Goal: Communication & Community: Answer question/provide support

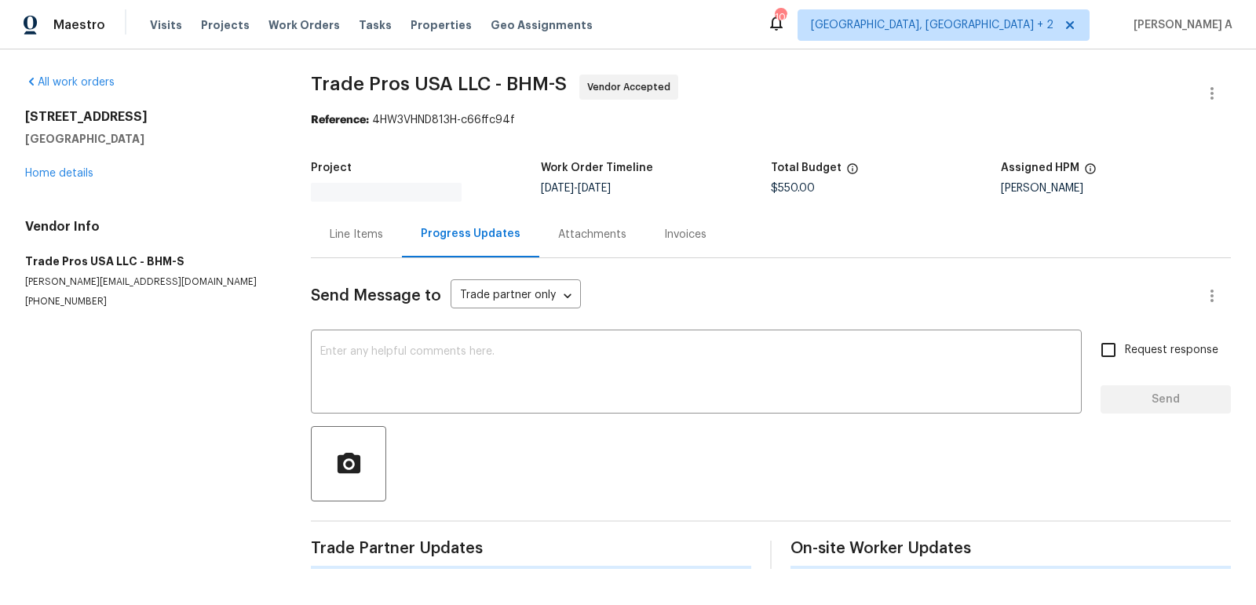
click at [411, 319] on div "Send Message to Trade partner only Trade partner only ​ x ​ Request response Se…" at bounding box center [771, 413] width 920 height 311
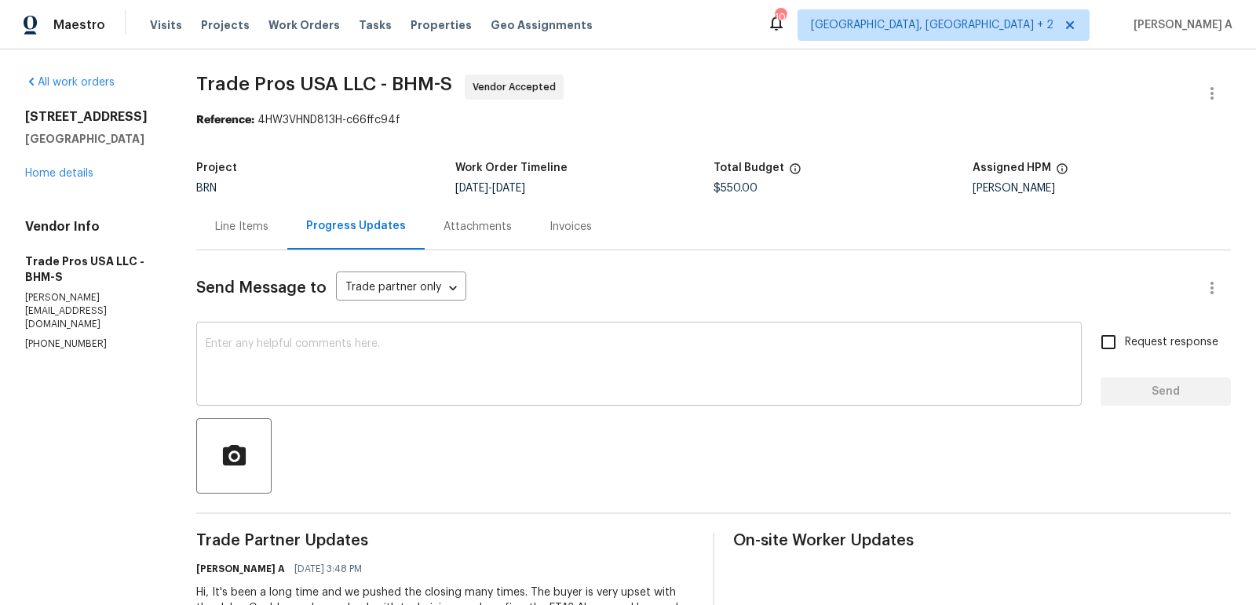
scroll to position [20, 0]
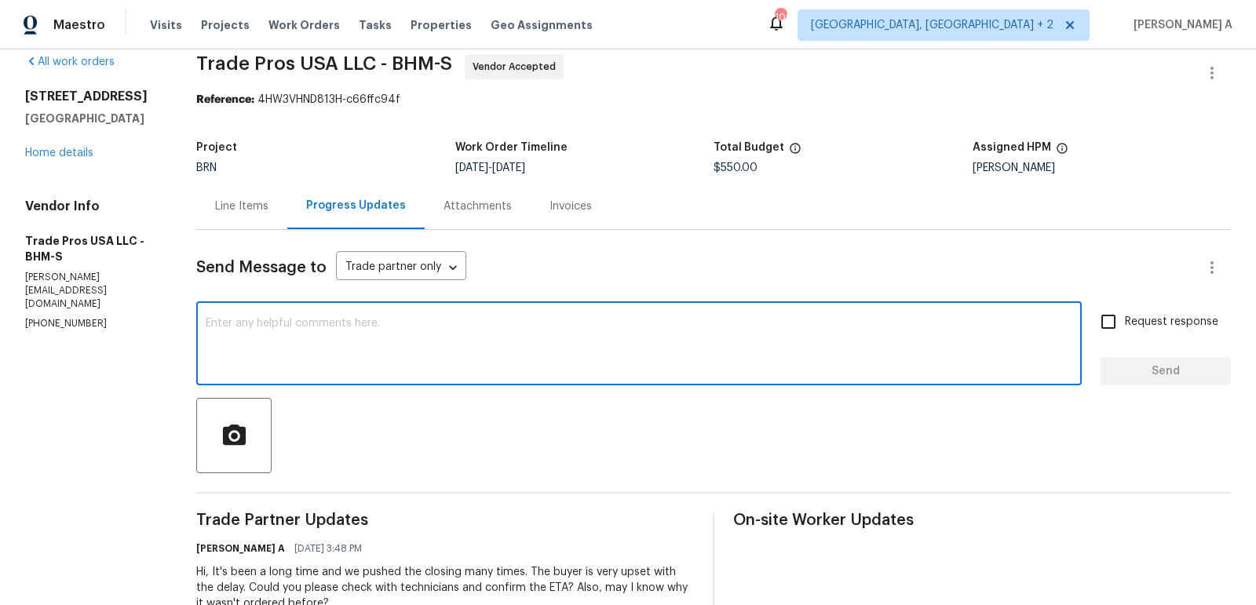
click at [369, 357] on textarea at bounding box center [639, 345] width 866 height 55
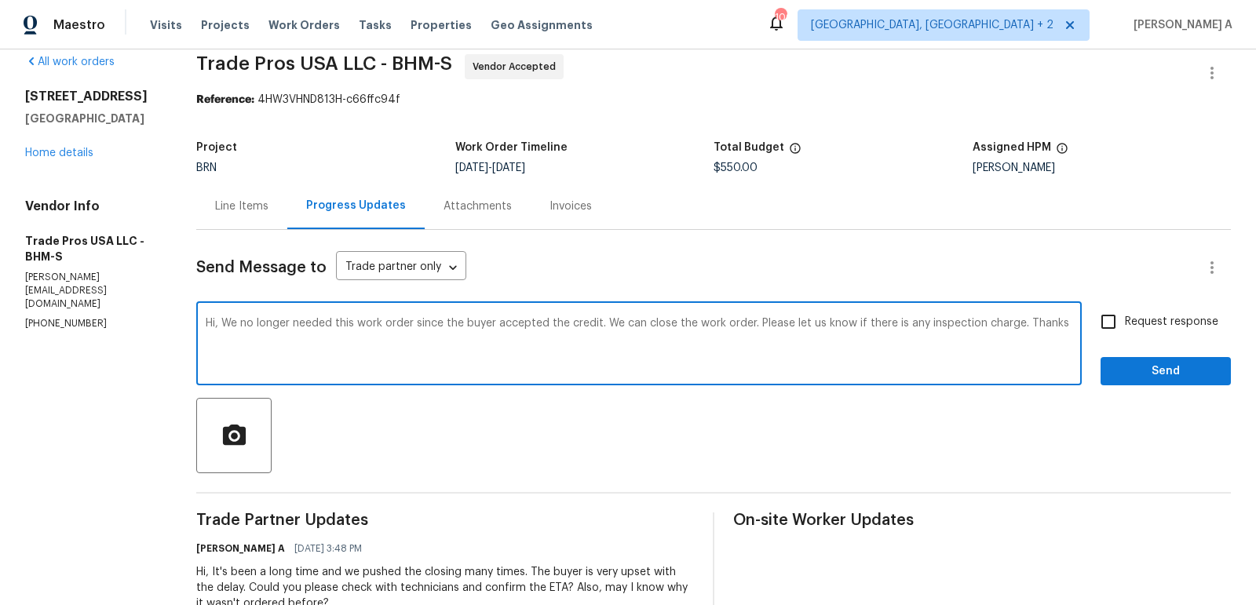
click at [495, 338] on textarea "Hi, We no longer needed this work order since the buyer accepted the credit. We…" at bounding box center [639, 345] width 866 height 55
click at [0, 0] on icon "Paraphrase text" at bounding box center [0, 0] width 0 height 0
click at [0, 0] on div "Text is too long. Try paraphrasing shorter sections." at bounding box center [0, 0] width 0 height 0
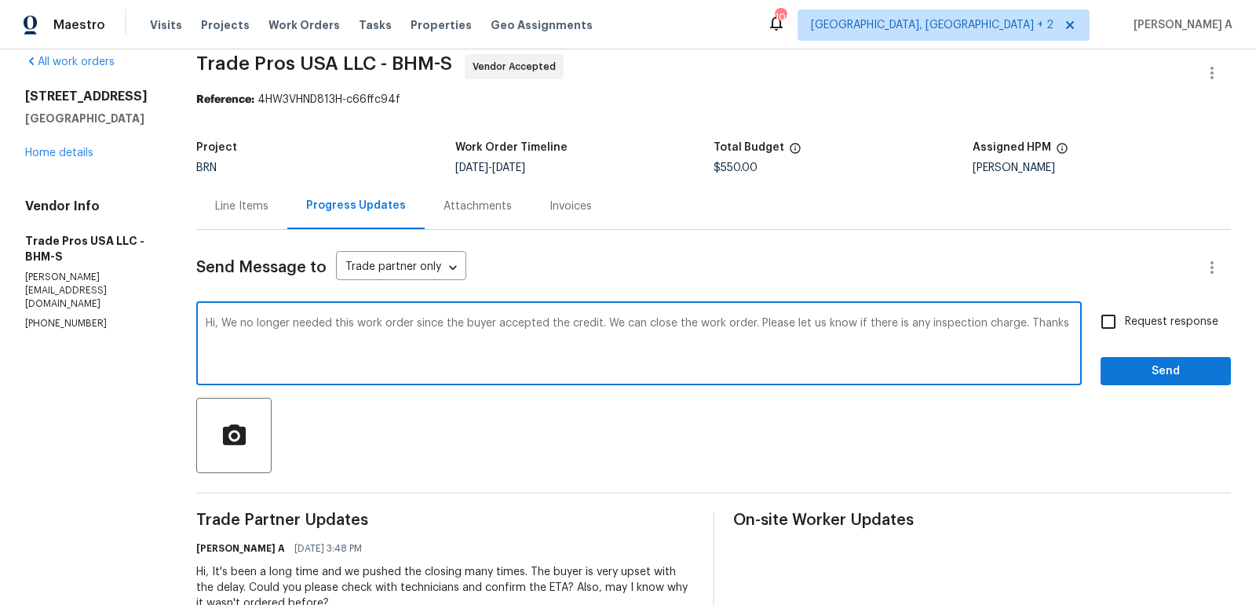
scroll to position [0, 0]
click at [0, 0] on icon "Text is too long. Try paraphrasing shorter sections." at bounding box center [0, 0] width 0 height 0
click at [0, 0] on li "Please let us know if there are any inspection fees." at bounding box center [0, 0] width 0 height 0
click at [965, 366] on textarea "Hi, We no longer needed this work order since the buyer accepted the credit. We…" at bounding box center [639, 345] width 866 height 55
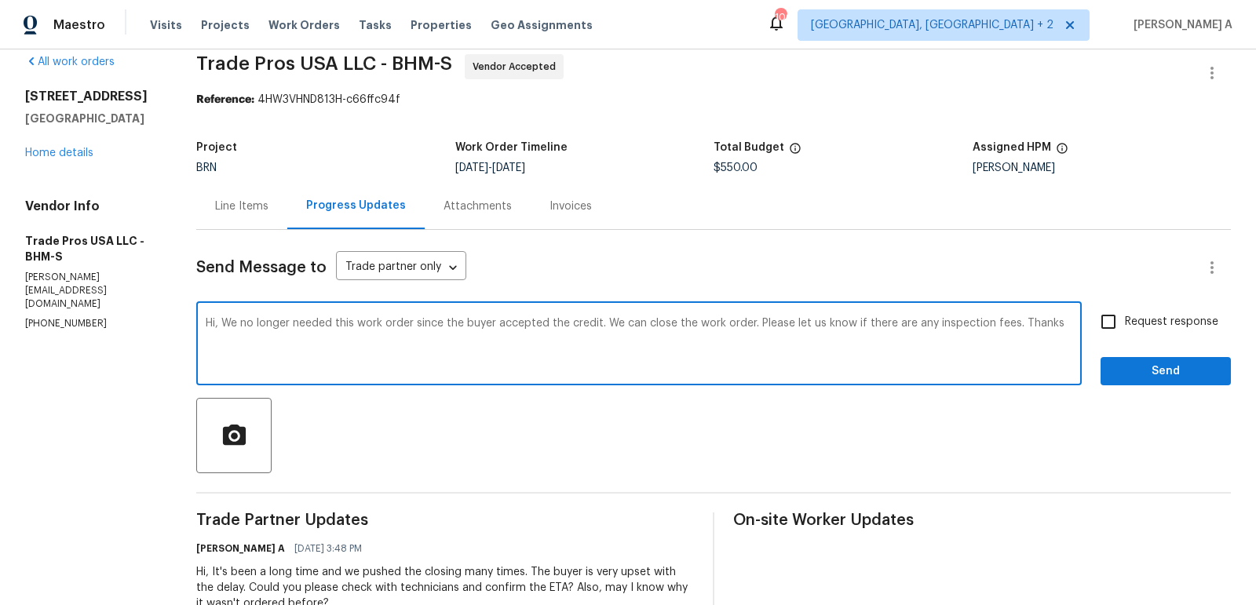
type textarea "Hi, We no longer needed this work order since the buyer accepted the credit. We…"
click at [1115, 322] on input "Request response" at bounding box center [1108, 321] width 33 height 33
checkbox input "true"
click at [994, 325] on textarea "Hi, We no longer needed this work order since the buyer accepted the credit. We…" at bounding box center [639, 345] width 866 height 55
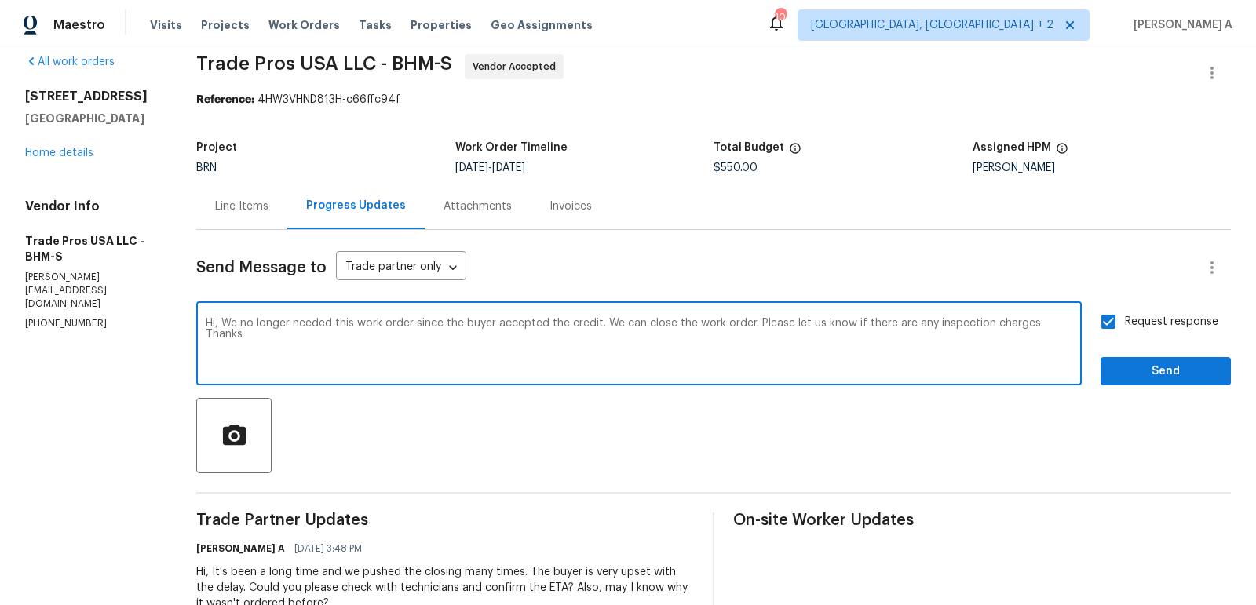
type textarea "Hi, We no longer needed this work order since the buyer accepted the credit. We…"
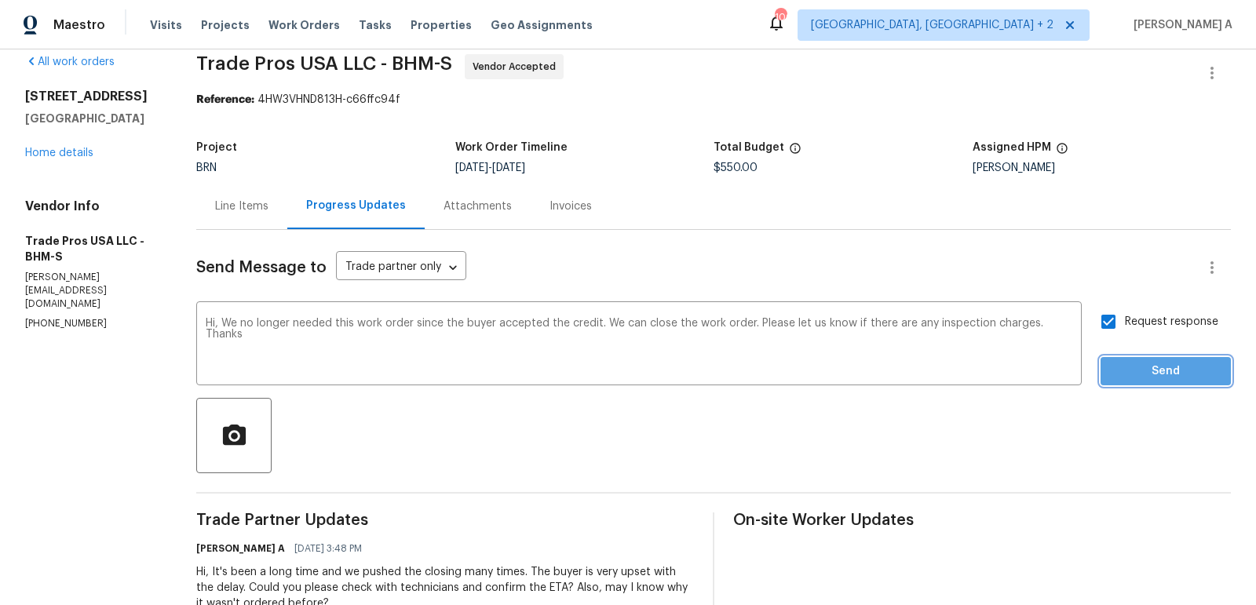
click at [1134, 365] on span "Send" at bounding box center [1165, 372] width 105 height 20
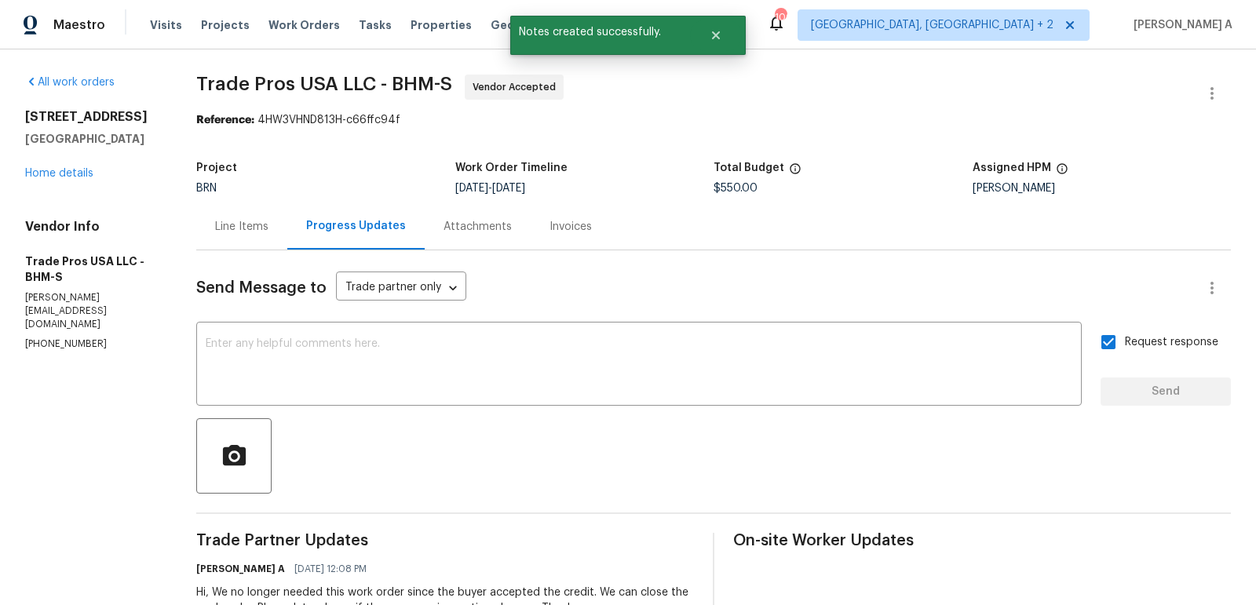
click at [217, 225] on div "Line Items" at bounding box center [241, 227] width 53 height 16
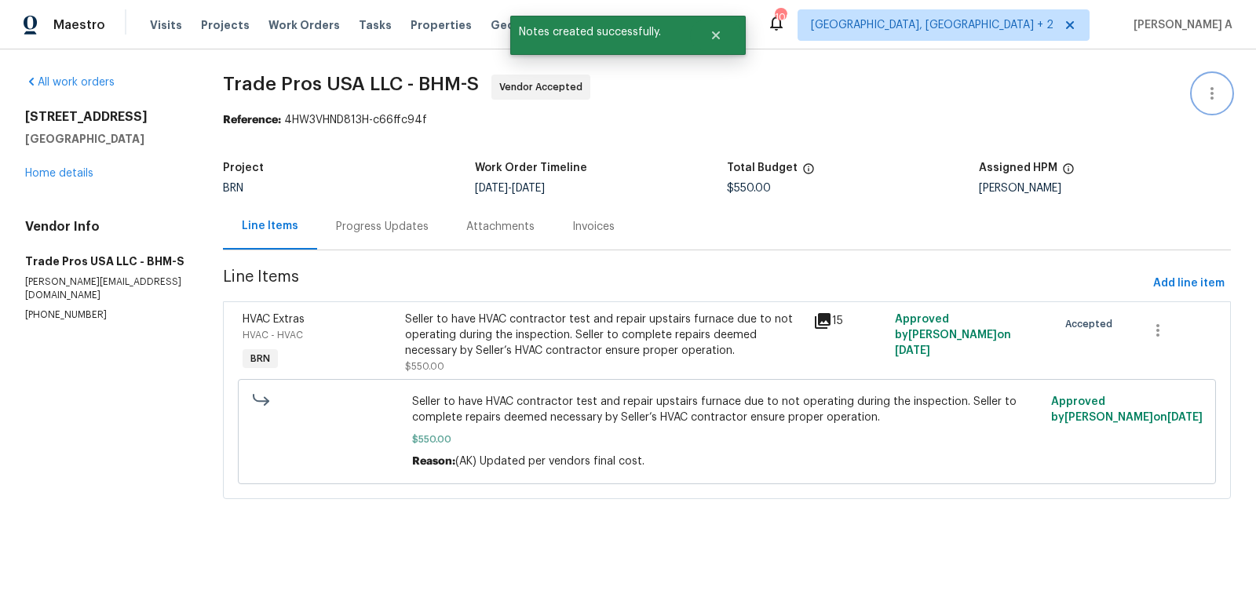
click at [1214, 103] on button "button" at bounding box center [1212, 94] width 38 height 38
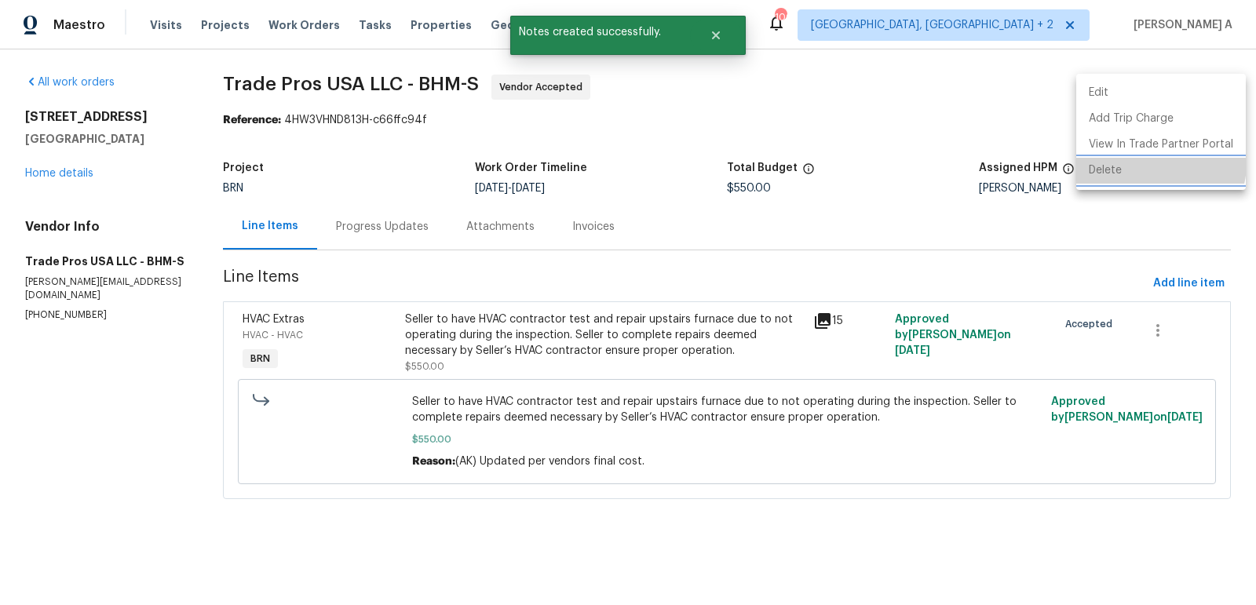
click at [1152, 163] on li "Delete" at bounding box center [1161, 171] width 170 height 26
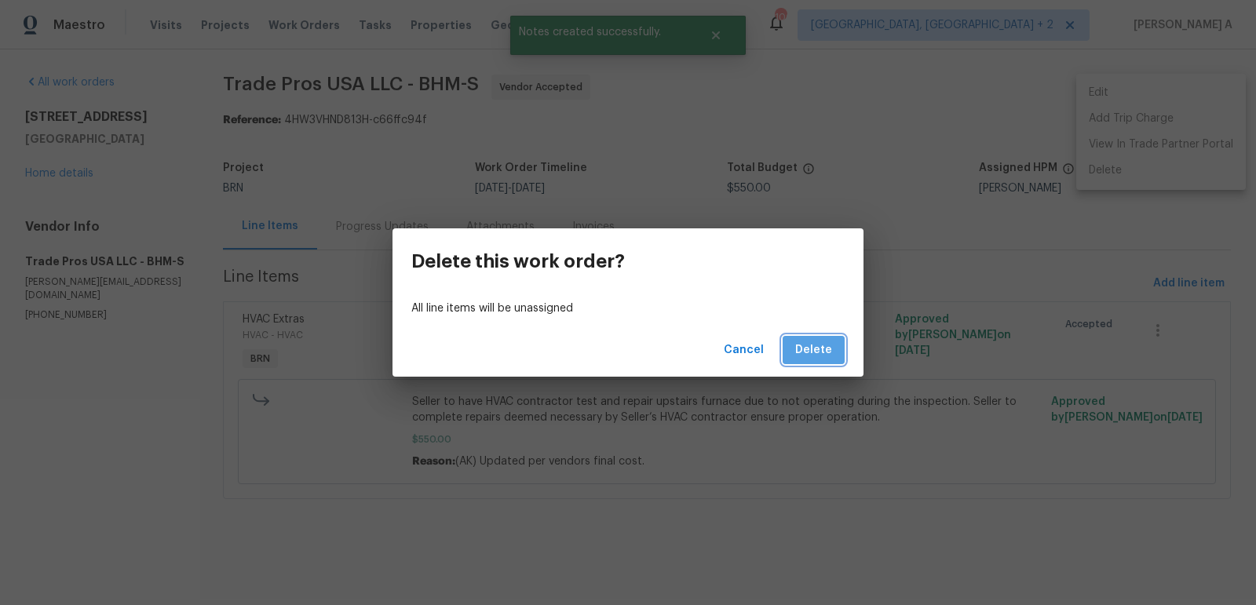
click at [839, 341] on button "Delete" at bounding box center [813, 350] width 62 height 29
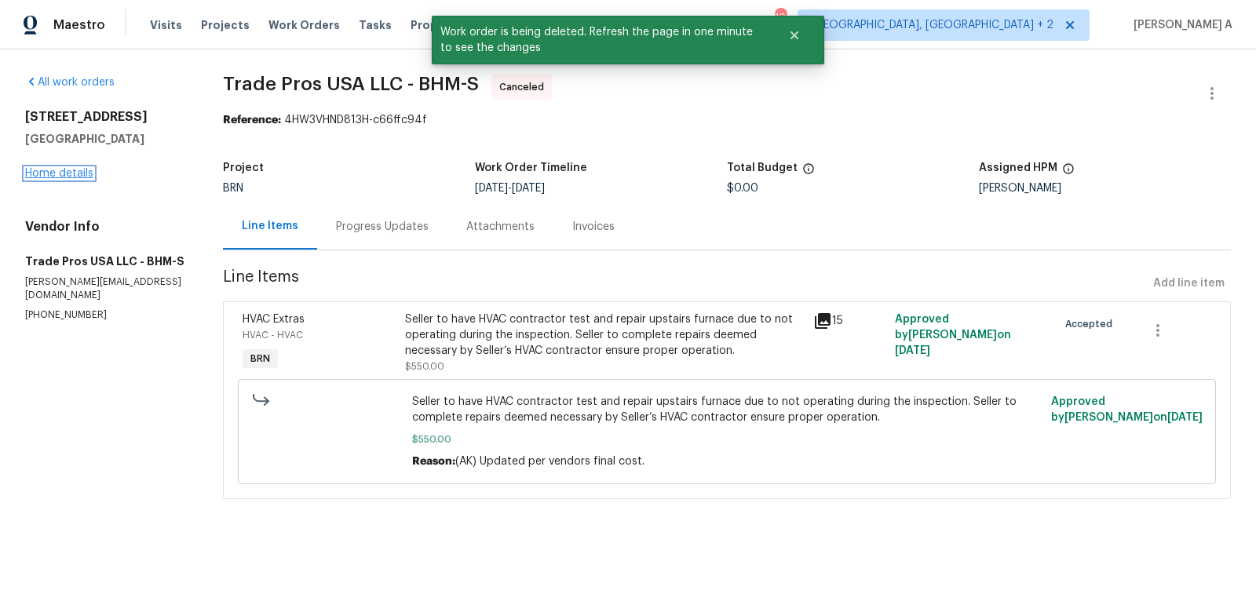
click at [75, 173] on link "Home details" at bounding box center [59, 173] width 68 height 11
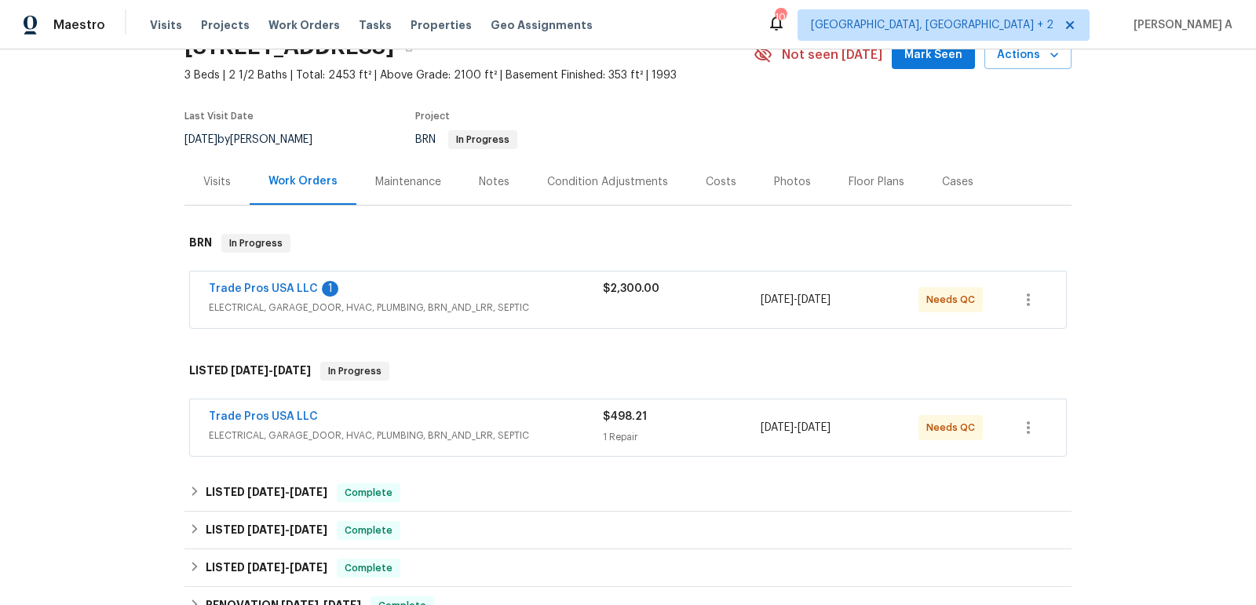
scroll to position [91, 0]
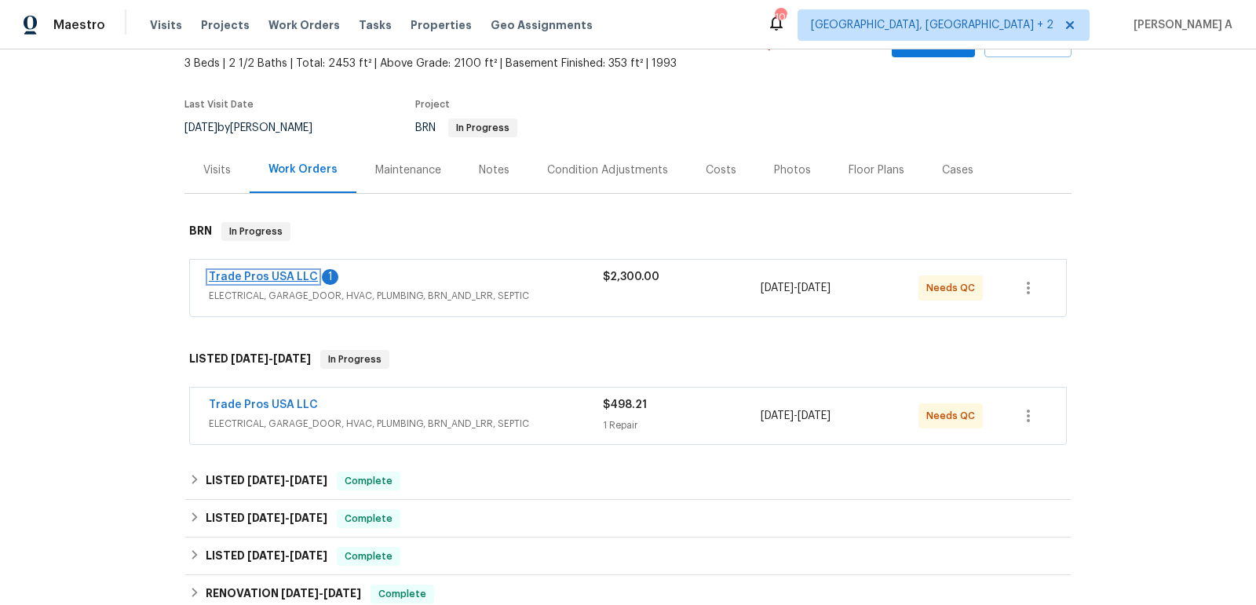
click at [290, 274] on link "Trade Pros USA LLC" at bounding box center [263, 277] width 109 height 11
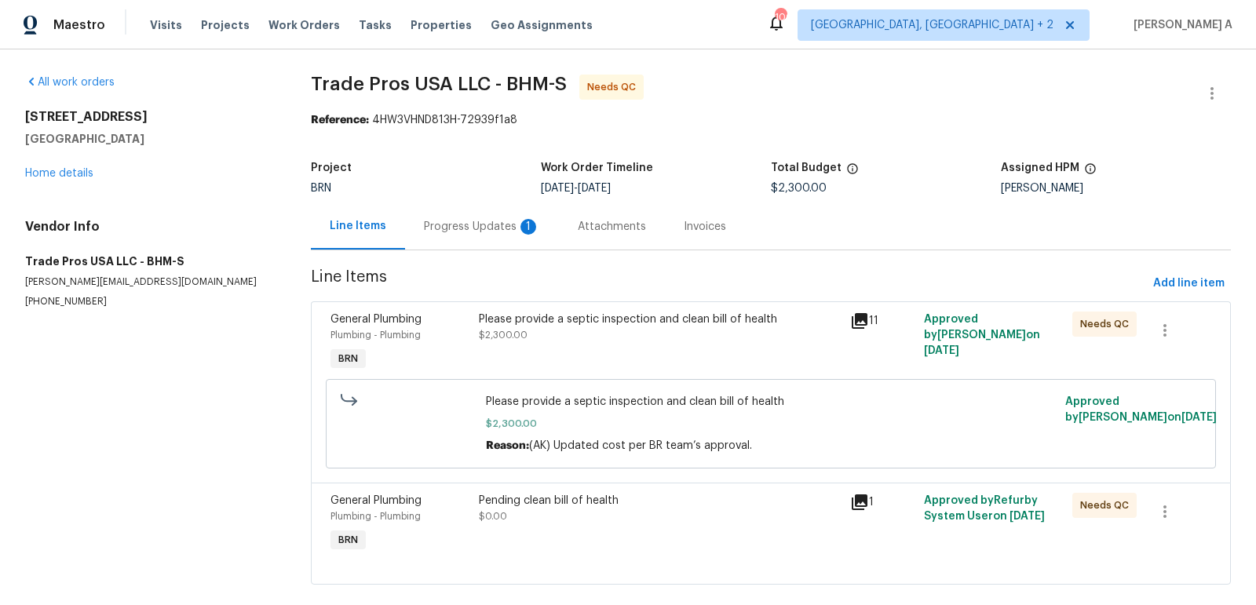
click at [411, 228] on div "Progress Updates 1" at bounding box center [482, 226] width 154 height 46
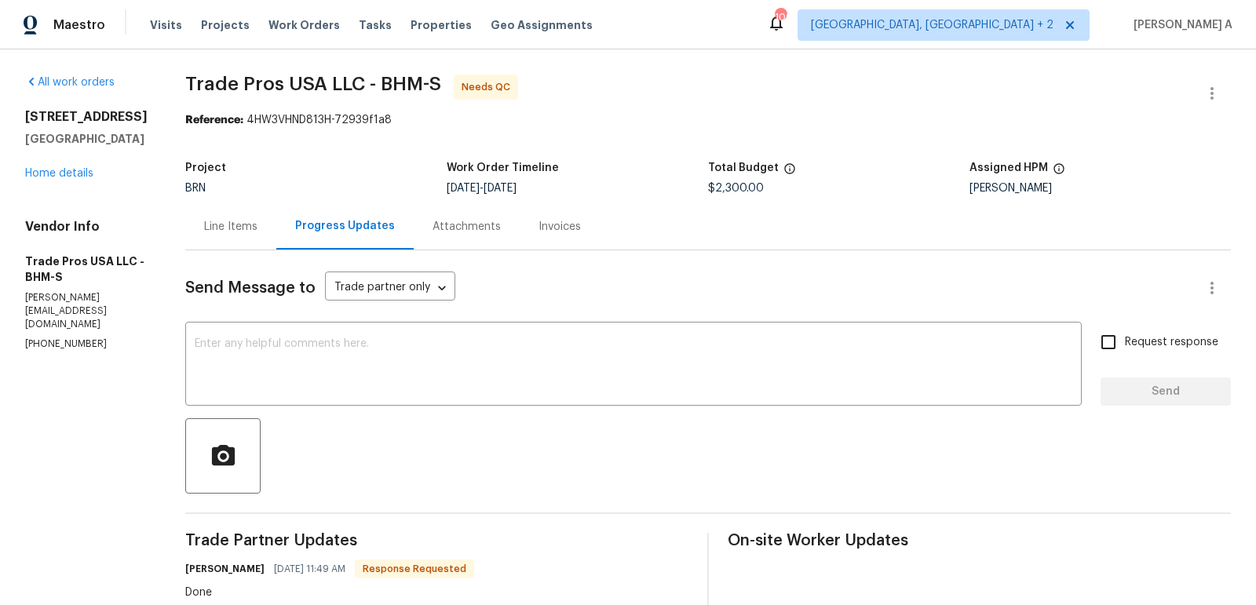
click at [205, 239] on div "Line Items" at bounding box center [230, 226] width 91 height 46
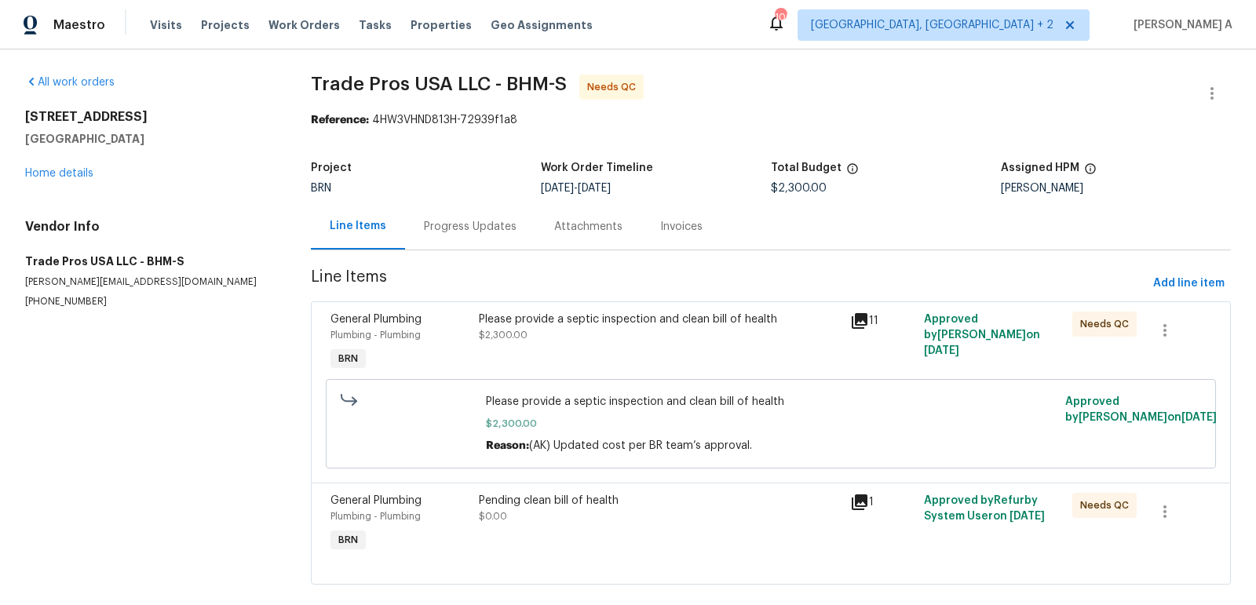
click at [426, 225] on div "Progress Updates" at bounding box center [470, 227] width 93 height 16
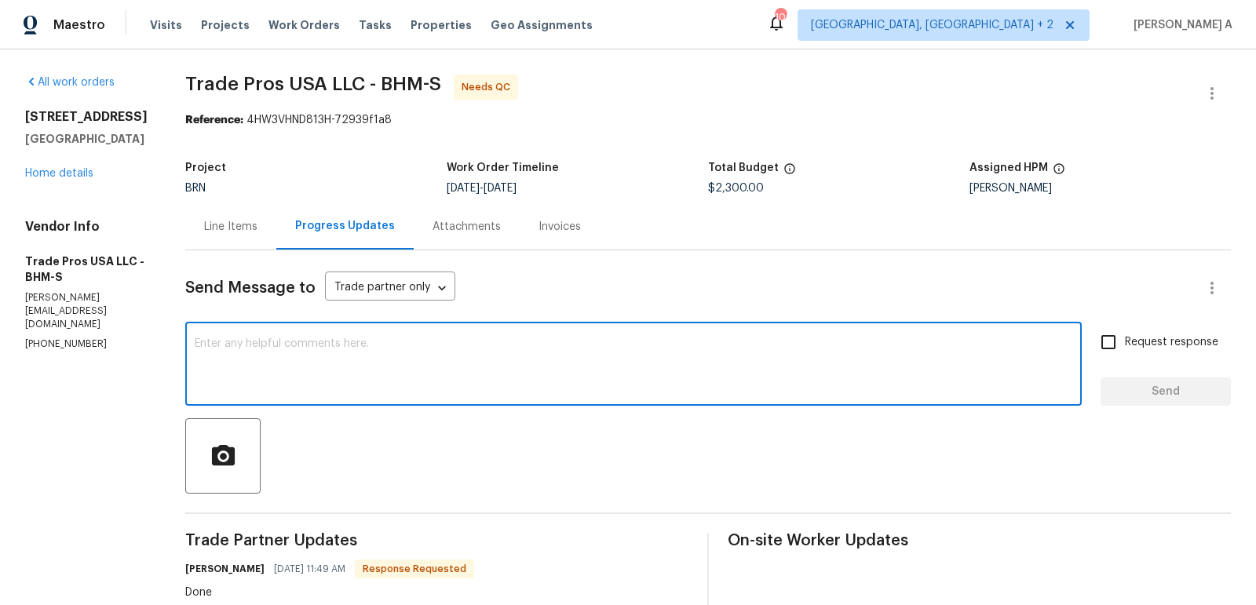
click at [457, 370] on textarea at bounding box center [633, 365] width 877 height 55
type textarea "Thank you!"
click at [1104, 350] on input "Request response" at bounding box center [1108, 342] width 33 height 33
checkbox input "true"
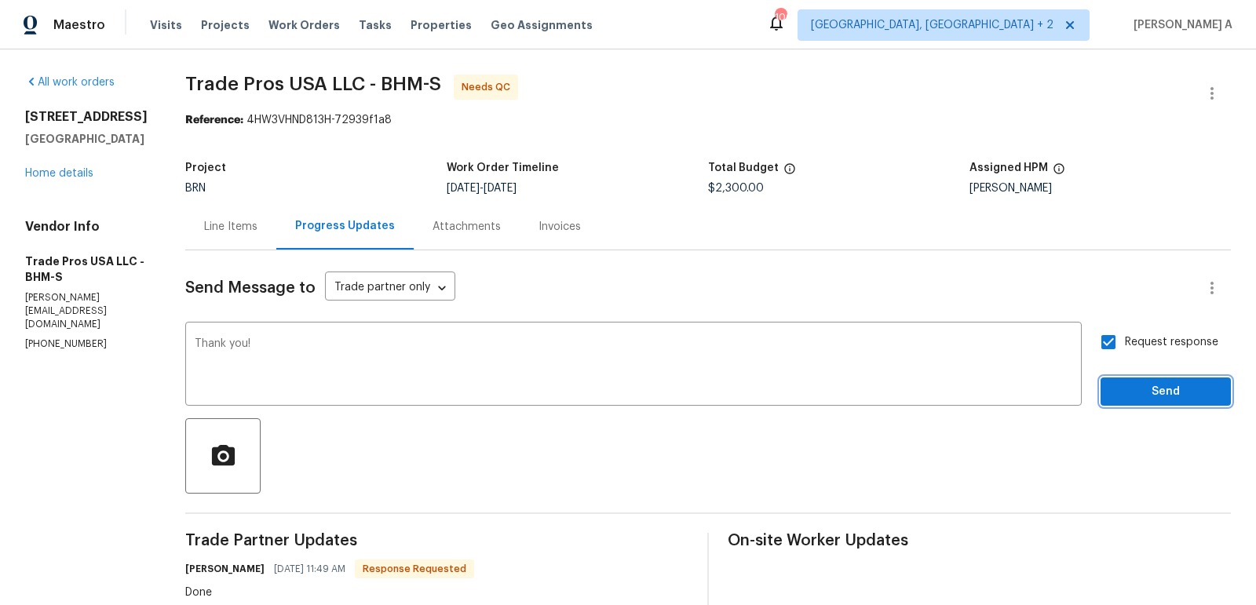
click at [1153, 378] on button "Send" at bounding box center [1165, 391] width 130 height 29
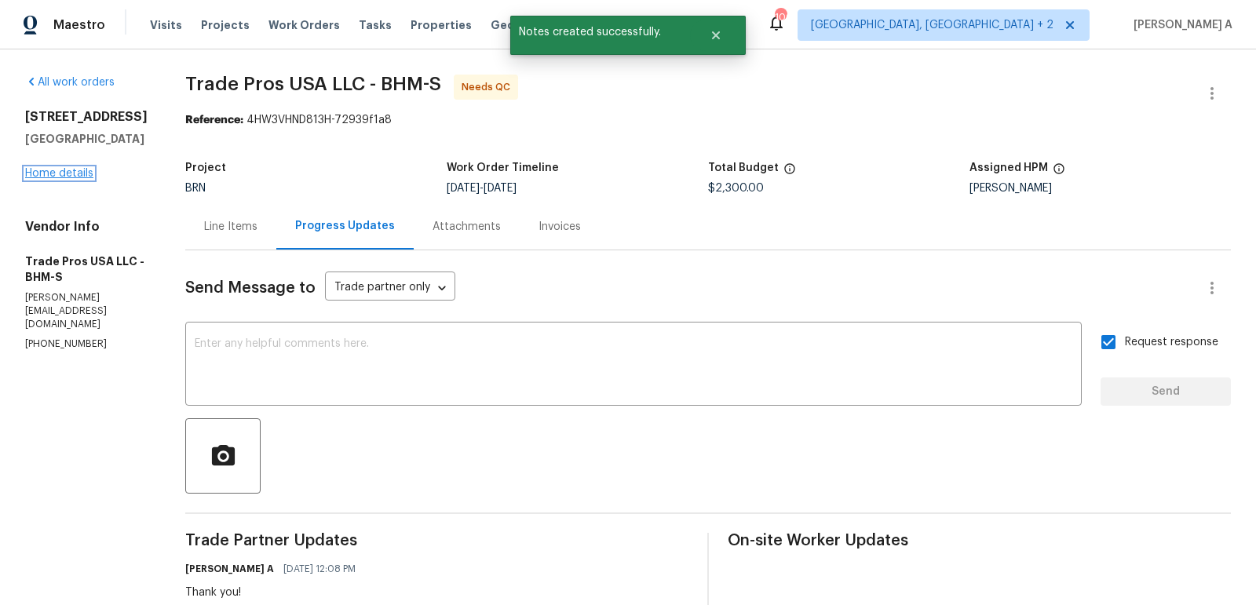
click at [44, 179] on link "Home details" at bounding box center [59, 173] width 68 height 11
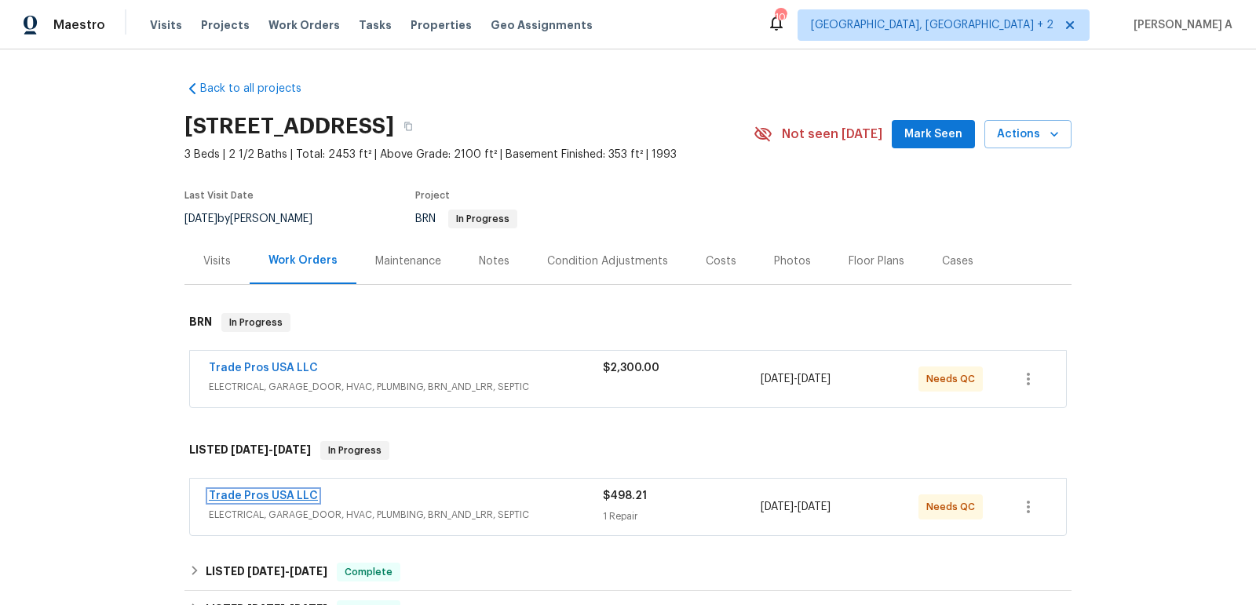
click at [269, 491] on link "Trade Pros USA LLC" at bounding box center [263, 495] width 109 height 11
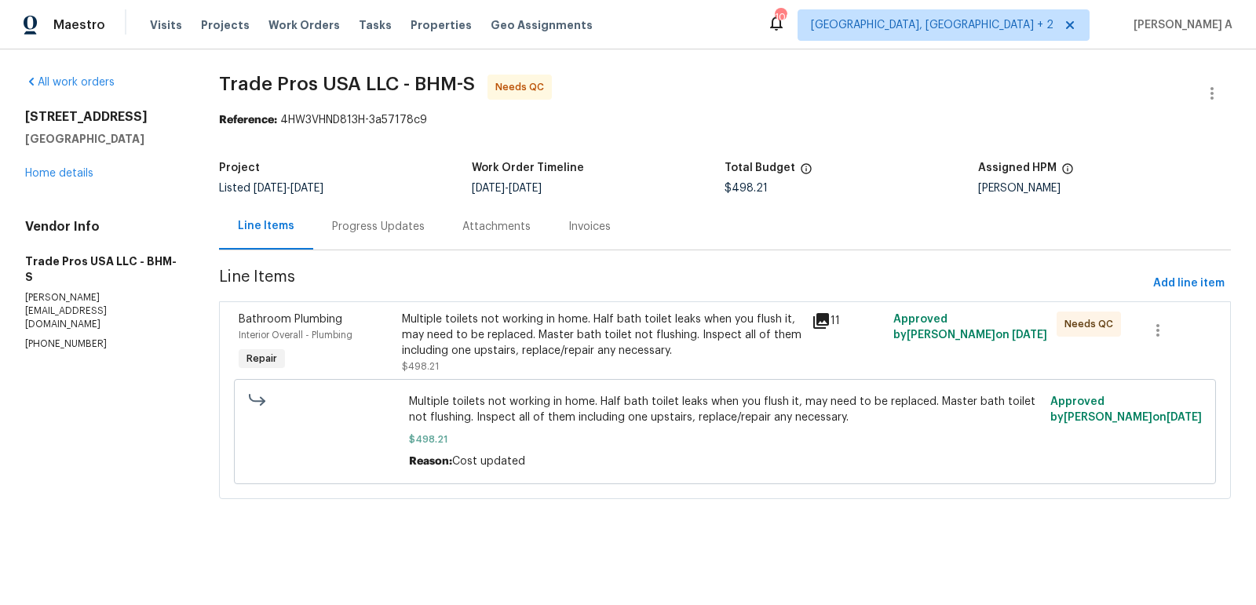
click at [379, 227] on div "Progress Updates" at bounding box center [378, 227] width 93 height 16
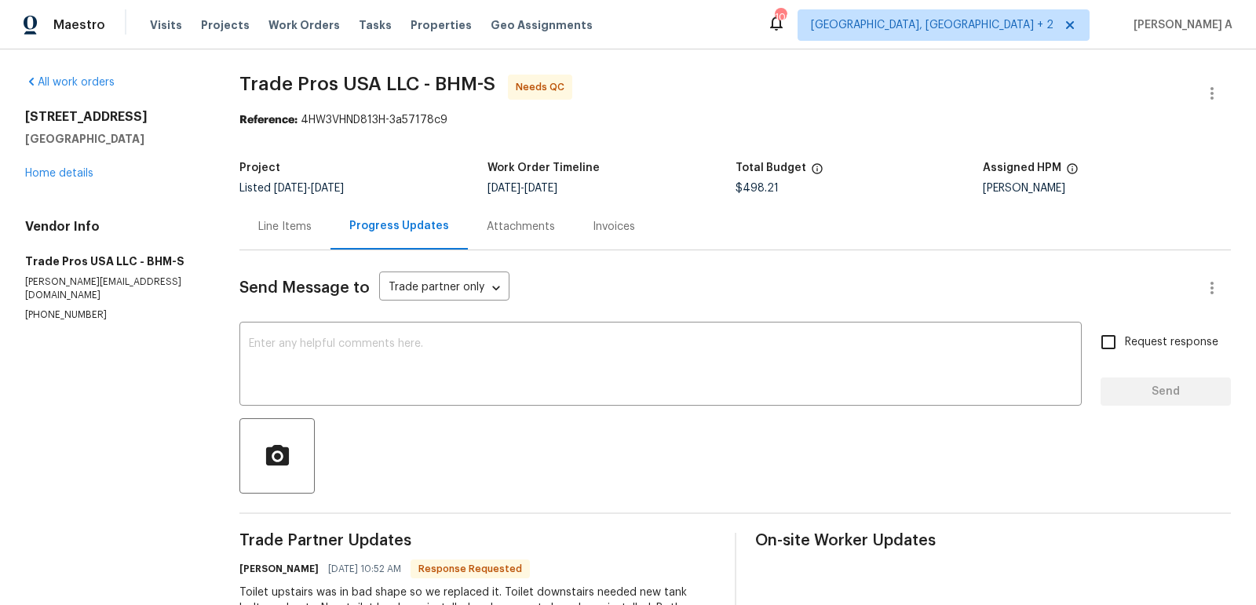
click at [286, 224] on div "Line Items" at bounding box center [284, 227] width 53 height 16
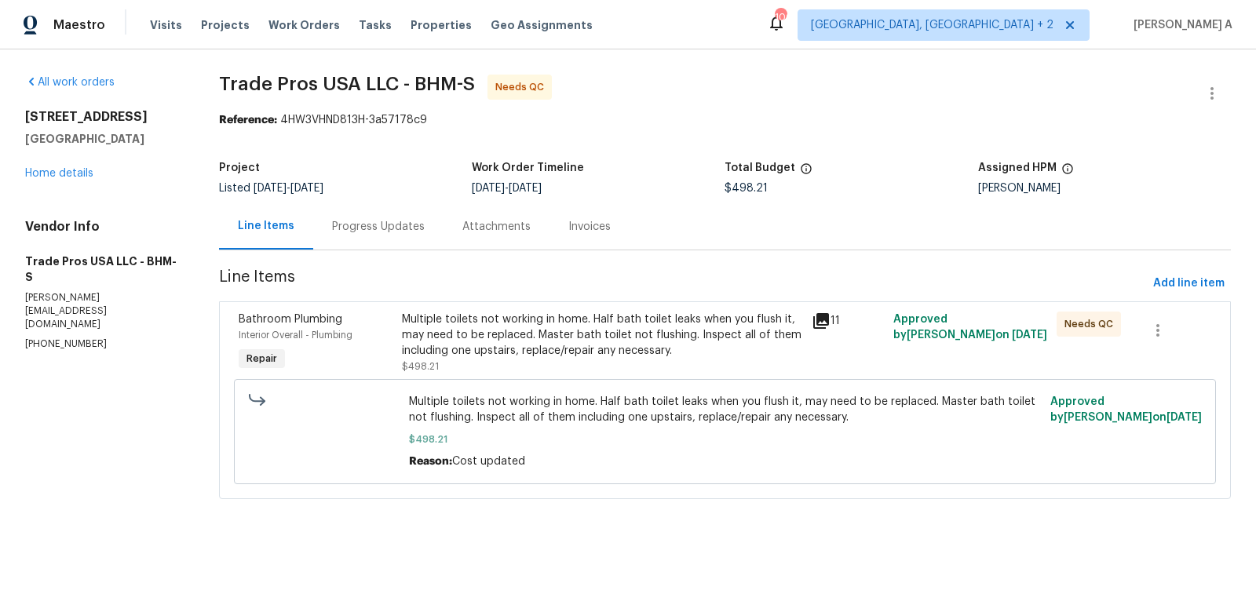
click at [617, 315] on div "Multiple toilets not working in home. Half bath toilet leaks when you flush it,…" at bounding box center [601, 335] width 399 height 47
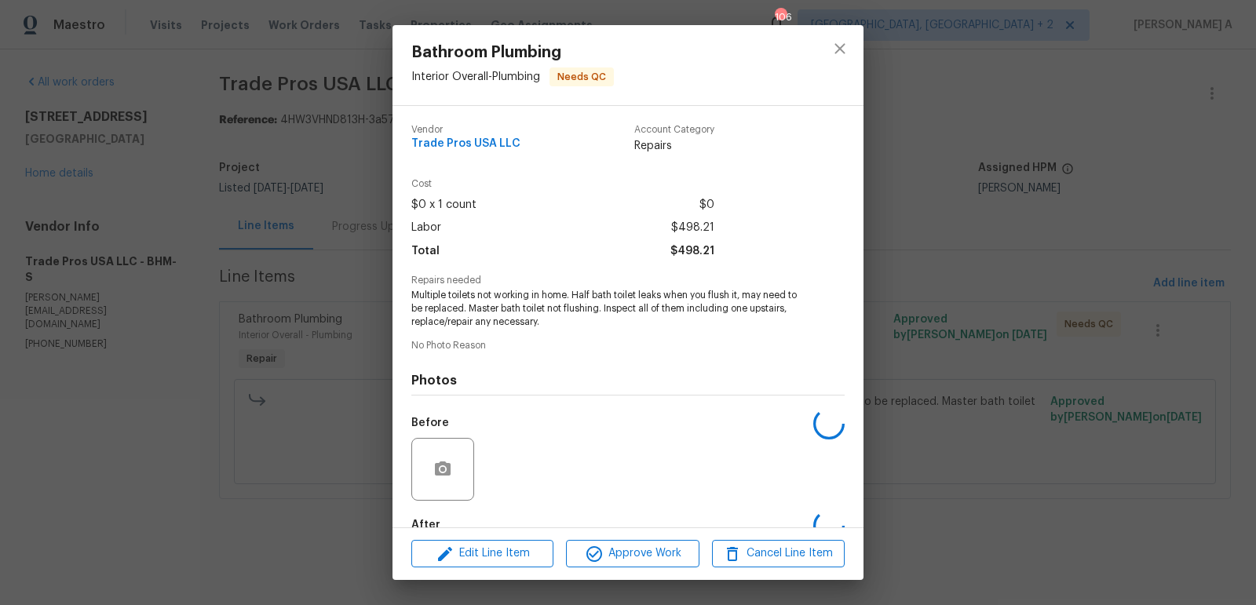
scroll to position [92, 0]
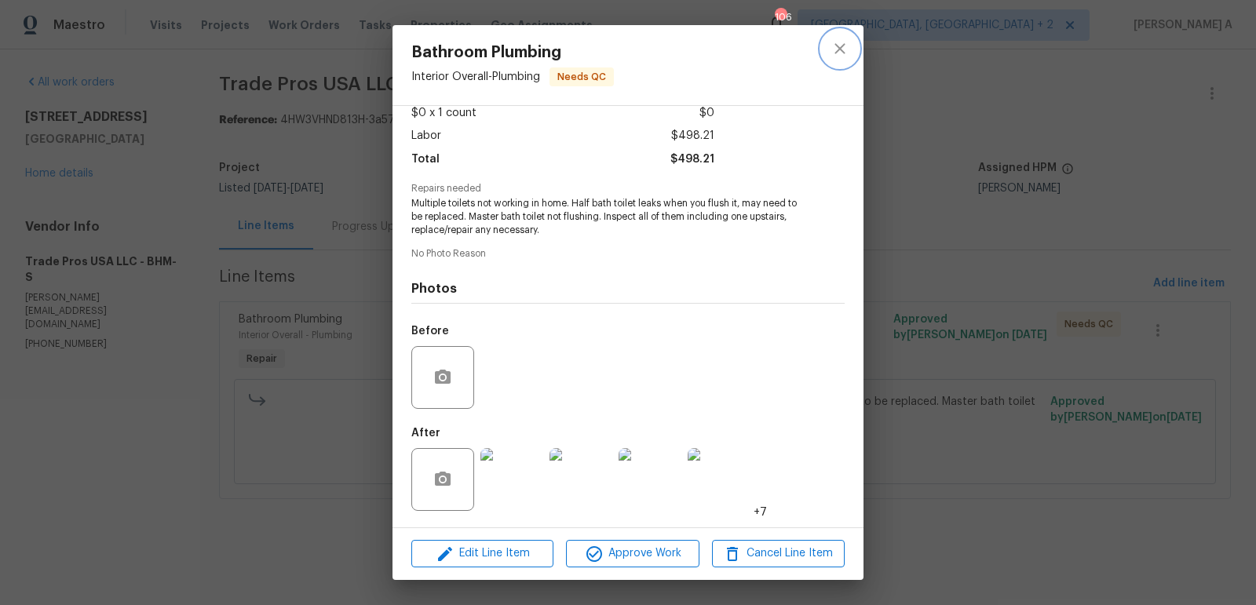
click at [837, 51] on icon "close" at bounding box center [839, 48] width 10 height 10
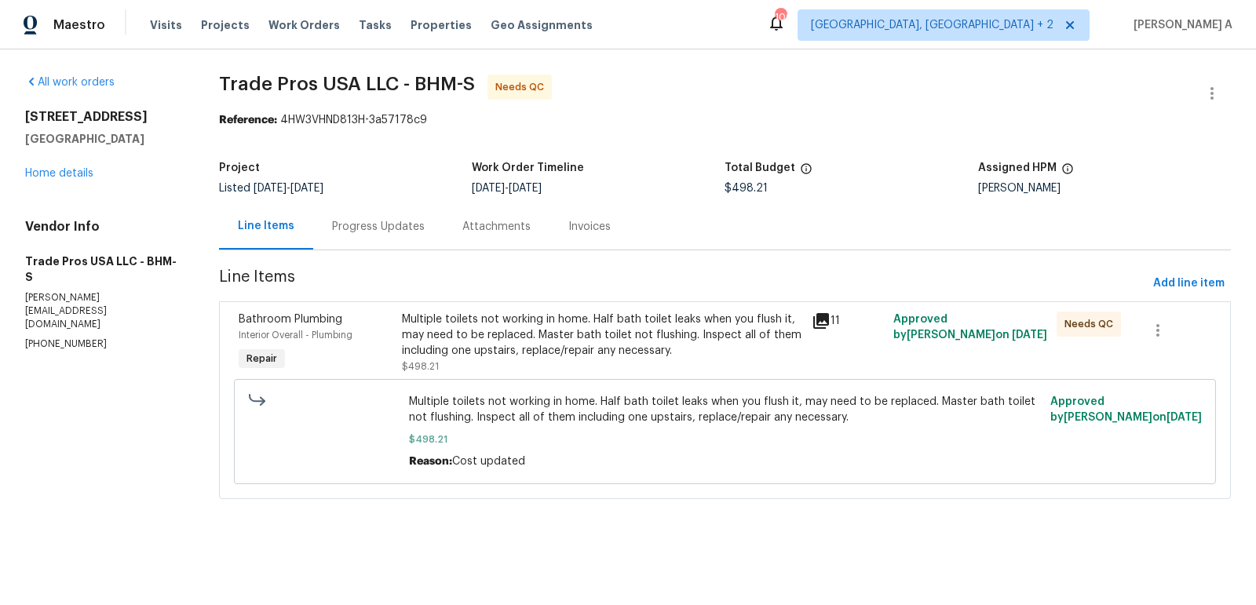
click at [369, 221] on div "Progress Updates" at bounding box center [378, 227] width 93 height 16
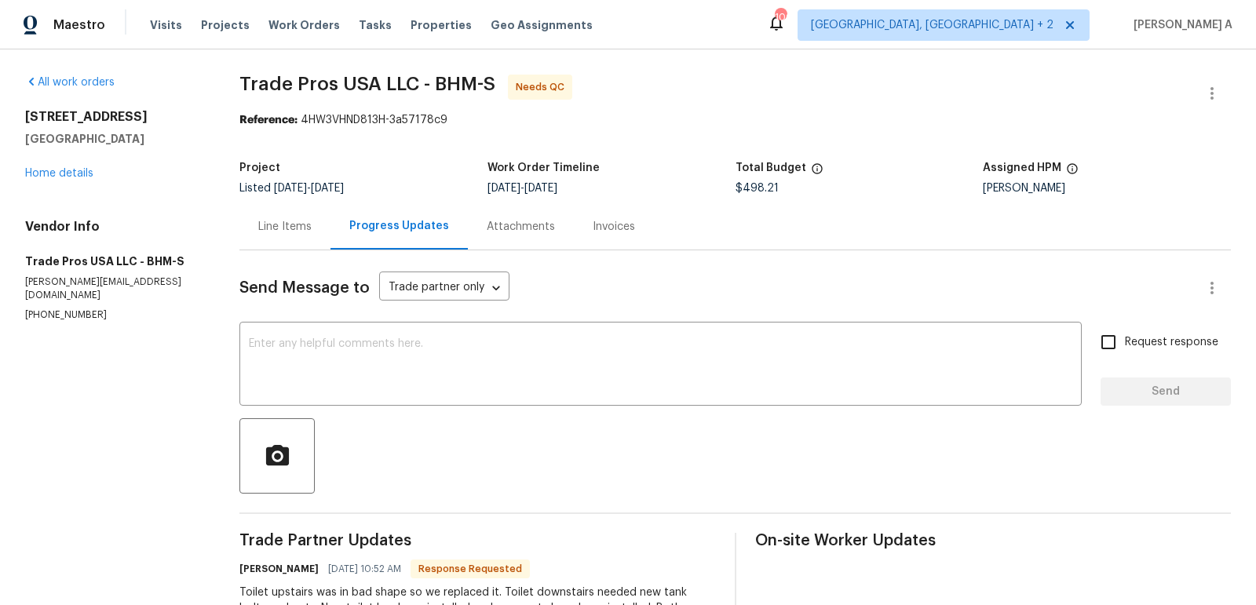
click at [294, 243] on div "Line Items" at bounding box center [284, 226] width 91 height 46
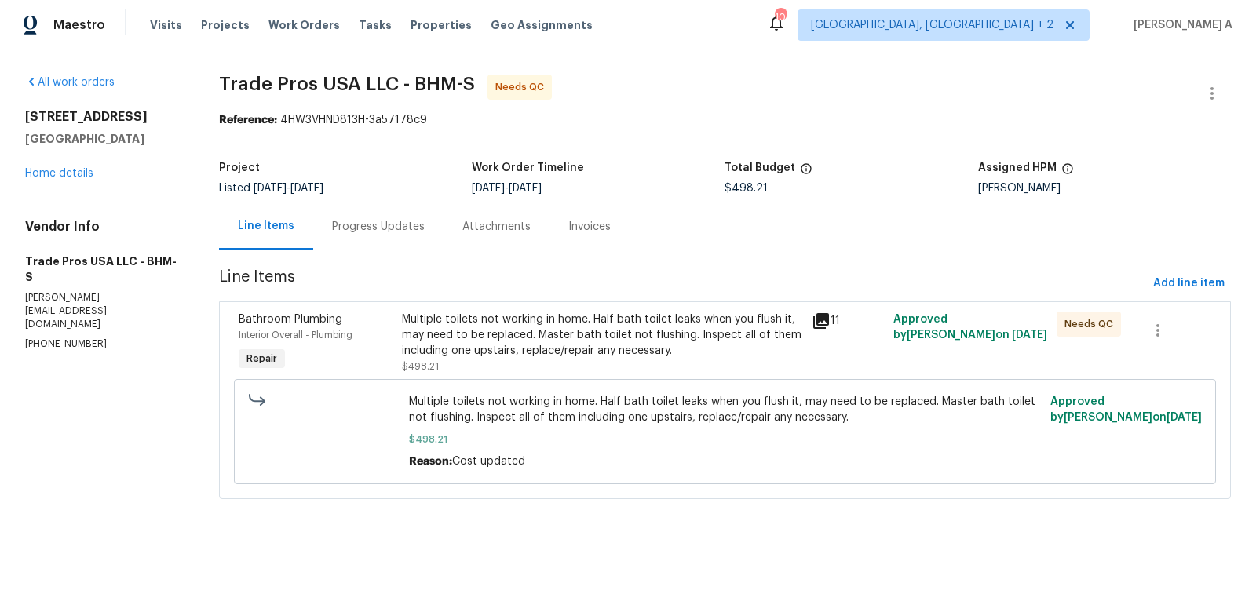
click at [580, 327] on div "Multiple toilets not working in home. Half bath toilet leaks when you flush it,…" at bounding box center [601, 335] width 399 height 47
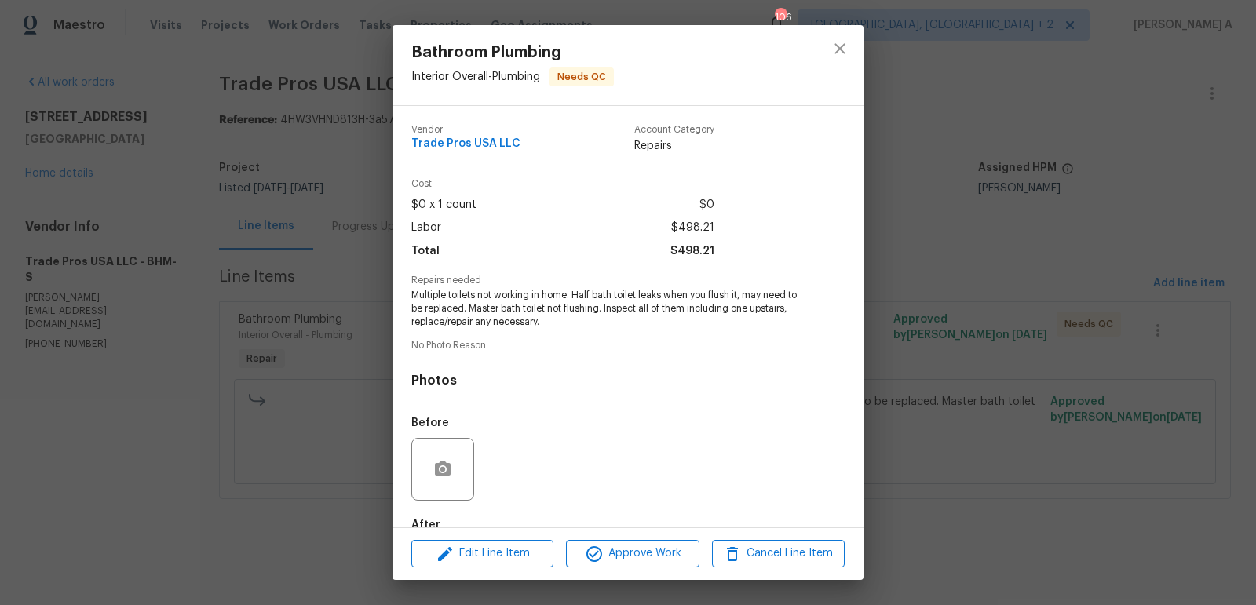
scroll to position [92, 0]
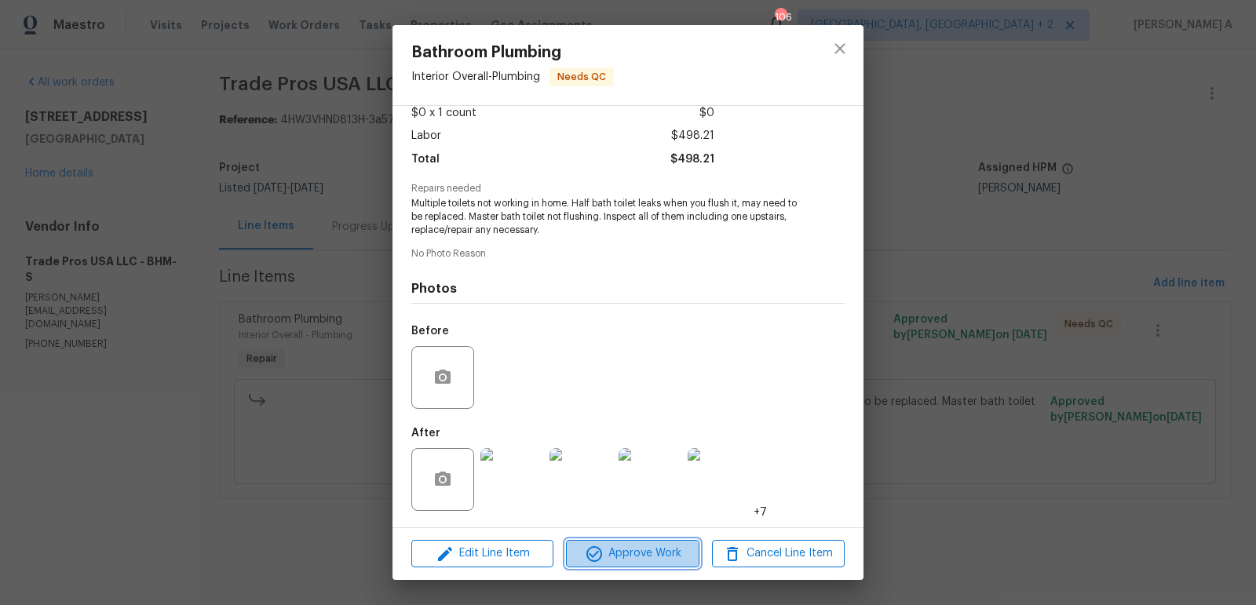
click at [633, 560] on span "Approve Work" at bounding box center [632, 554] width 123 height 20
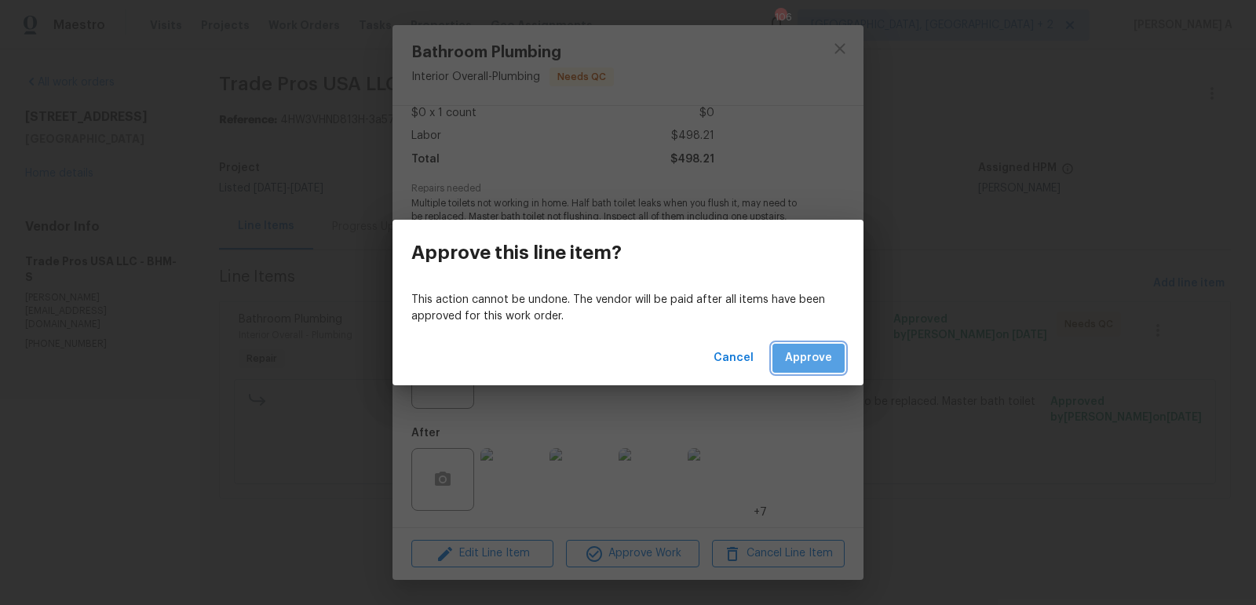
click at [828, 359] on span "Approve" at bounding box center [808, 358] width 47 height 20
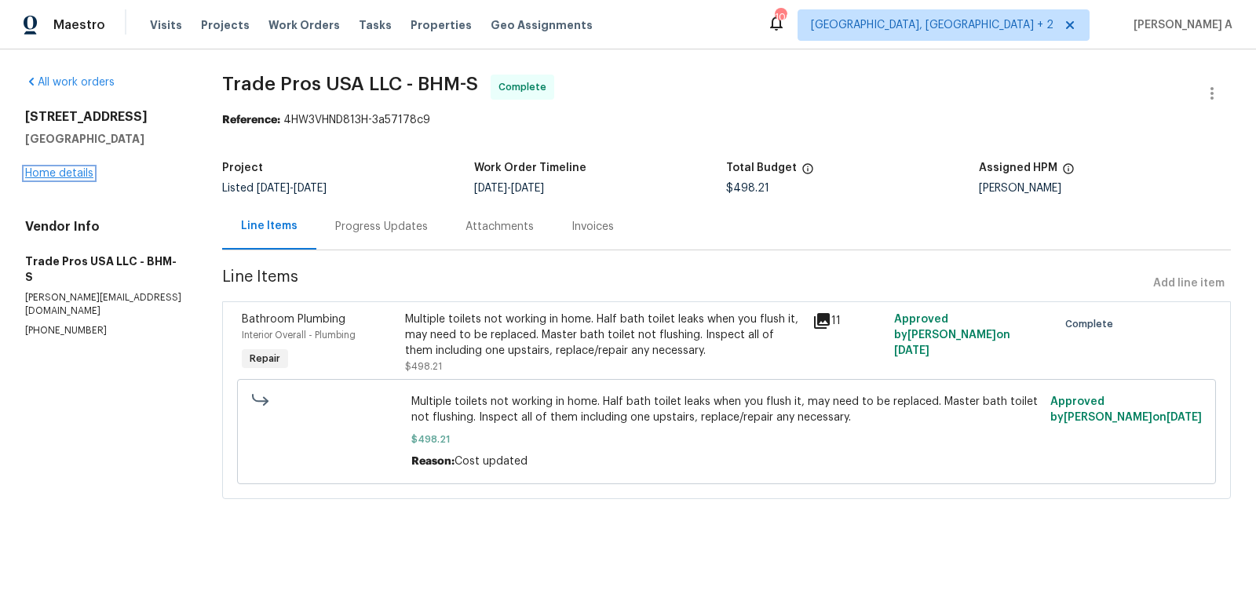
click at [61, 171] on link "Home details" at bounding box center [59, 173] width 68 height 11
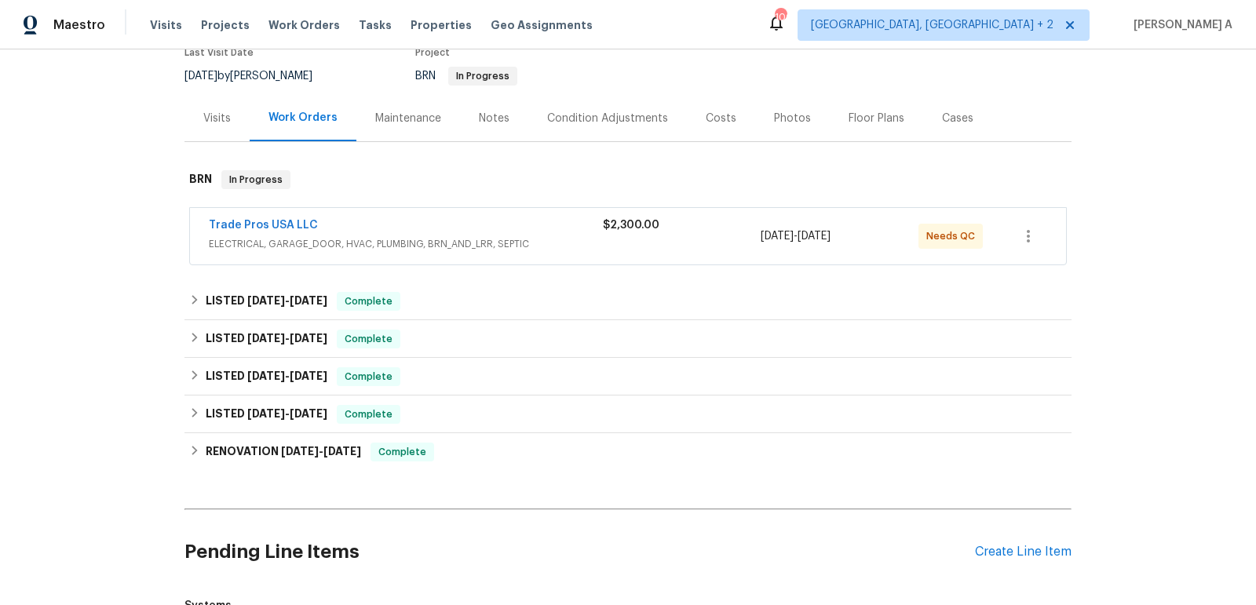
scroll to position [144, 0]
click at [286, 221] on link "Trade Pros USA LLC" at bounding box center [263, 223] width 109 height 11
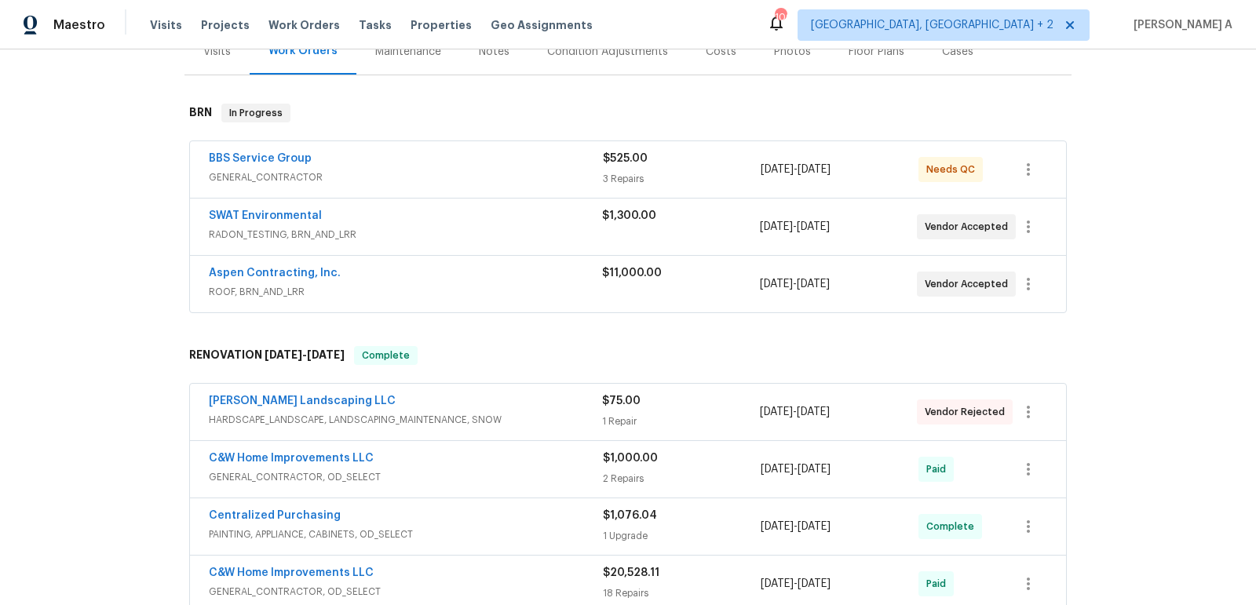
scroll to position [213, 0]
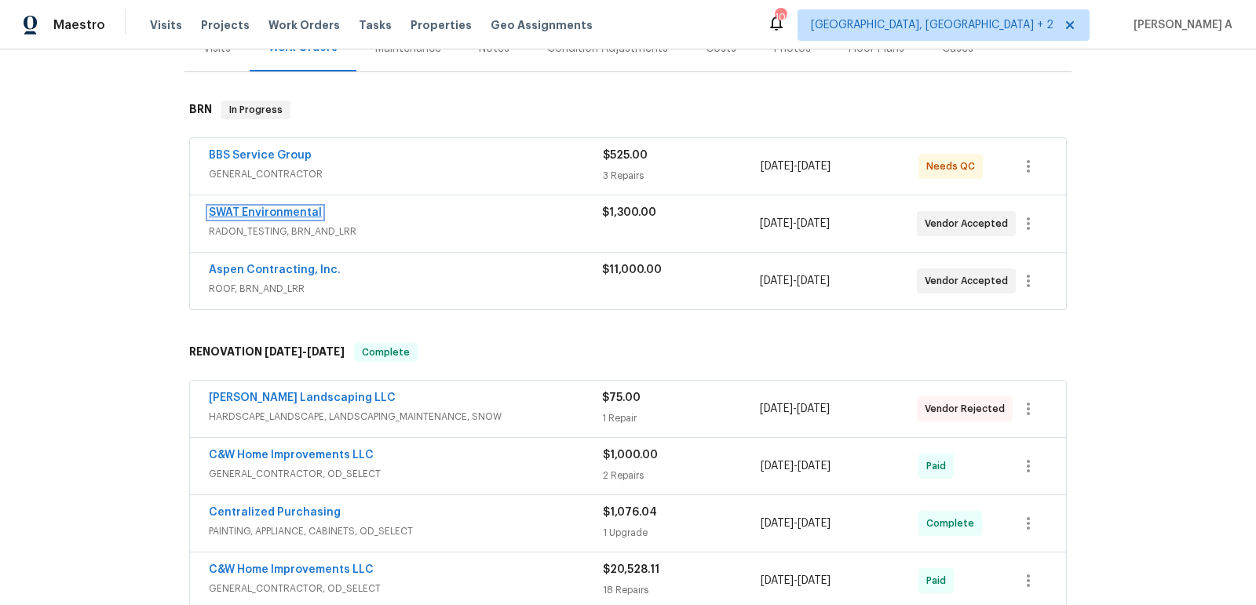
click at [300, 212] on link "SWAT Environmental" at bounding box center [265, 212] width 113 height 11
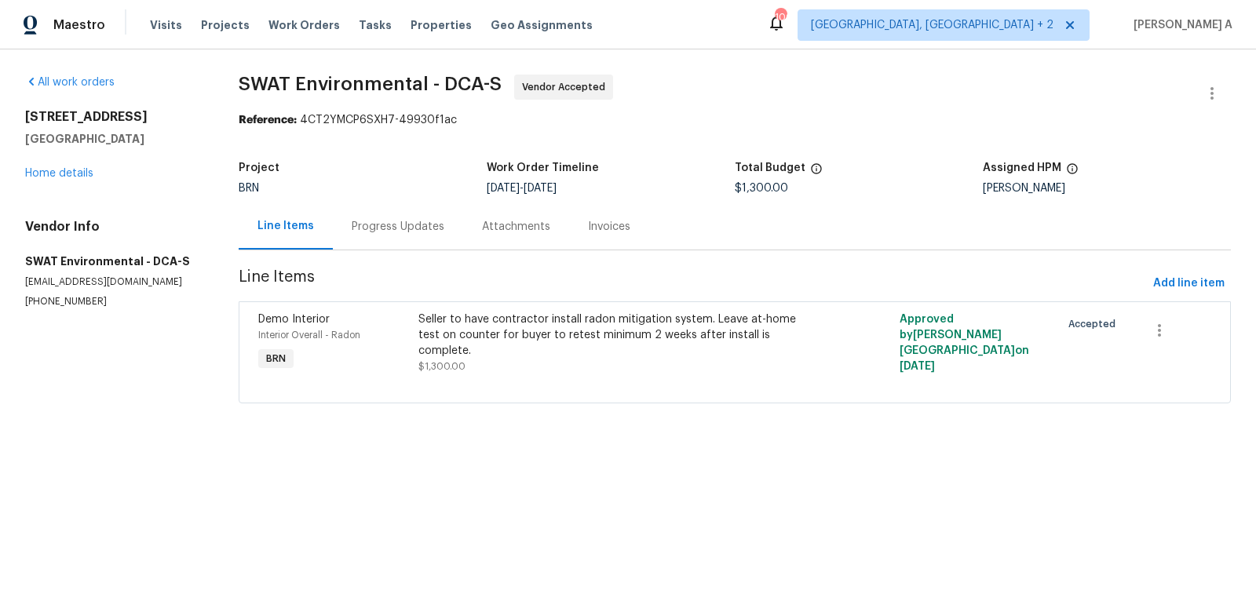
click at [376, 222] on div "Progress Updates" at bounding box center [398, 227] width 93 height 16
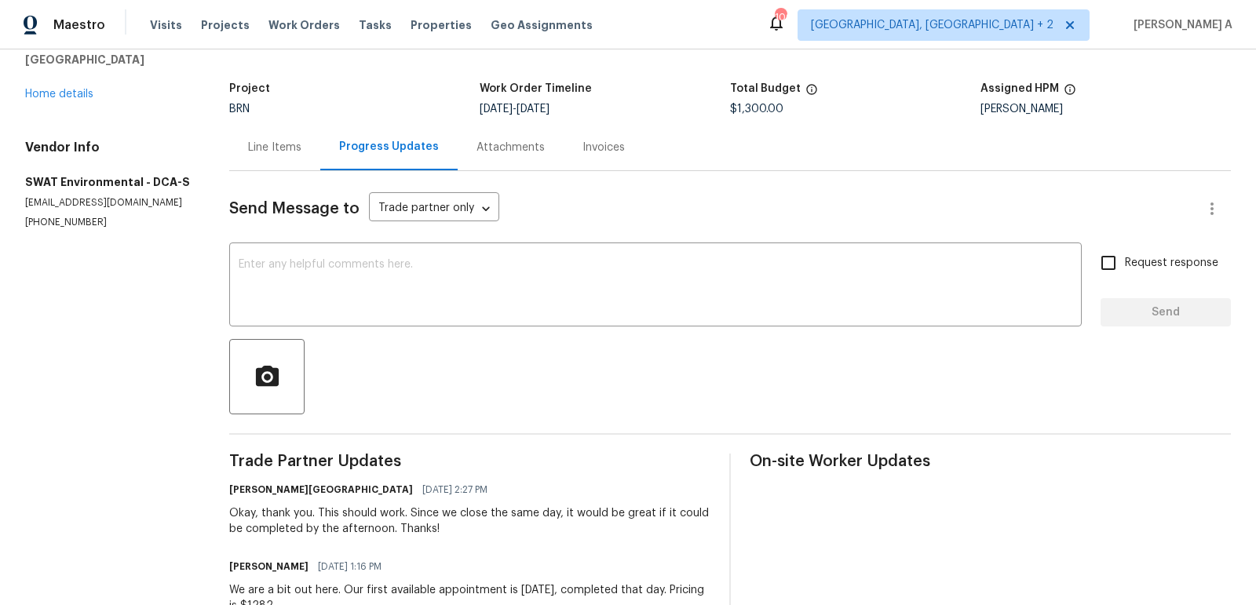
scroll to position [103, 0]
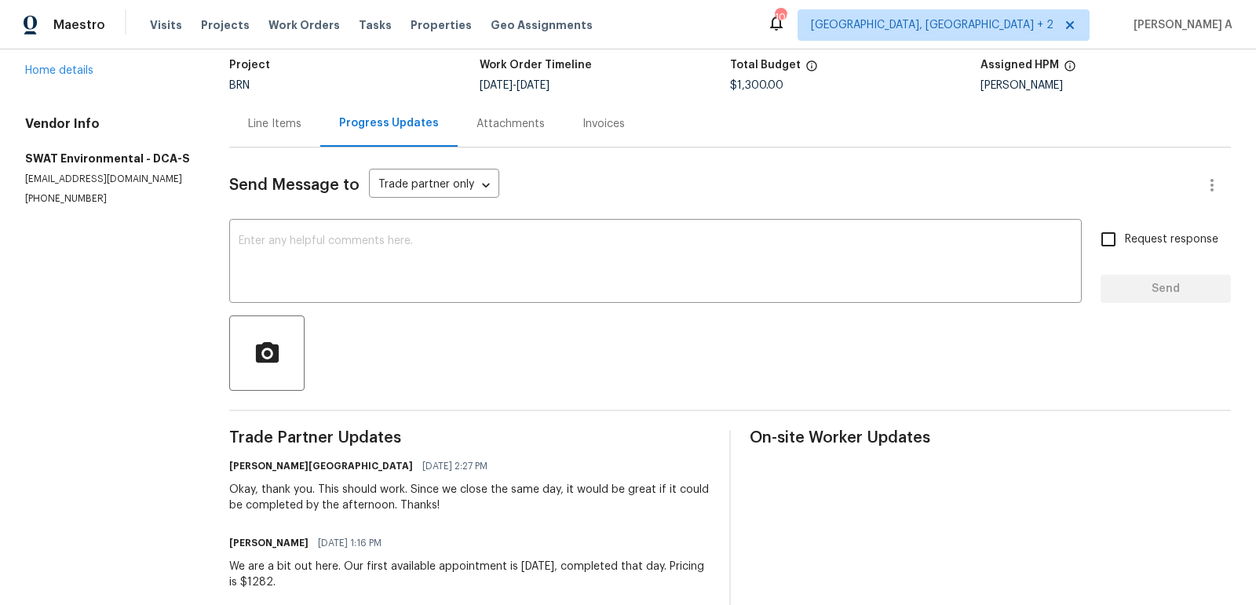
click at [269, 124] on div "Line Items" at bounding box center [274, 124] width 53 height 16
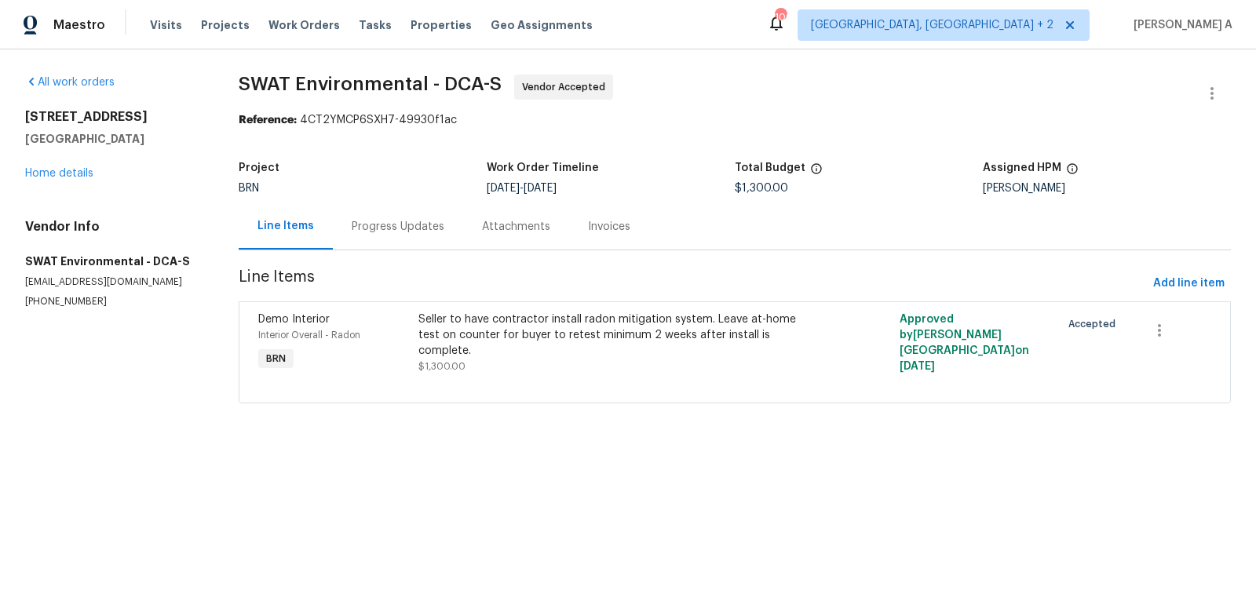
click at [392, 218] on div "Progress Updates" at bounding box center [398, 226] width 130 height 46
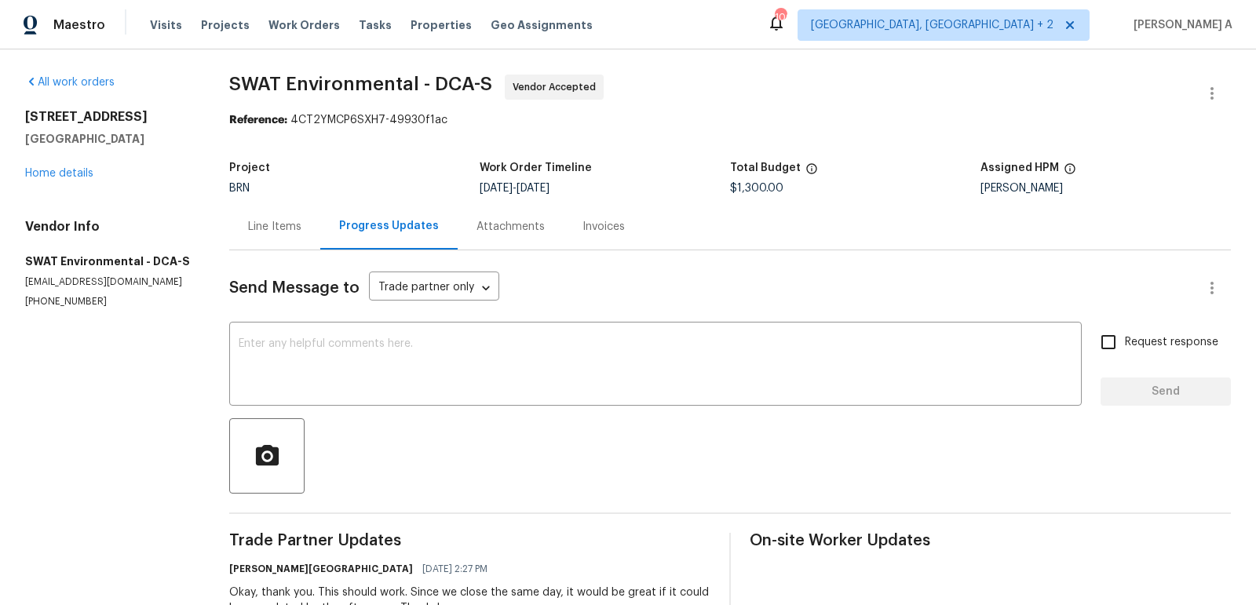
click at [285, 231] on div "Line Items" at bounding box center [274, 227] width 53 height 16
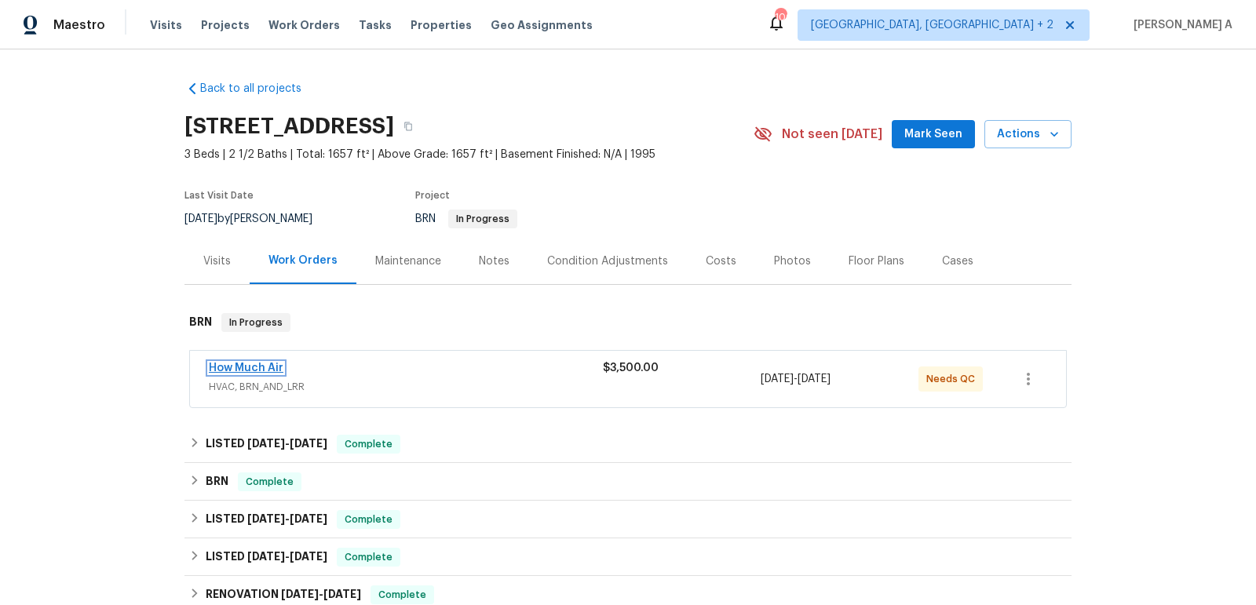
click at [261, 368] on link "How Much Air" at bounding box center [246, 368] width 75 height 11
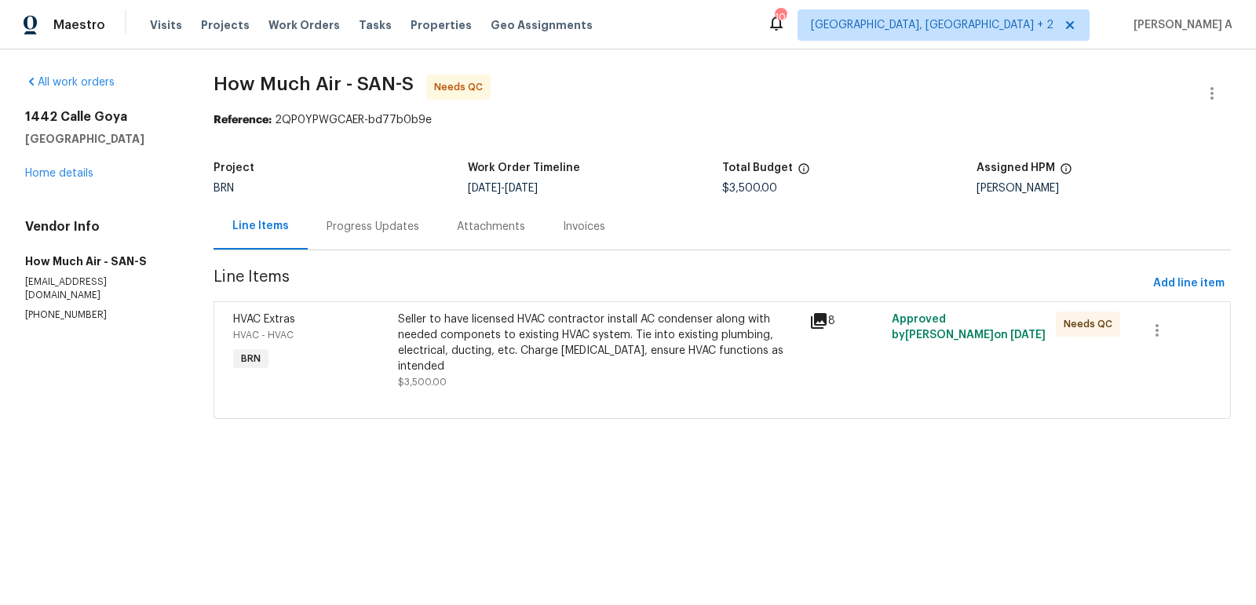
click at [389, 229] on div "Progress Updates" at bounding box center [372, 227] width 93 height 16
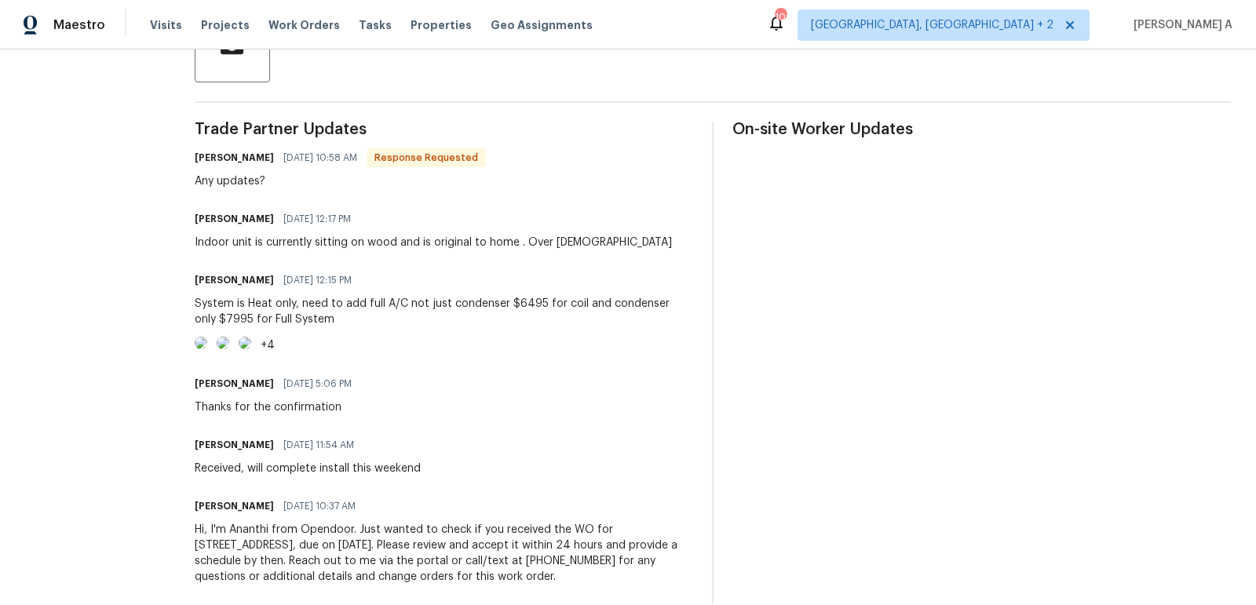
scroll to position [391, 0]
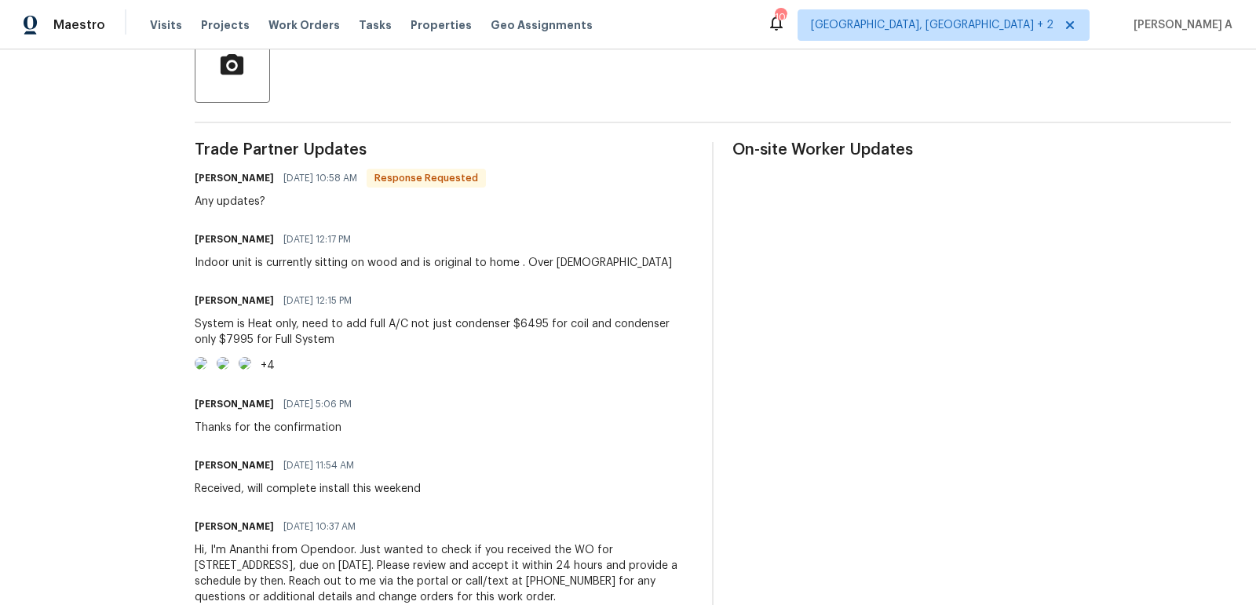
click at [722, 246] on div "Trade Partner Updates Andy Mejia 10/13/2025 10:58 AM Response Requested Any upd…" at bounding box center [713, 383] width 1036 height 482
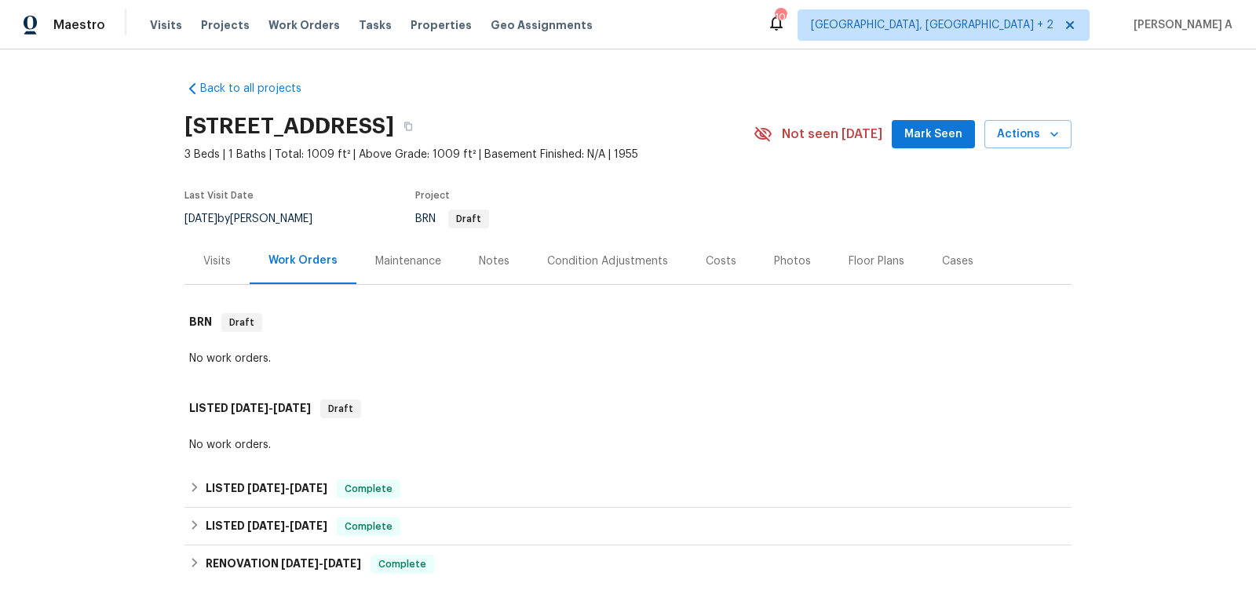
scroll to position [473, 0]
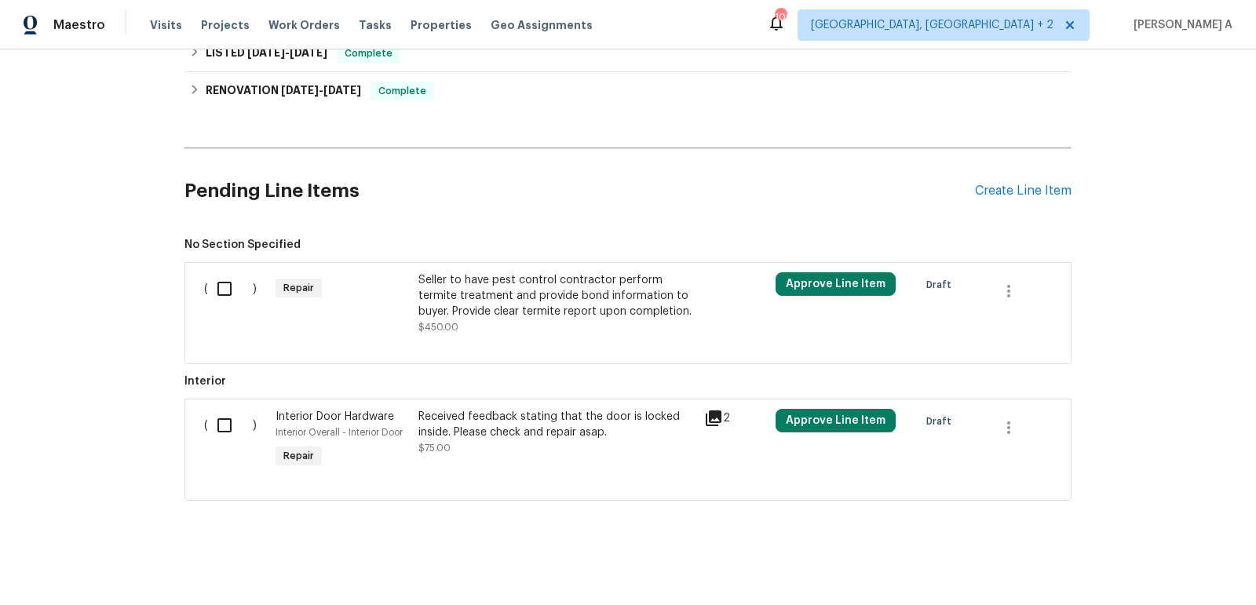
click at [574, 323] on div "Seller to have pest control contractor perform termite treatment and provide bo…" at bounding box center [556, 303] width 276 height 63
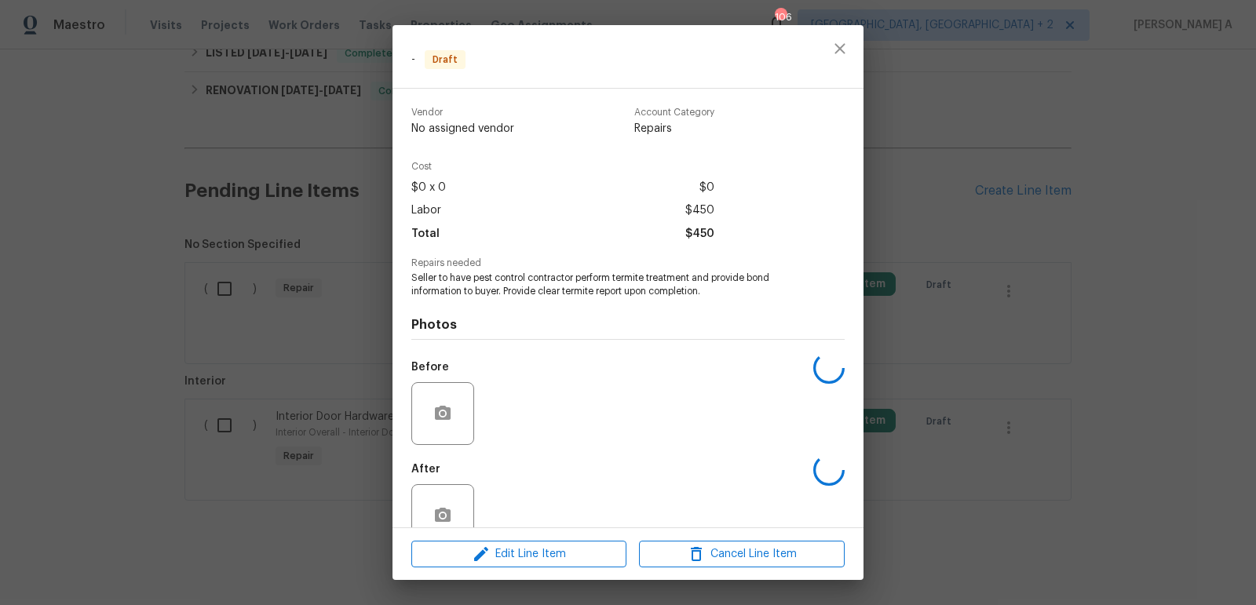
scroll to position [35, 0]
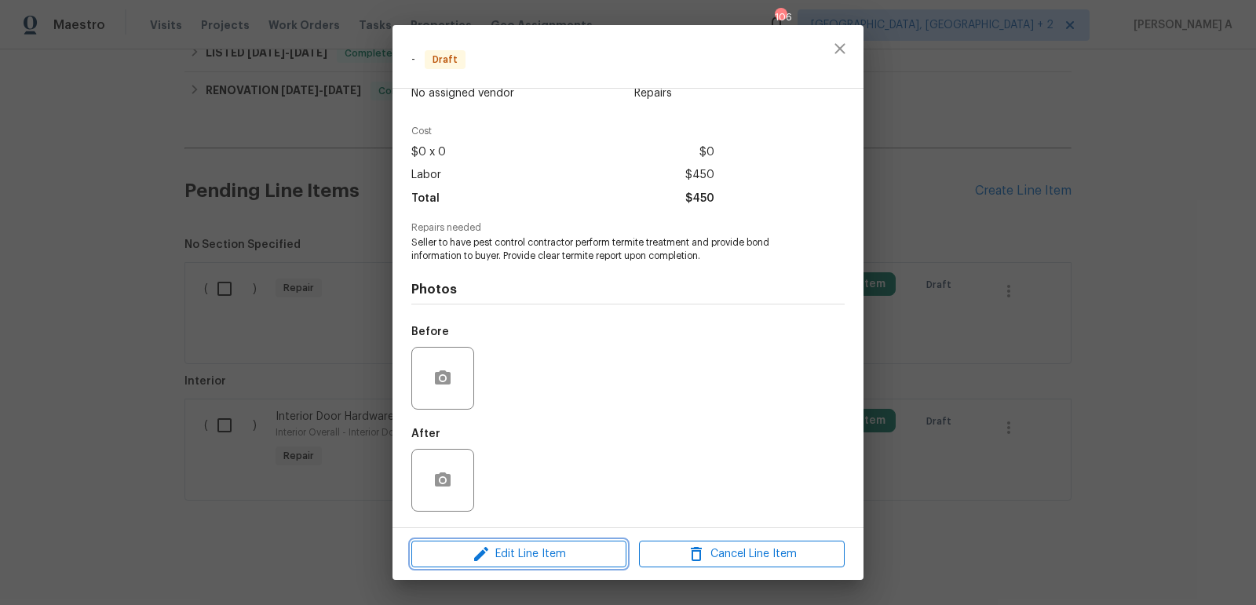
click at [564, 545] on span "Edit Line Item" at bounding box center [519, 555] width 206 height 20
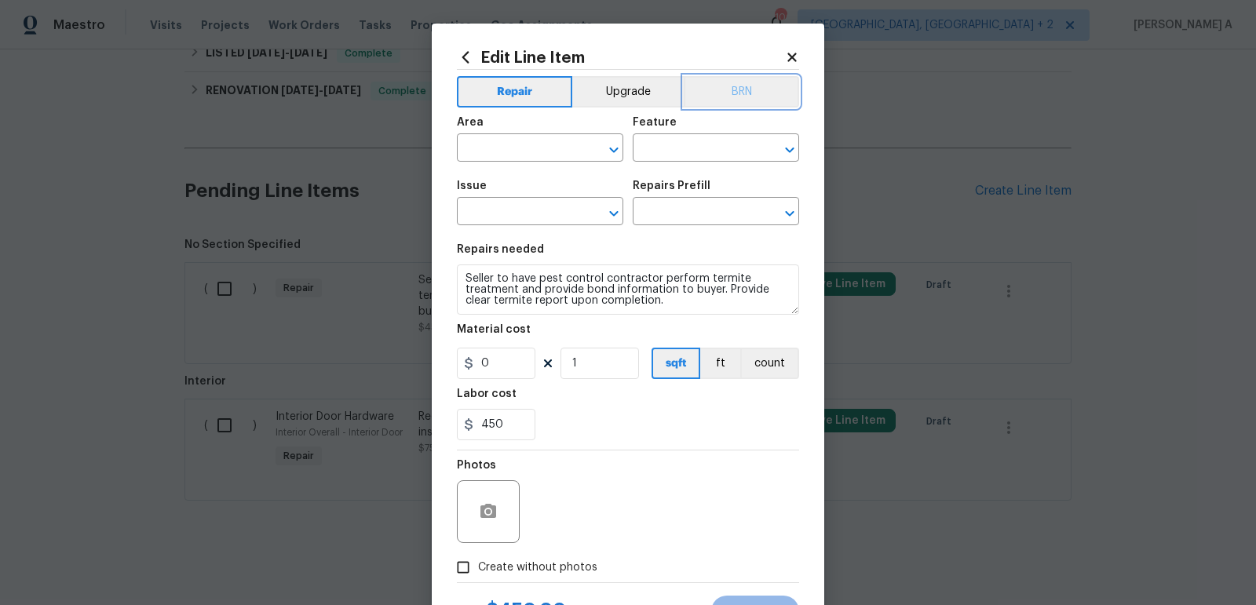
click at [748, 84] on button "BRN" at bounding box center [741, 91] width 115 height 31
click at [495, 152] on input "text" at bounding box center [518, 149] width 122 height 24
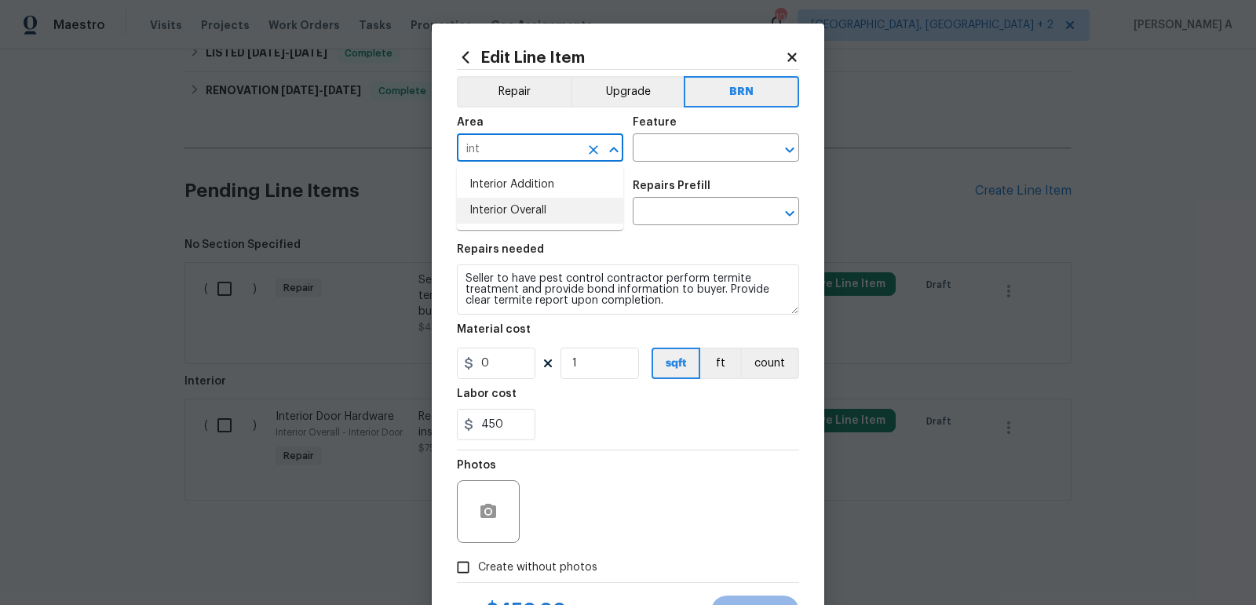
click at [516, 199] on li "Interior Overall" at bounding box center [540, 211] width 166 height 26
type input "Interior Overall"
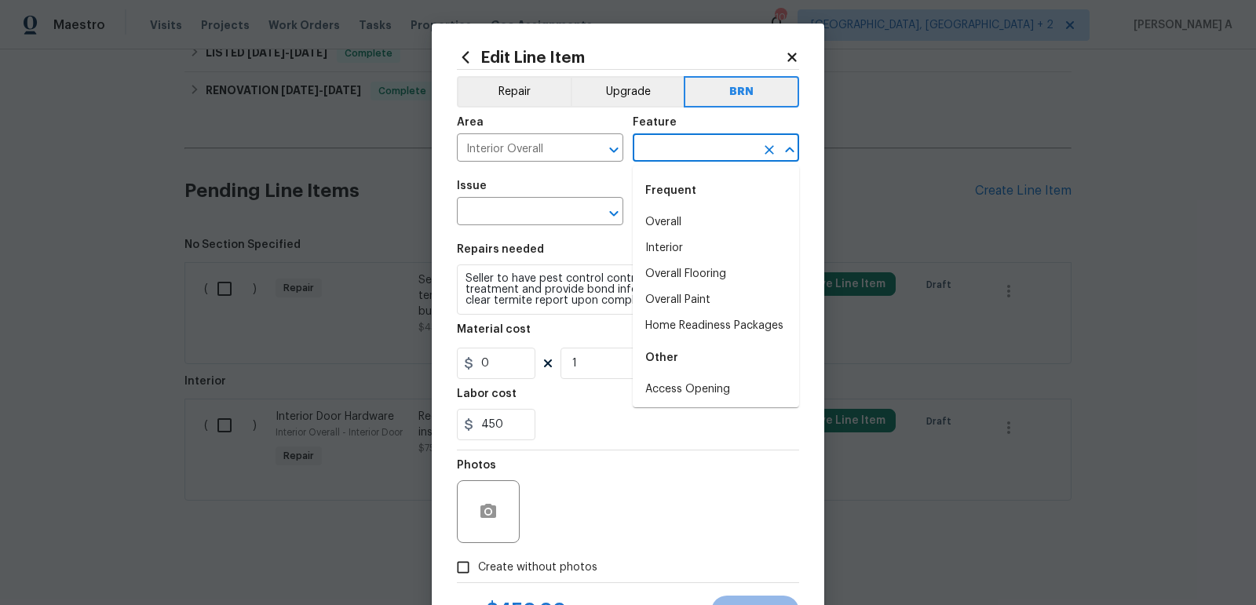
click at [680, 141] on input "text" at bounding box center [694, 149] width 122 height 24
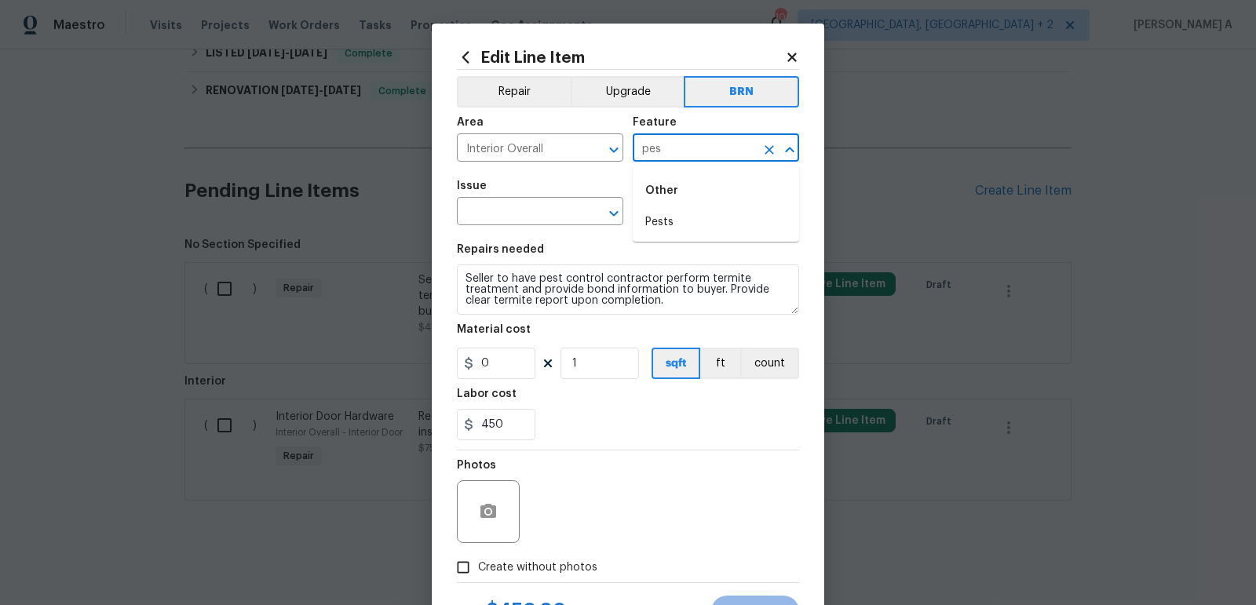
click at [689, 217] on li "Pests" at bounding box center [716, 223] width 166 height 26
type input "Pests"
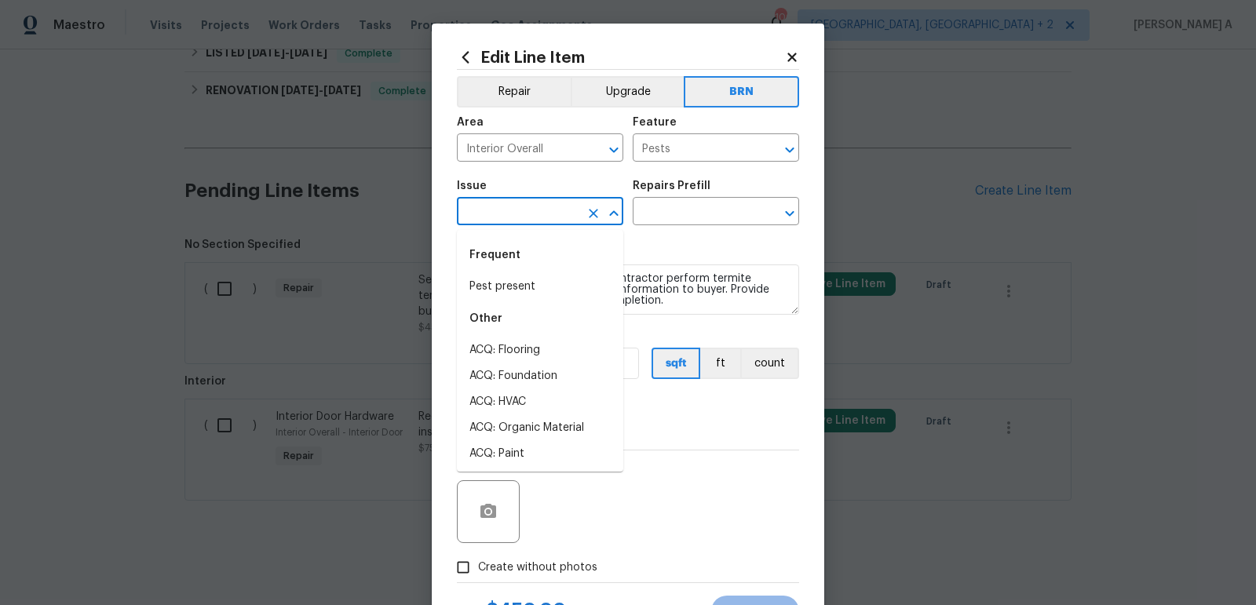
click at [501, 221] on input "text" at bounding box center [518, 213] width 122 height 24
click at [507, 282] on li "Pest present" at bounding box center [540, 287] width 166 height 26
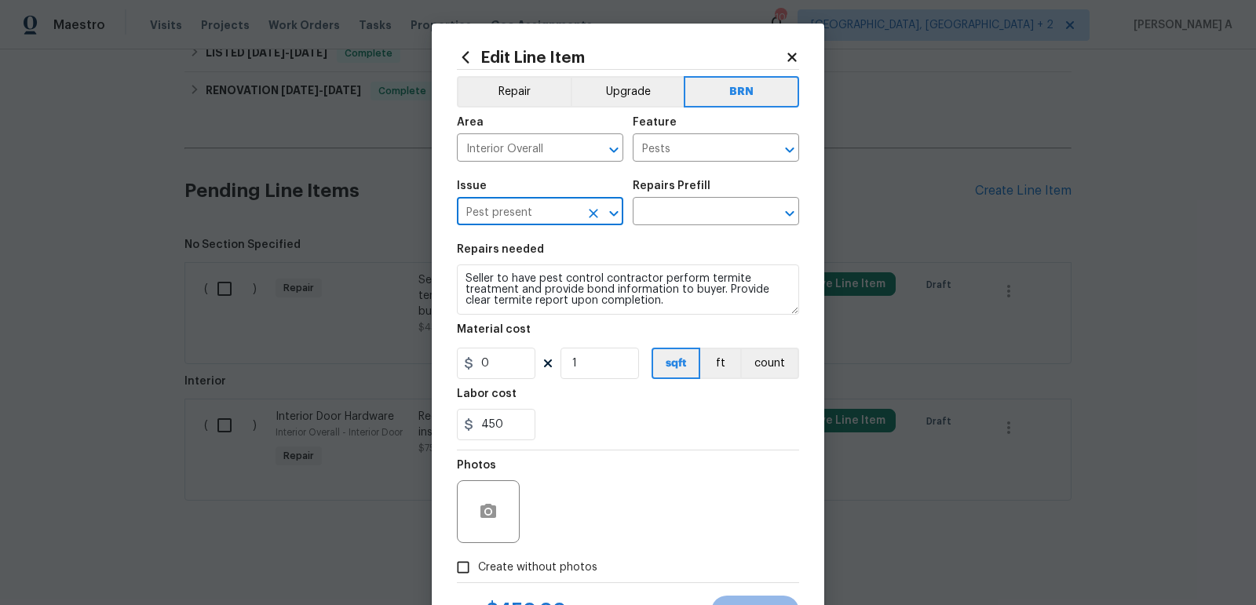
type input "Pest present"
click at [507, 282] on textarea "Seller to have pest control contractor perform termite treatment and provide bo…" at bounding box center [628, 289] width 342 height 50
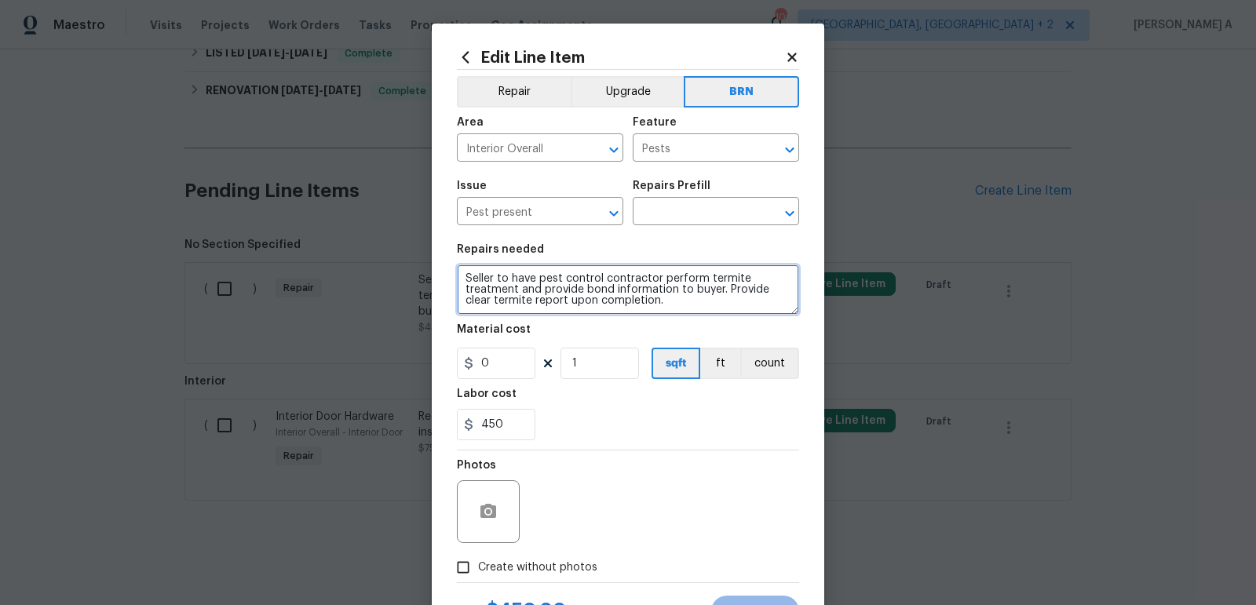
click at [507, 282] on textarea "Seller to have pest control contractor perform termite treatment and provide bo…" at bounding box center [628, 289] width 342 height 50
click at [658, 221] on input "text" at bounding box center [694, 213] width 122 height 24
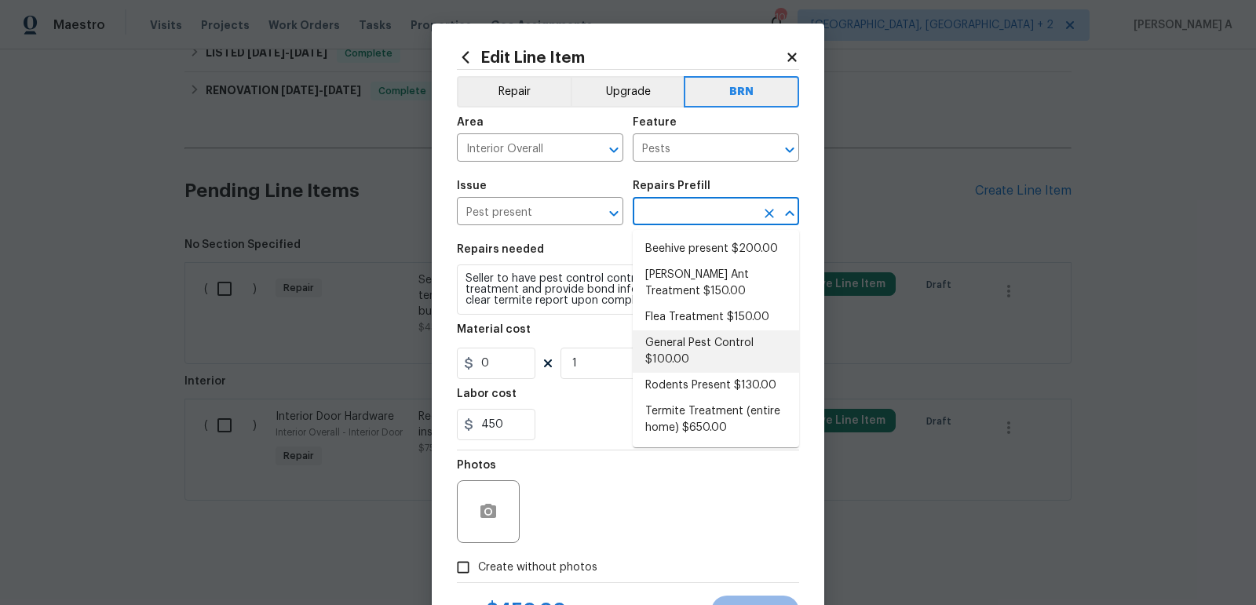
click at [679, 366] on li "General Pest Control $100.00" at bounding box center [716, 351] width 166 height 42
type input "General Pest Control $100.00"
type textarea "General pest treatment for active pest/insect infestation - non termite"
type input "100"
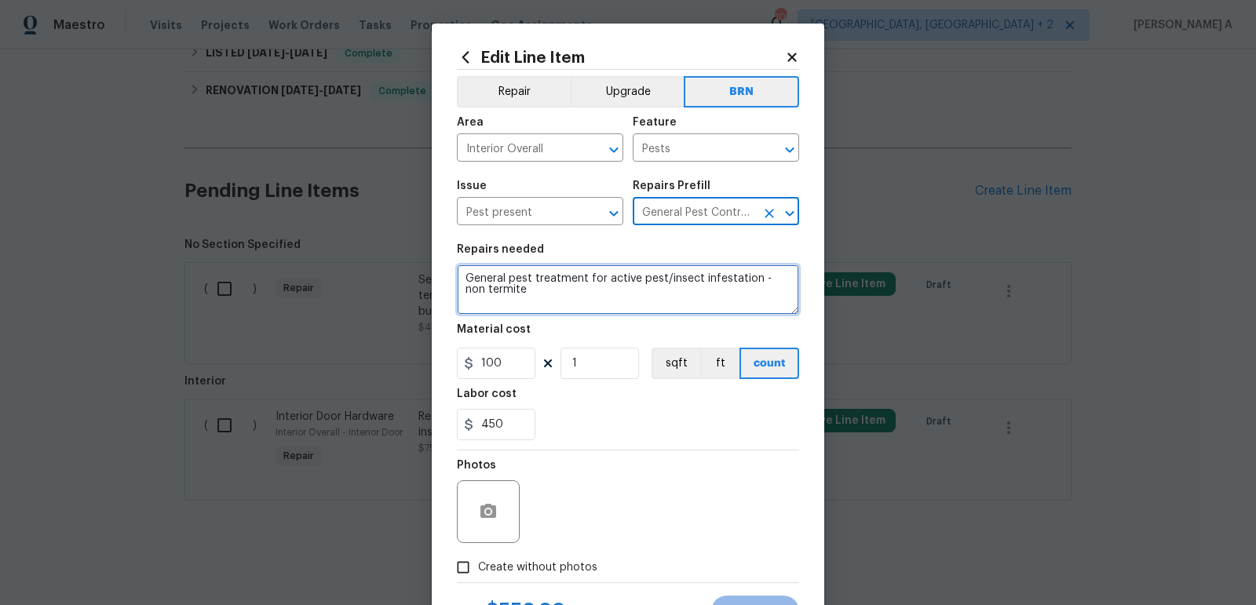
click at [562, 301] on textarea "General pest treatment for active pest/insect infestation - non termite" at bounding box center [628, 289] width 342 height 50
paste textarea "Seller to have pest control contractor perform termite treatment and provide bo…"
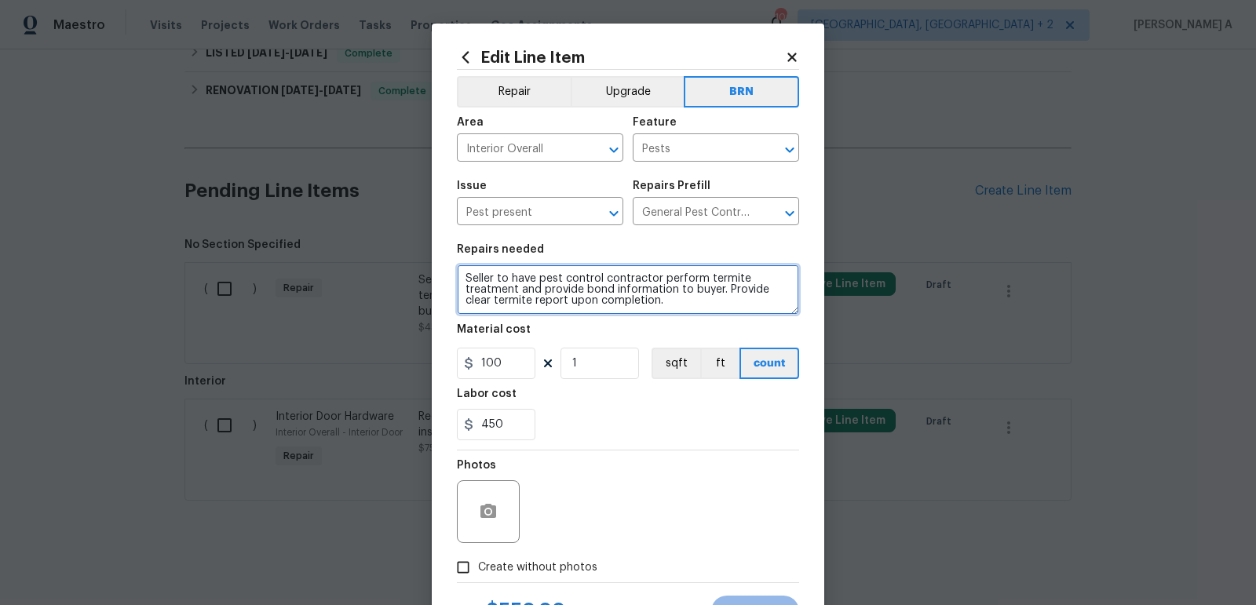
type textarea "Seller to have pest control contractor perform termite treatment and provide bo…"
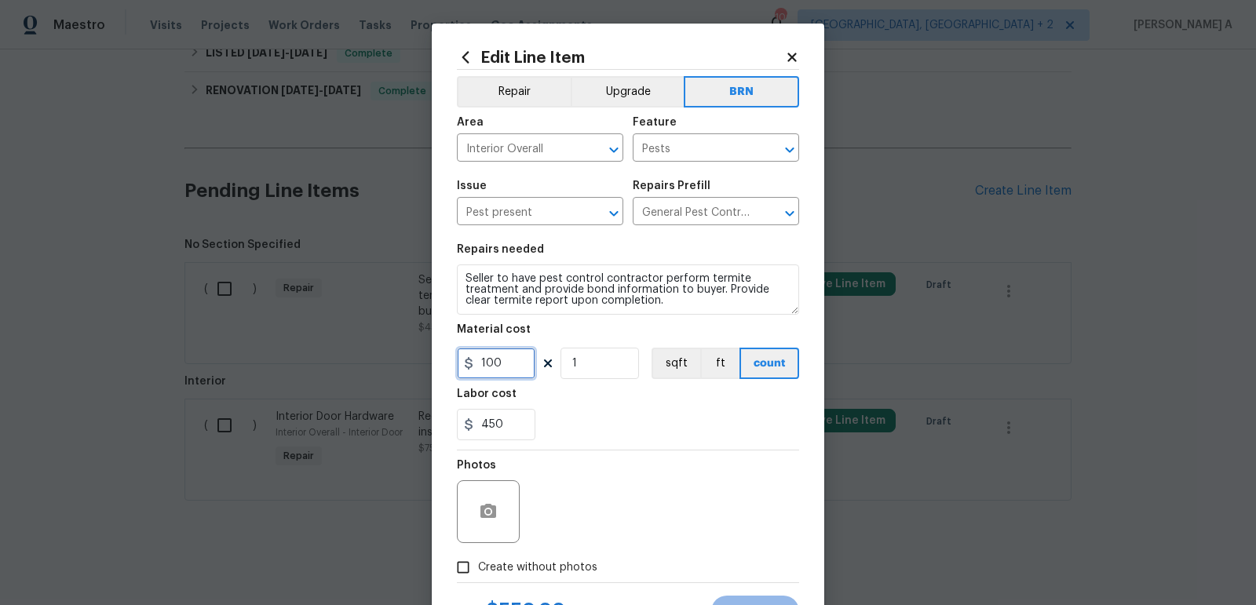
drag, startPoint x: 524, startPoint y: 362, endPoint x: 493, endPoint y: 362, distance: 31.4
click at [493, 362] on input "100" at bounding box center [496, 363] width 78 height 31
click at [492, 362] on input "100" at bounding box center [496, 363] width 78 height 31
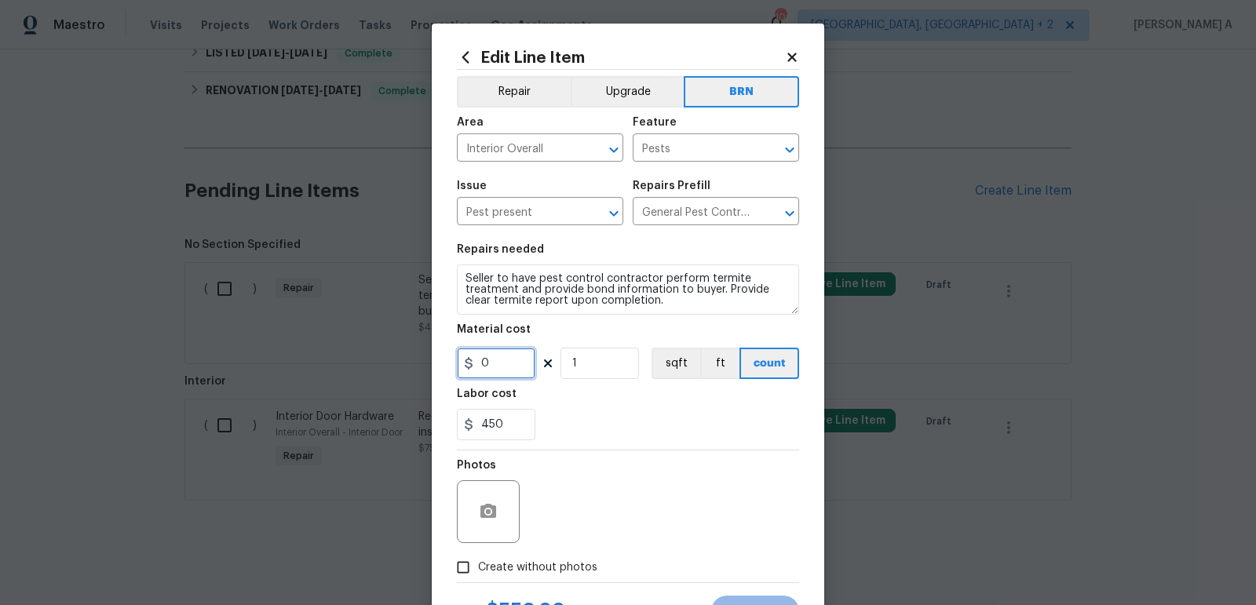
type input "0"
click at [591, 409] on figure "Labor cost 450" at bounding box center [628, 414] width 342 height 52
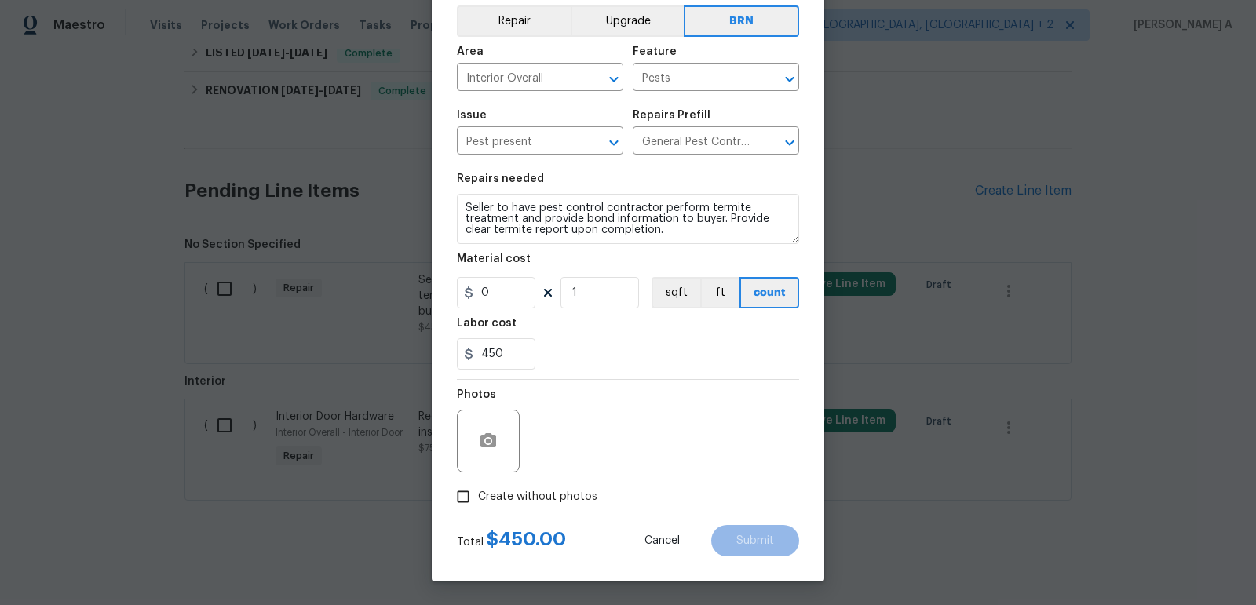
click at [498, 497] on span "Create without photos" at bounding box center [537, 497] width 119 height 16
click at [478, 497] on input "Create without photos" at bounding box center [463, 497] width 30 height 30
checkbox input "true"
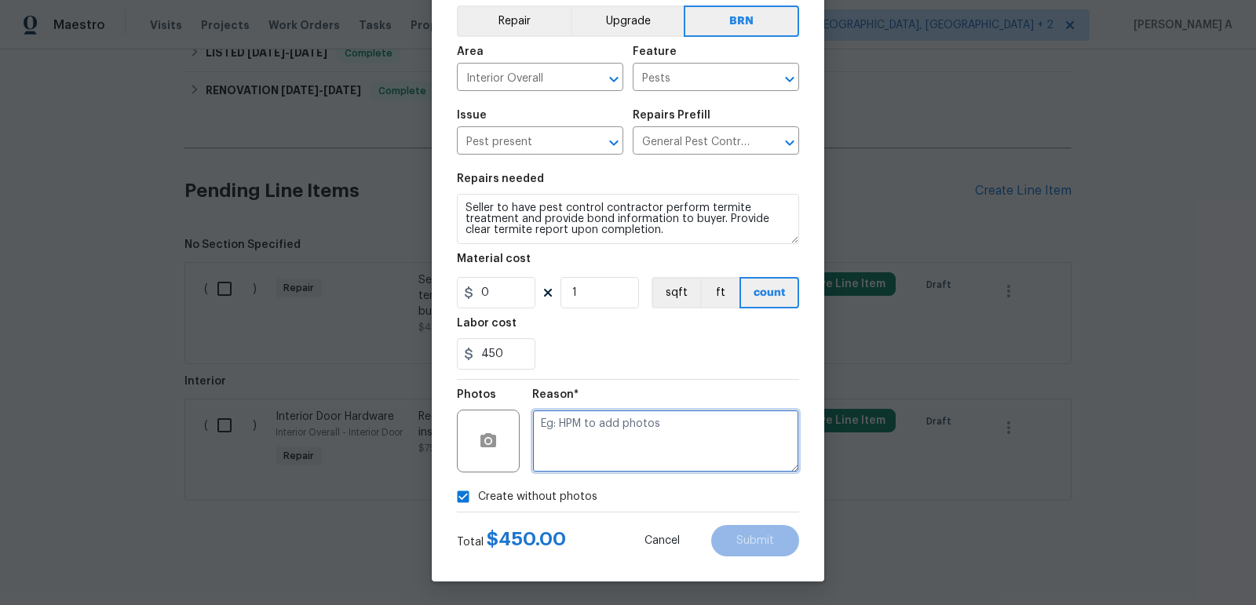
click at [617, 460] on textarea at bounding box center [665, 441] width 267 height 63
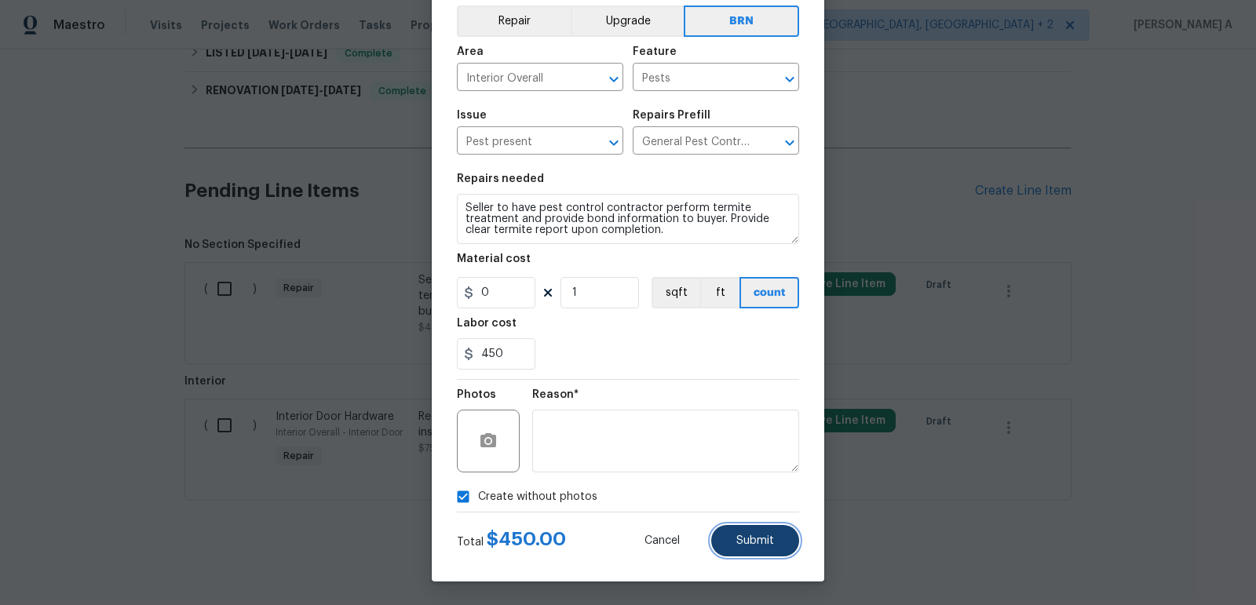
click at [771, 549] on button "Submit" at bounding box center [755, 540] width 88 height 31
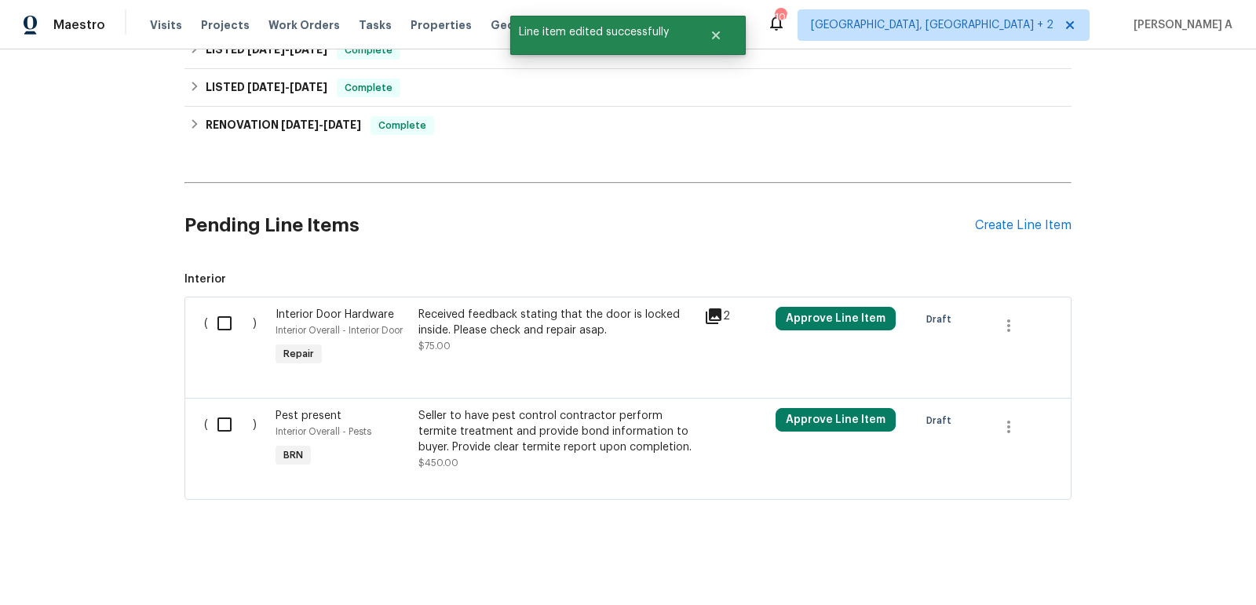
scroll to position [438, 0]
click at [208, 415] on input "checkbox" at bounding box center [230, 425] width 45 height 33
checkbox input "true"
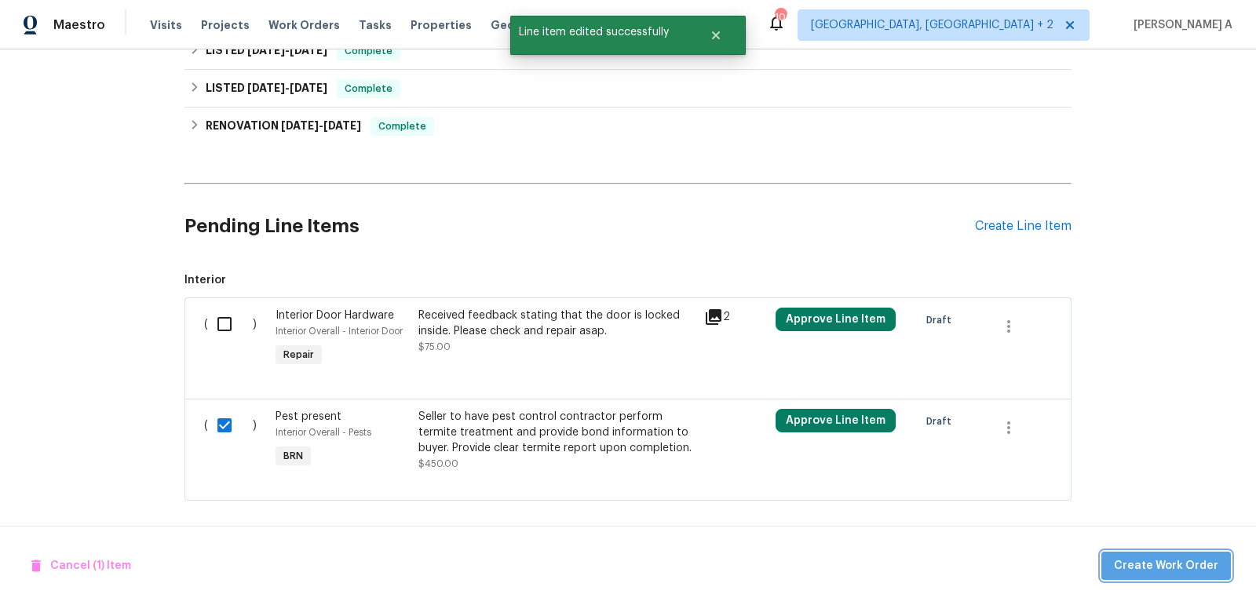
click at [1205, 569] on span "Create Work Order" at bounding box center [1166, 566] width 104 height 20
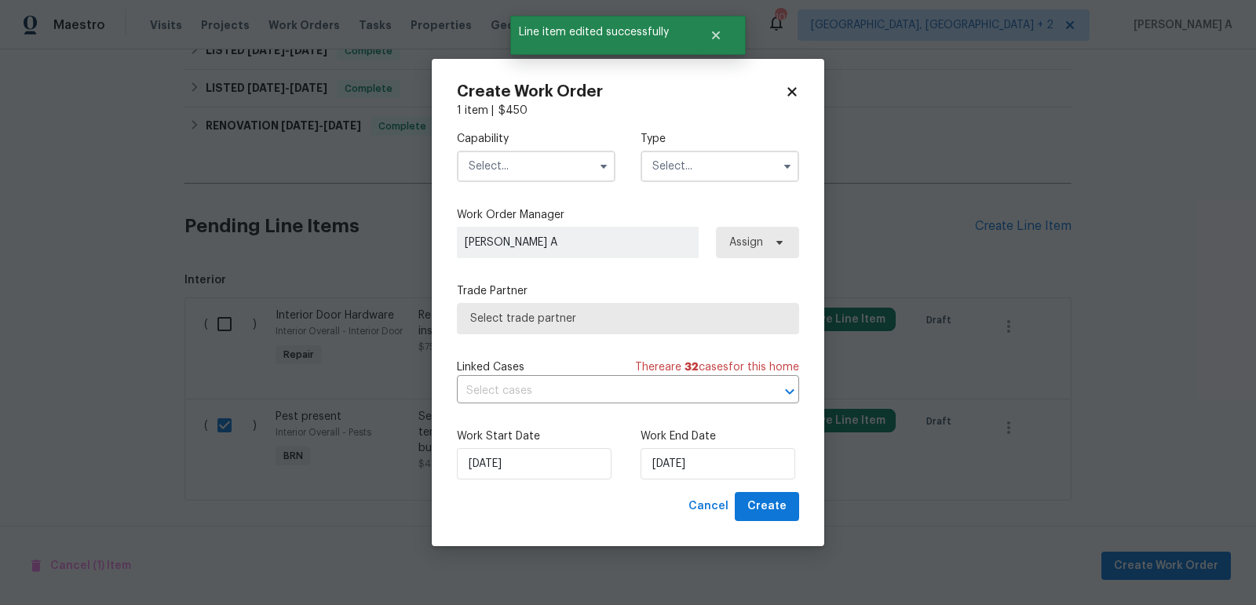
click at [565, 178] on input "text" at bounding box center [536, 166] width 159 height 31
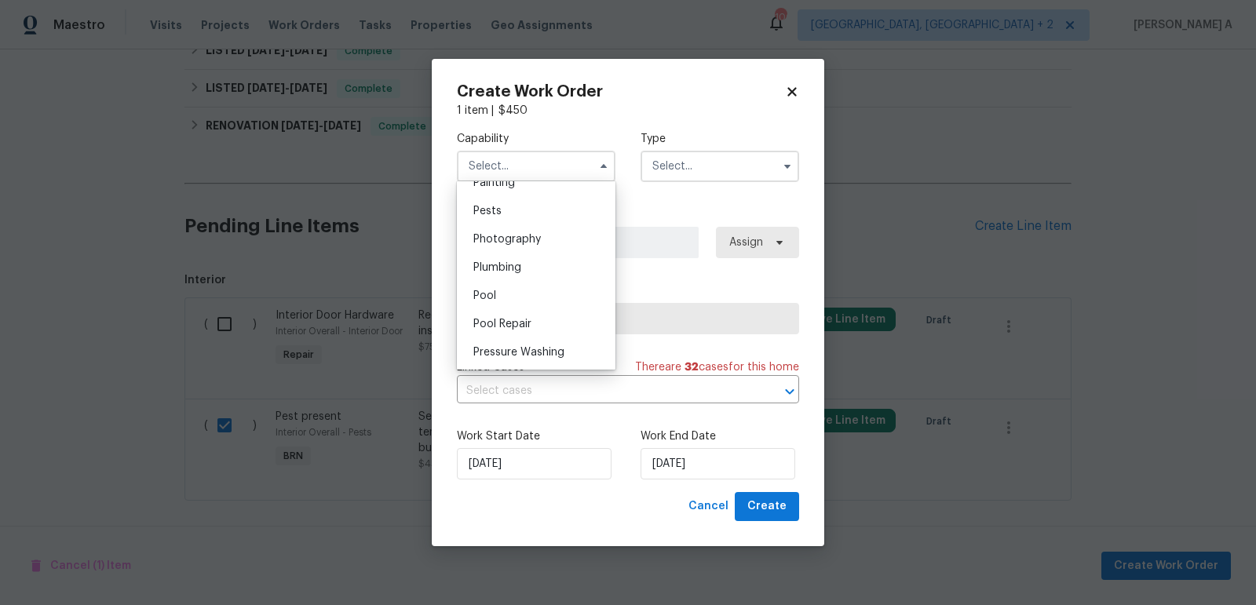
scroll to position [1319, 0]
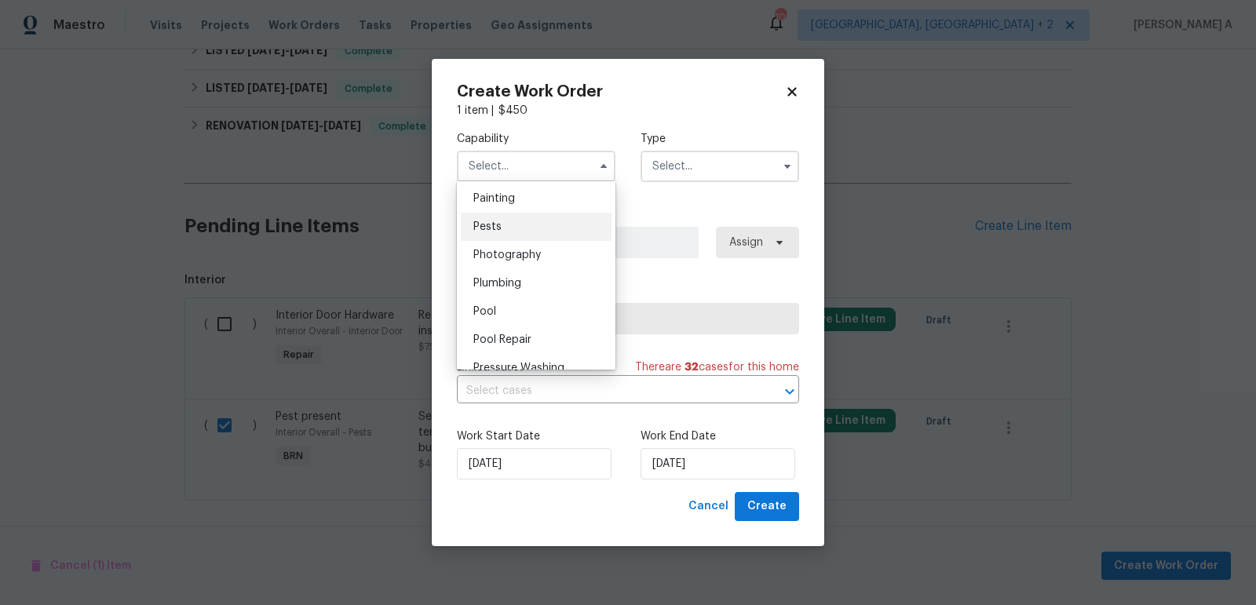
click at [518, 217] on div "Pests" at bounding box center [536, 227] width 151 height 28
type input "Pests"
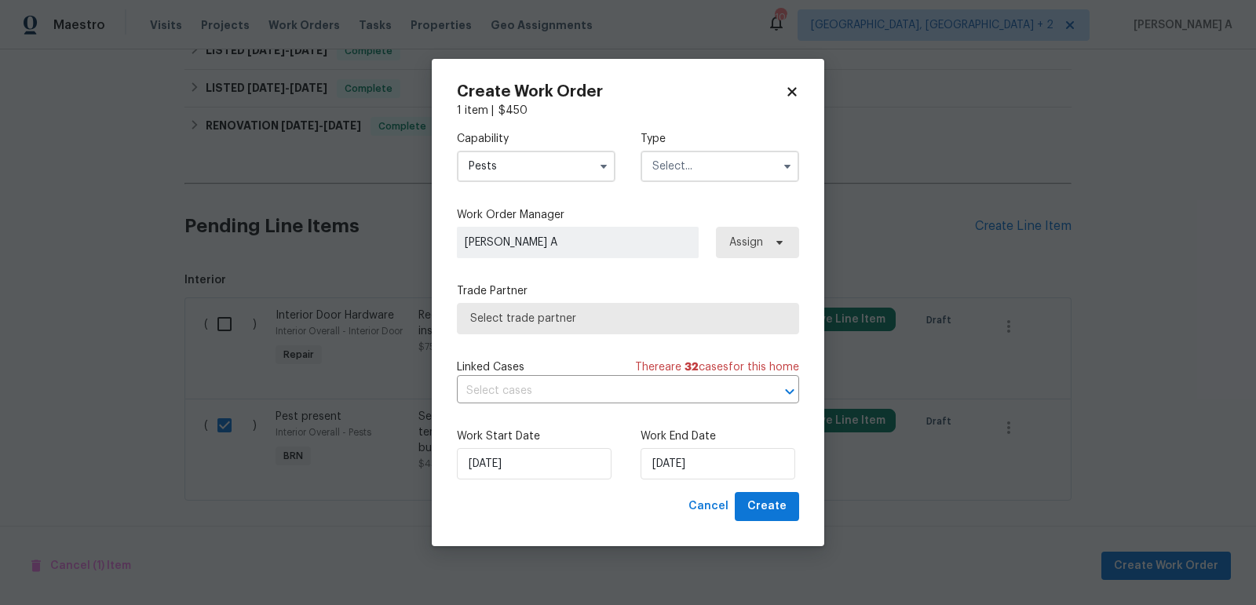
click at [698, 164] on input "text" at bounding box center [719, 166] width 159 height 31
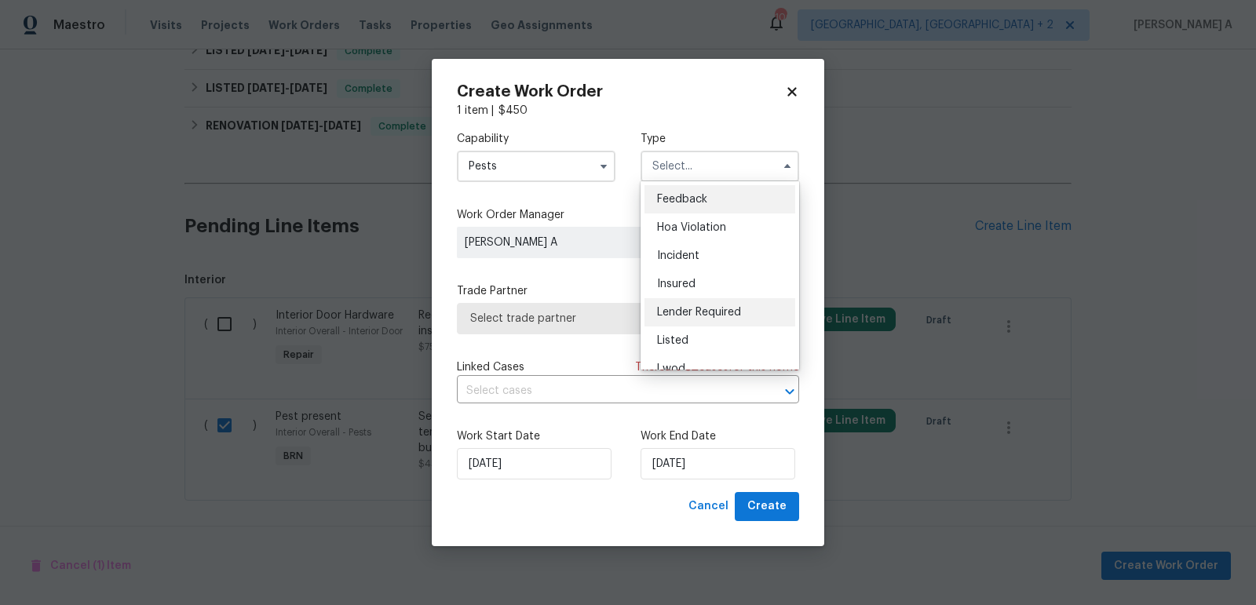
scroll to position [186, 0]
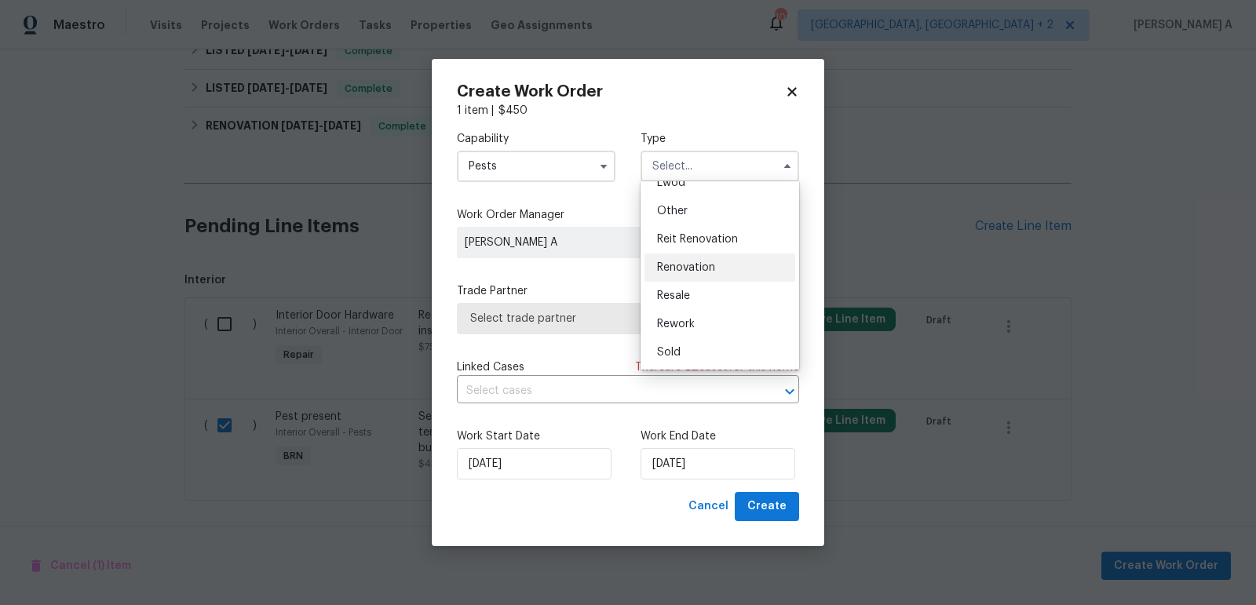
click at [689, 273] on div "Renovation" at bounding box center [719, 267] width 151 height 28
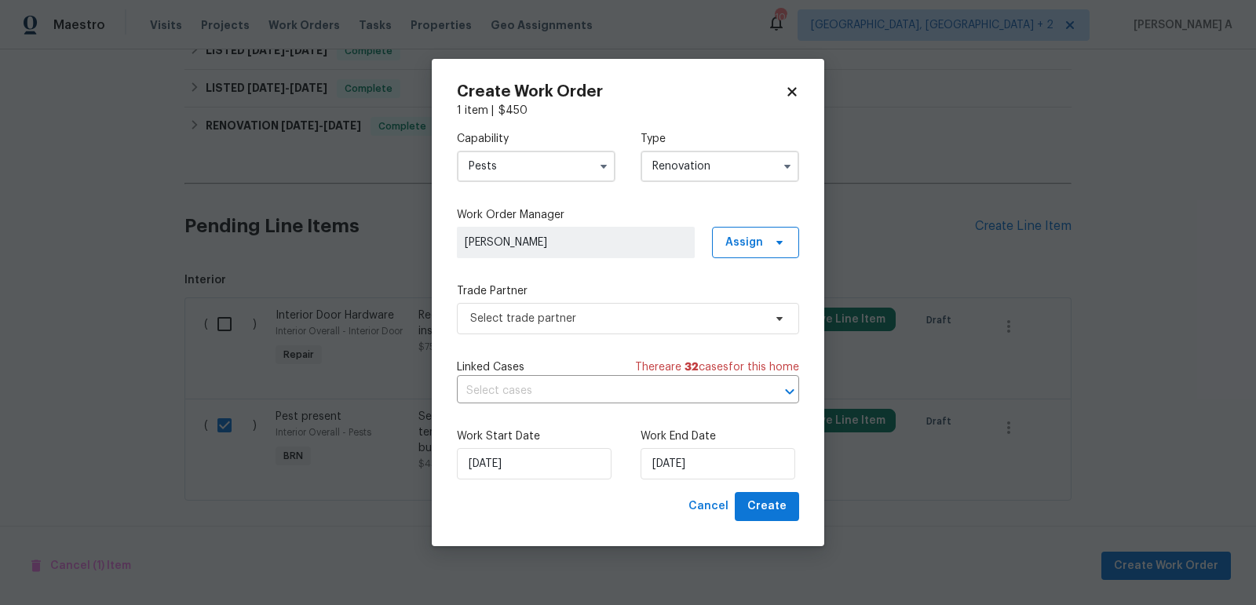
click at [703, 167] on input "Renovation" at bounding box center [719, 166] width 159 height 31
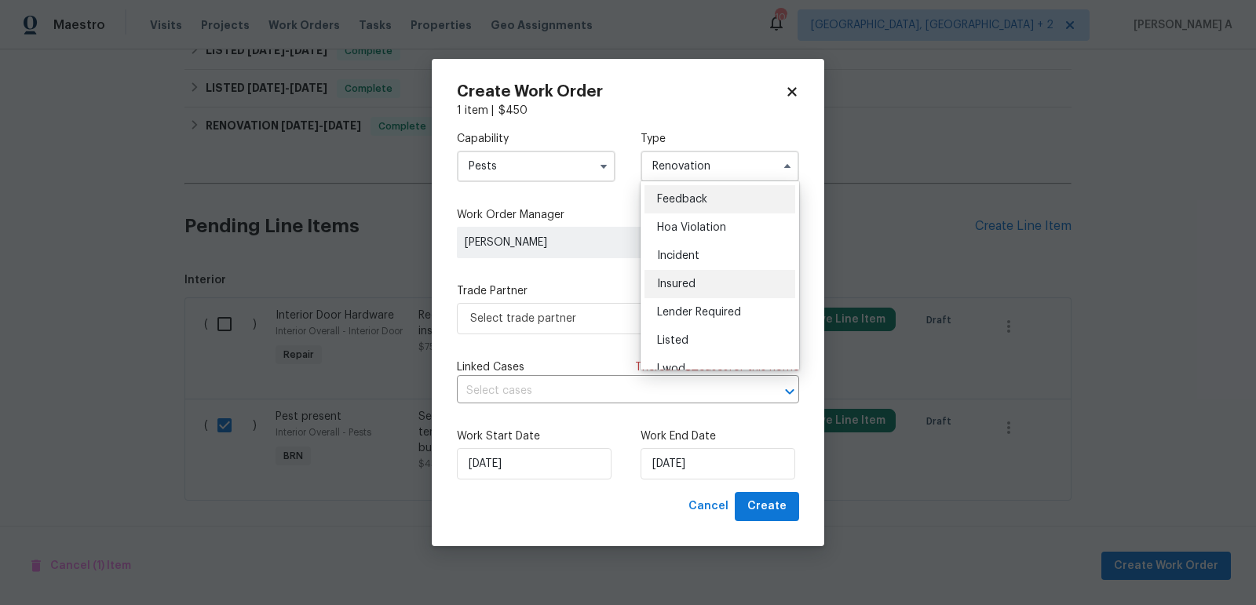
scroll to position [186, 0]
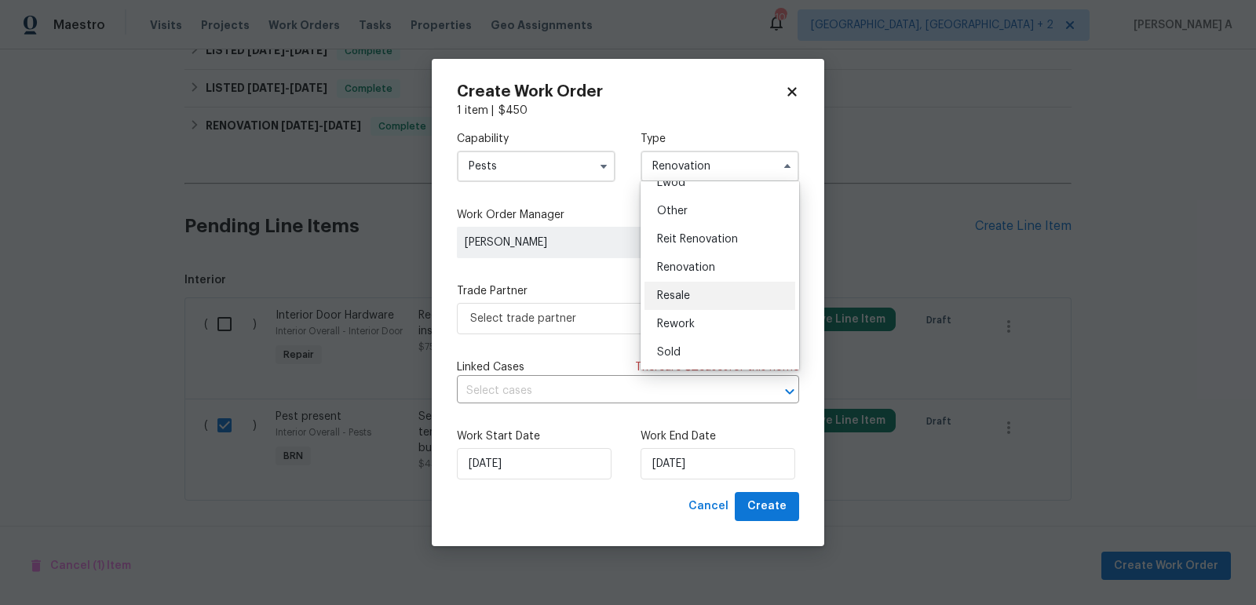
click at [702, 286] on div "Resale" at bounding box center [719, 296] width 151 height 28
type input "Resale"
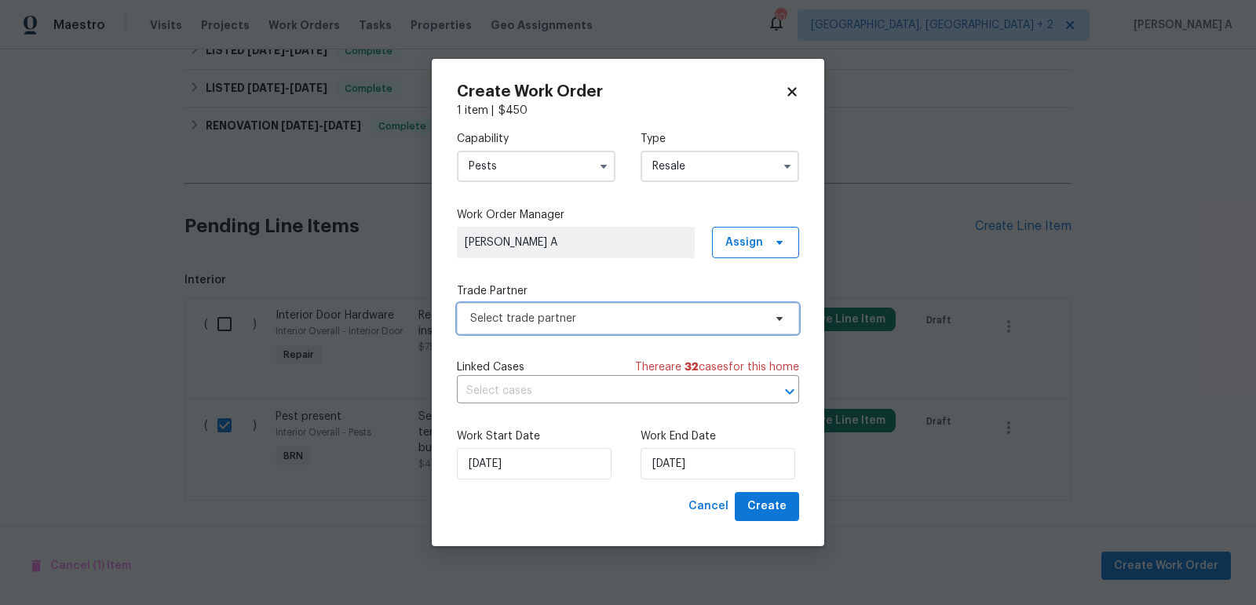
click at [571, 315] on span "Select trade partner" at bounding box center [616, 319] width 293 height 16
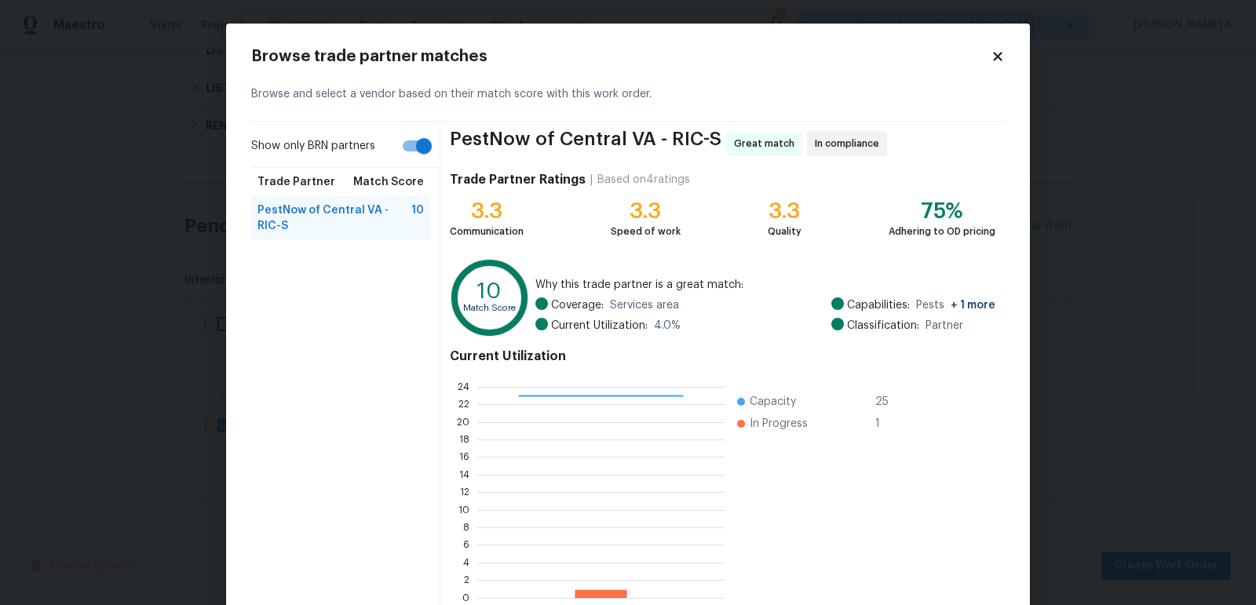
scroll to position [86, 0]
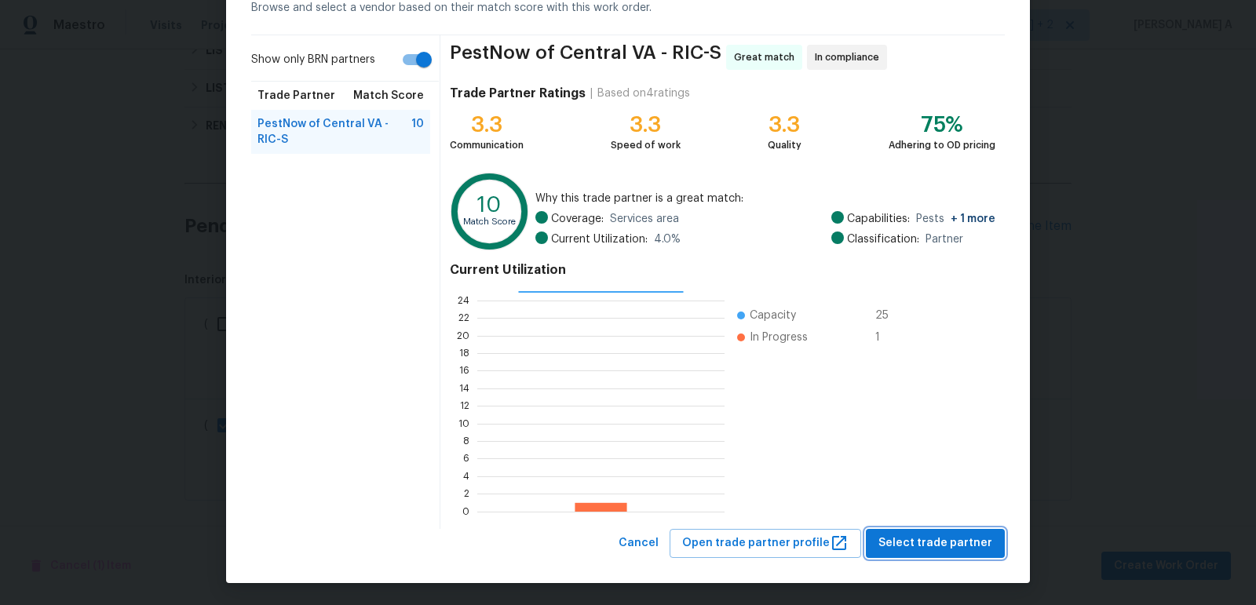
click at [948, 543] on span "Select trade partner" at bounding box center [935, 544] width 114 height 20
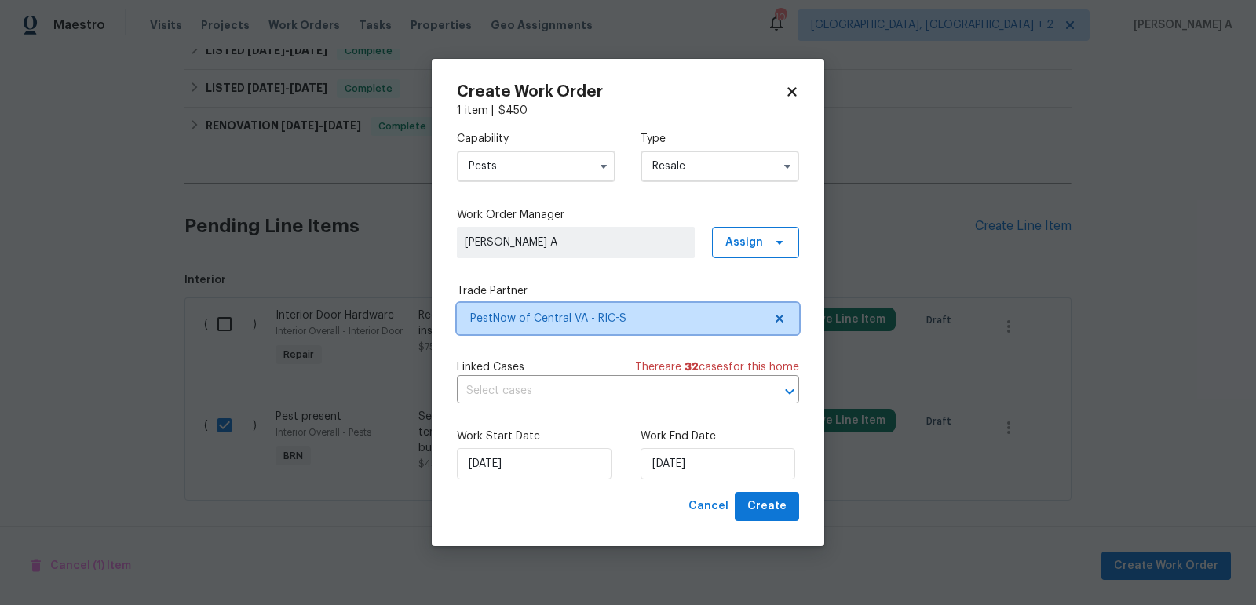
scroll to position [0, 0]
click at [519, 394] on input "text" at bounding box center [606, 391] width 298 height 24
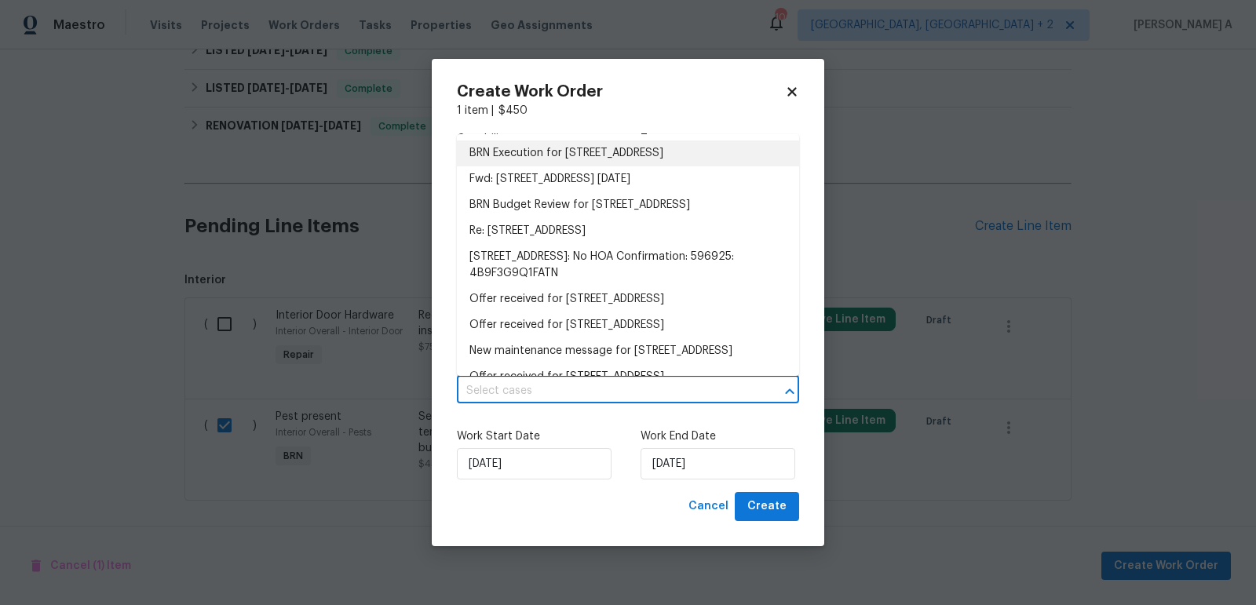
click at [534, 148] on li "BRN Execution for 1519 Kingswood St, Richmond, VA 23224" at bounding box center [628, 153] width 342 height 26
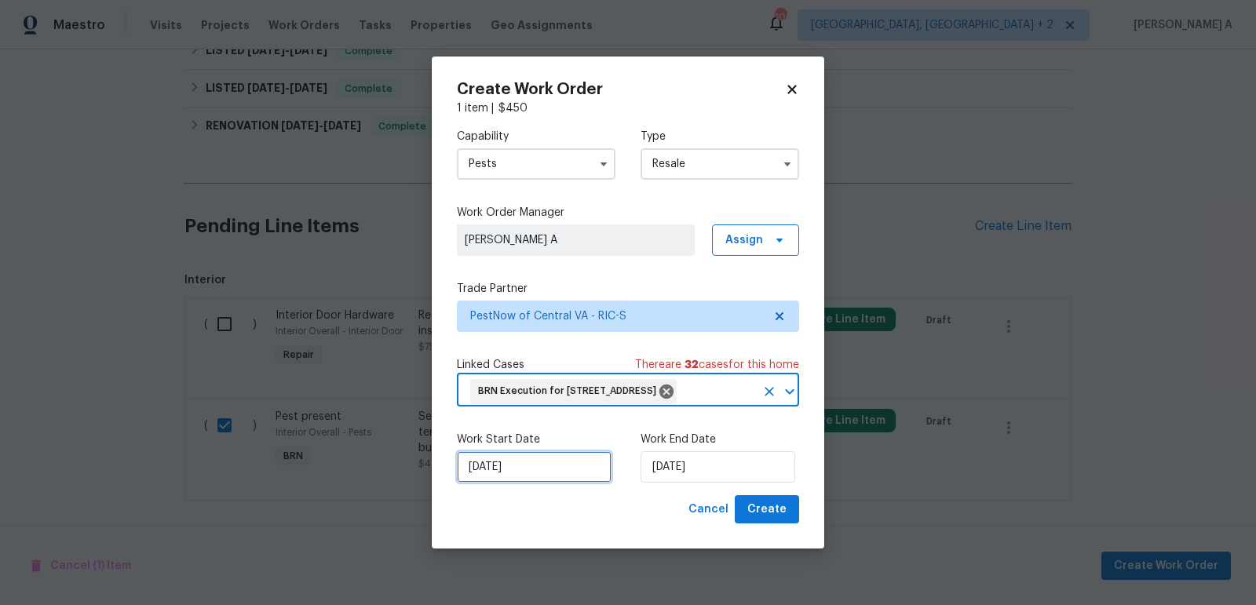
click at [518, 480] on input "10/13/2025" at bounding box center [534, 466] width 155 height 31
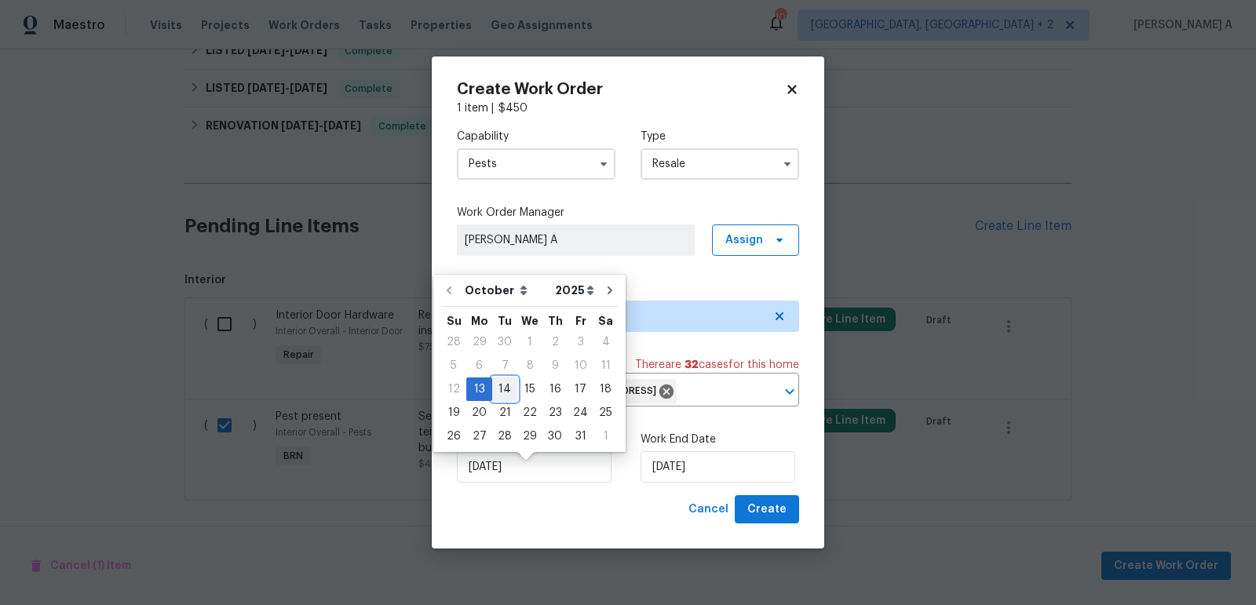
click at [498, 391] on div "14" at bounding box center [504, 389] width 25 height 22
type input "10/14/2025"
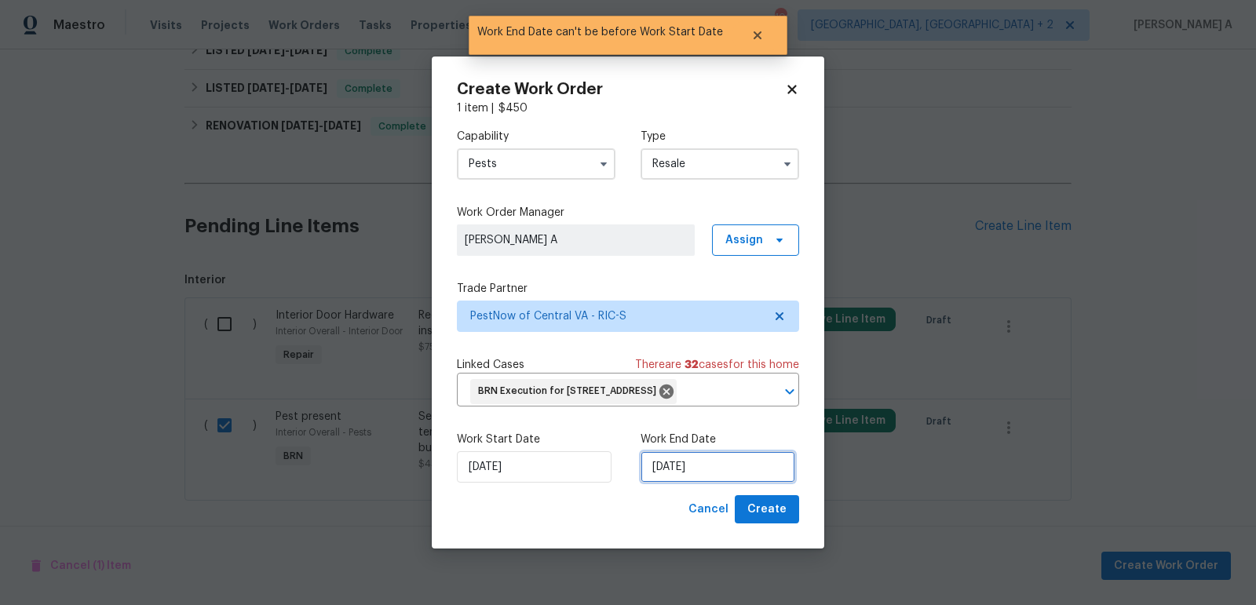
click at [674, 477] on input "10/14/2025" at bounding box center [717, 466] width 155 height 31
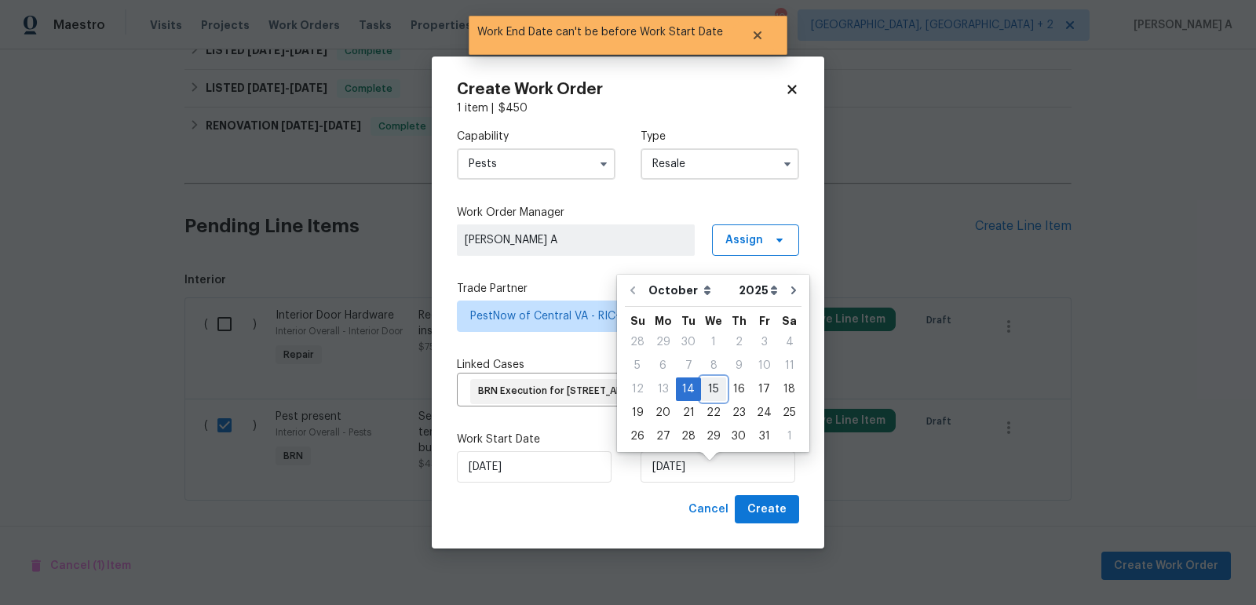
click at [709, 392] on div "15" at bounding box center [713, 389] width 25 height 22
type input "10/15/2025"
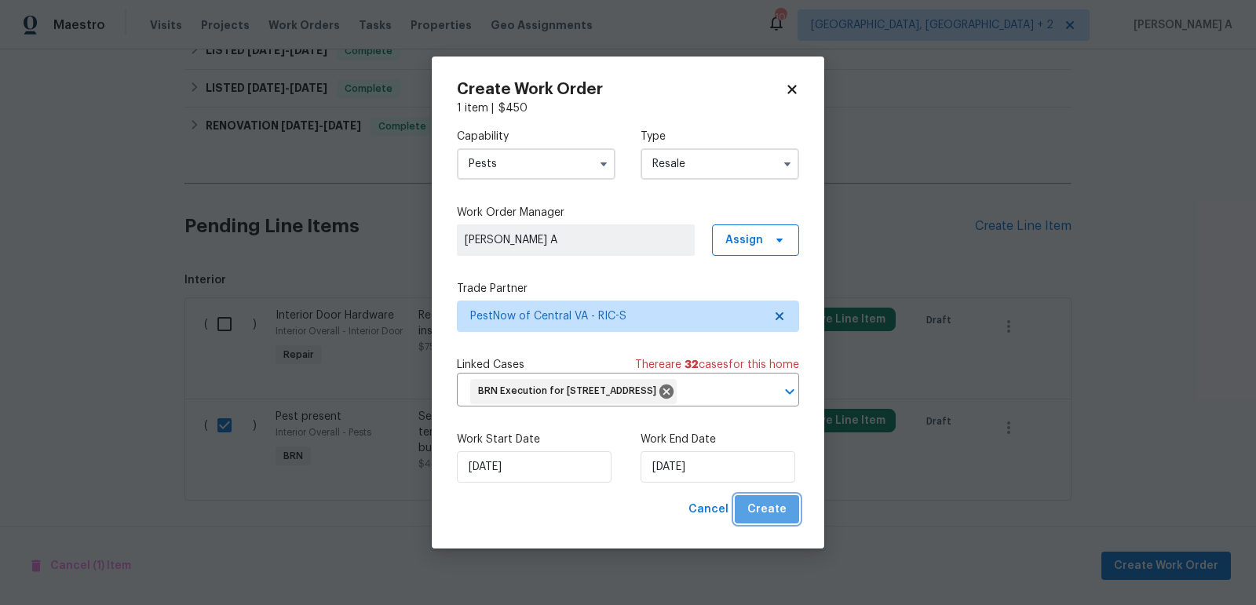
click at [771, 514] on span "Create" at bounding box center [766, 510] width 39 height 20
checkbox input "false"
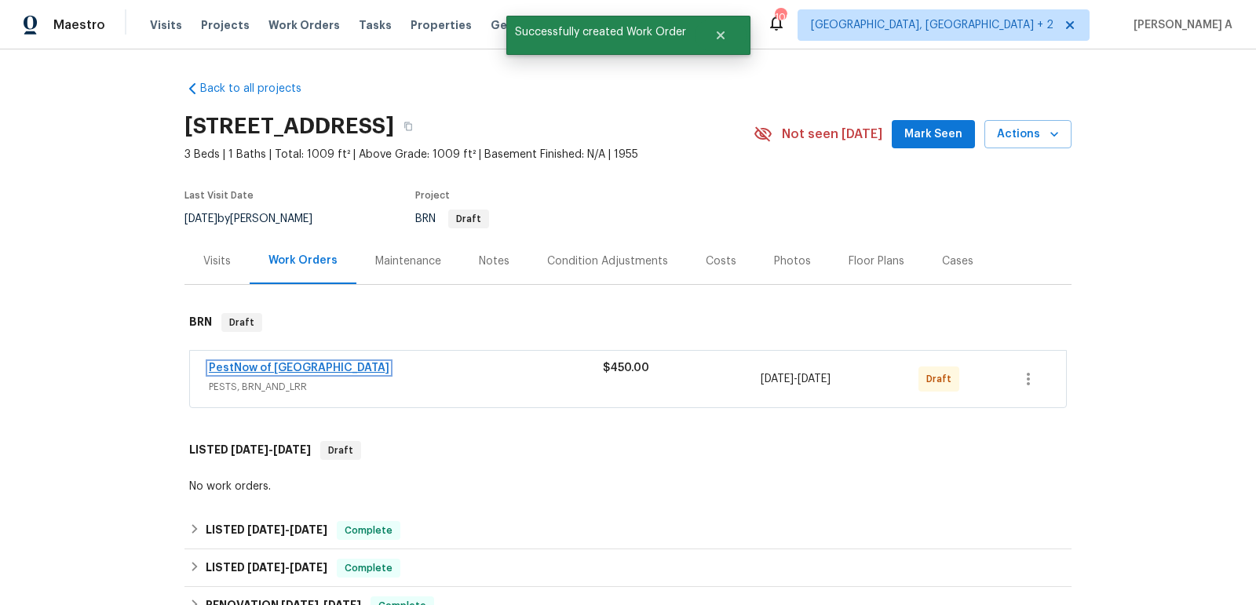
click at [299, 365] on link "PestNow of Central VA" at bounding box center [299, 368] width 180 height 11
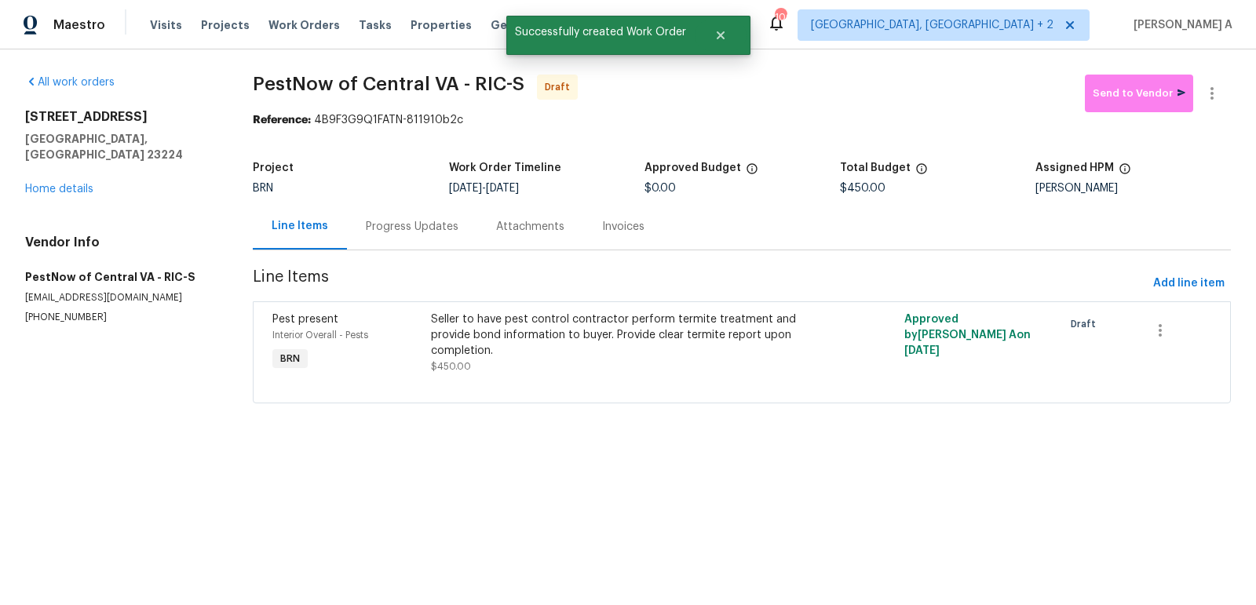
click at [379, 226] on div "Progress Updates" at bounding box center [412, 227] width 93 height 16
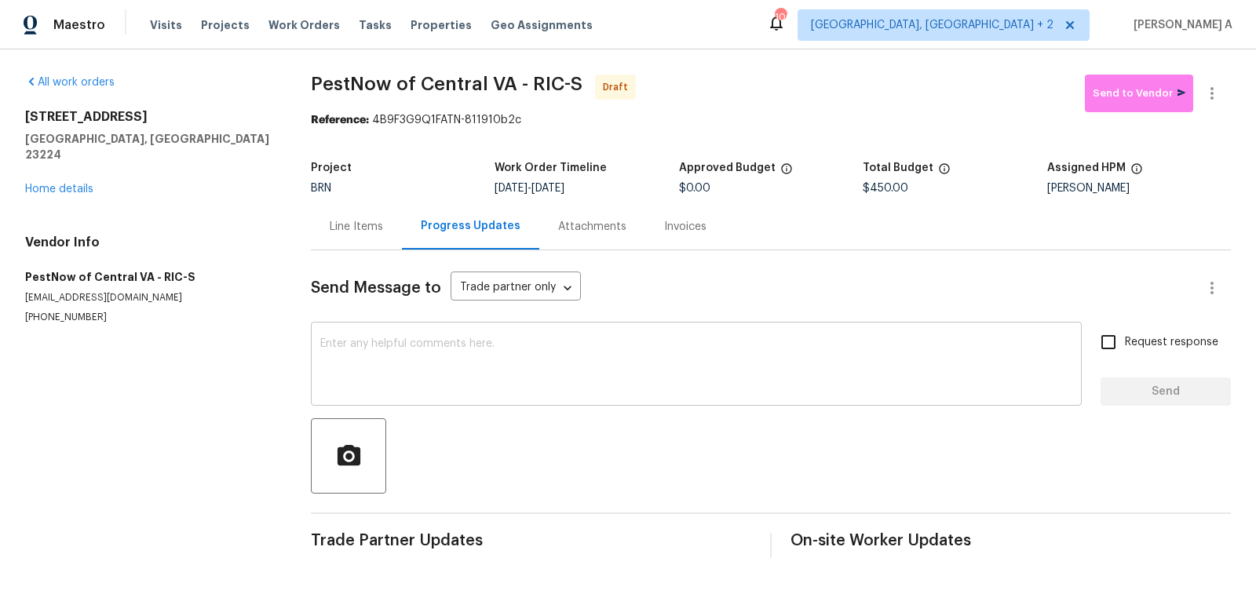
click at [349, 404] on div "x ​" at bounding box center [696, 366] width 771 height 80
paste textarea "Hi, I'm Akshay from Opendoor. Just wanted to check if you received the workorde…"
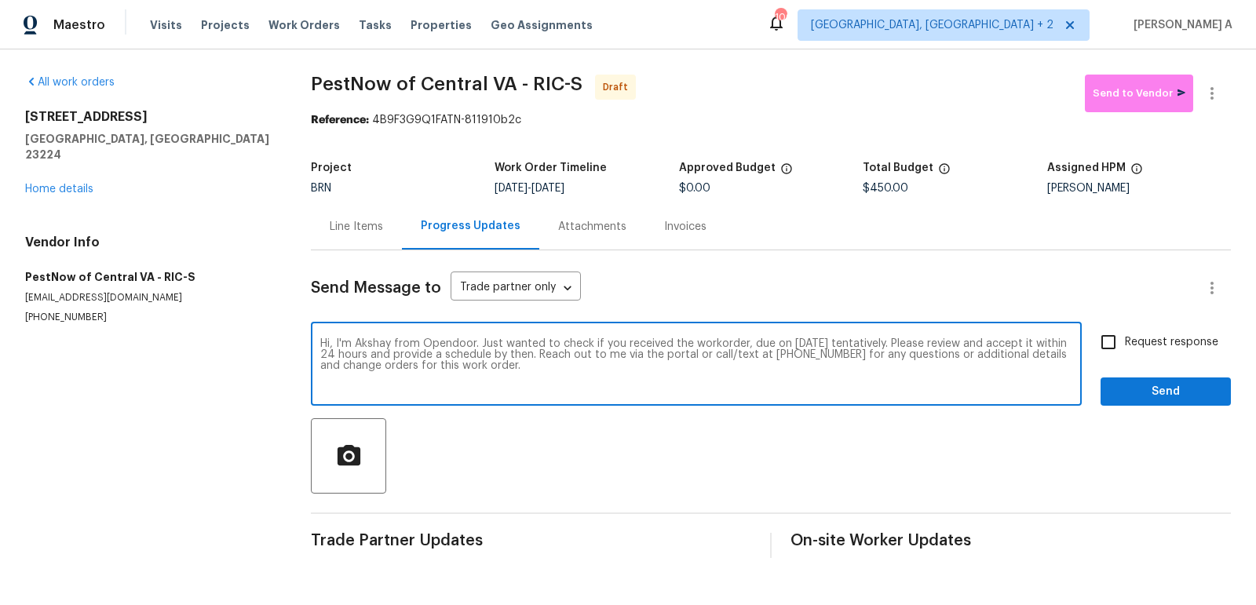
type textarea "Hi, I'm Akshay from Opendoor. Just wanted to check if you received the workorde…"
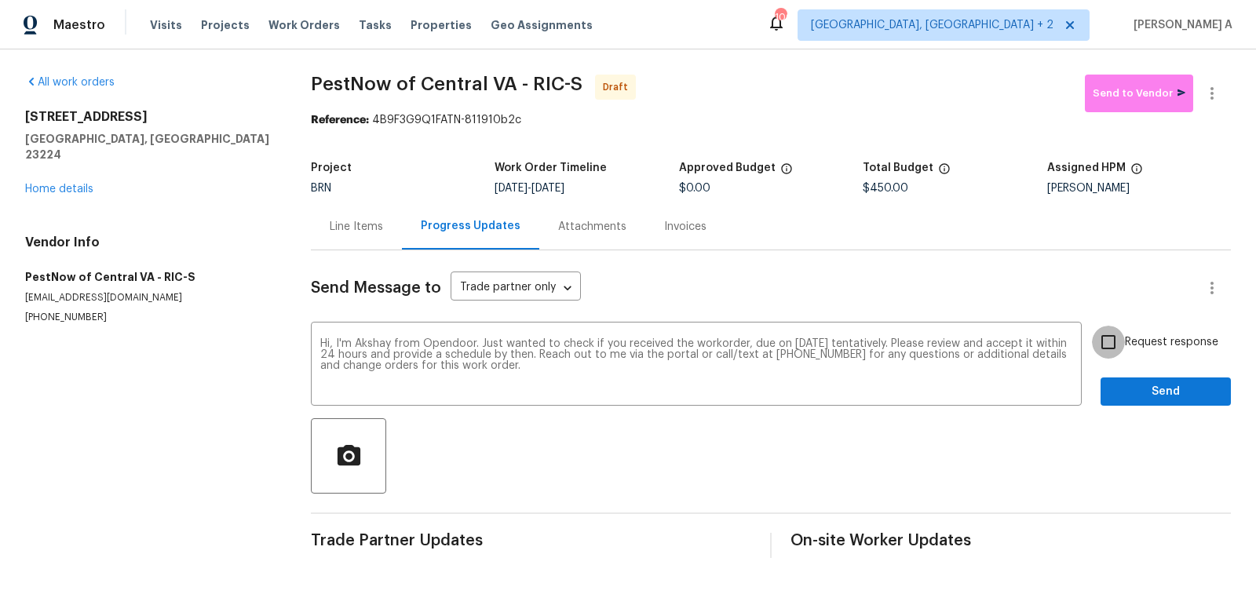
click at [1102, 334] on input "Request response" at bounding box center [1108, 342] width 33 height 33
checkbox input "true"
click at [1160, 402] on button "Send" at bounding box center [1165, 391] width 130 height 29
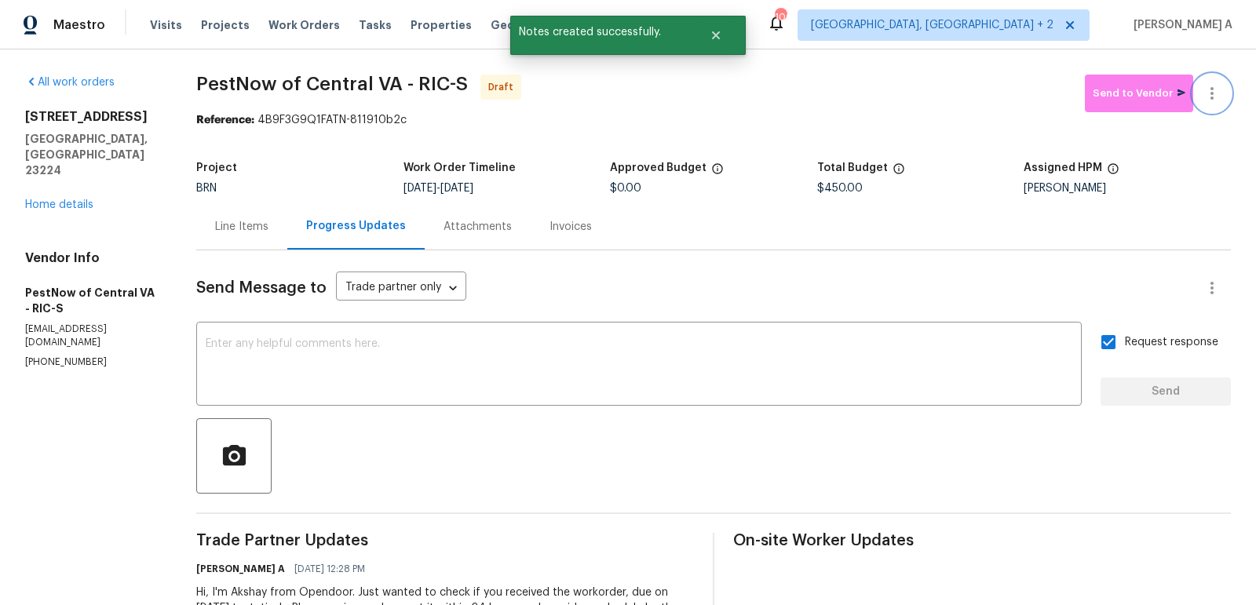
click at [1218, 82] on button "button" at bounding box center [1212, 94] width 38 height 38
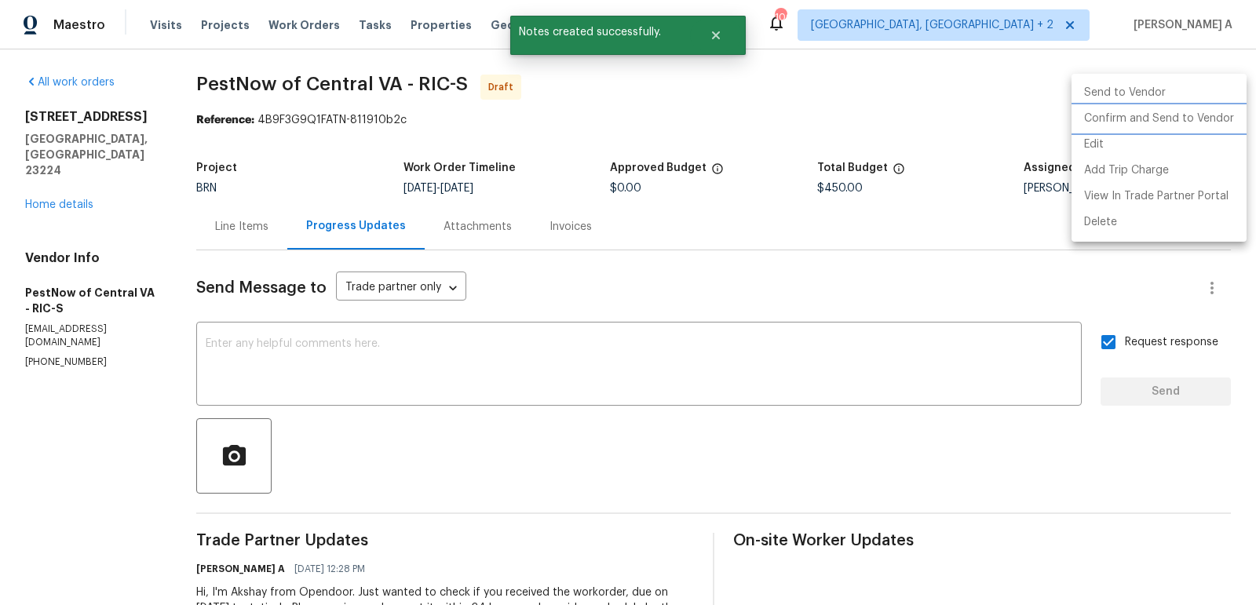
click at [1218, 115] on li "Confirm and Send to Vendor" at bounding box center [1158, 119] width 175 height 26
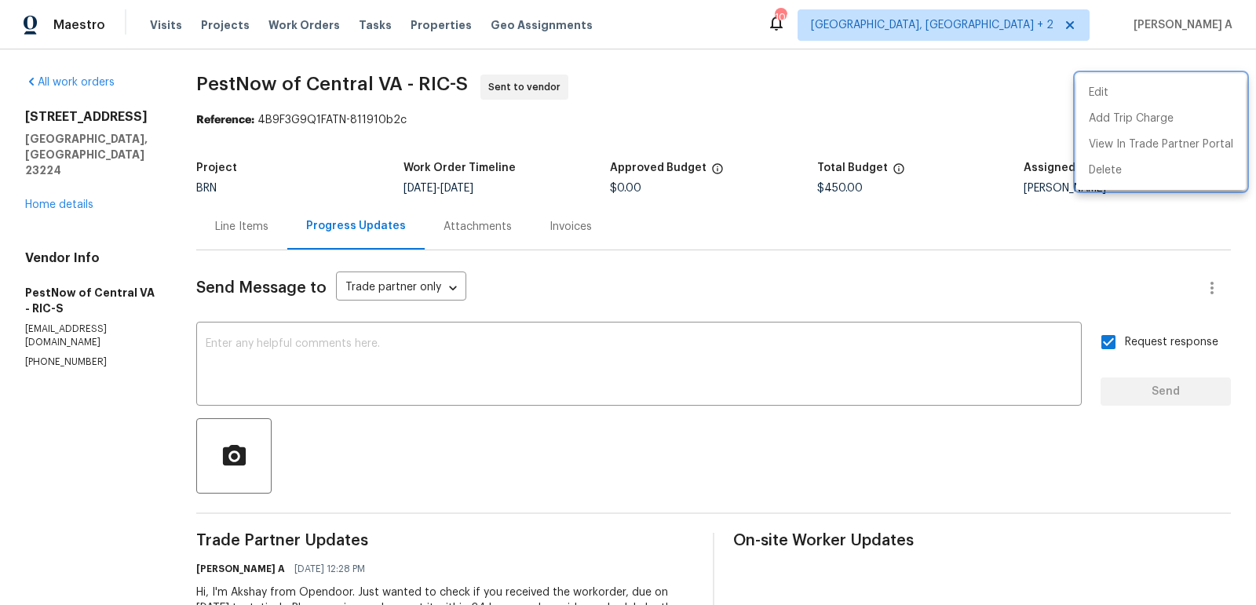
drag, startPoint x: 184, startPoint y: 77, endPoint x: 356, endPoint y: 78, distance: 171.9
click at [356, 78] on div at bounding box center [628, 302] width 1256 height 605
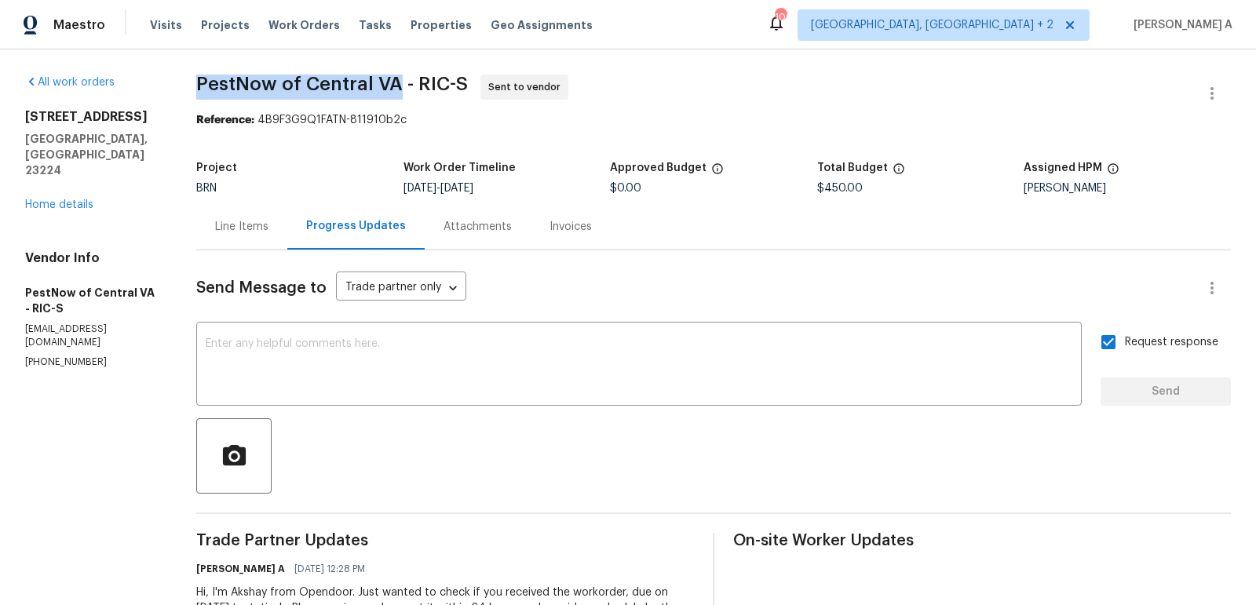
copy span "PestNow of Central VA"
drag, startPoint x: 399, startPoint y: 84, endPoint x: 184, endPoint y: 81, distance: 215.1
click at [184, 81] on div "All work orders 1519 Kingswood St Richmond, VA 23224 Home details Vendor Info P…" at bounding box center [628, 370] width 1256 height 642
click at [233, 227] on div "Line Items" at bounding box center [241, 227] width 53 height 16
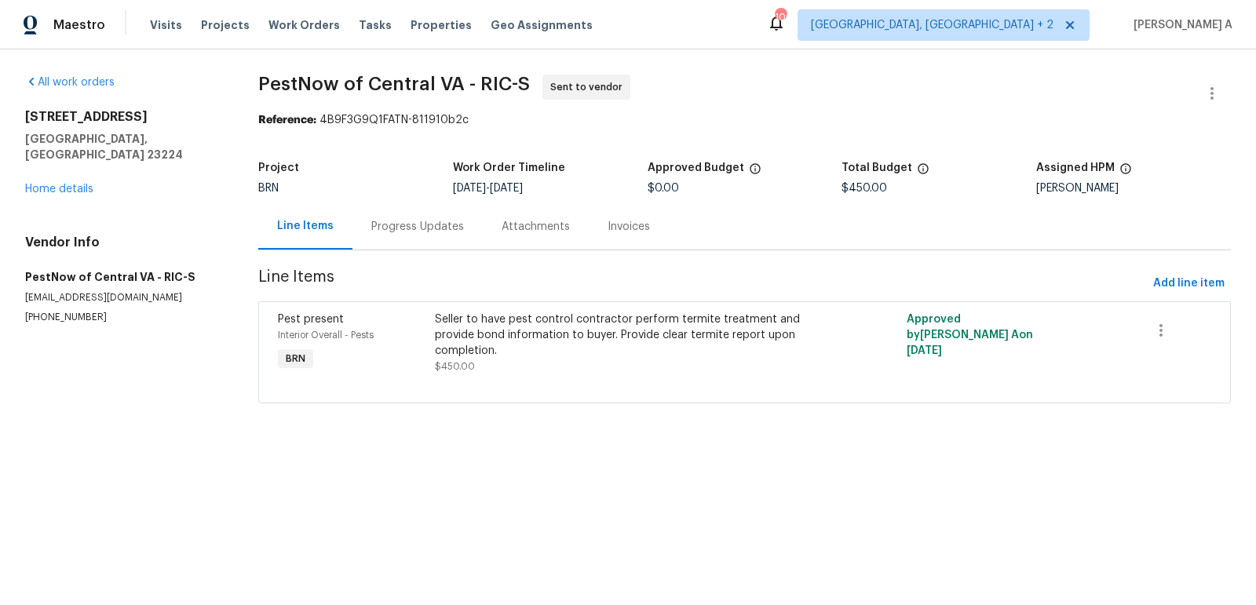
click at [388, 179] on div "Project" at bounding box center [355, 172] width 195 height 20
click at [388, 217] on div "Progress Updates" at bounding box center [417, 226] width 130 height 46
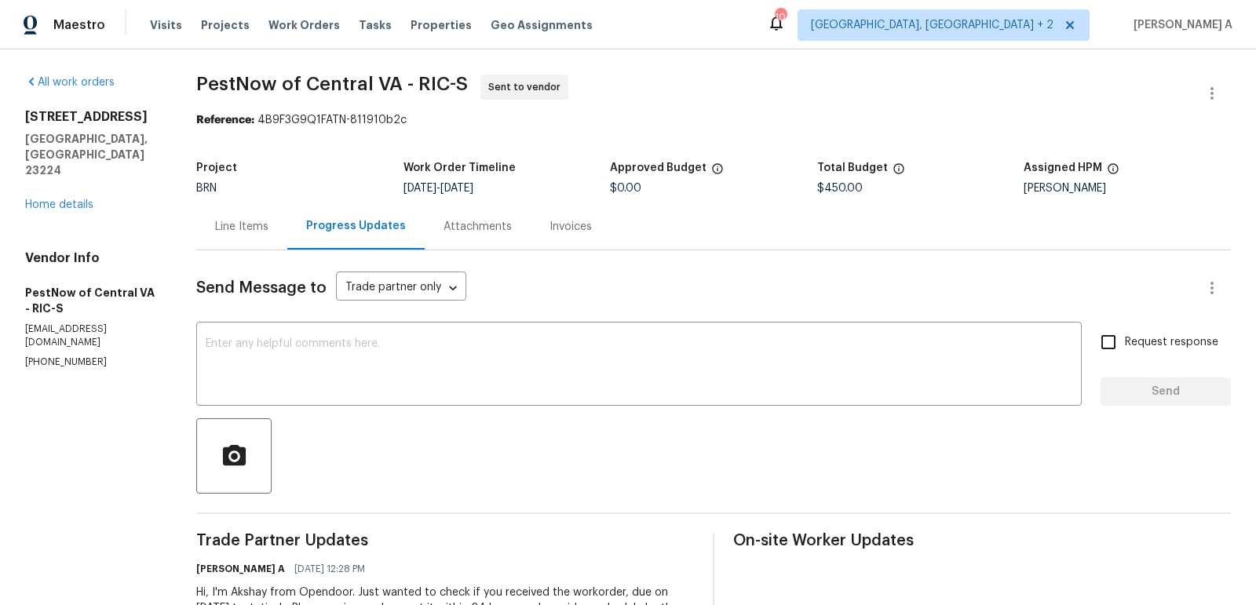
click at [246, 224] on div "Line Items" at bounding box center [241, 227] width 53 height 16
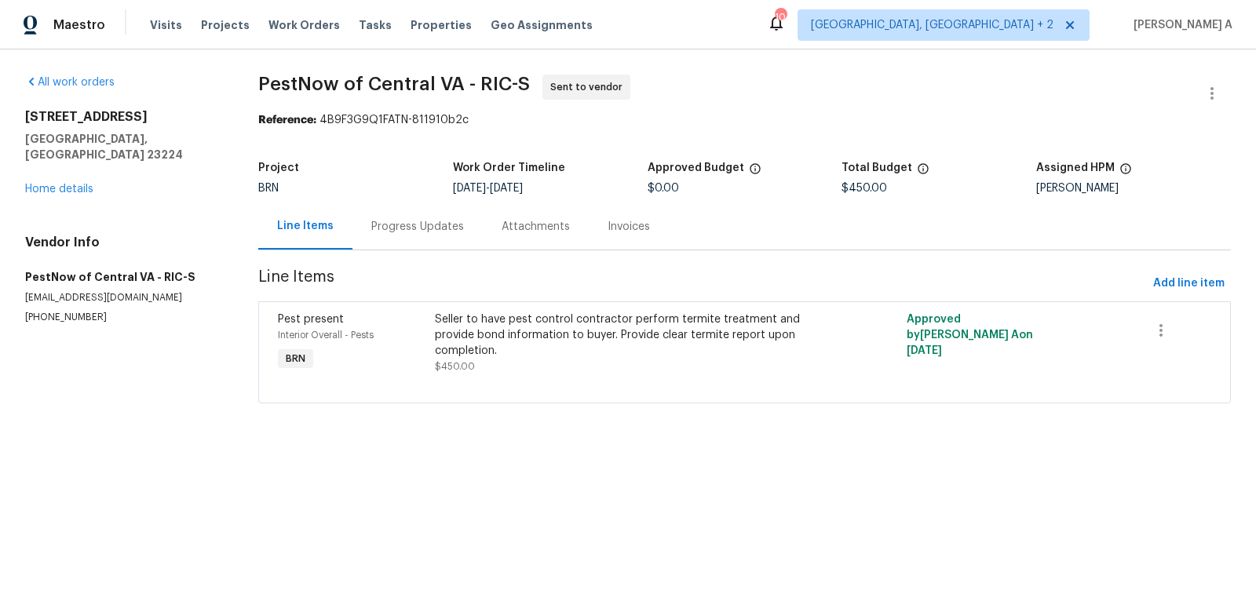
click at [57, 165] on div "1519 Kingswood St Richmond, VA 23224 Home details" at bounding box center [122, 153] width 195 height 88
click at [58, 184] on link "Home details" at bounding box center [59, 189] width 68 height 11
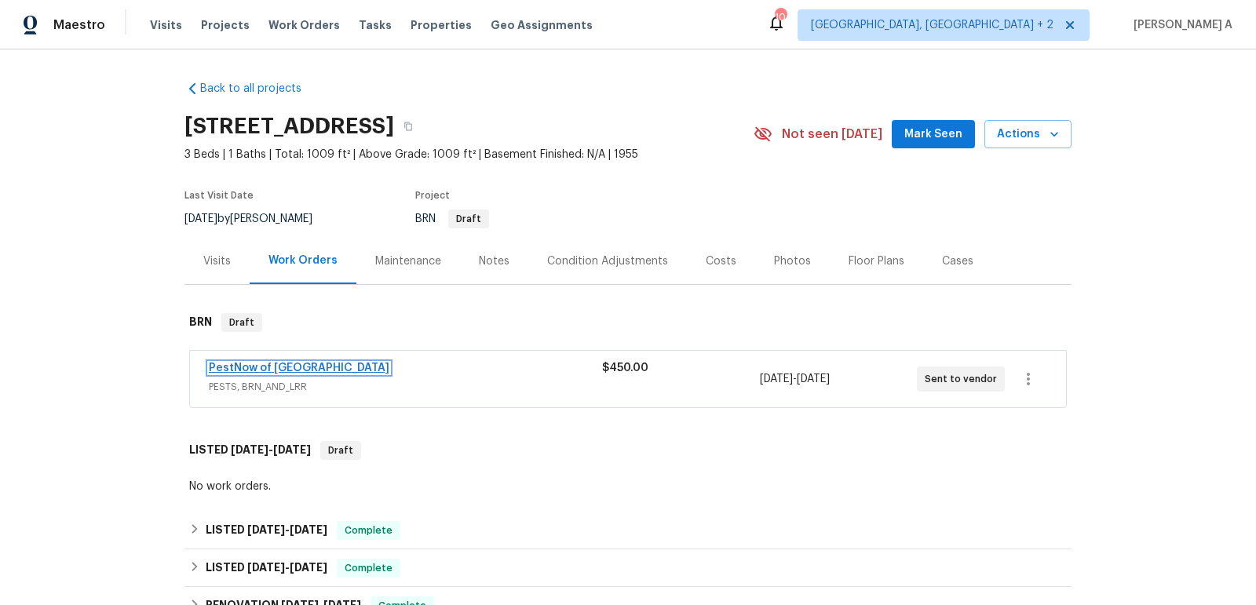
click at [261, 365] on link "PestNow of Central VA" at bounding box center [299, 368] width 180 height 11
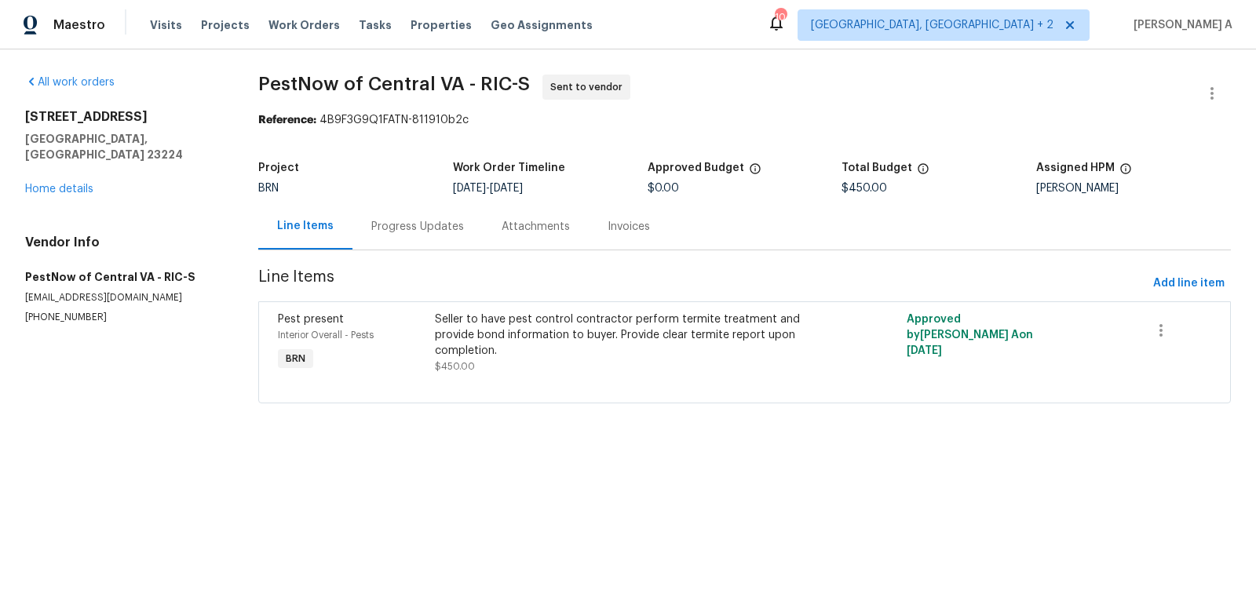
click at [396, 220] on div "Progress Updates" at bounding box center [417, 227] width 93 height 16
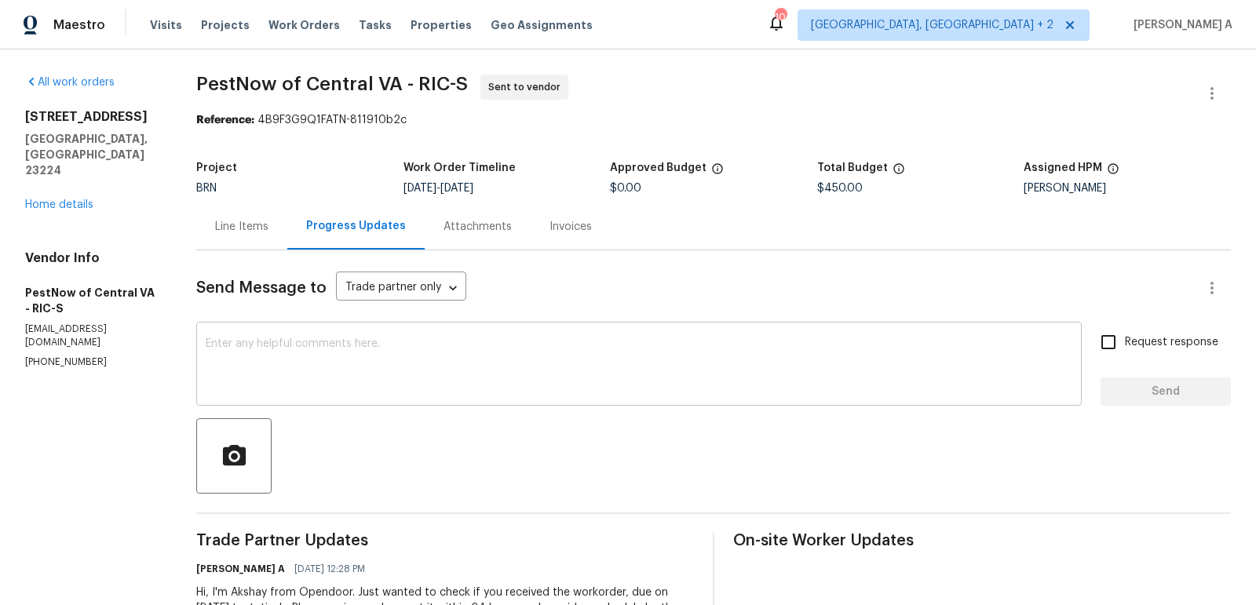
scroll to position [86, 0]
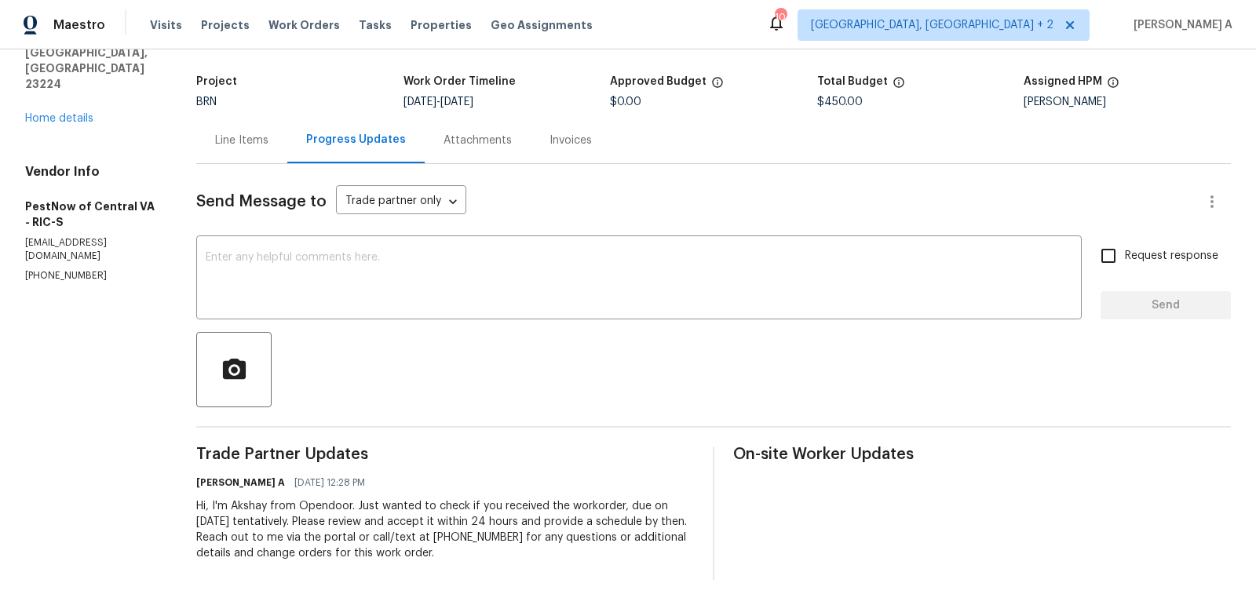
click at [264, 130] on div "Line Items" at bounding box center [241, 140] width 91 height 46
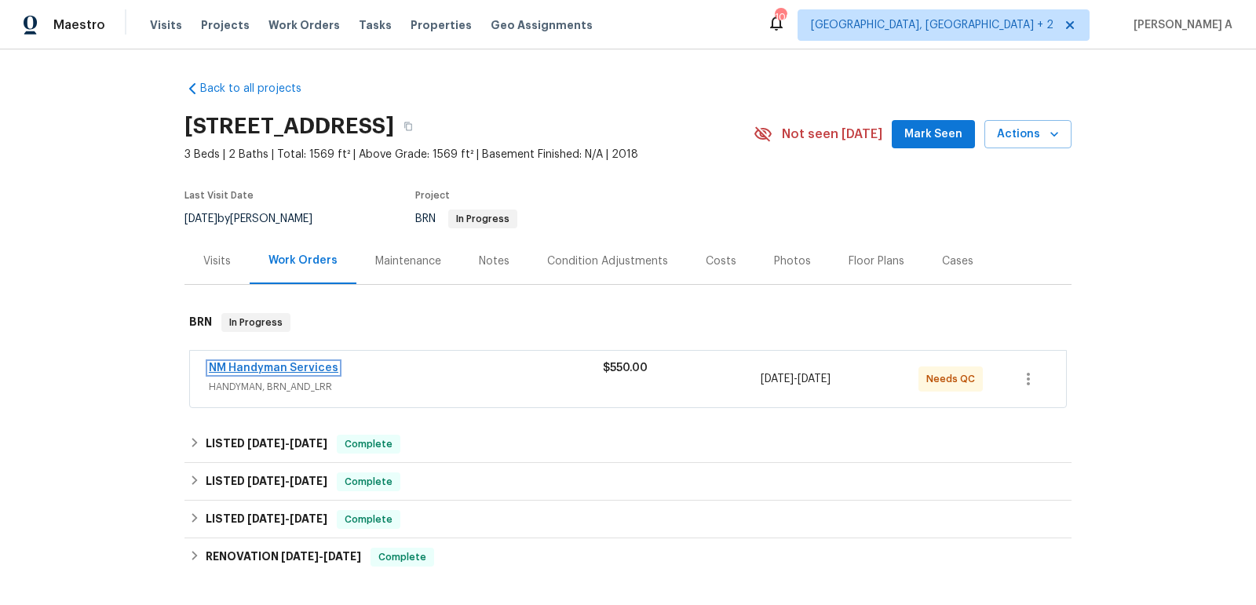
click at [303, 365] on link "NM Handyman Services" at bounding box center [273, 368] width 129 height 11
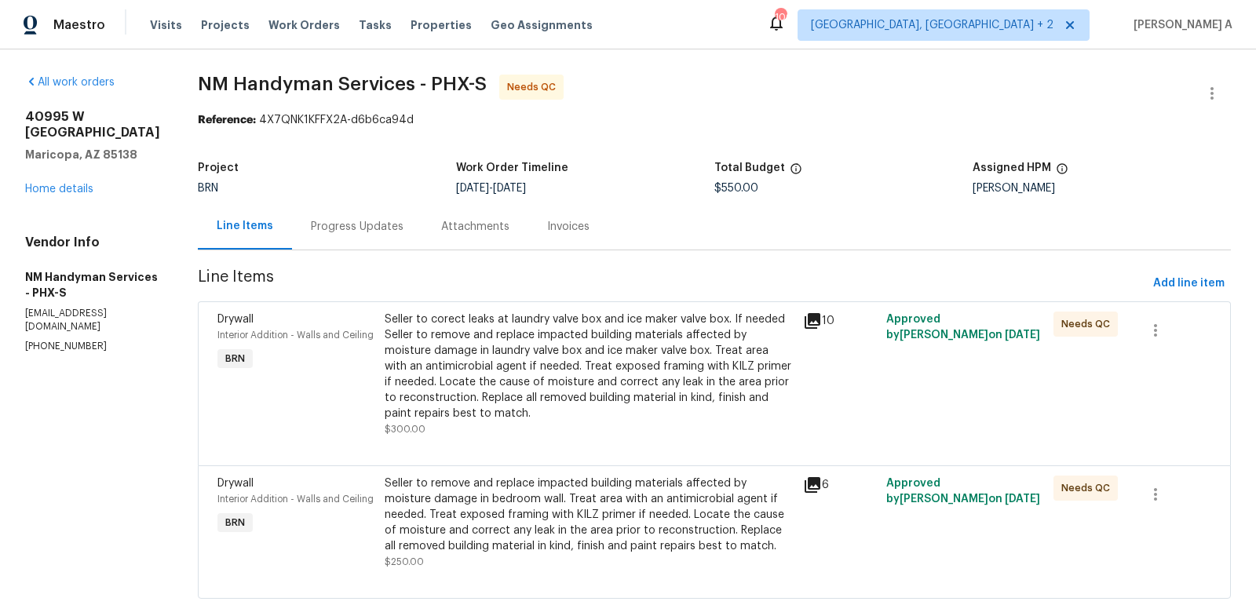
click at [377, 209] on div "Progress Updates" at bounding box center [357, 226] width 130 height 46
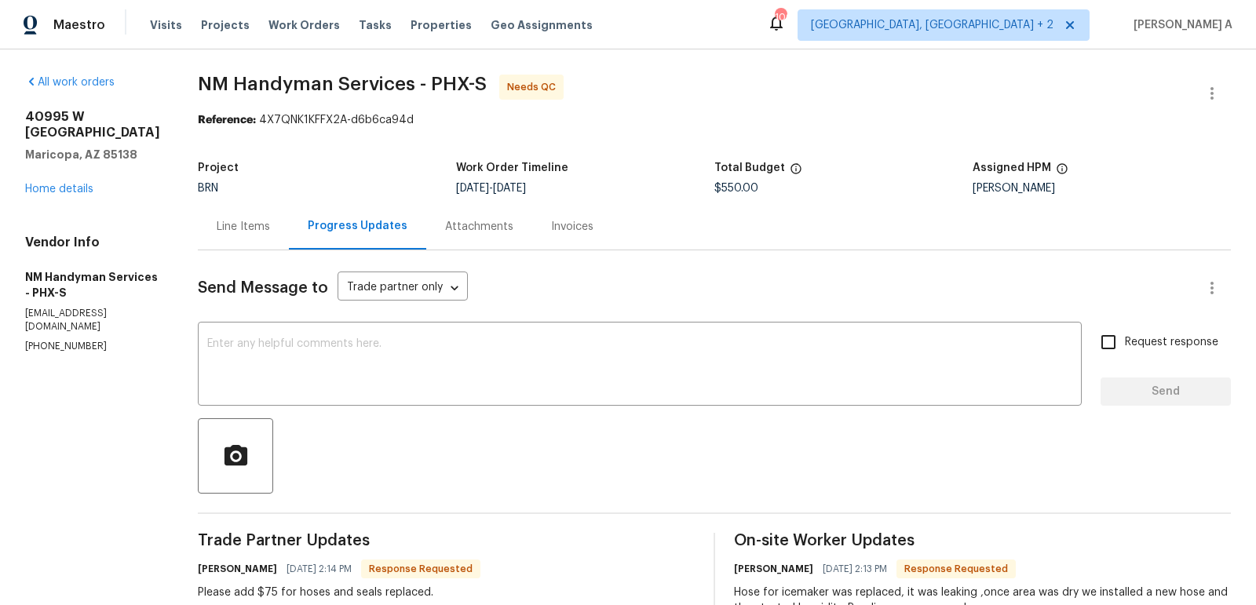
click at [626, 178] on div "Work Order Timeline" at bounding box center [585, 172] width 258 height 20
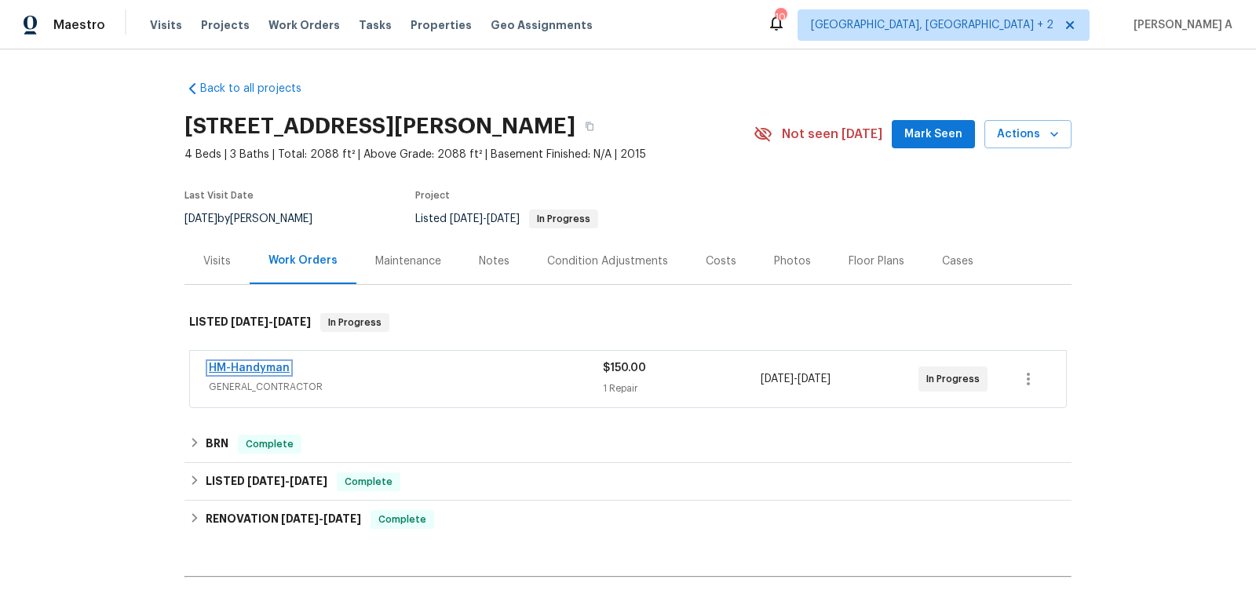
click at [249, 370] on link "HM-Handyman" at bounding box center [249, 368] width 81 height 11
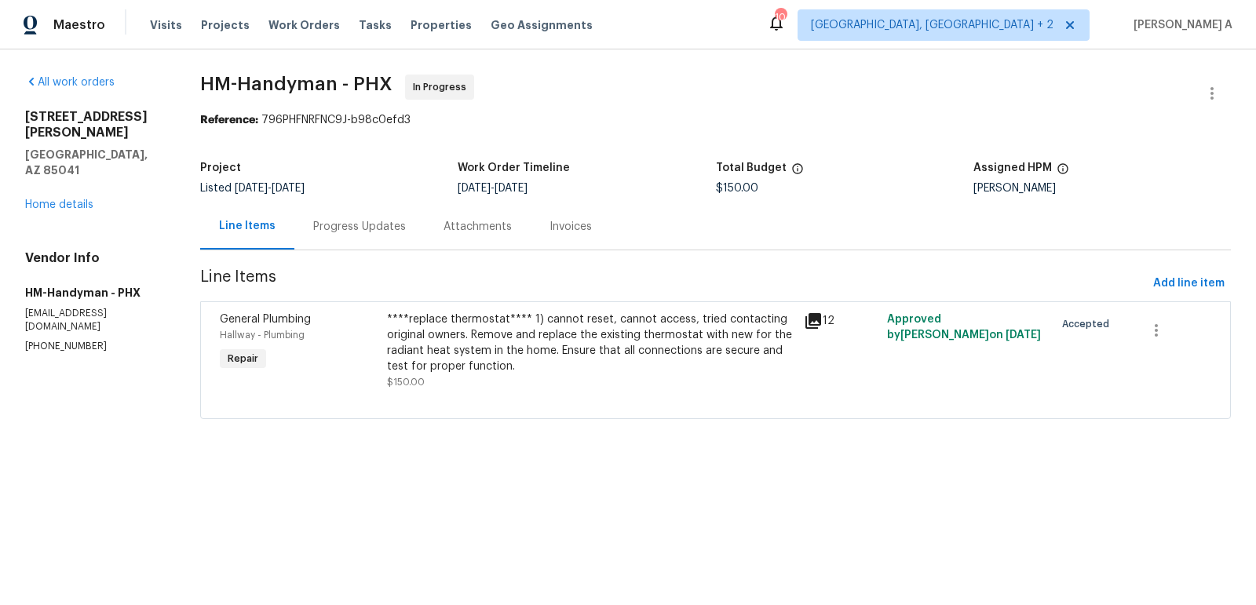
click at [372, 202] on div "Project Listed [DATE] - [DATE] Work Order Timeline [DATE] - [DATE] Total Budget…" at bounding box center [715, 178] width 1030 height 50
click at [341, 232] on div "Progress Updates" at bounding box center [359, 227] width 93 height 16
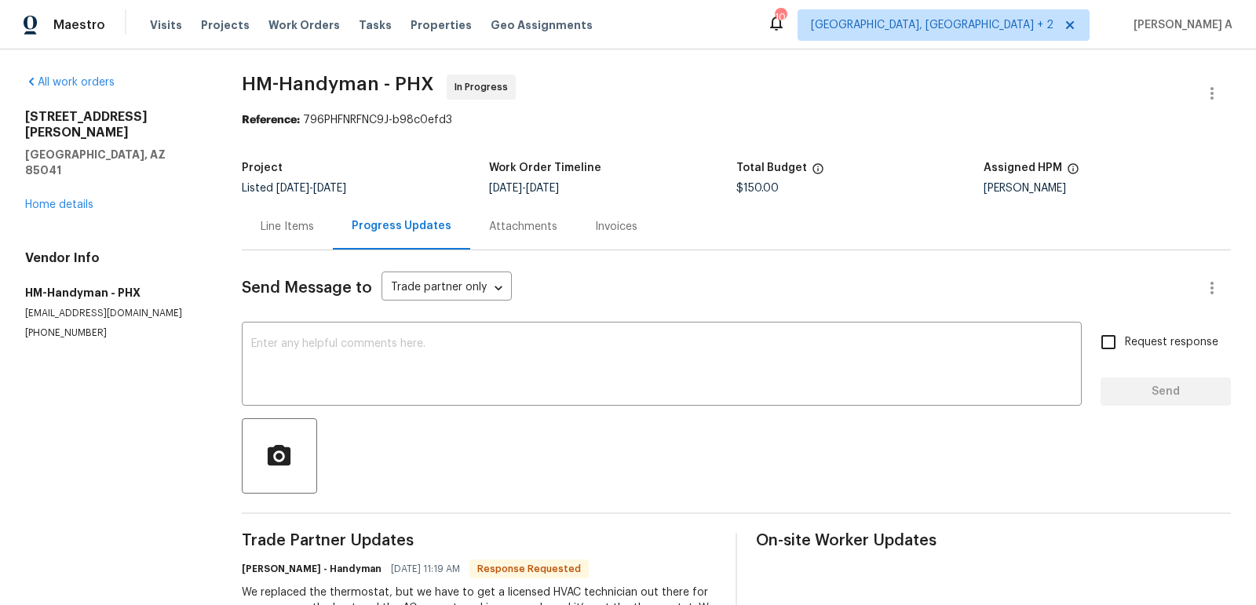
click at [289, 243] on div "Line Items" at bounding box center [287, 226] width 91 height 46
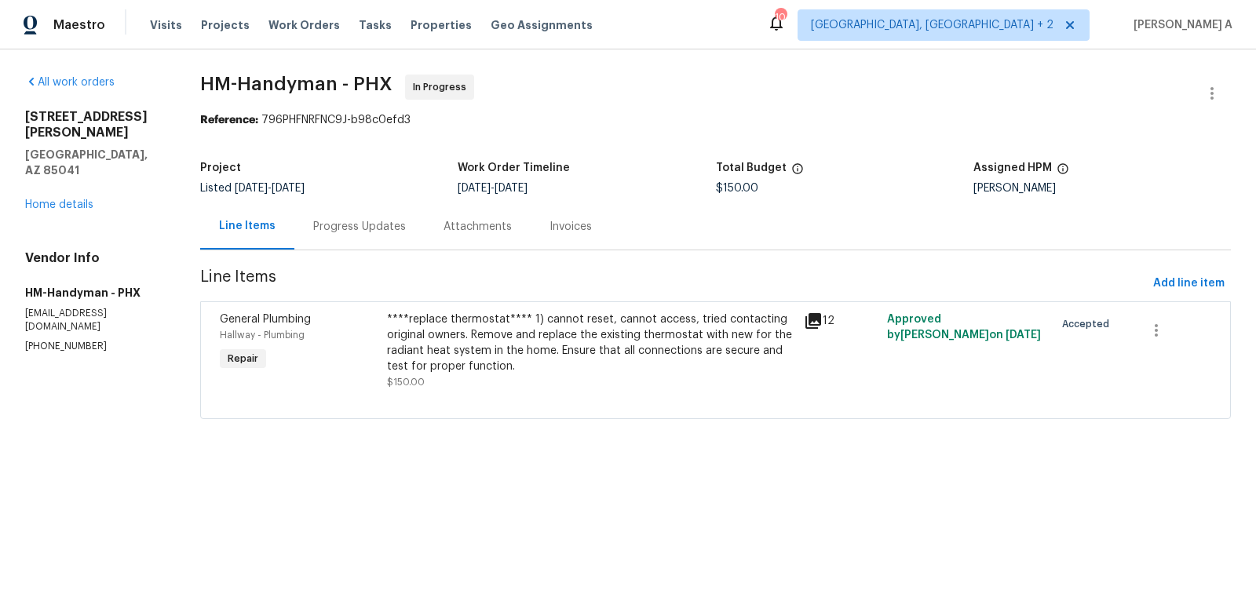
click at [355, 208] on div "Progress Updates" at bounding box center [359, 226] width 130 height 46
click at [341, 228] on div "Progress Updates" at bounding box center [359, 227] width 93 height 16
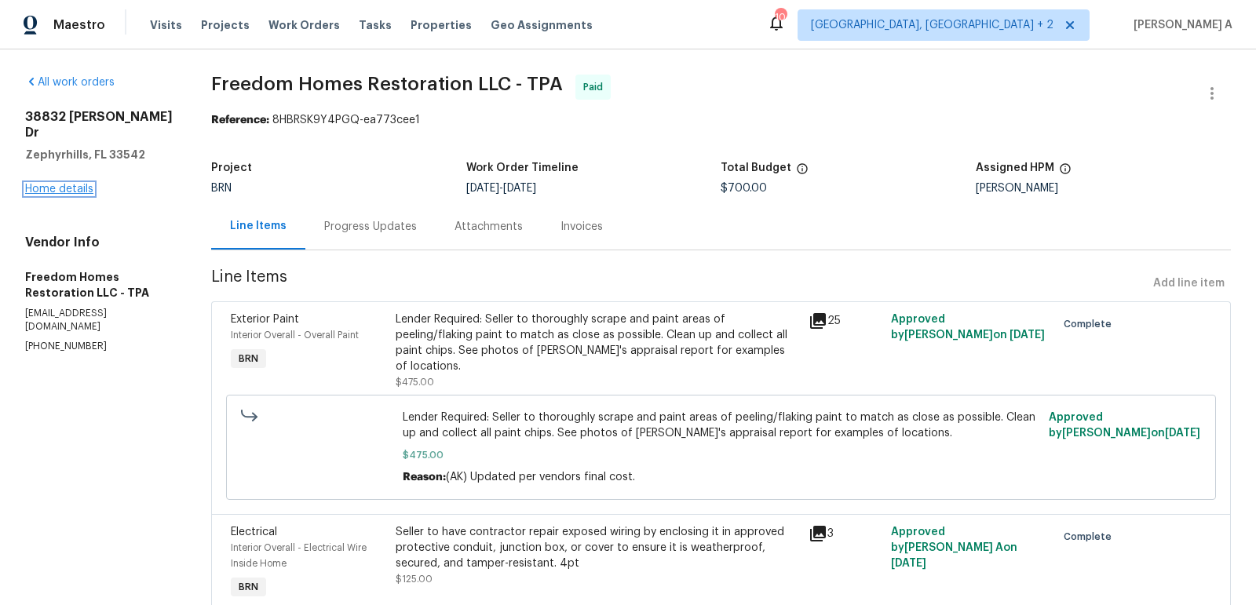
click at [68, 184] on link "Home details" at bounding box center [59, 189] width 68 height 11
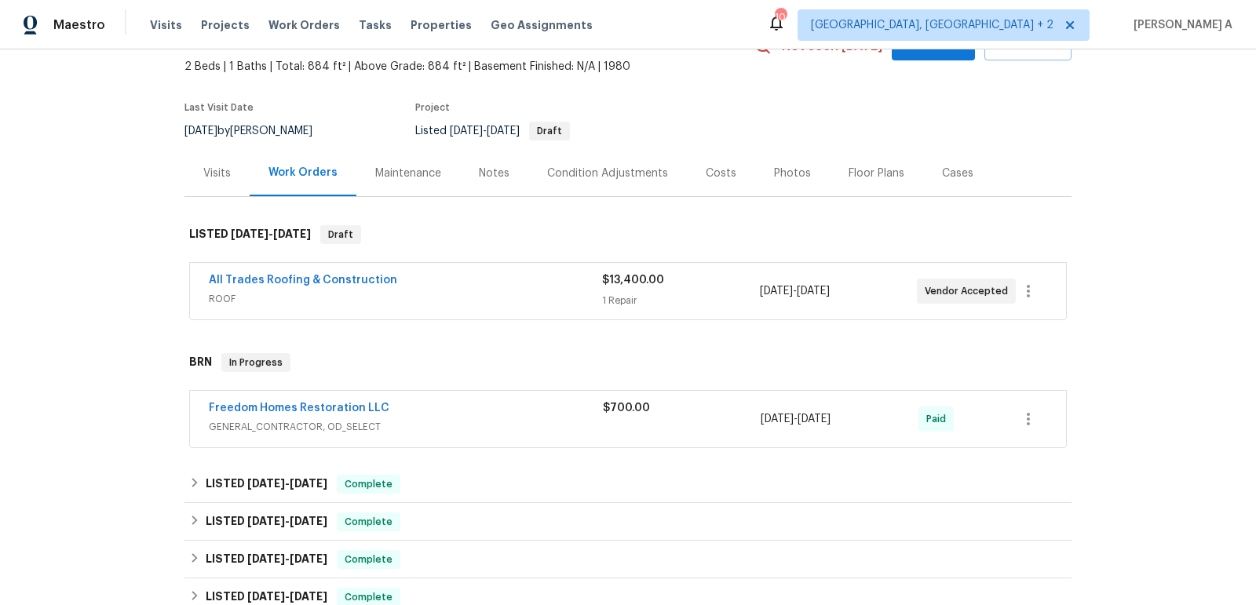
scroll to position [126, 0]
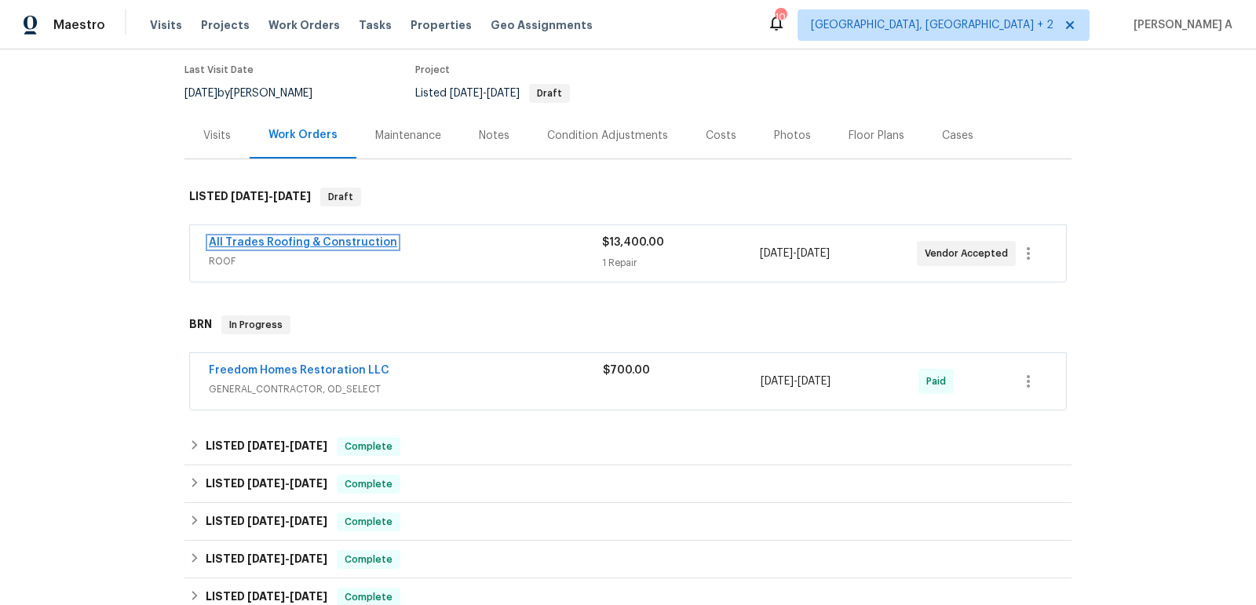
click at [308, 237] on link "All Trades Roofing & Construction" at bounding box center [303, 242] width 188 height 11
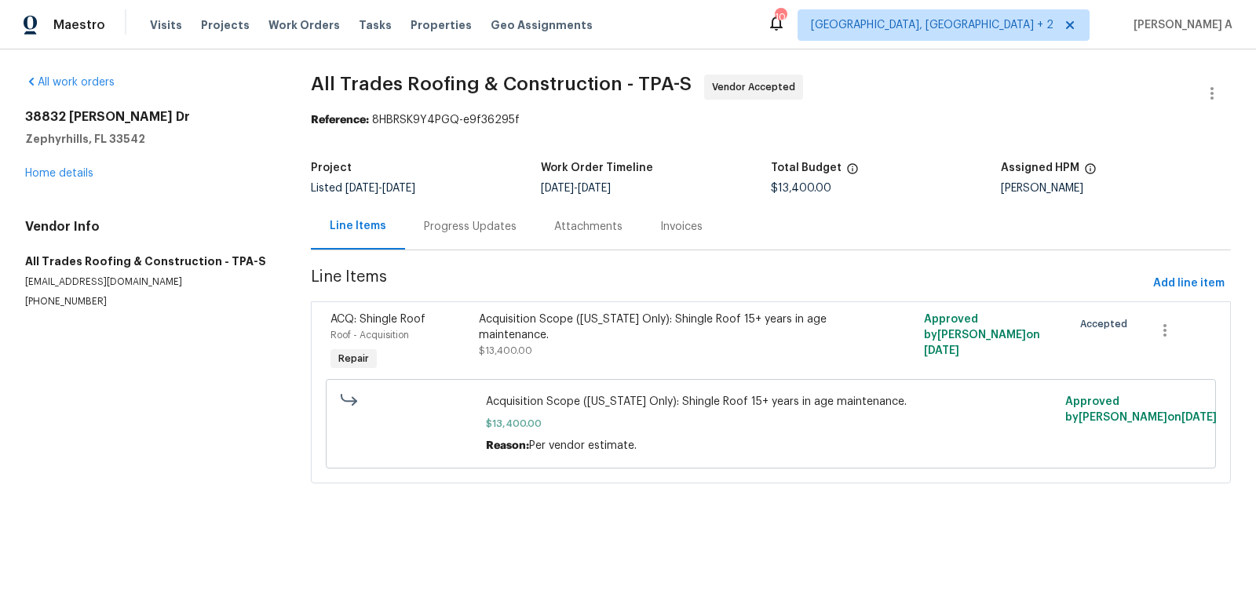
click at [405, 214] on div "Progress Updates" at bounding box center [470, 226] width 130 height 46
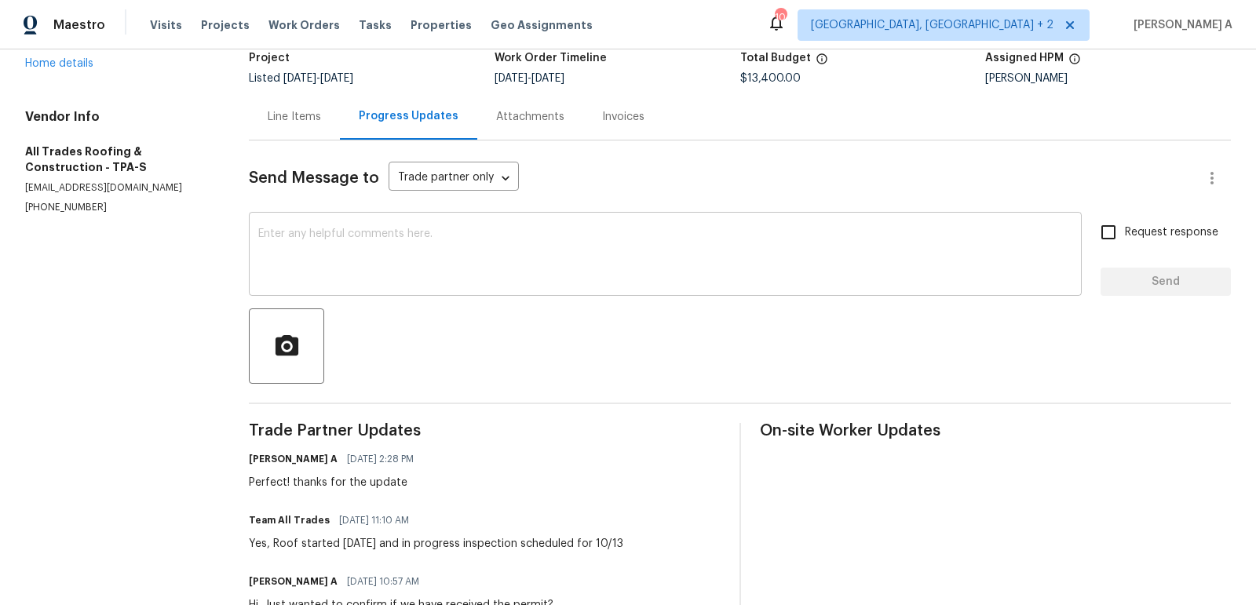
scroll to position [114, 0]
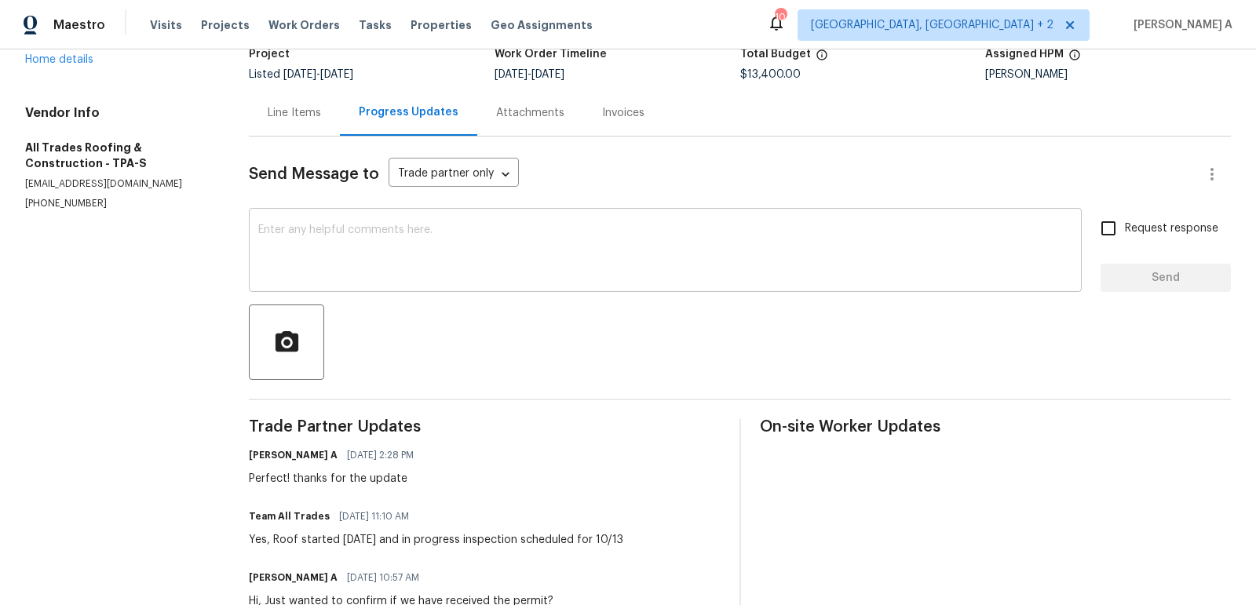
click at [442, 253] on textarea at bounding box center [665, 251] width 814 height 55
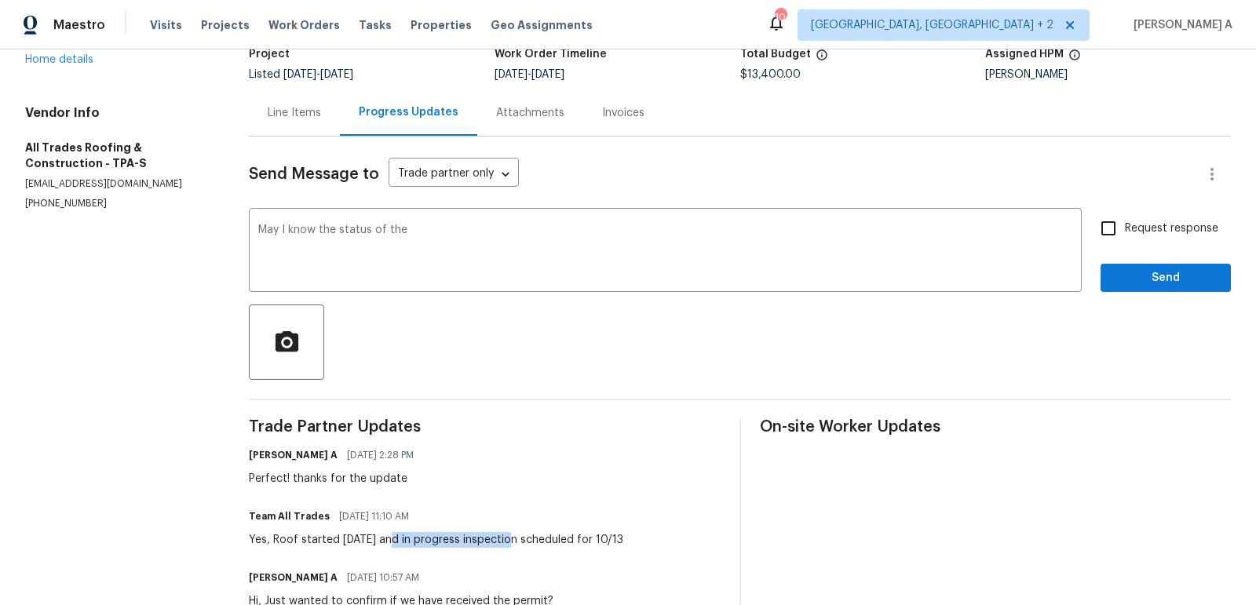
drag, startPoint x: 399, startPoint y: 536, endPoint x: 516, endPoint y: 537, distance: 116.9
click at [517, 537] on div "Yes, Roof started today and in progress inspection scheduled for 10/13" at bounding box center [436, 540] width 374 height 16
copy div "in progress inspection"
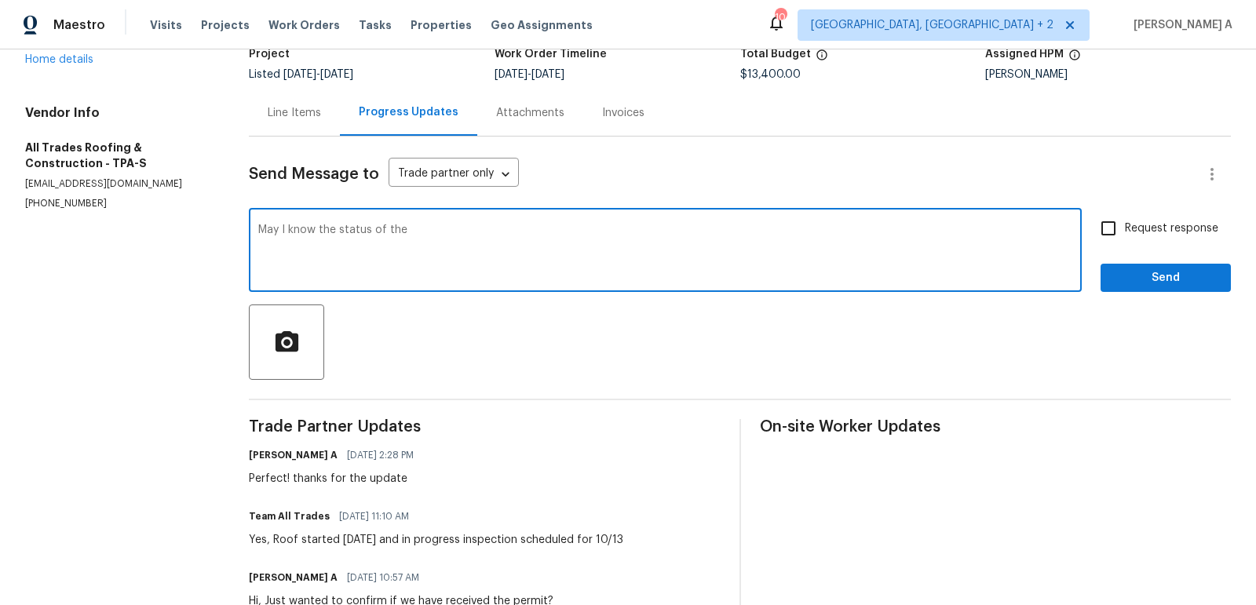
click at [481, 231] on textarea "May I know the status of the" at bounding box center [665, 251] width 814 height 55
paste textarea "in progress inspection"
drag, startPoint x: 555, startPoint y: 227, endPoint x: 765, endPoint y: 241, distance: 210.8
click at [765, 241] on textarea "May I know the status of the in progress inspection and final inspection date?" at bounding box center [665, 251] width 814 height 55
click at [0, 0] on qb-div "Replace with in-progress" at bounding box center [0, 0] width 0 height 0
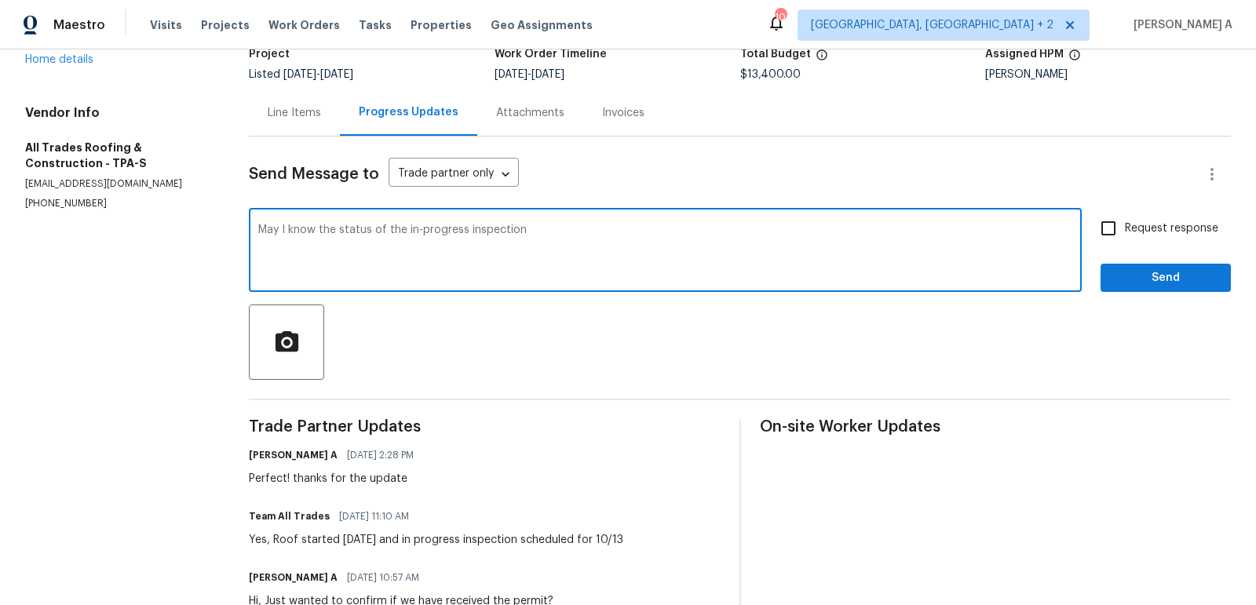
click at [574, 239] on textarea "May I know the status of the in-progress inspection" at bounding box center [665, 251] width 814 height 55
type textarea "May I know the status of the in-progress inspection? Also please let us know th…"
click at [1109, 228] on input "Request response" at bounding box center [1108, 228] width 33 height 33
checkbox input "true"
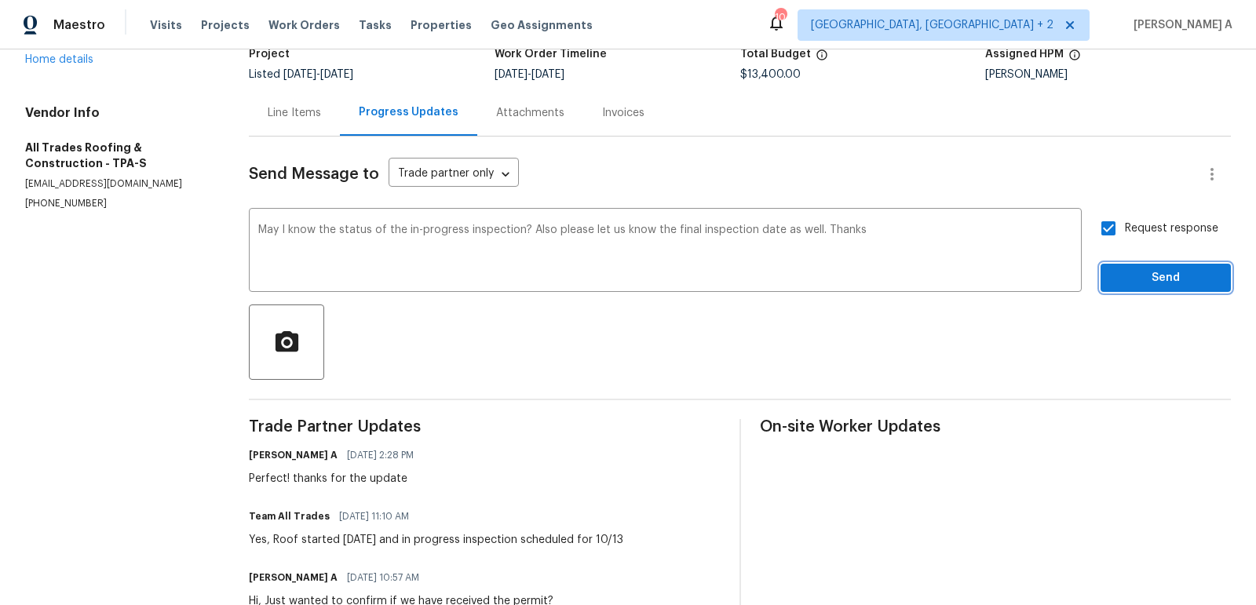
click at [1148, 284] on span "Send" at bounding box center [1165, 278] width 105 height 20
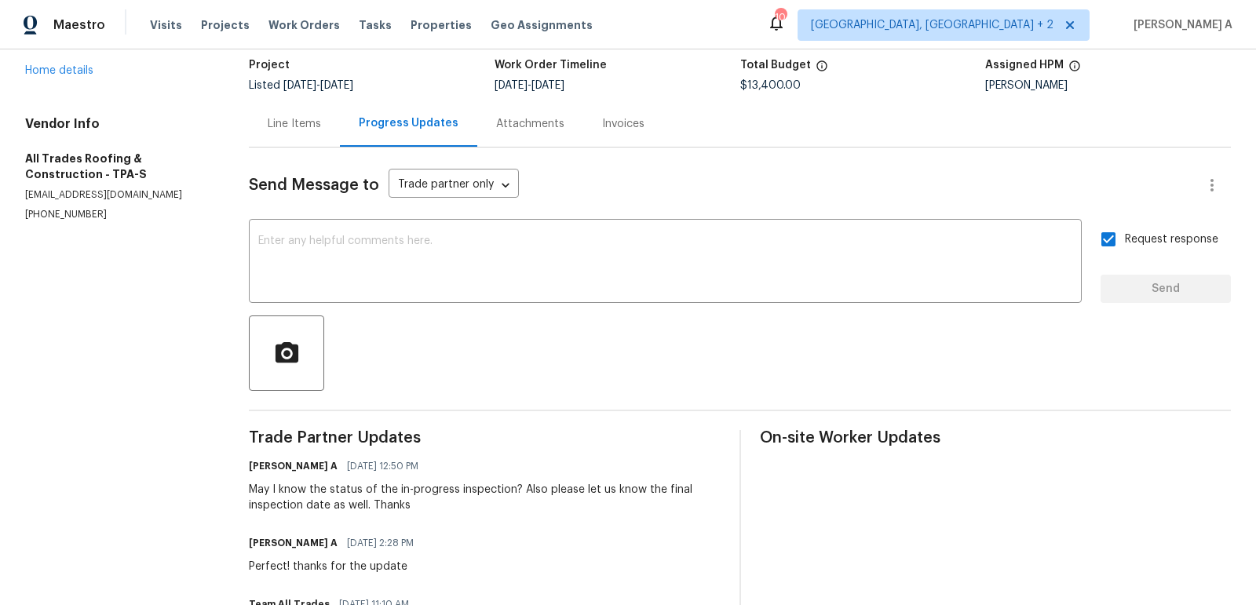
scroll to position [0, 0]
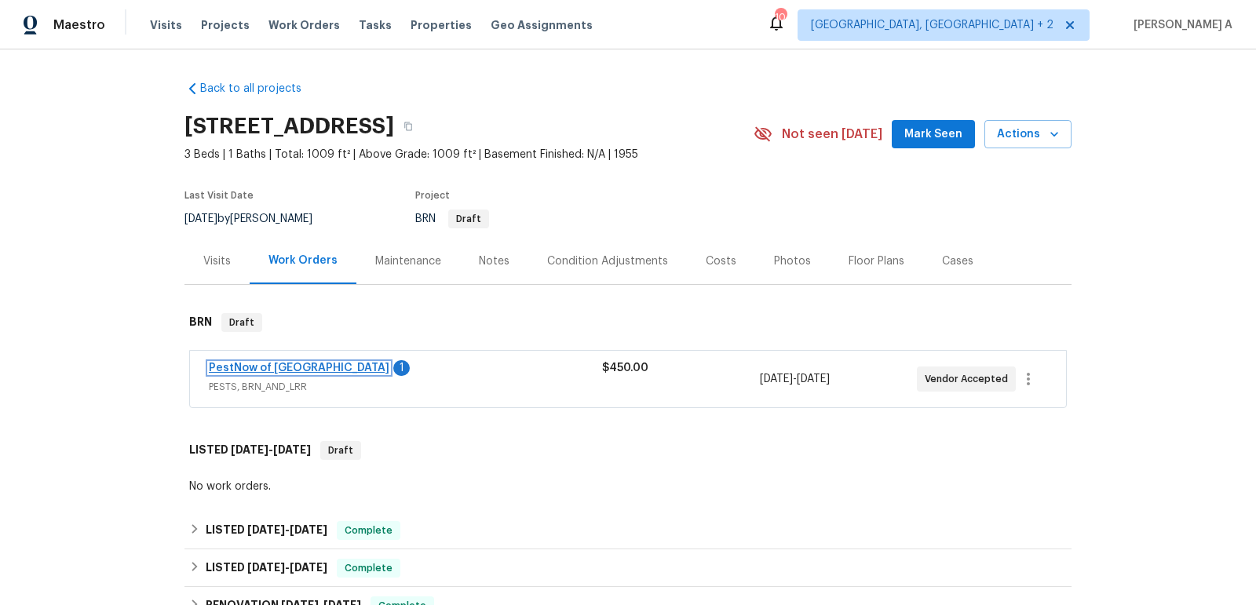
click at [235, 367] on link "PestNow of [GEOGRAPHIC_DATA]" at bounding box center [299, 368] width 180 height 11
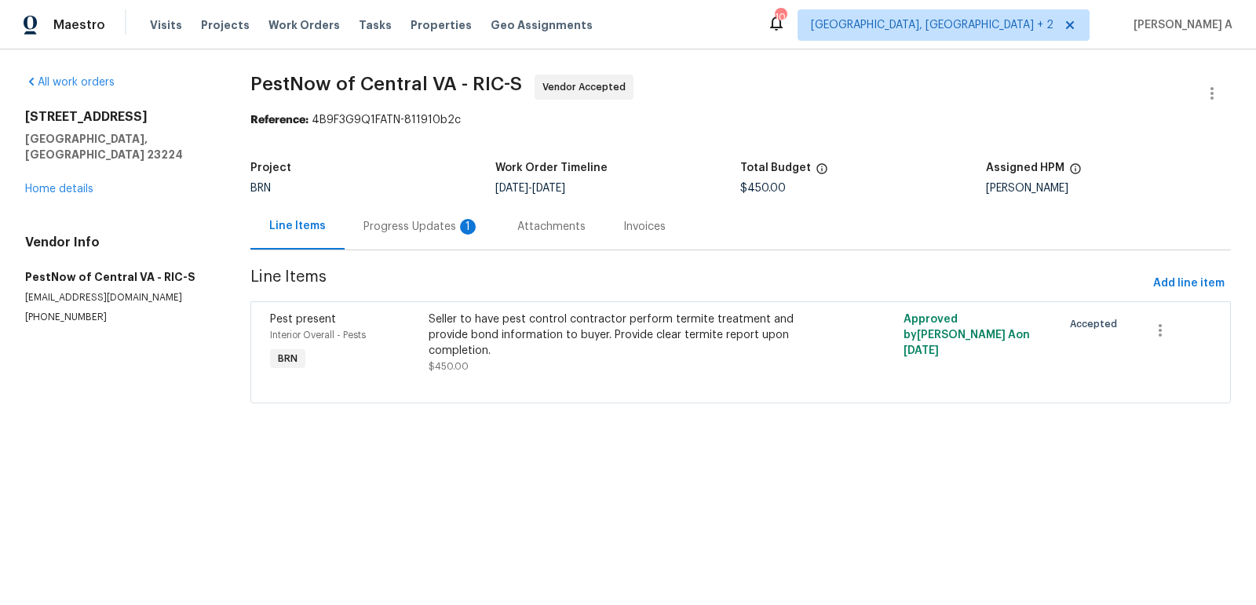
click at [352, 220] on div "Progress Updates 1" at bounding box center [422, 226] width 154 height 46
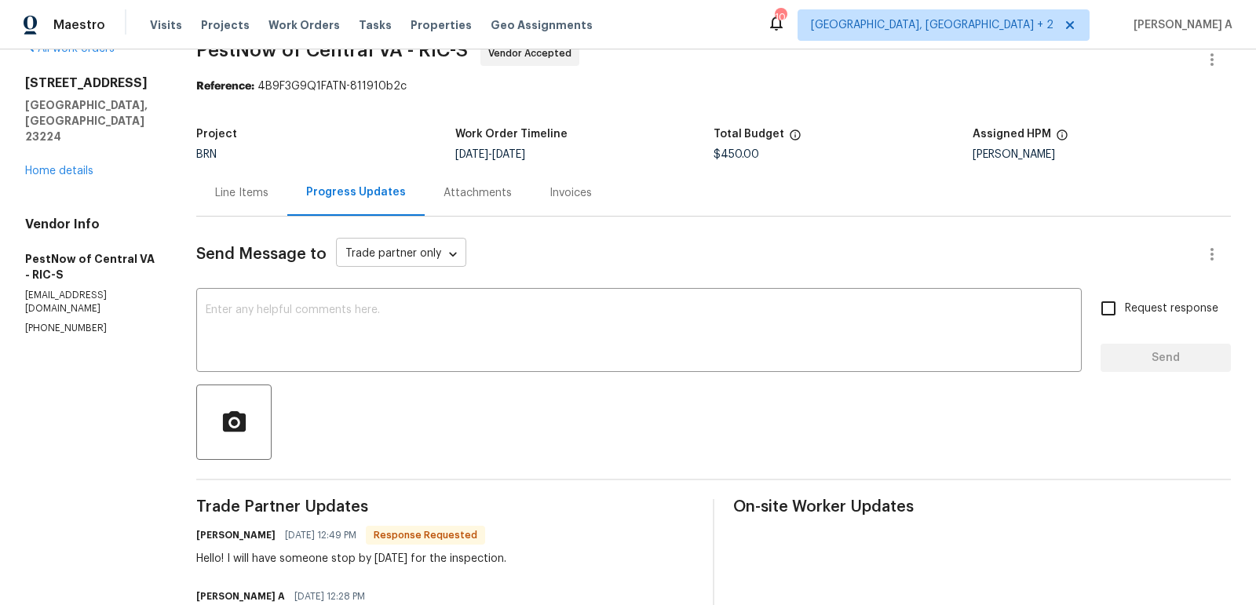
scroll to position [35, 0]
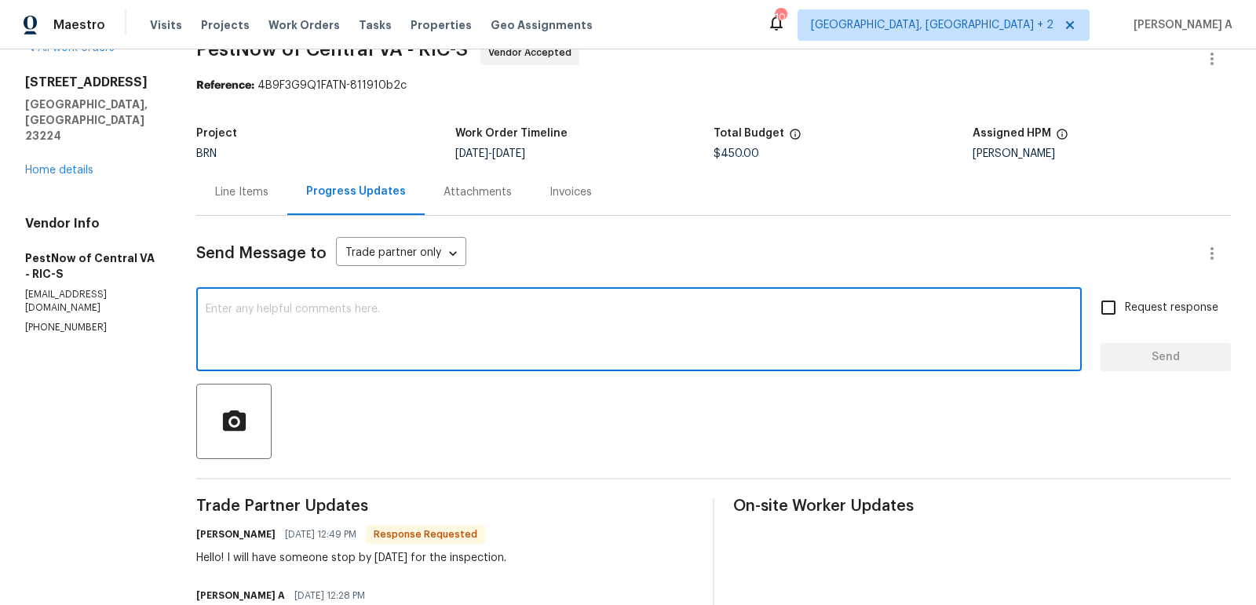
click at [427, 323] on textarea at bounding box center [639, 331] width 866 height 55
type textarea "Thank you!"
click at [1132, 313] on span "Request response" at bounding box center [1171, 308] width 93 height 16
click at [1125, 313] on input "Request response" at bounding box center [1108, 307] width 33 height 33
checkbox input "true"
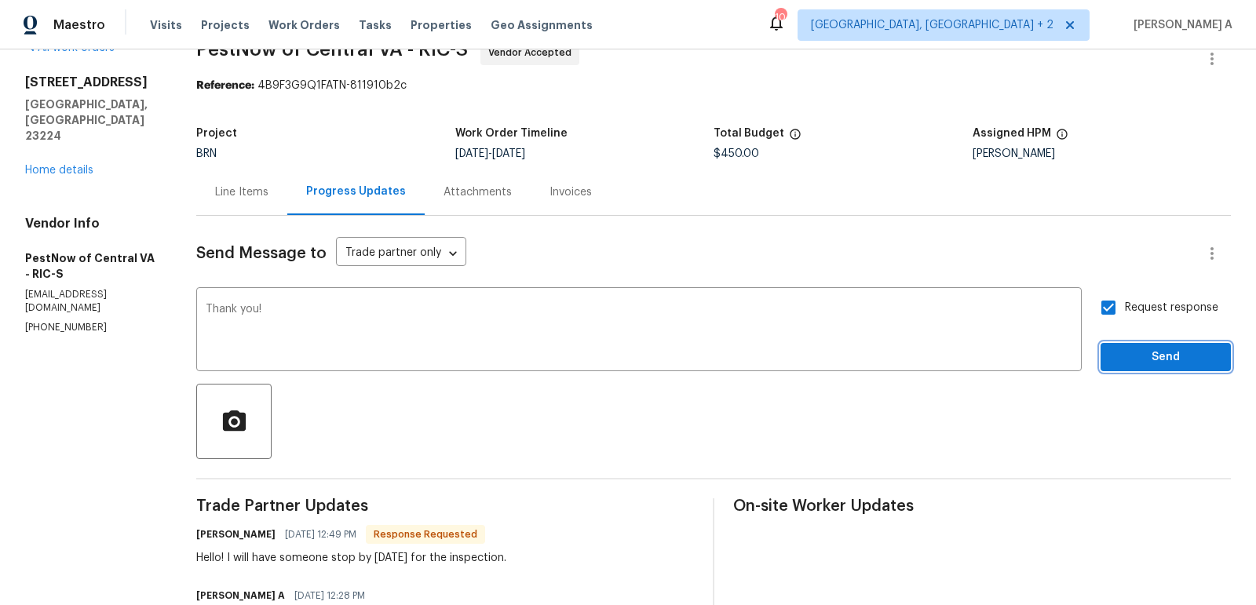
click at [1191, 365] on span "Send" at bounding box center [1165, 358] width 105 height 20
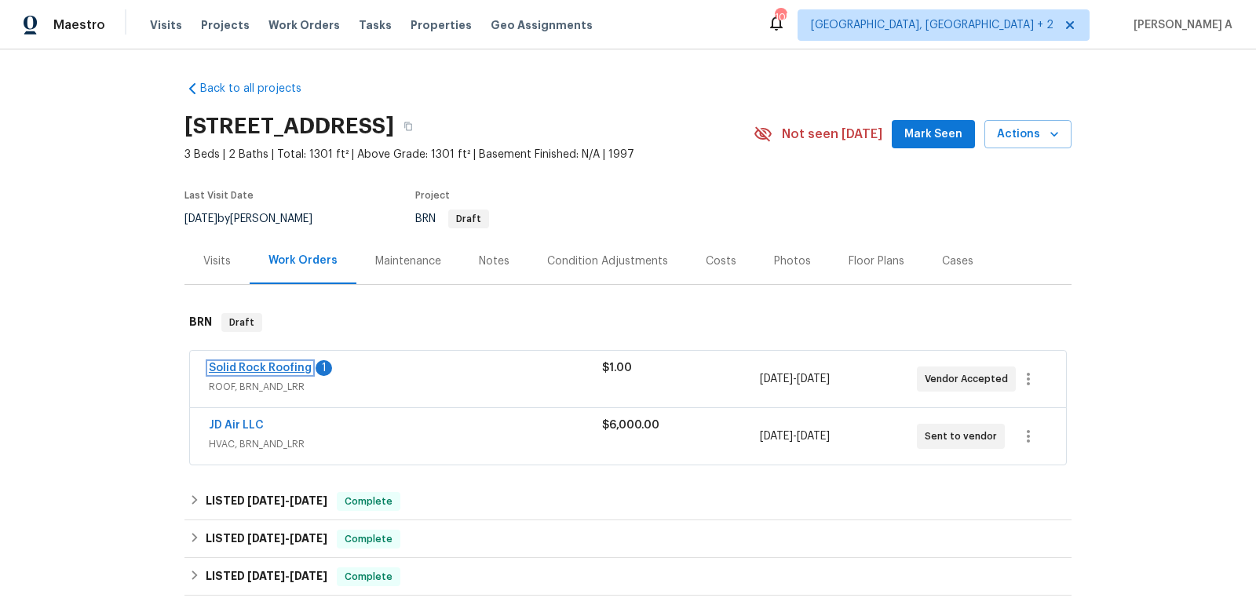
click at [272, 366] on link "Solid Rock Roofing" at bounding box center [260, 368] width 103 height 11
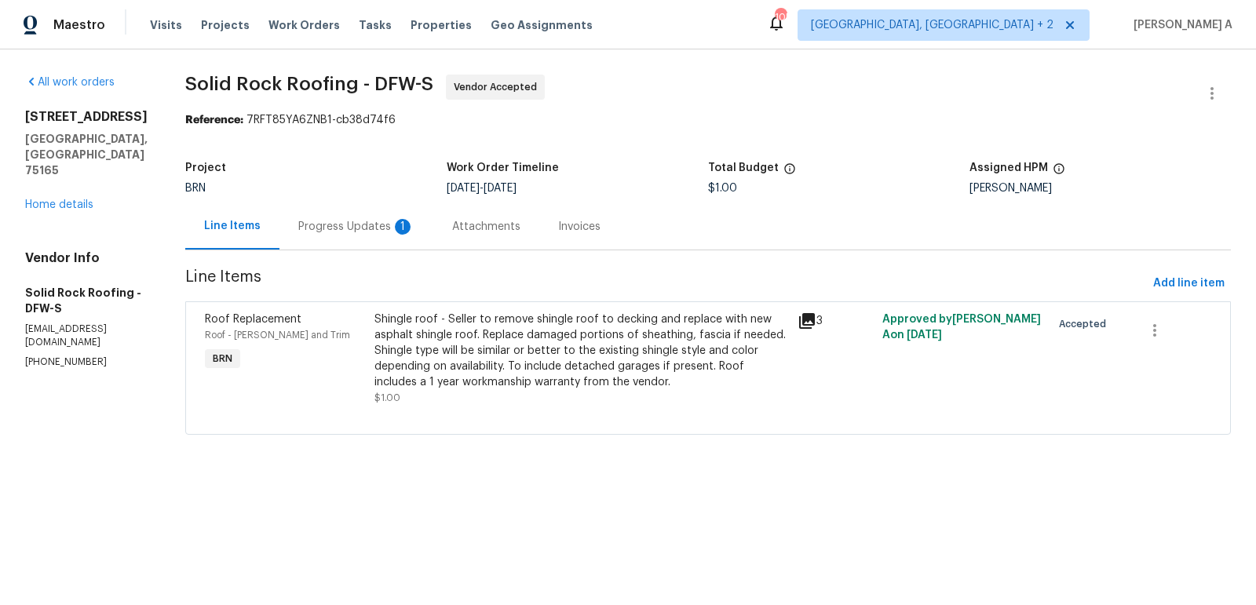
click at [354, 221] on div "Progress Updates 1" at bounding box center [356, 227] width 116 height 16
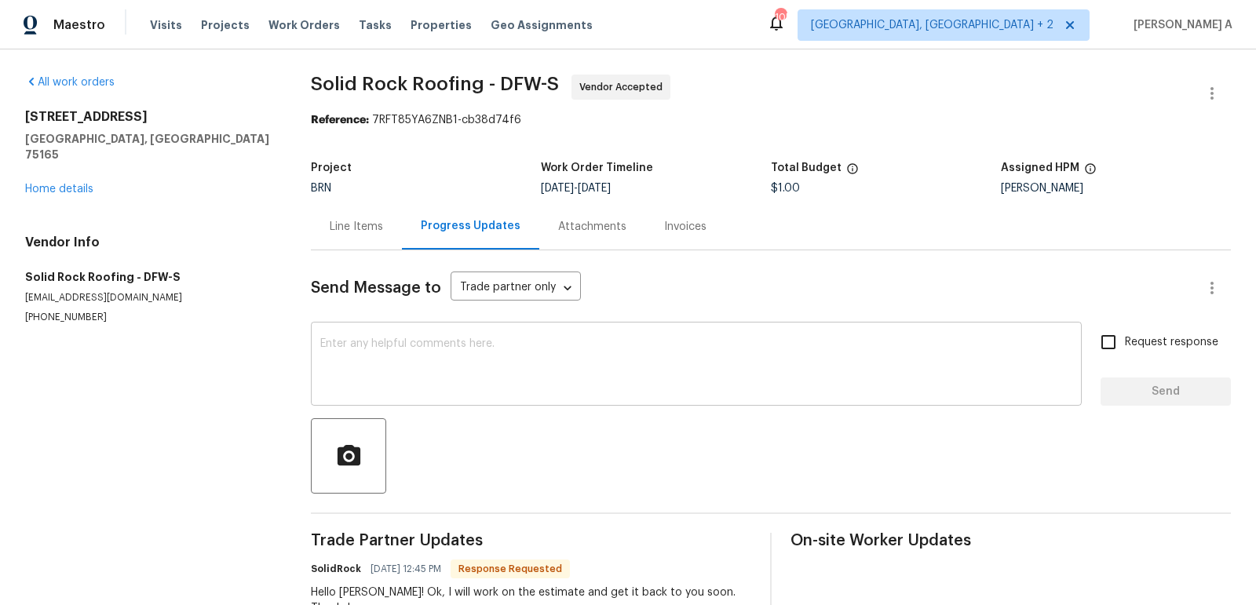
scroll to position [63, 0]
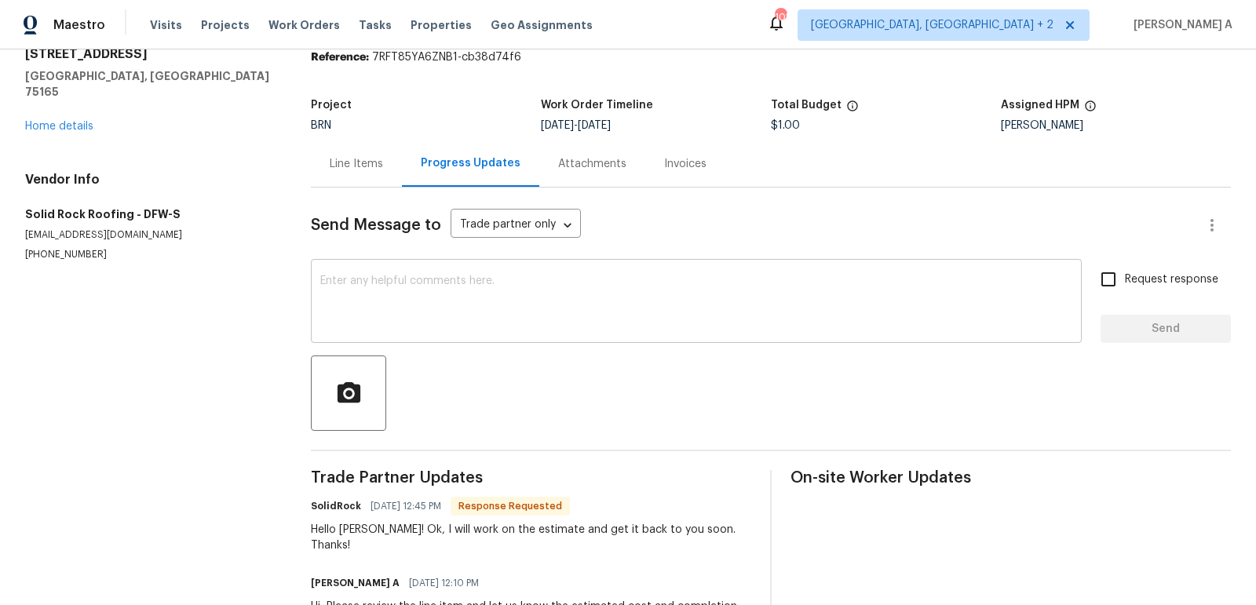
click at [398, 330] on textarea at bounding box center [696, 302] width 752 height 55
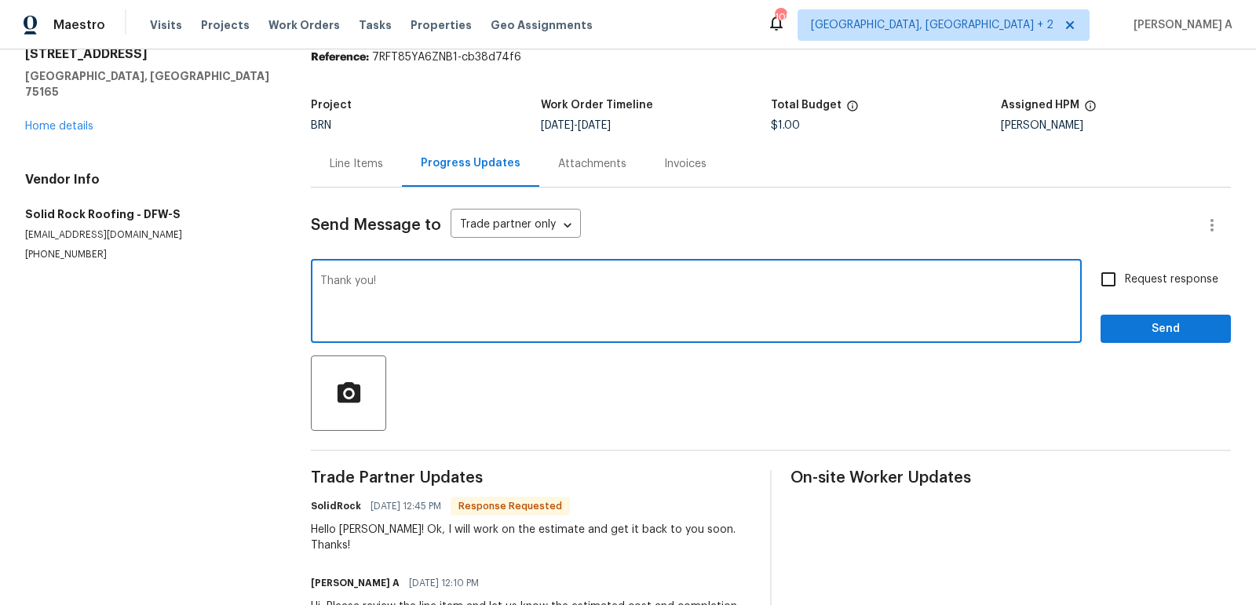
type textarea "Thank you!"
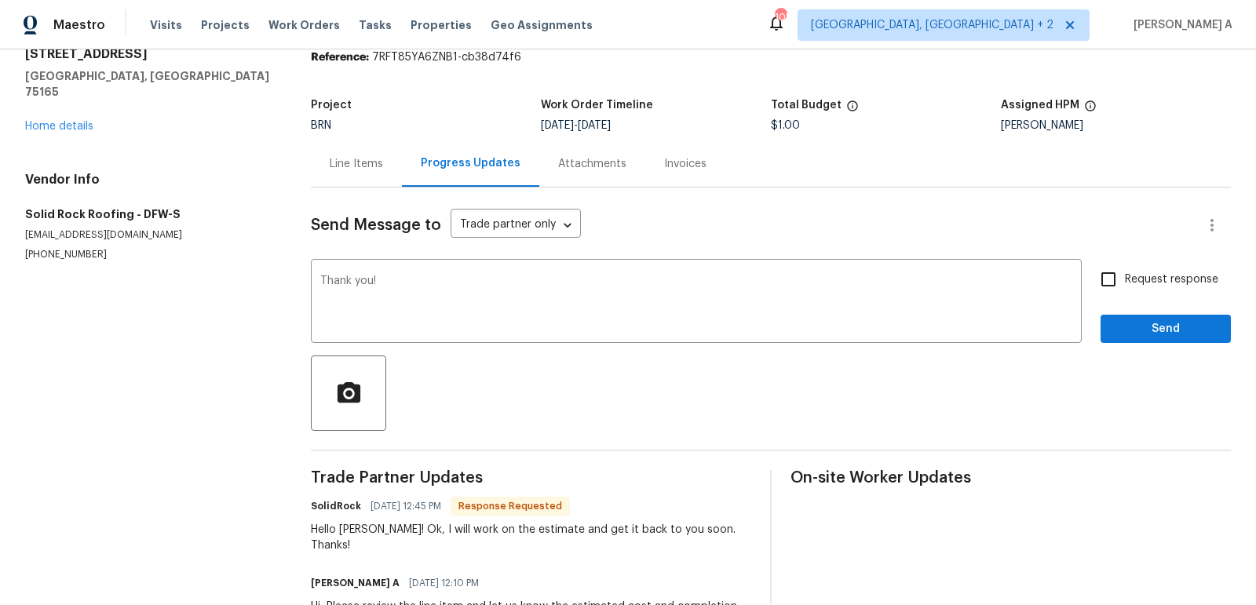
click at [1122, 343] on div "Send Message to Trade partner only Trade partner only ​ Thank you! x ​ Request …" at bounding box center [771, 418] width 920 height 461
click at [1152, 319] on span "Send" at bounding box center [1165, 329] width 105 height 20
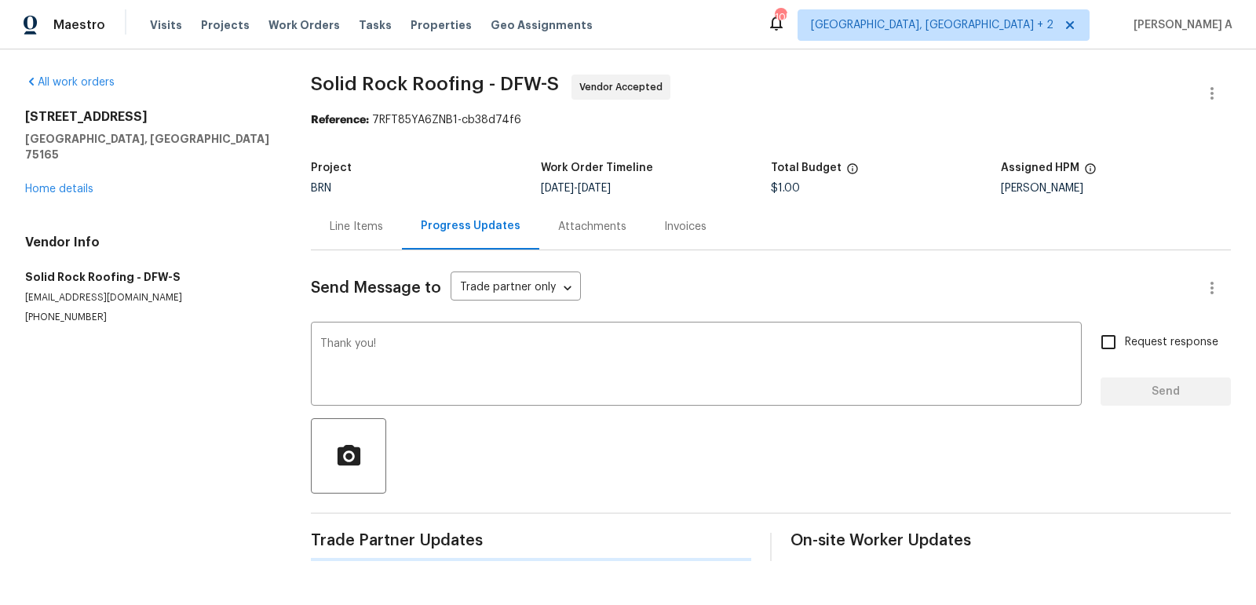
scroll to position [0, 0]
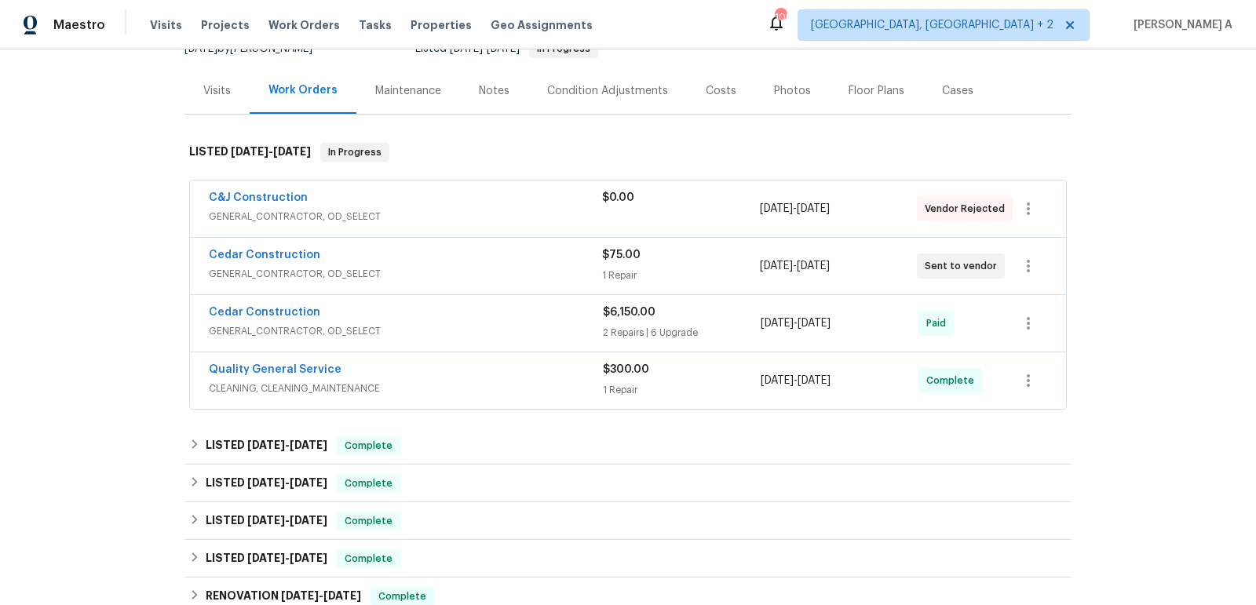
scroll to position [144, 0]
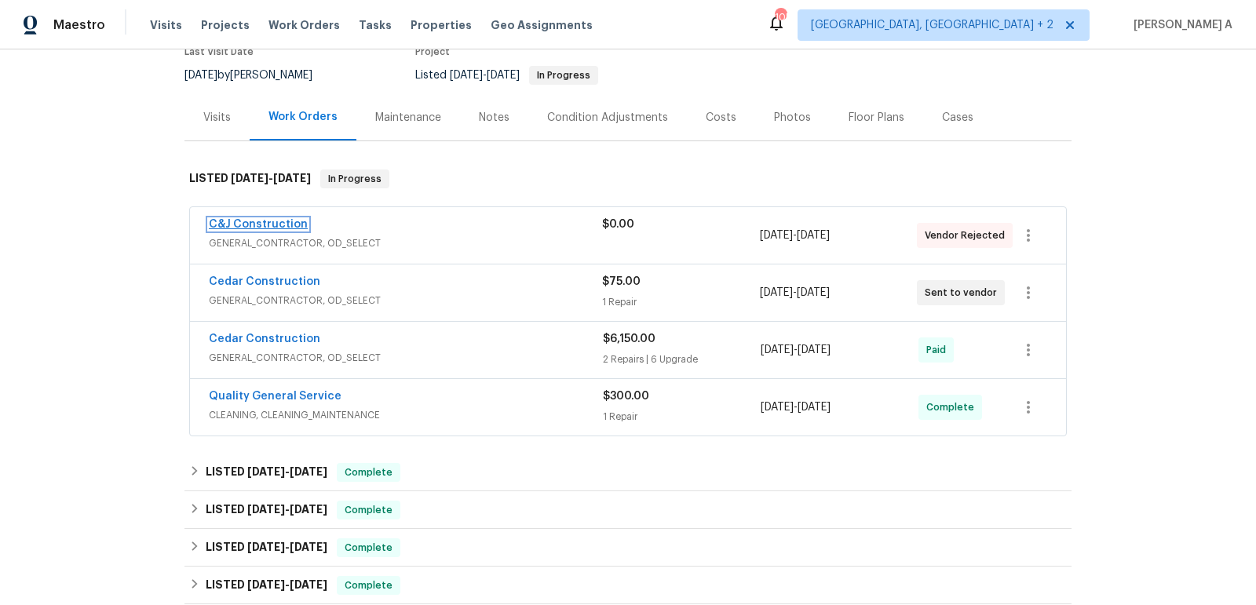
click at [272, 222] on link "C&J Construction" at bounding box center [258, 224] width 99 height 11
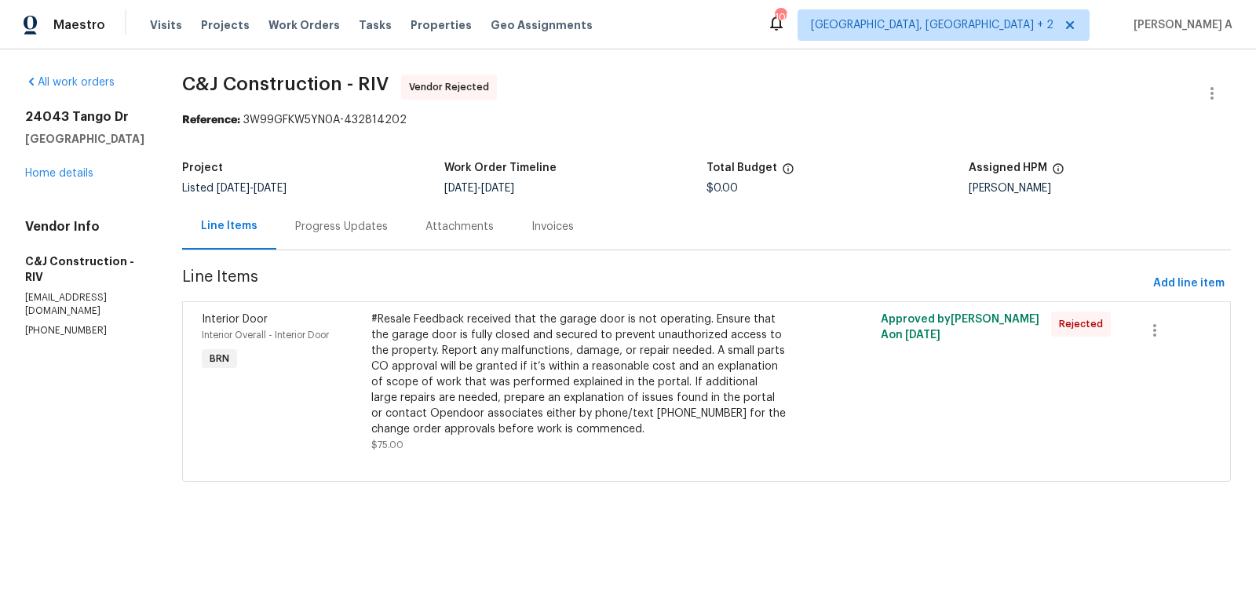
click at [380, 224] on div "Progress Updates" at bounding box center [341, 227] width 93 height 16
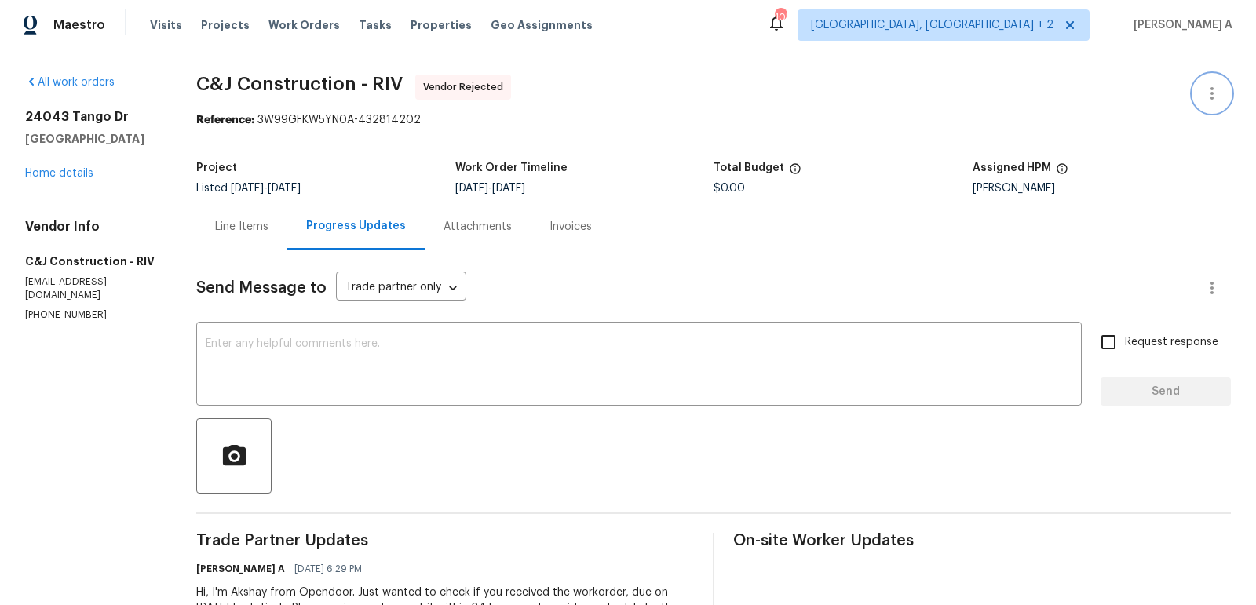
click at [1208, 89] on icon "button" at bounding box center [1211, 93] width 19 height 19
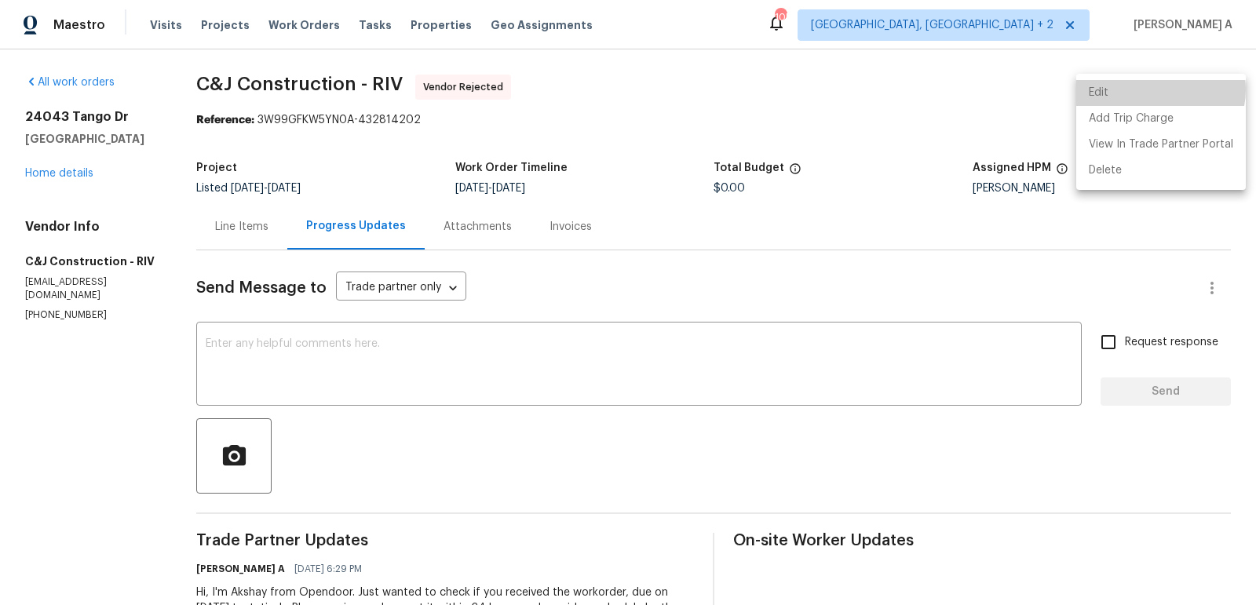
click at [1154, 89] on li "Edit" at bounding box center [1161, 93] width 170 height 26
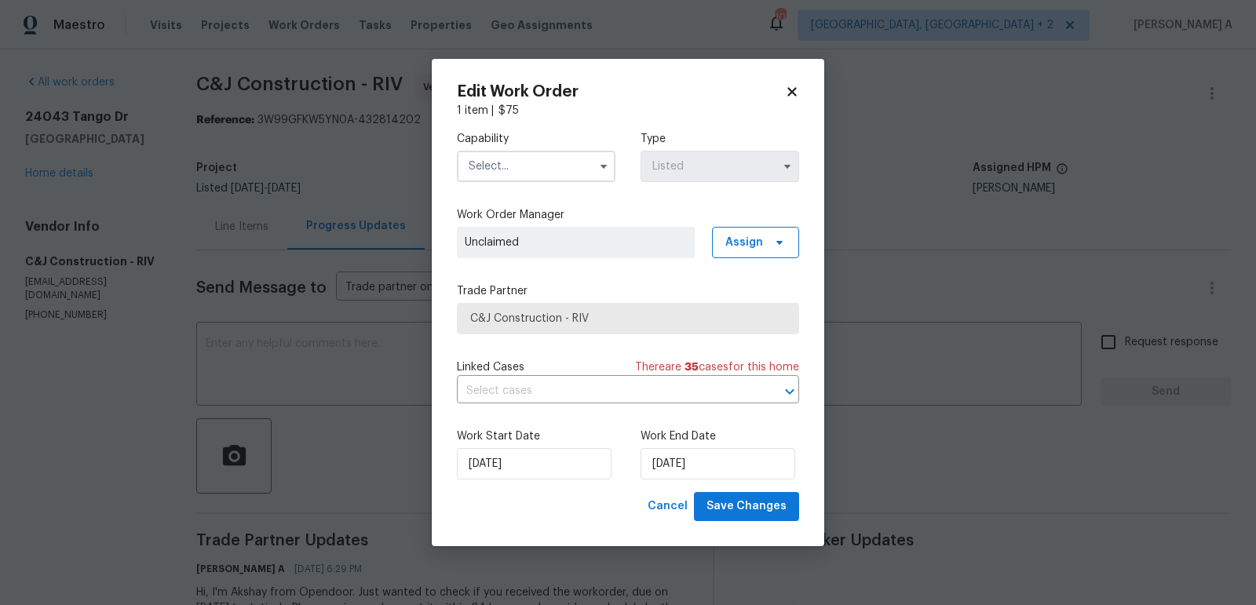
click at [225, 192] on body "Maestro Visits Projects Work Orders Tasks Properties Geo Assignments 105 Albuqu…" at bounding box center [628, 302] width 1256 height 605
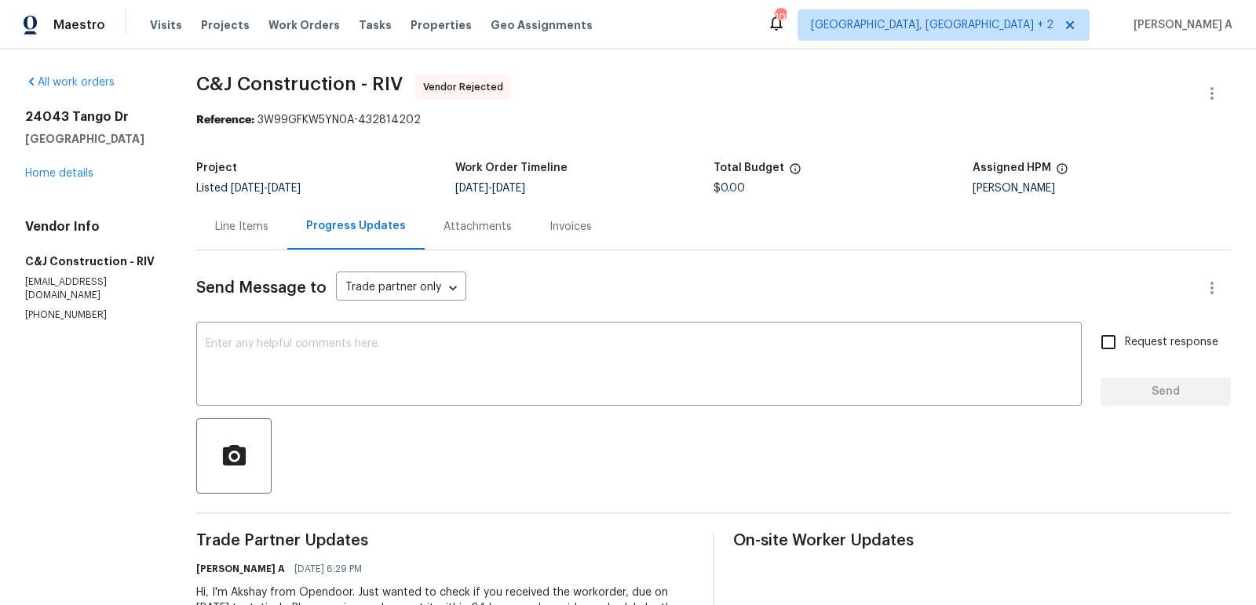
click at [230, 225] on div "Line Items" at bounding box center [241, 227] width 53 height 16
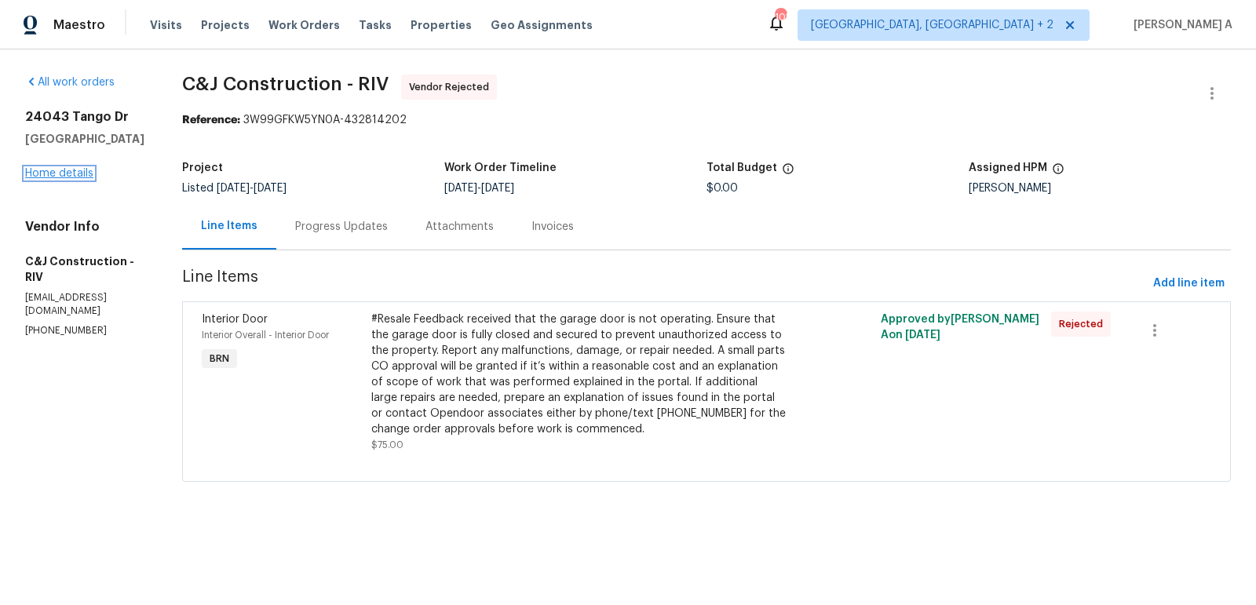
click at [62, 172] on link "Home details" at bounding box center [59, 173] width 68 height 11
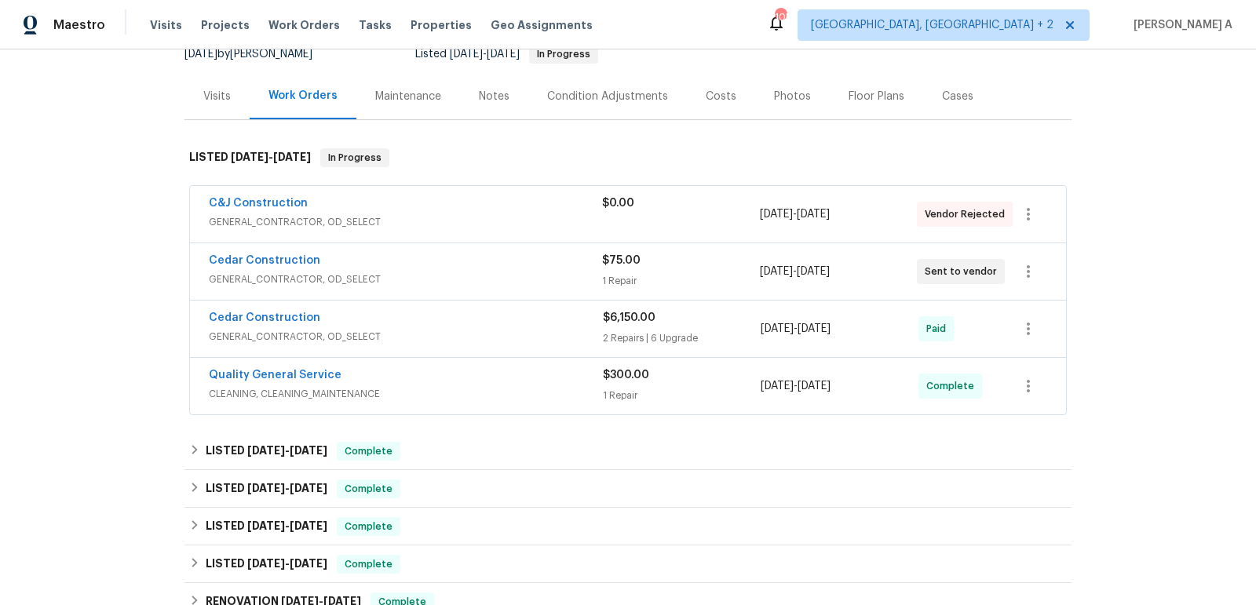
scroll to position [177, 0]
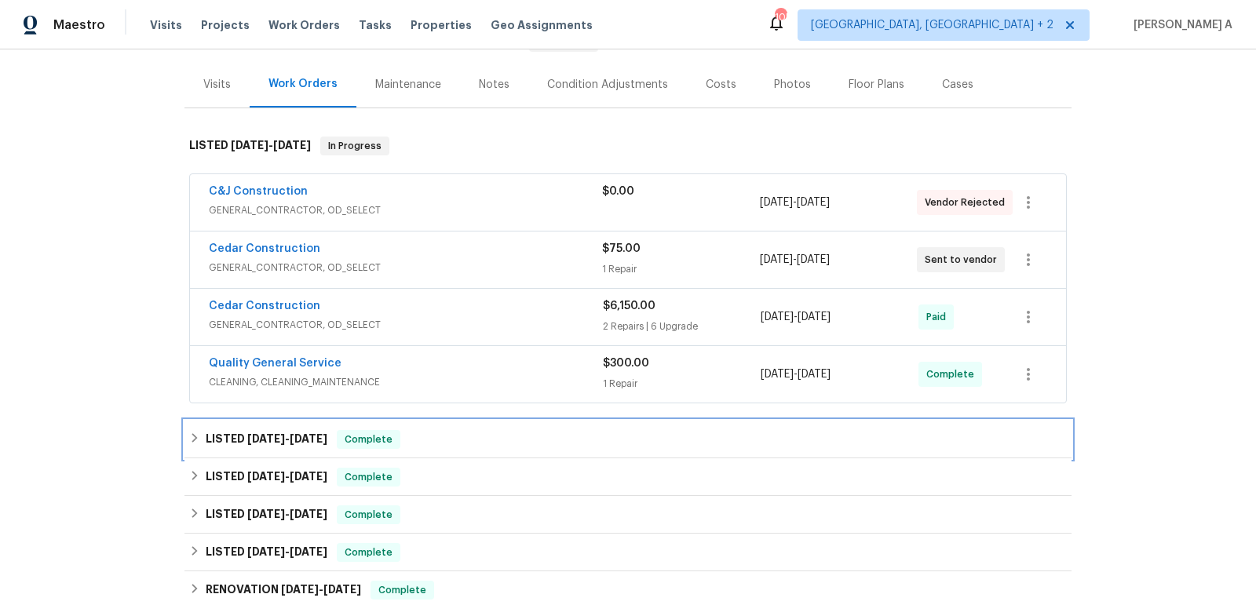
click at [356, 436] on span "Complete" at bounding box center [368, 440] width 60 height 16
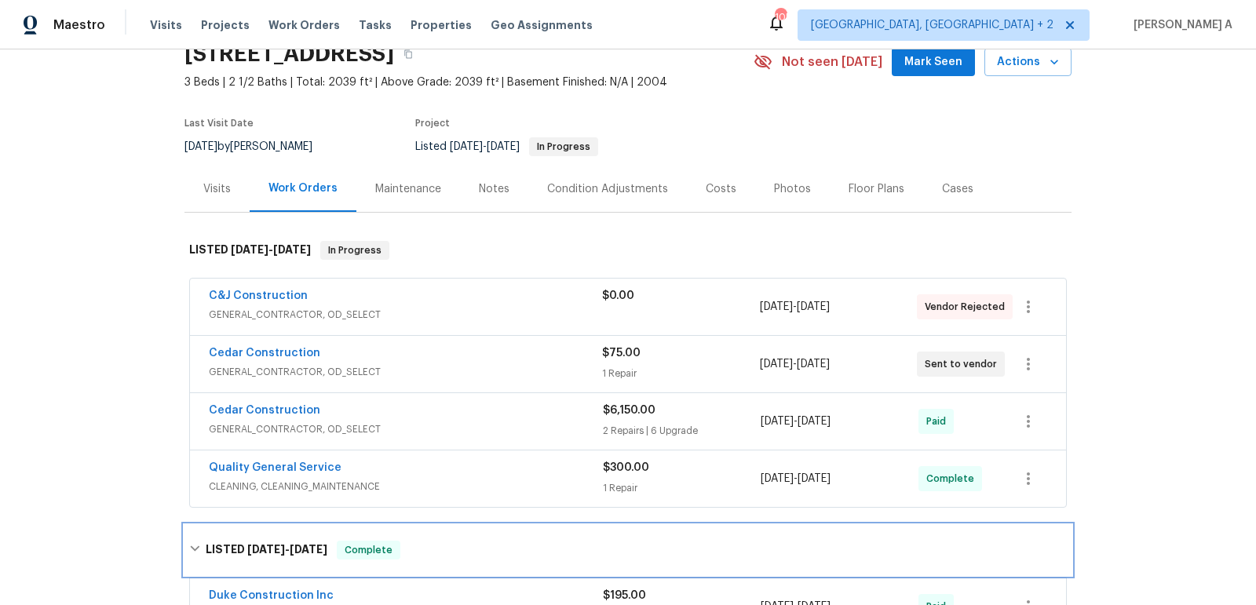
scroll to position [5, 0]
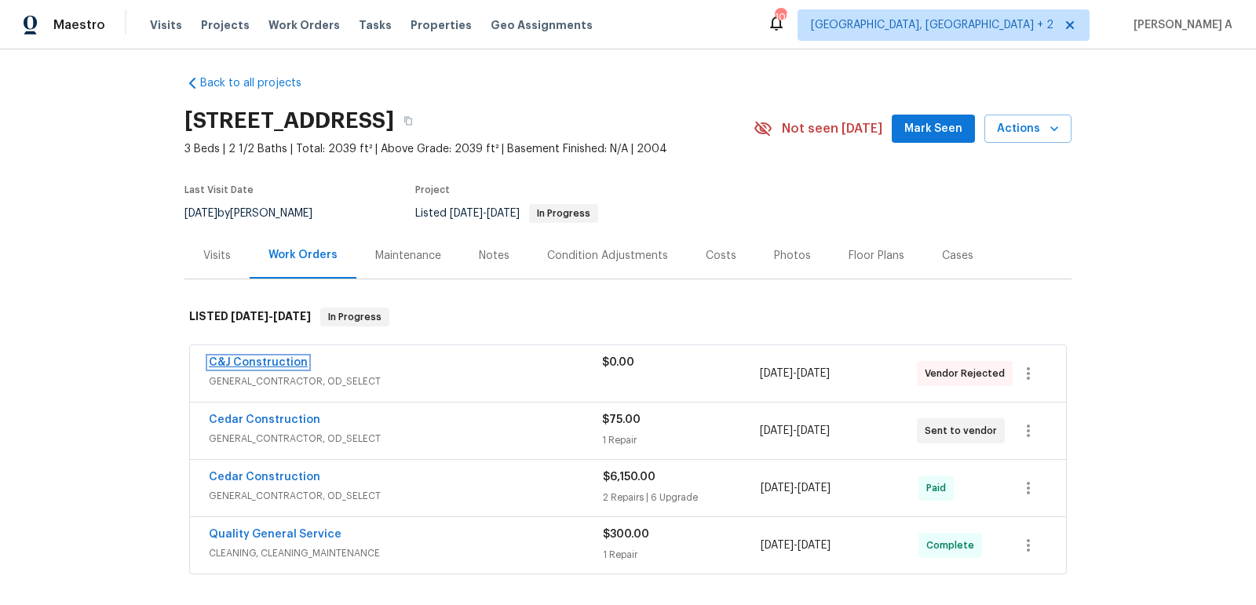
click at [261, 358] on link "C&J Construction" at bounding box center [258, 362] width 99 height 11
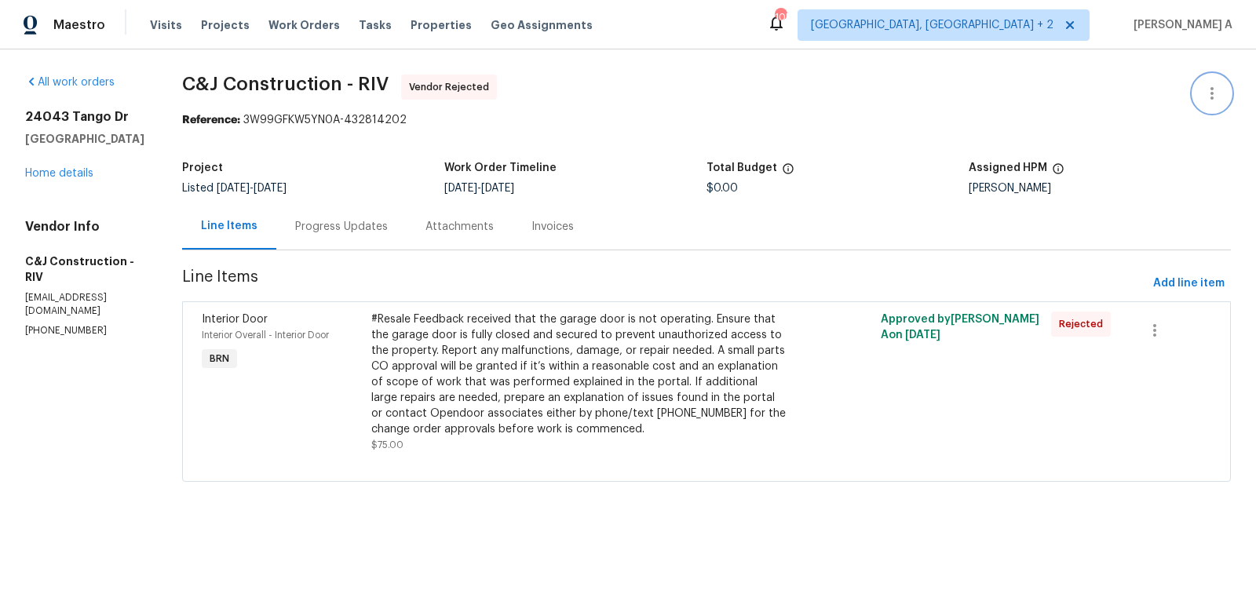
click at [1207, 91] on icon "button" at bounding box center [1211, 93] width 19 height 19
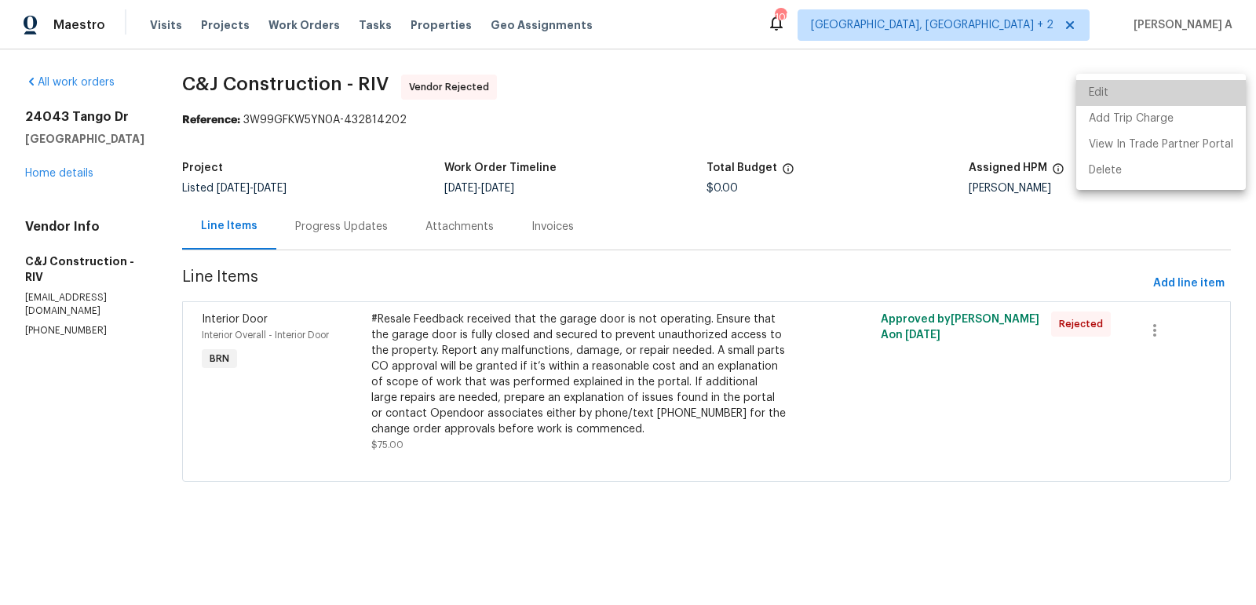
click at [1183, 91] on li "Edit" at bounding box center [1161, 93] width 170 height 26
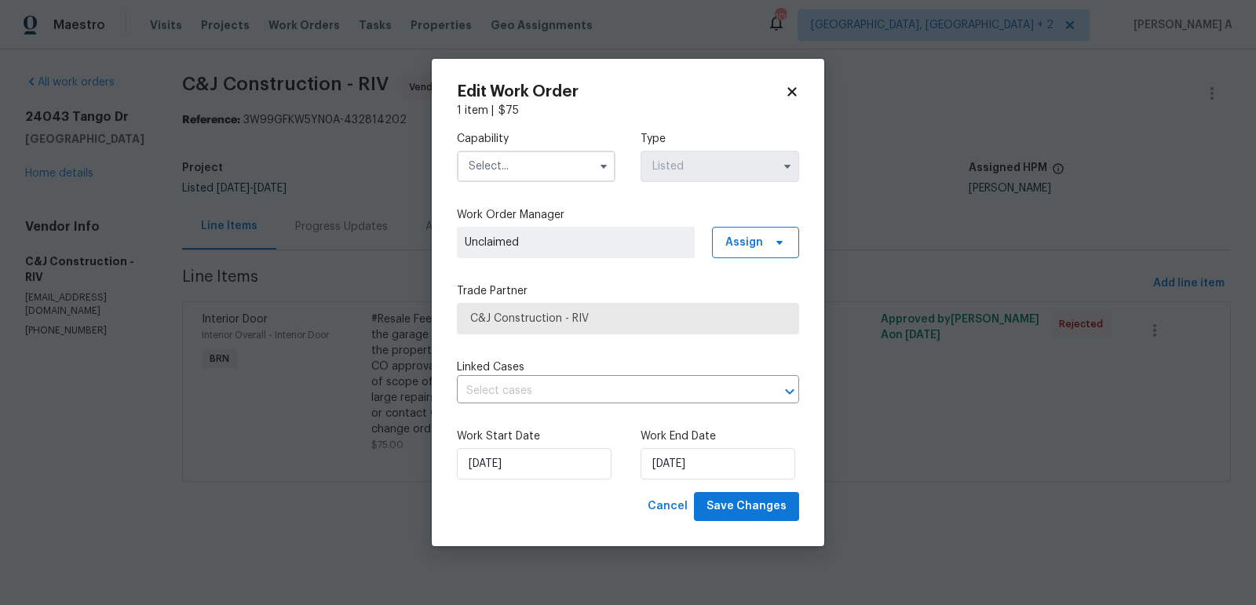
click at [558, 170] on input "text" at bounding box center [536, 166] width 159 height 31
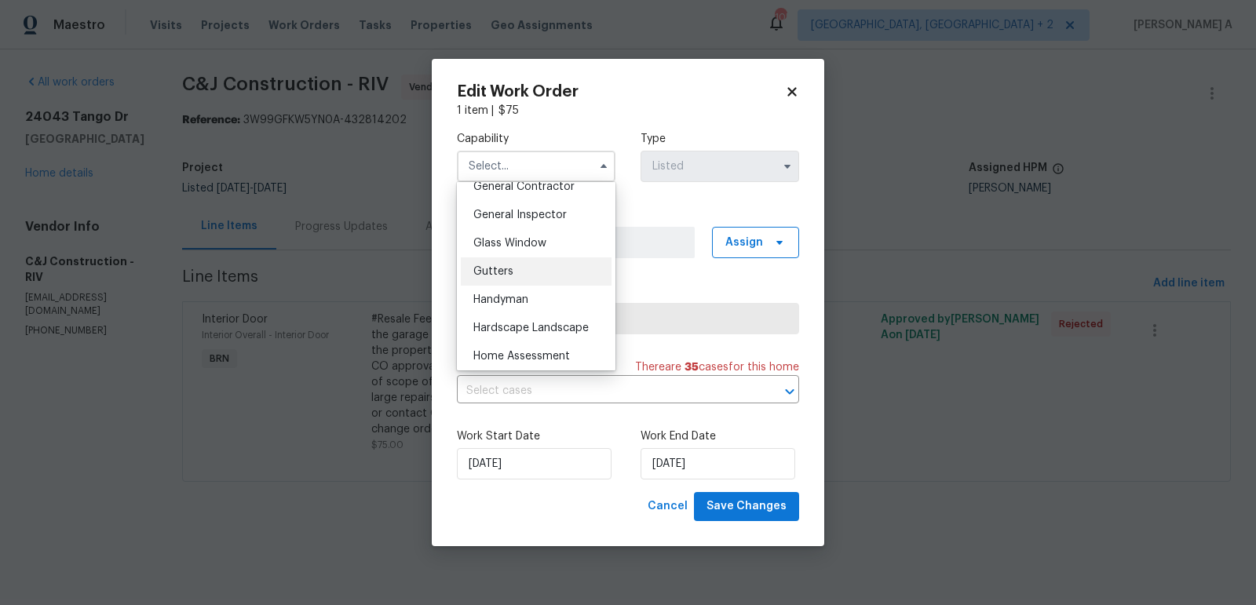
scroll to position [757, 0]
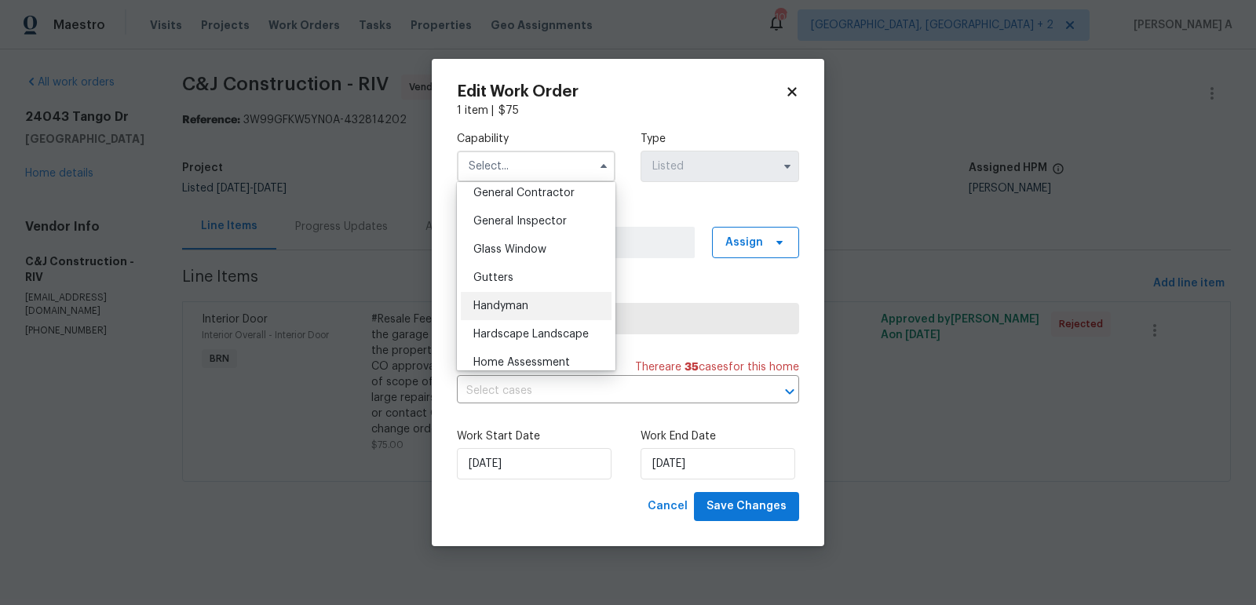
click at [516, 306] on span "Handyman" at bounding box center [500, 306] width 55 height 11
type input "Handyman"
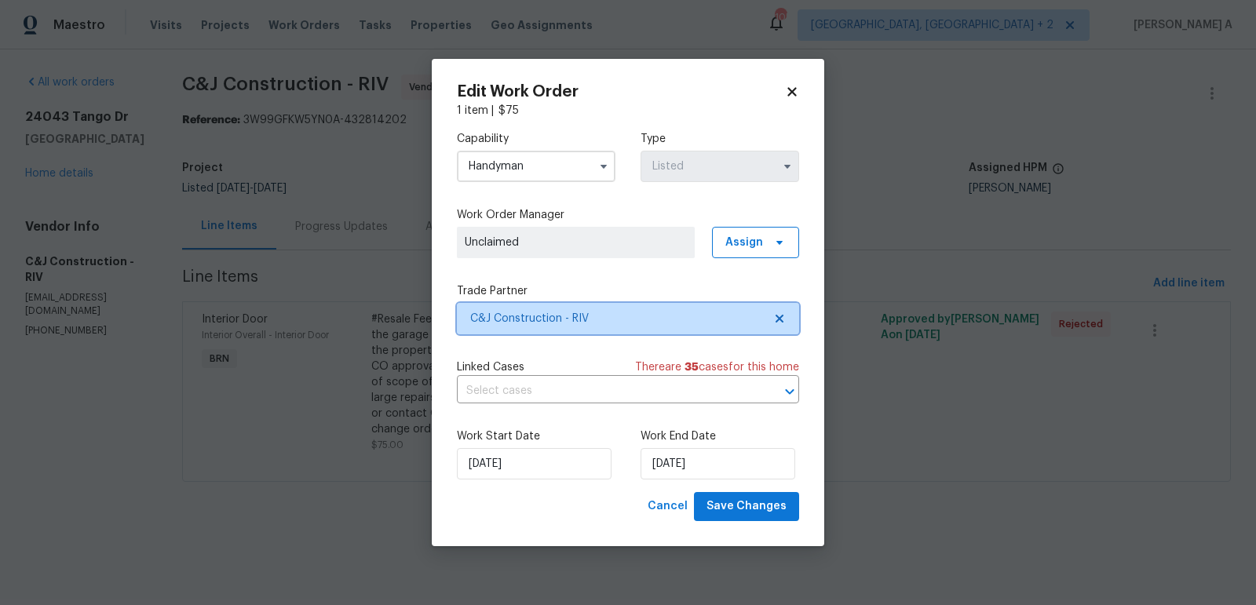
click at [768, 318] on span at bounding box center [776, 318] width 17 height 13
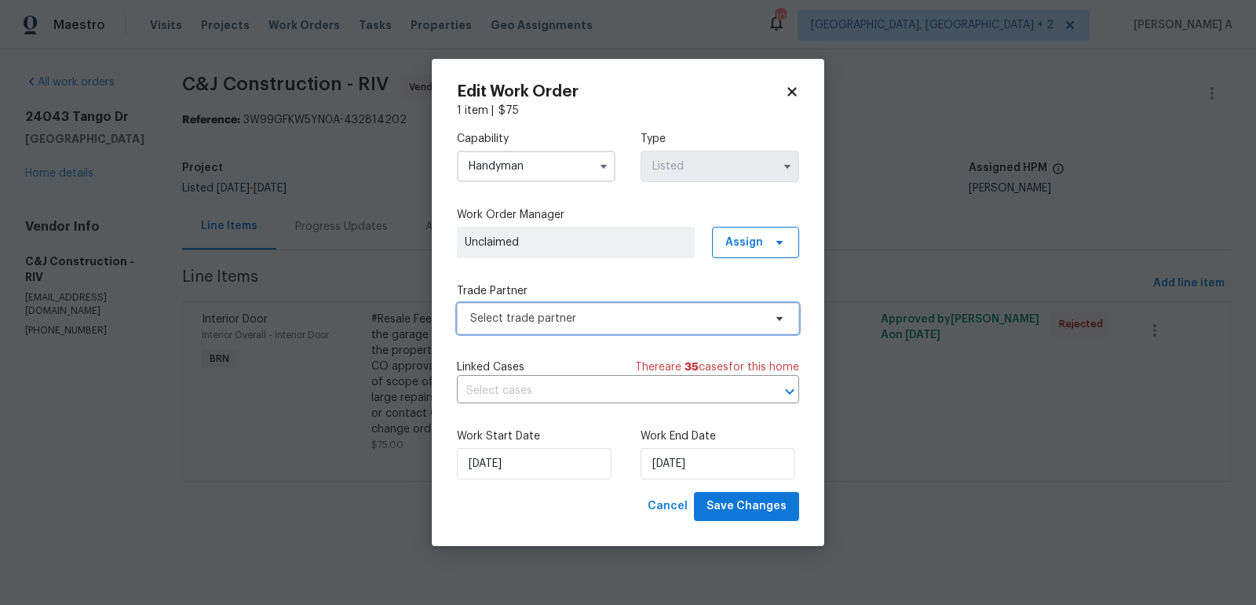
click at [739, 320] on span "Select trade partner" at bounding box center [616, 319] width 293 height 16
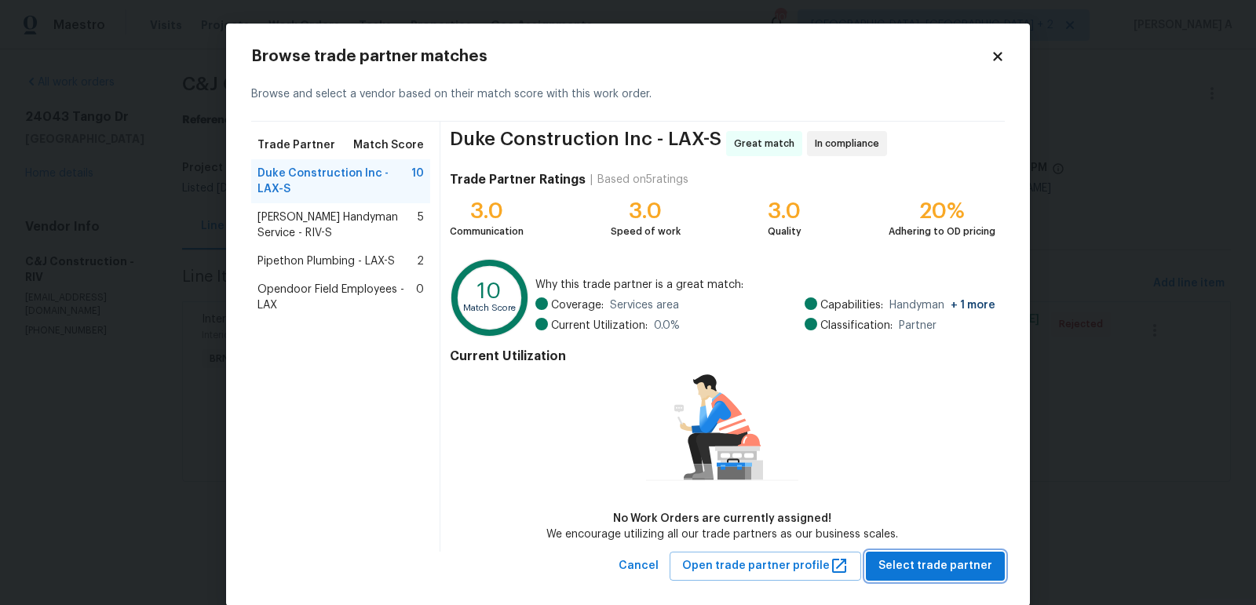
click at [922, 560] on span "Select trade partner" at bounding box center [935, 566] width 114 height 20
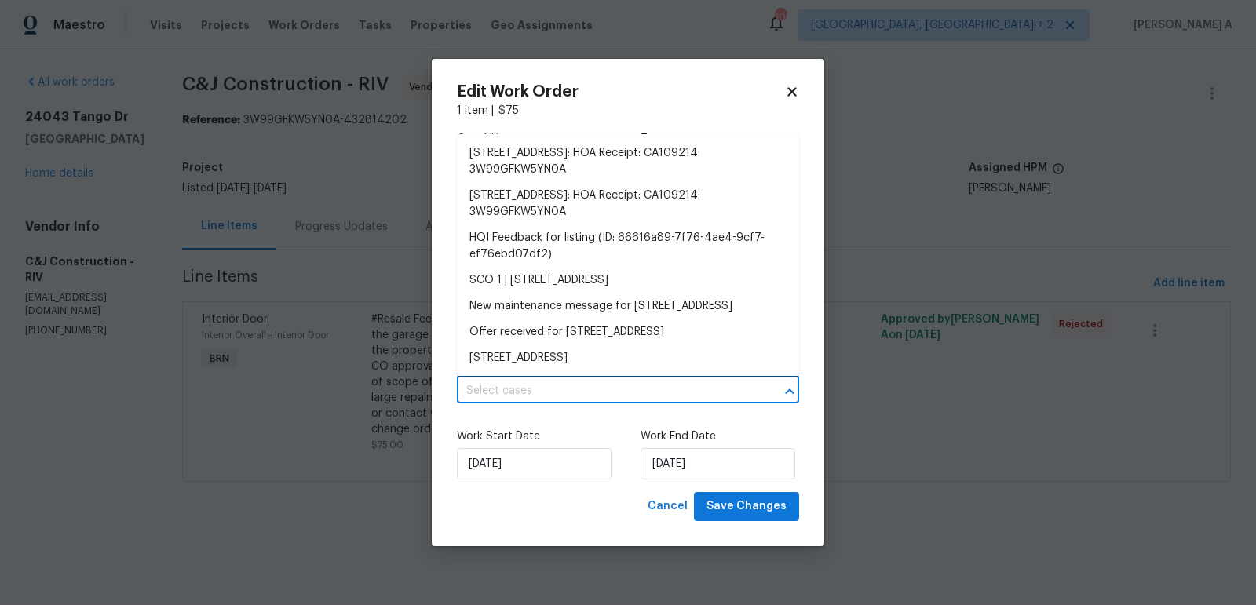
click at [552, 393] on input "text" at bounding box center [606, 391] width 298 height 24
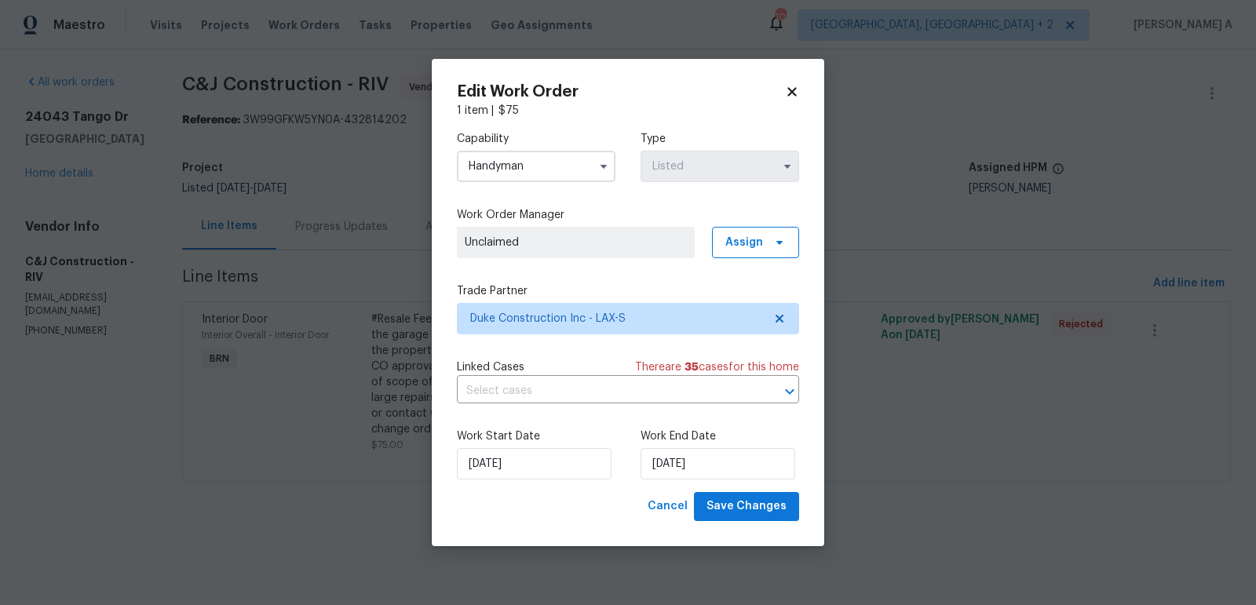
click at [795, 86] on icon at bounding box center [792, 92] width 14 height 14
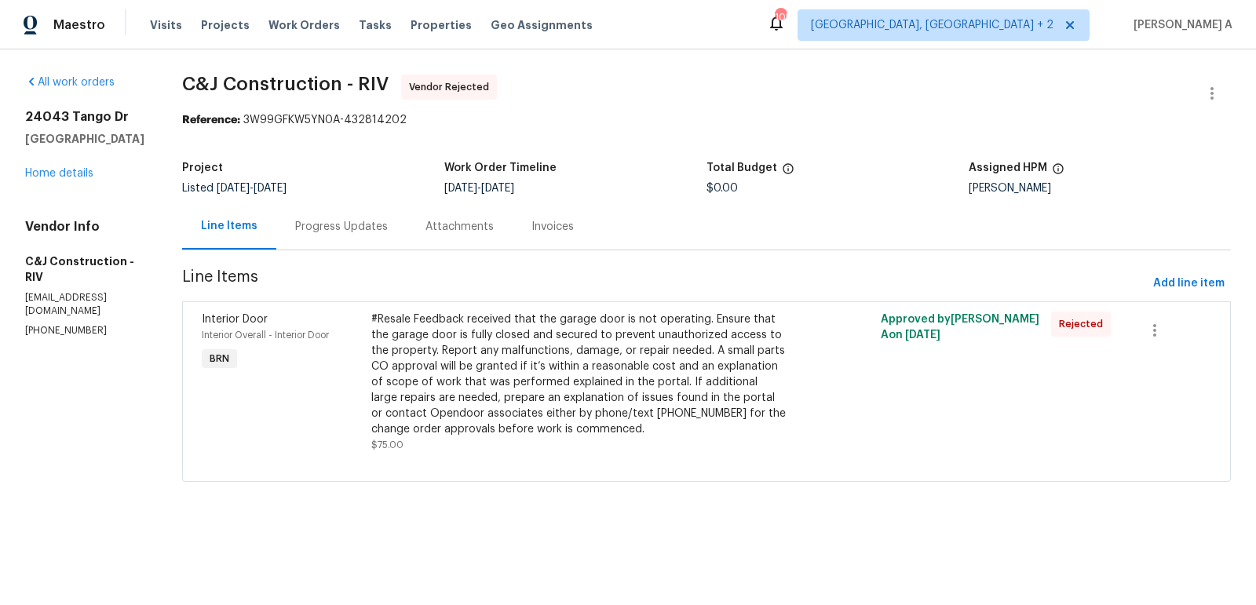
click at [353, 227] on div "Progress Updates" at bounding box center [341, 227] width 93 height 16
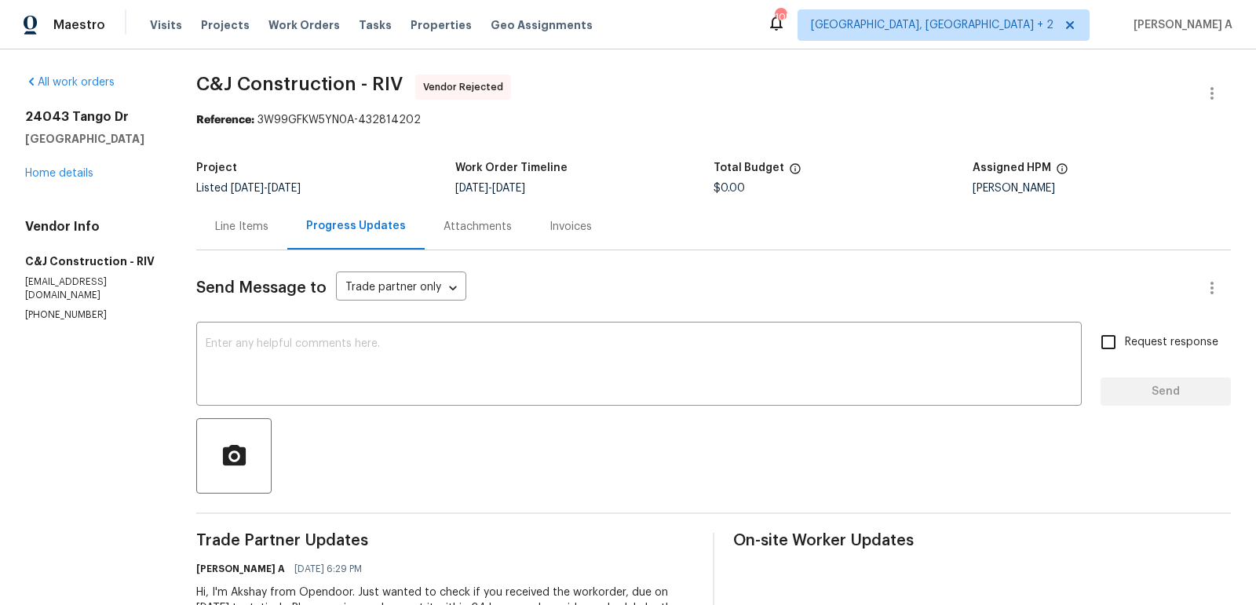
click at [220, 244] on div "Line Items" at bounding box center [241, 226] width 91 height 46
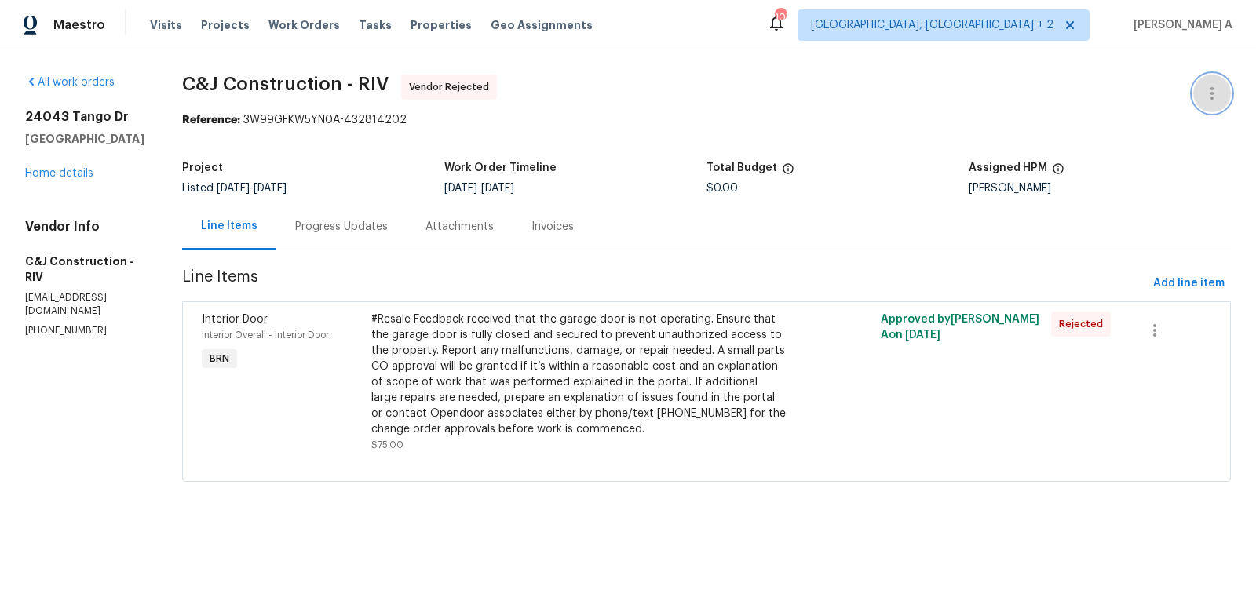
click at [1205, 91] on icon "button" at bounding box center [1211, 93] width 19 height 19
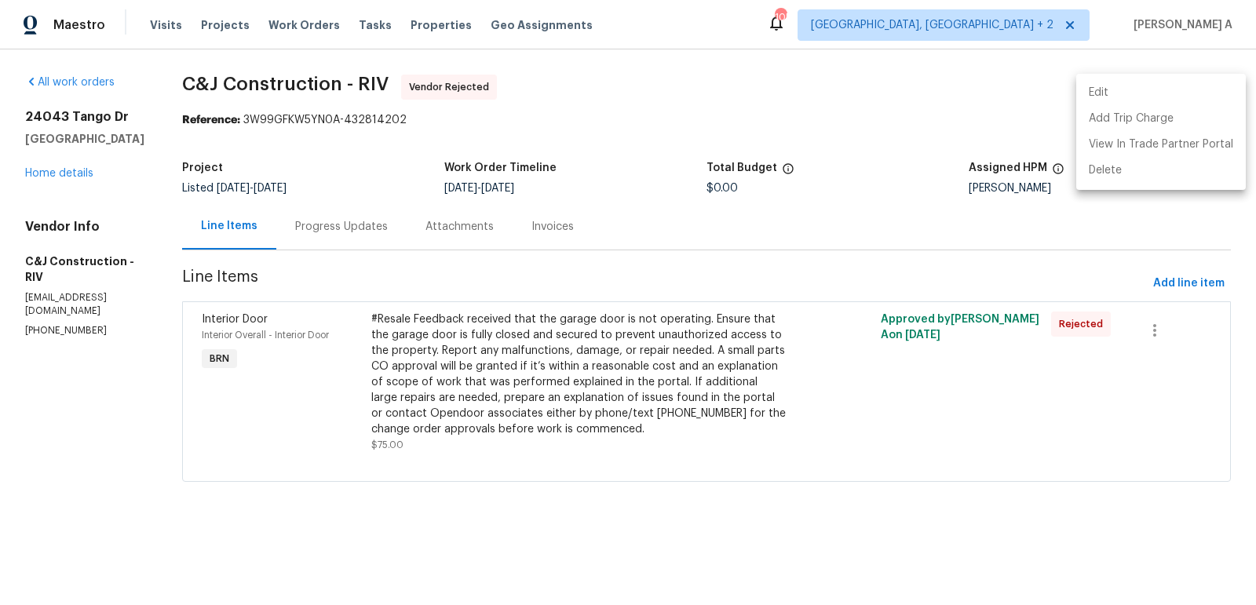
click at [1172, 91] on li "Edit" at bounding box center [1161, 93] width 170 height 26
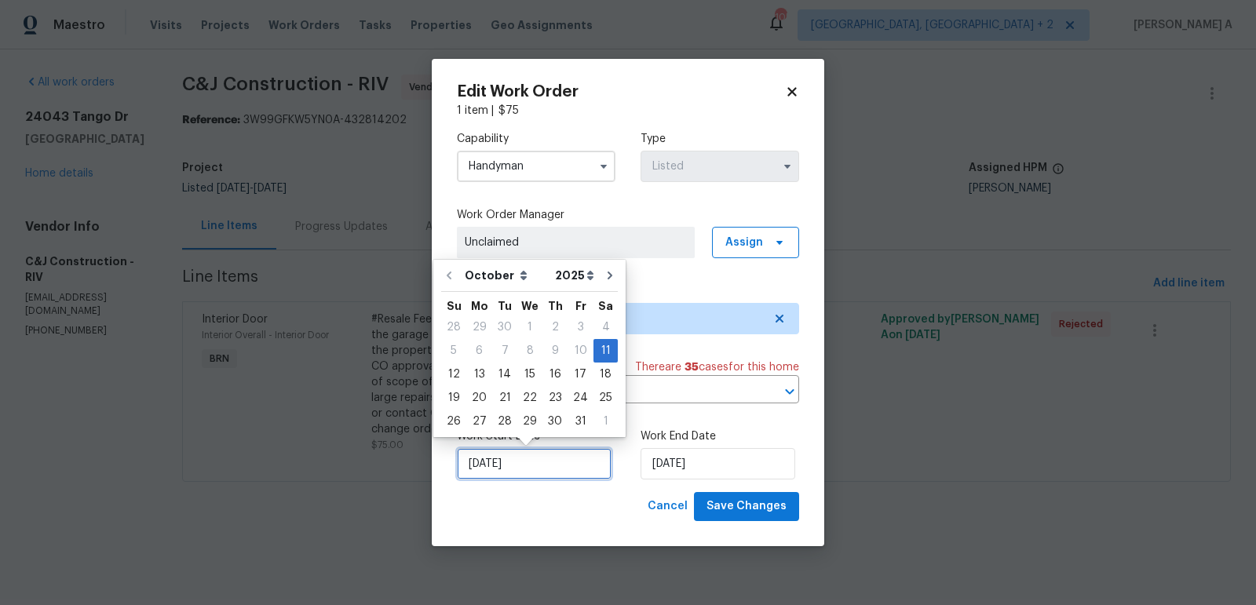
click at [530, 461] on input "[DATE]" at bounding box center [534, 463] width 155 height 31
click at [494, 370] on div "14" at bounding box center [504, 374] width 25 height 22
type input "10/14/2025"
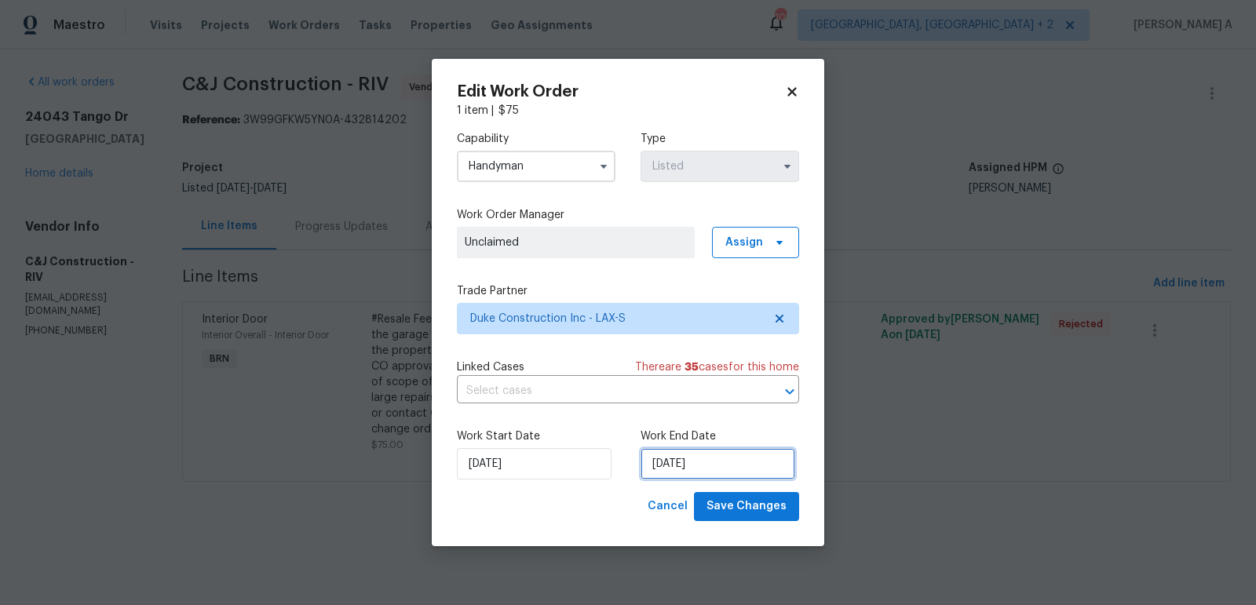
click at [674, 458] on input "10/14/2025" at bounding box center [717, 463] width 155 height 31
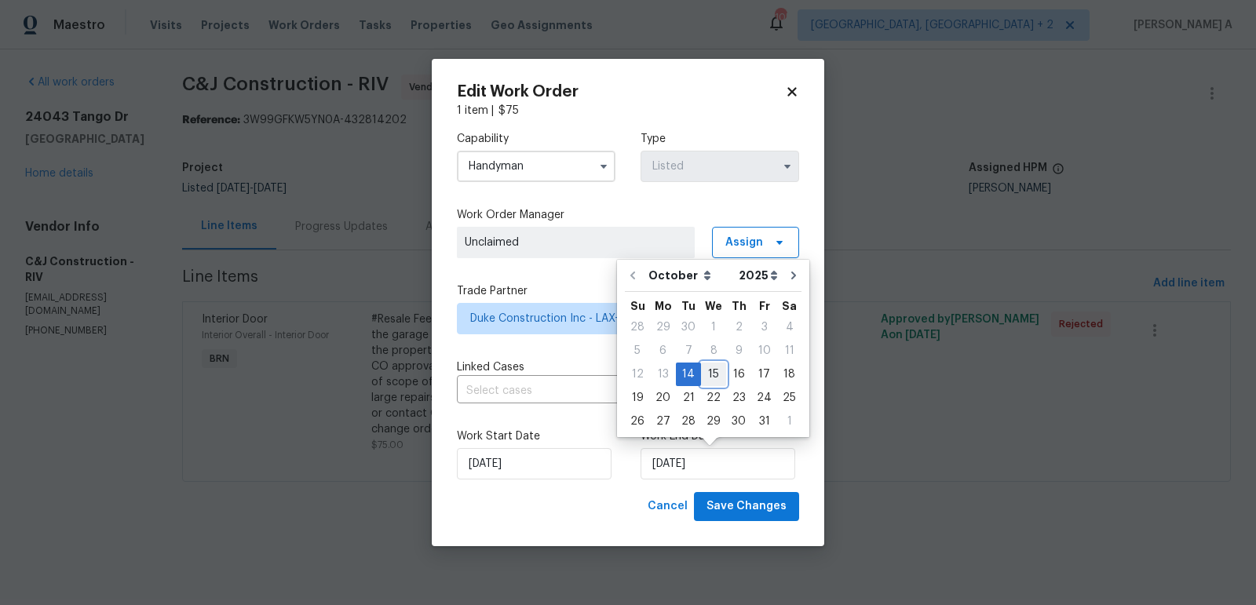
click at [712, 370] on div "15" at bounding box center [713, 374] width 25 height 22
type input "10/15/2025"
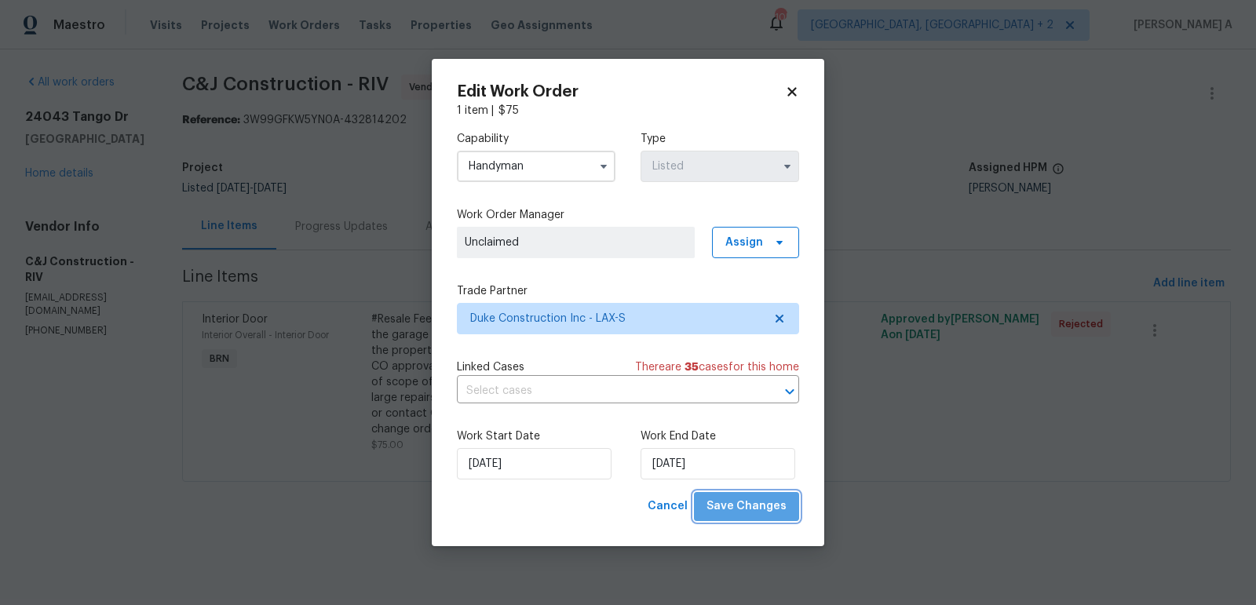
click at [761, 515] on span "Save Changes" at bounding box center [746, 507] width 80 height 20
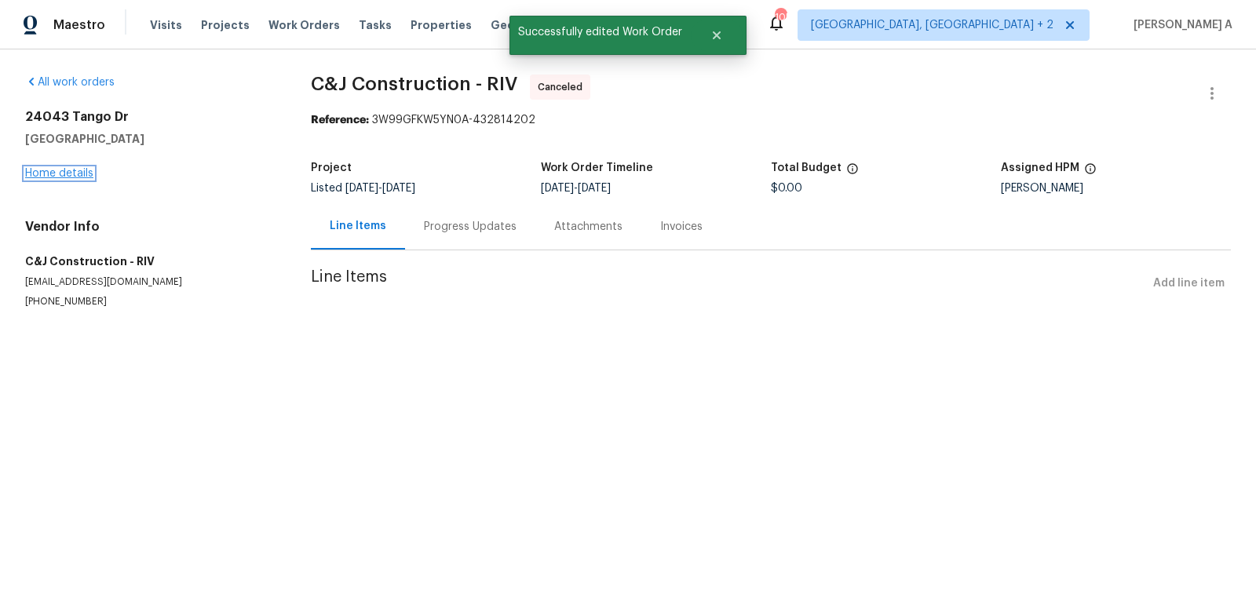
click at [58, 169] on link "Home details" at bounding box center [59, 173] width 68 height 11
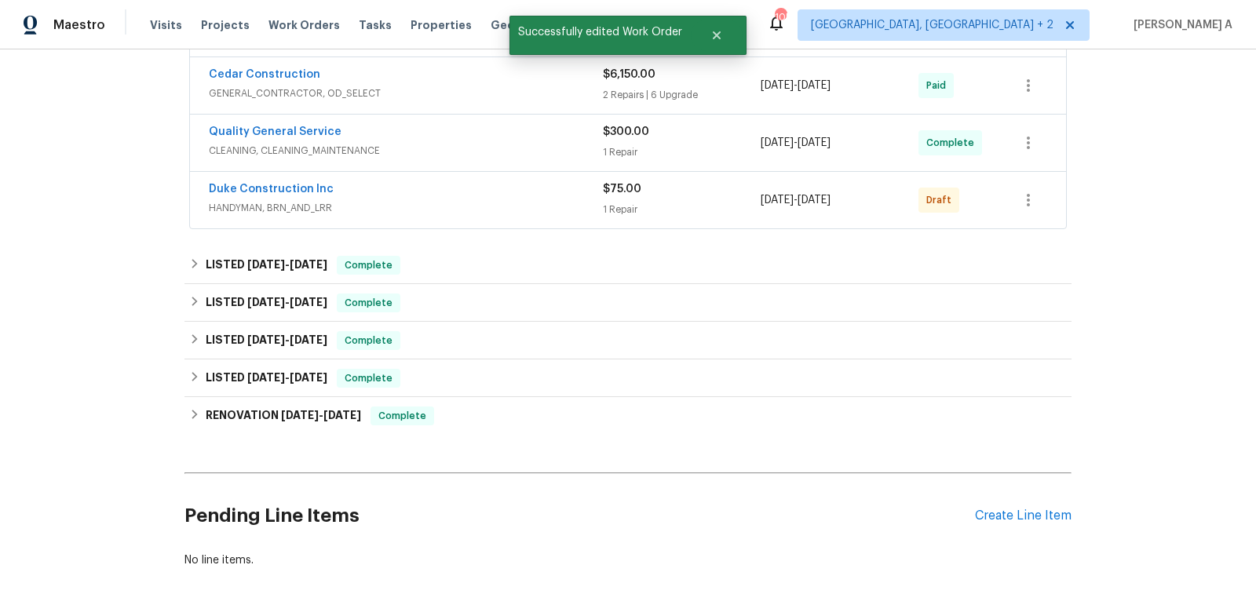
scroll to position [189, 0]
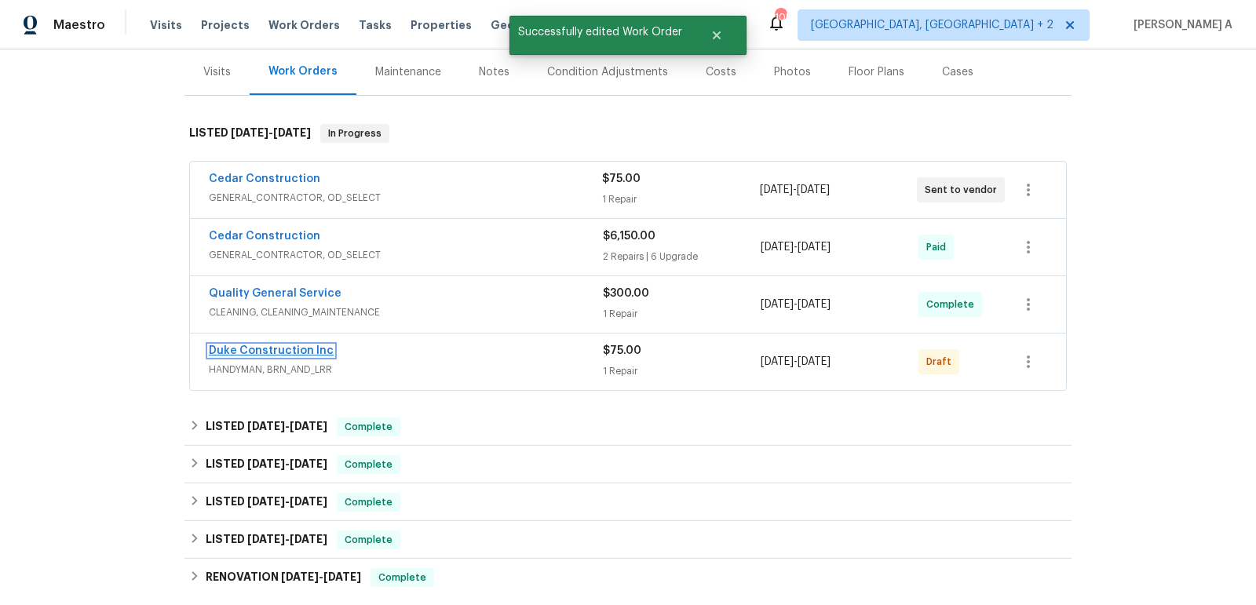
click at [261, 345] on link "Duke Construction Inc" at bounding box center [271, 350] width 125 height 11
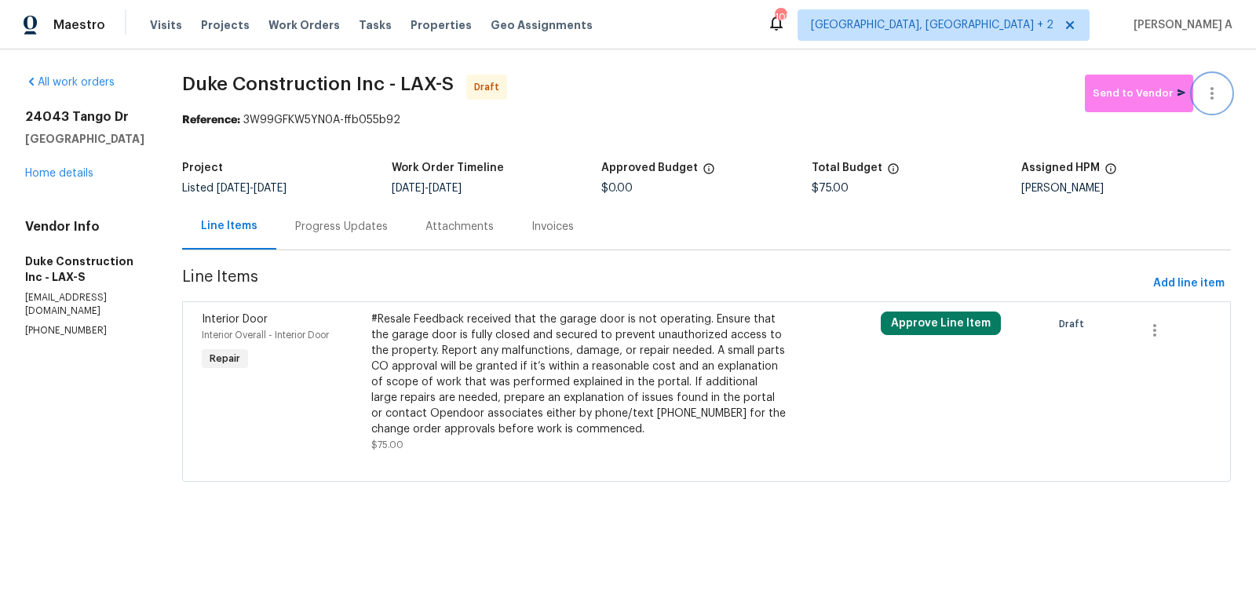
click at [1216, 86] on icon "button" at bounding box center [1211, 93] width 19 height 19
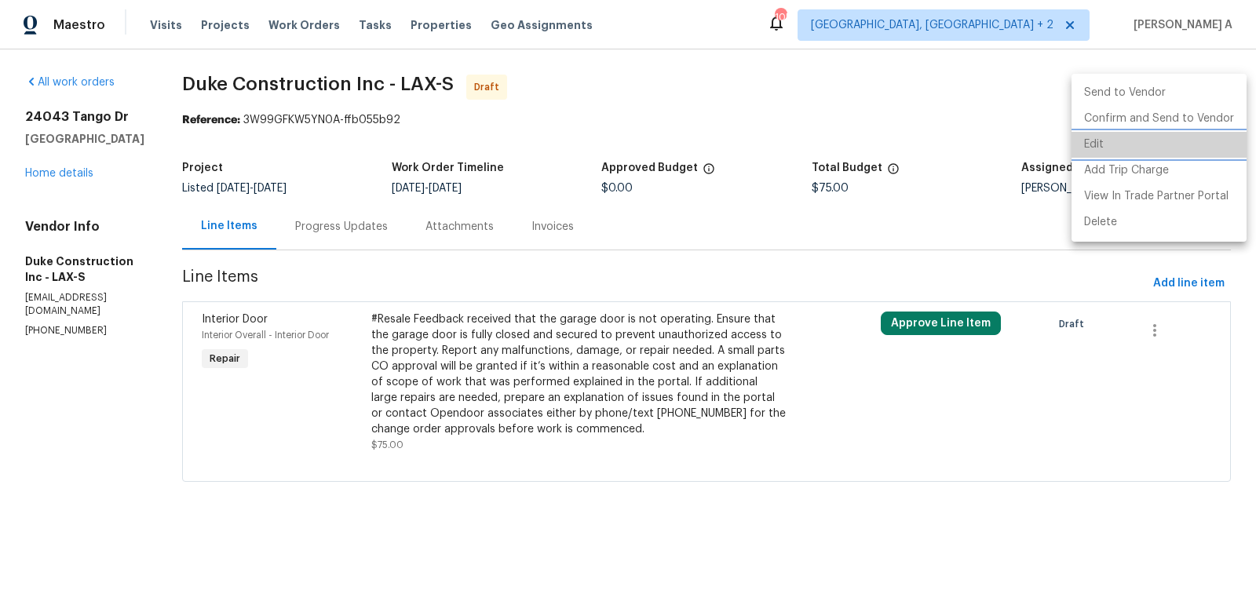
click at [1165, 144] on li "Edit" at bounding box center [1158, 145] width 175 height 26
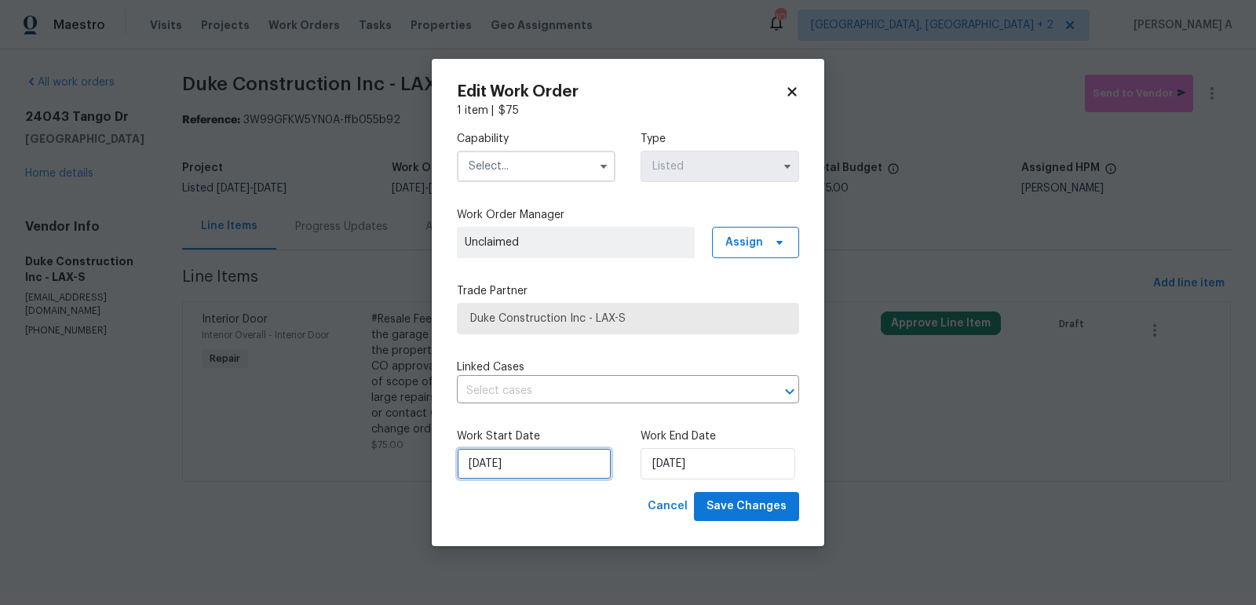
click at [540, 471] on input "10/14/2025" at bounding box center [534, 463] width 155 height 31
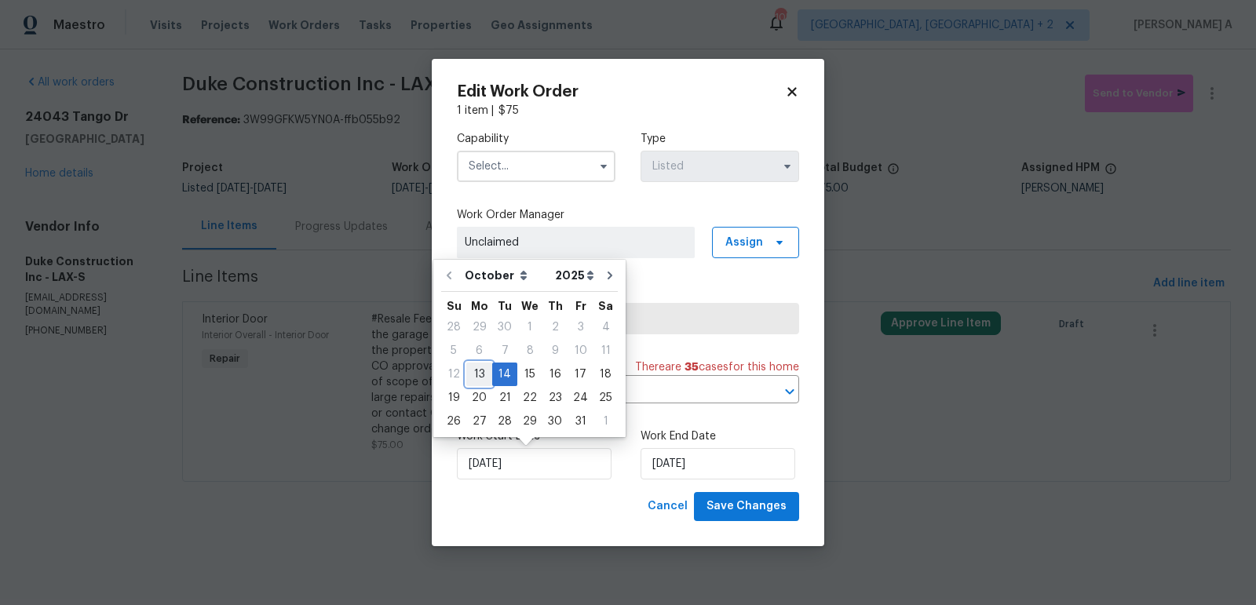
click at [474, 368] on div "13" at bounding box center [479, 374] width 26 height 22
type input "10/13/2025"
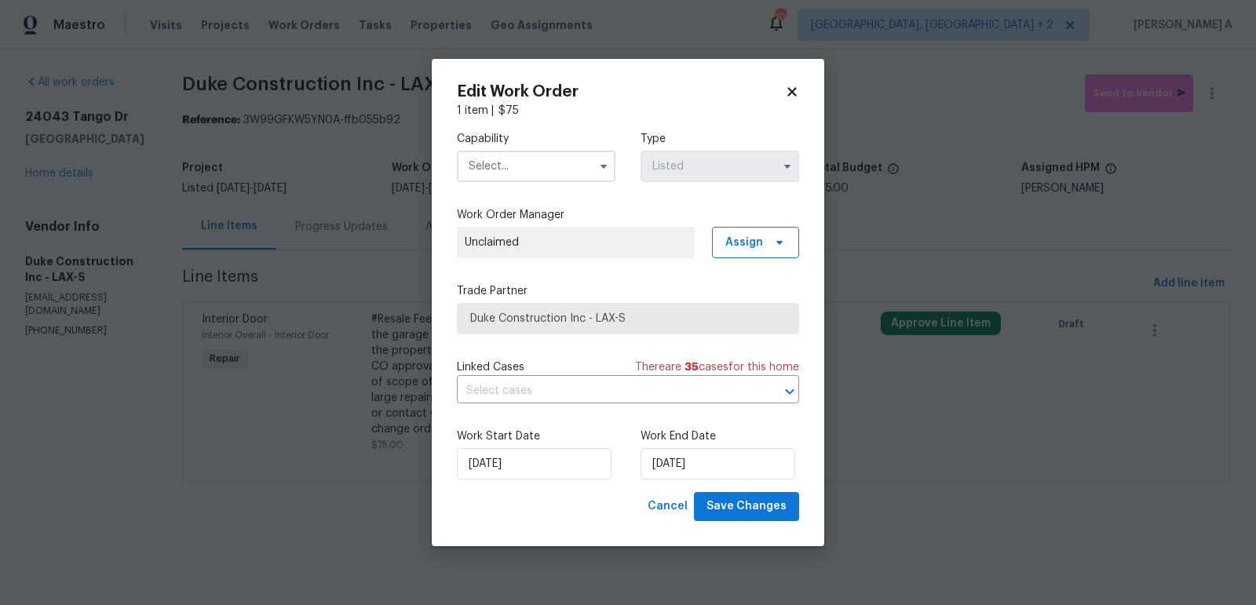
click at [542, 151] on input "text" at bounding box center [536, 166] width 159 height 31
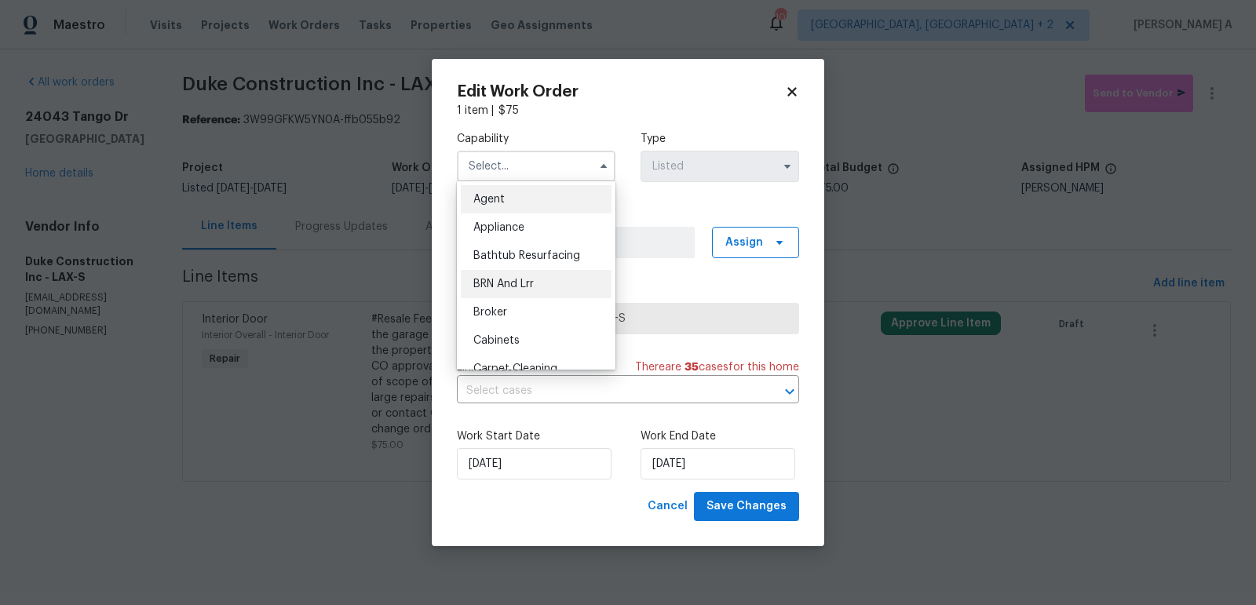
click at [551, 275] on div "BRN And Lrr" at bounding box center [536, 284] width 151 height 28
type input "BRN And Lrr"
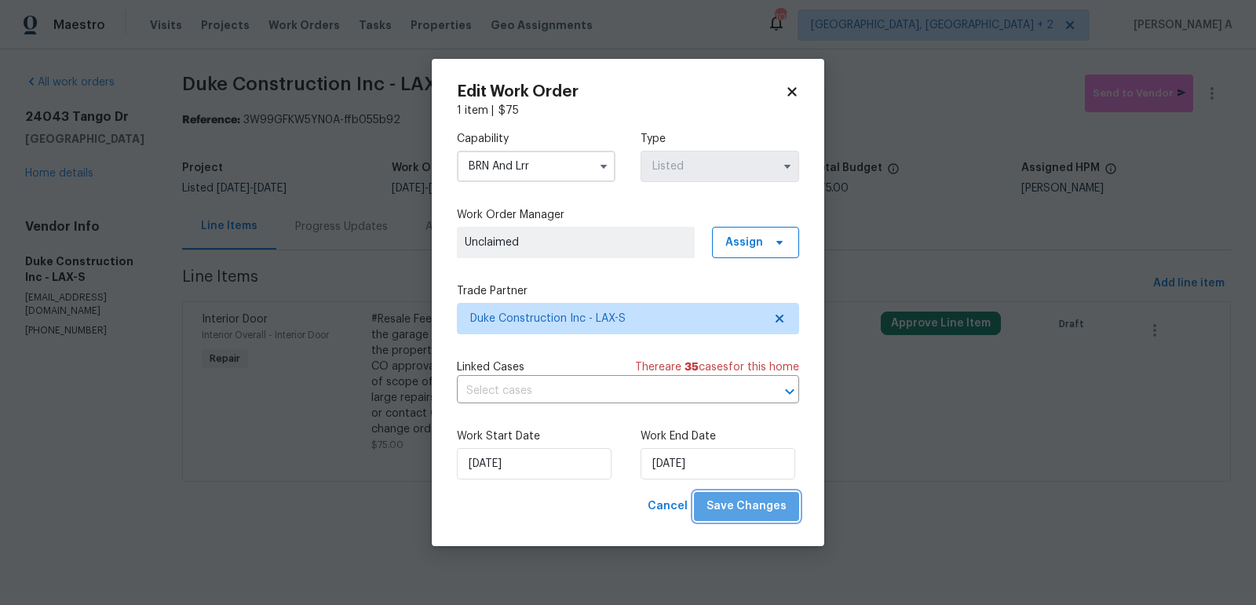
click at [779, 512] on span "Save Changes" at bounding box center [746, 507] width 80 height 20
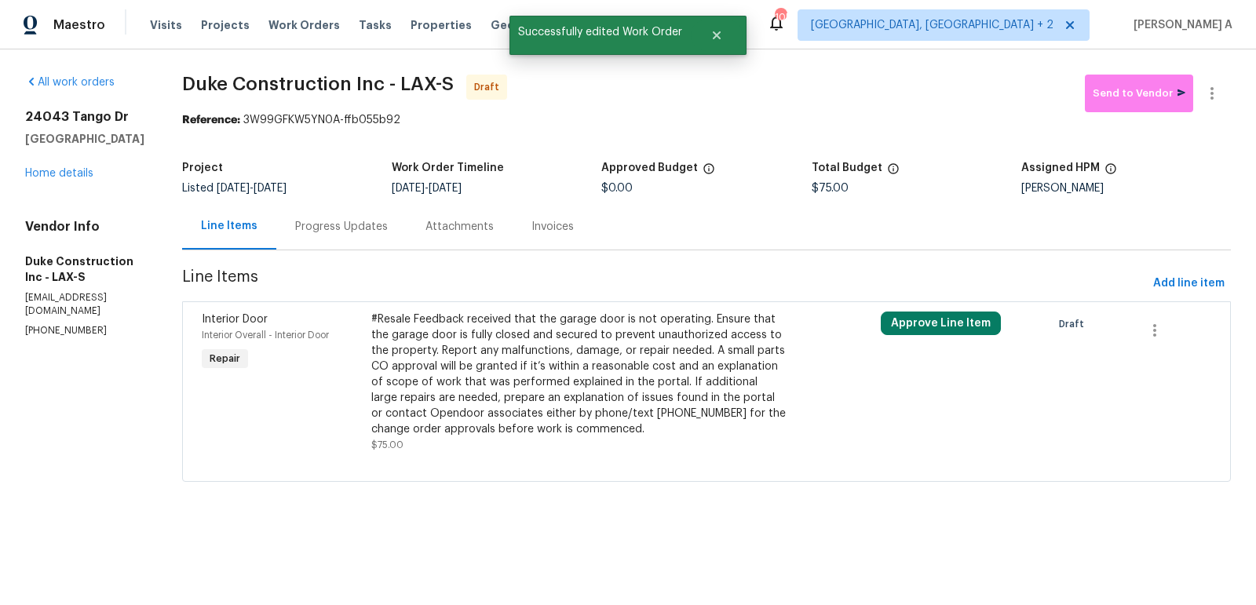
click at [1227, 75] on div at bounding box center [1212, 94] width 38 height 38
click at [1224, 78] on div at bounding box center [1212, 94] width 38 height 38
click at [1219, 89] on icon "button" at bounding box center [1211, 93] width 19 height 19
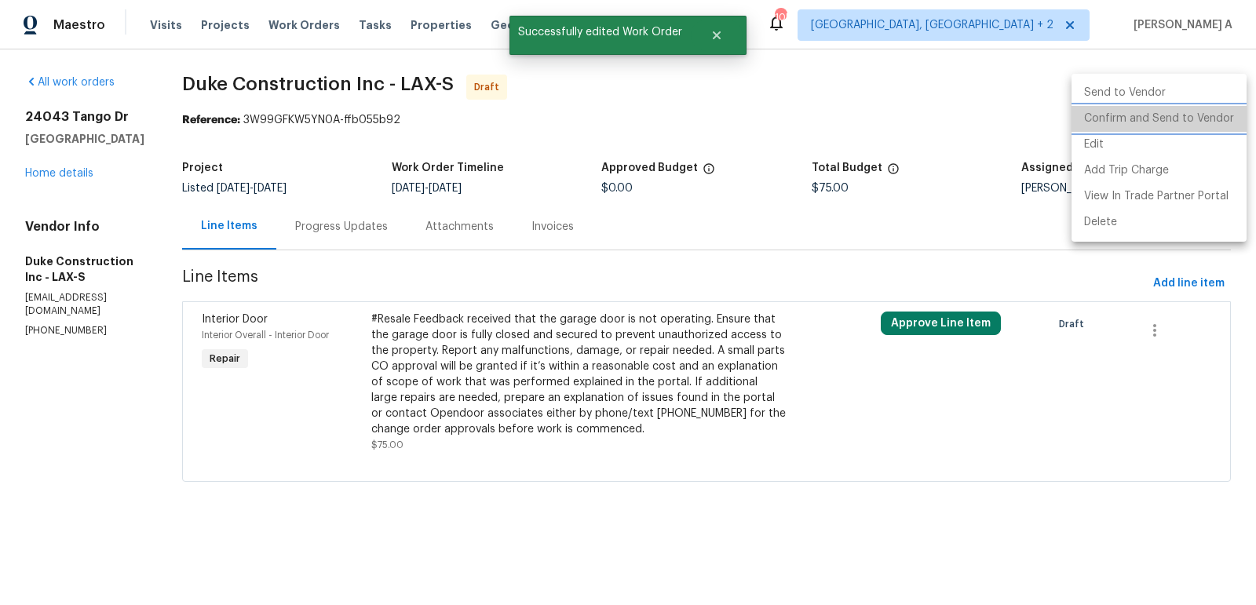
click at [1222, 108] on li "Confirm and Send to Vendor" at bounding box center [1158, 119] width 175 height 26
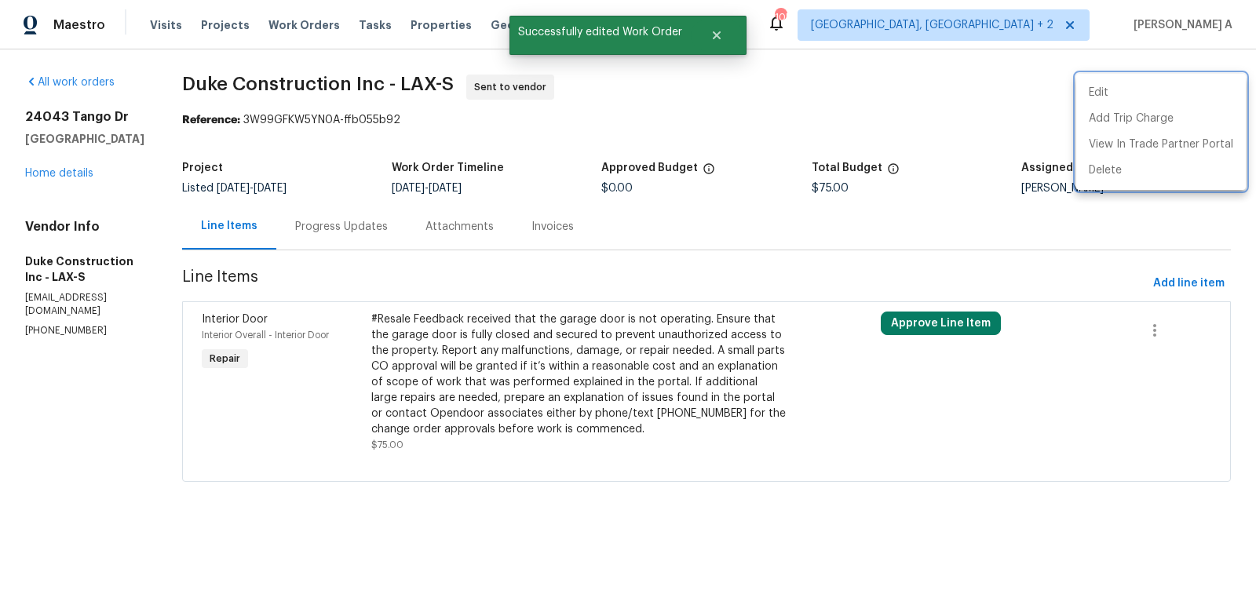
click at [363, 221] on div at bounding box center [628, 302] width 1256 height 605
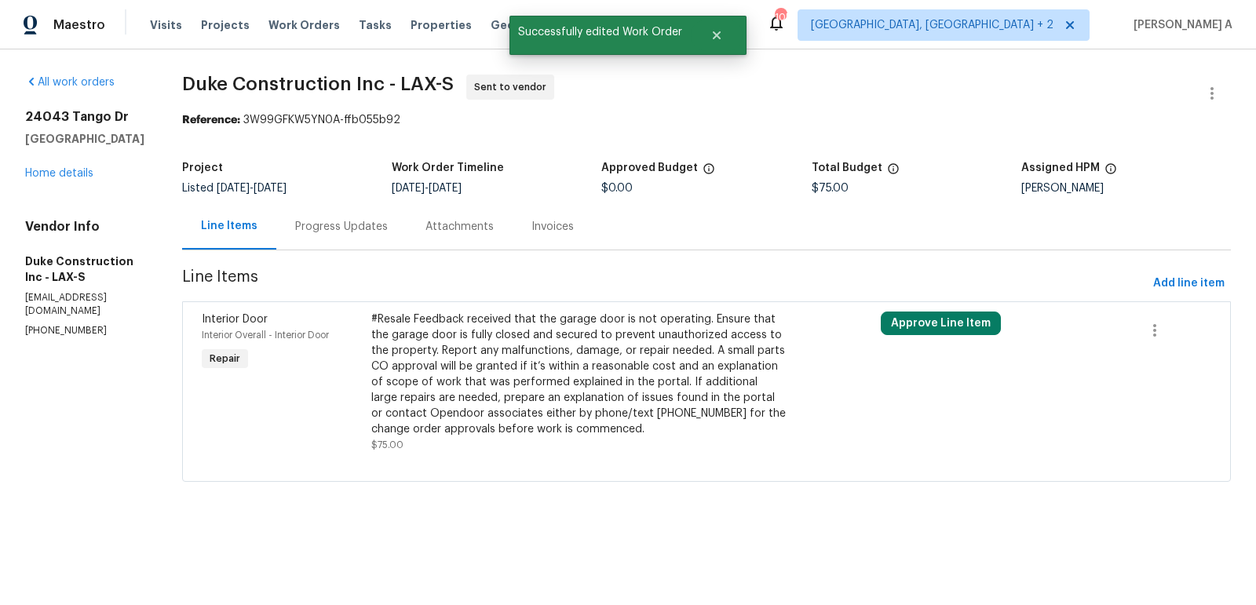
click at [362, 230] on div "Progress Updates" at bounding box center [341, 227] width 93 height 16
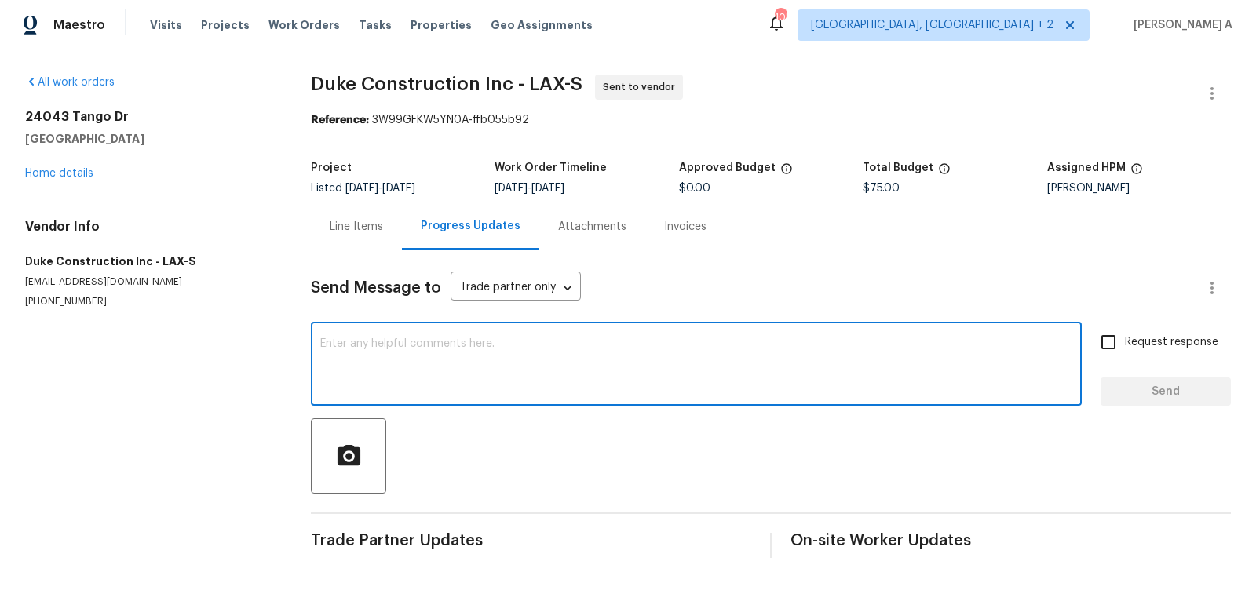
click at [350, 385] on textarea at bounding box center [696, 365] width 752 height 55
paste textarea "Hi, I'm Akshay from Opendoor. Just wanted to check if you received the workorde…"
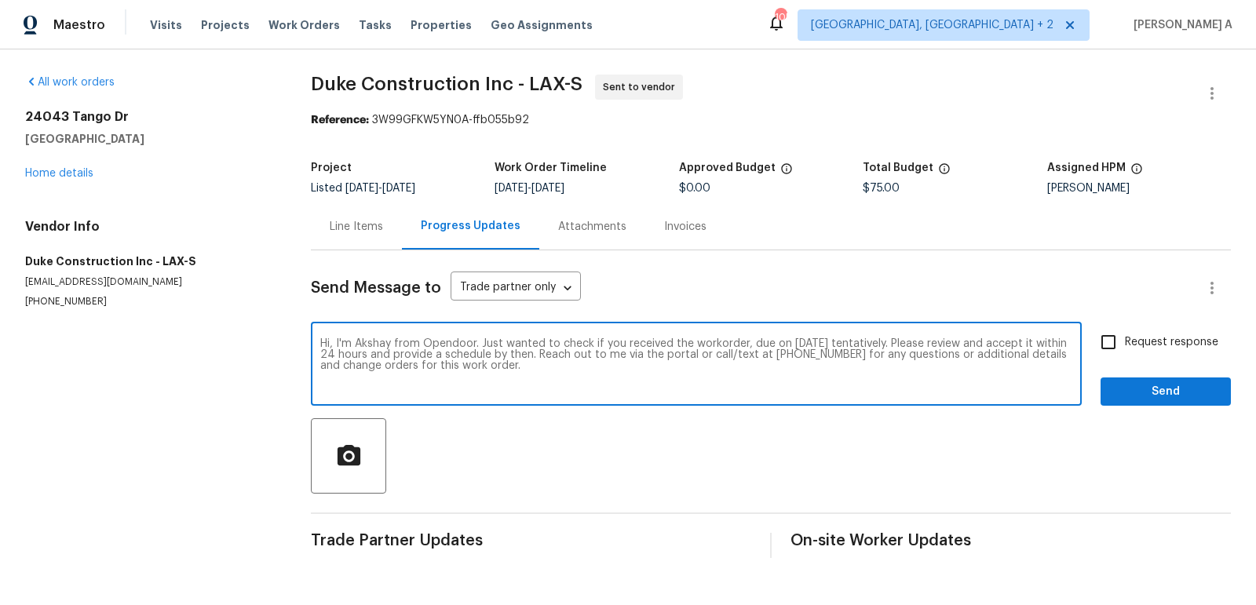
type textarea "Hi, I'm Akshay from Opendoor. Just wanted to check if you received the workorde…"
click at [1117, 342] on input "Request response" at bounding box center [1108, 342] width 33 height 33
checkbox input "true"
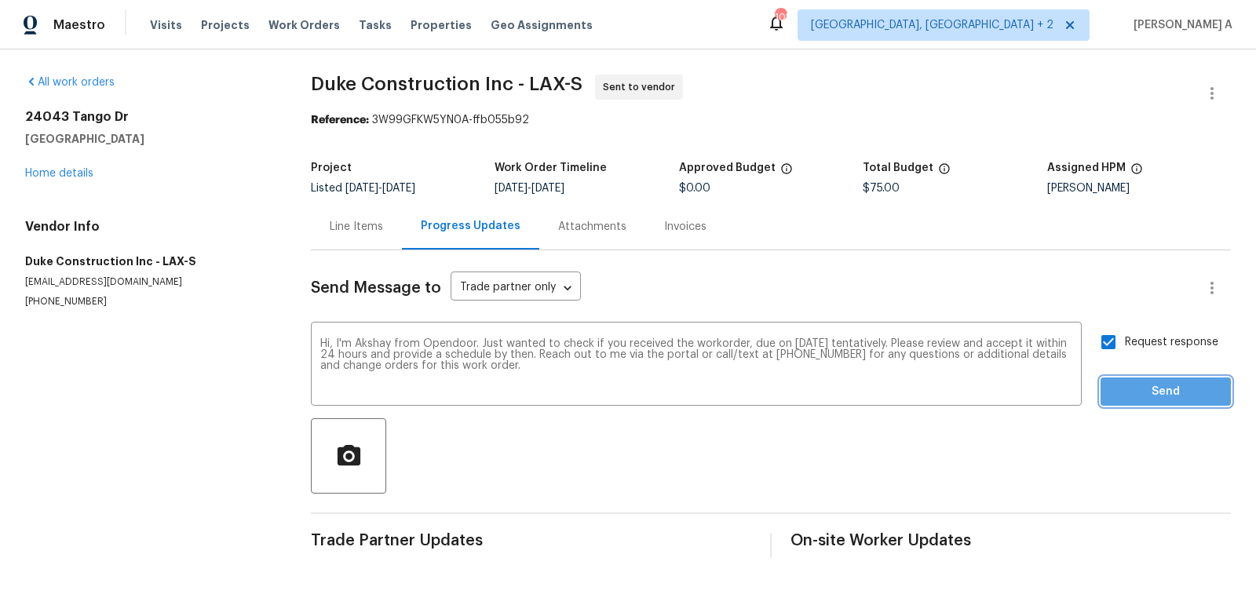
click at [1161, 397] on span "Send" at bounding box center [1165, 392] width 105 height 20
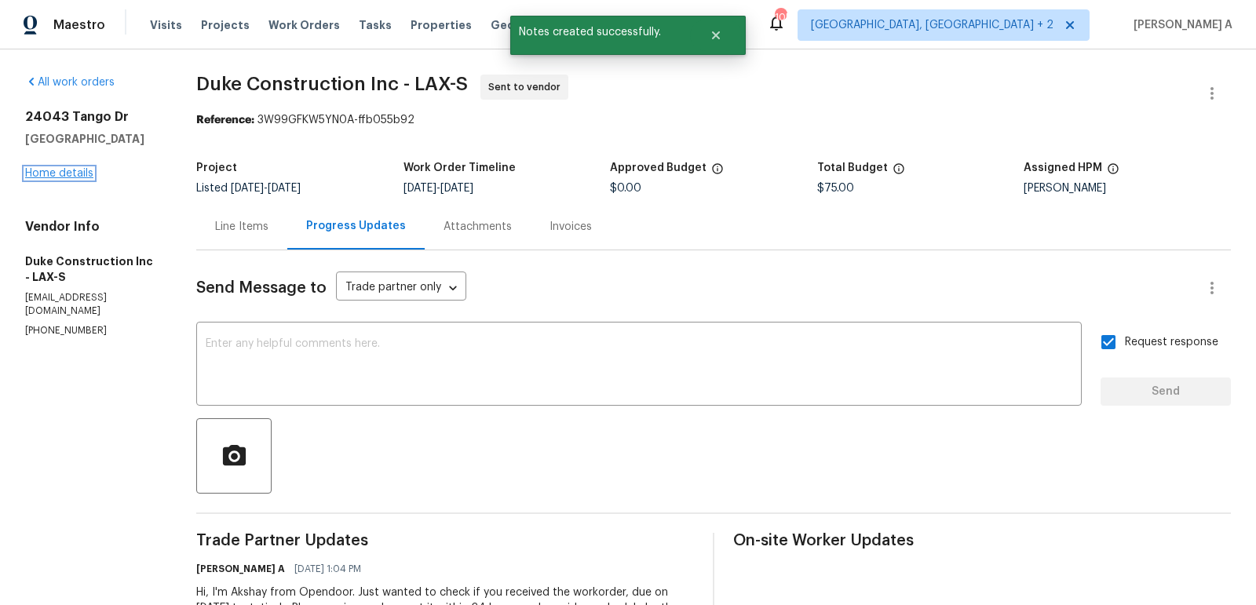
click at [46, 171] on link "Home details" at bounding box center [59, 173] width 68 height 11
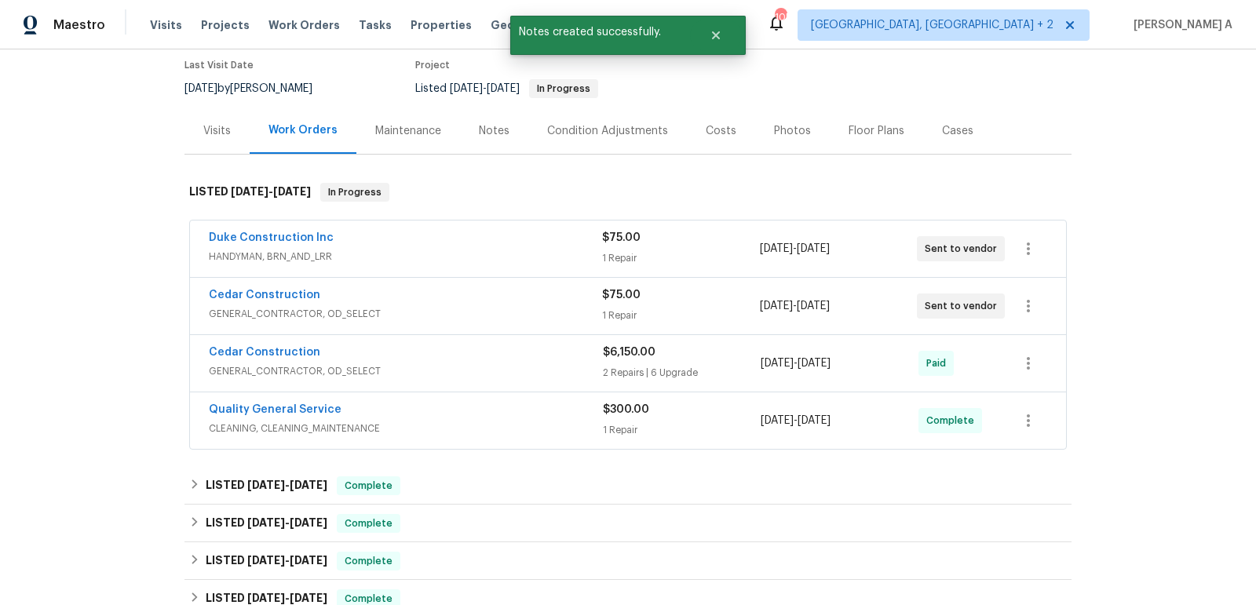
scroll to position [127, 0]
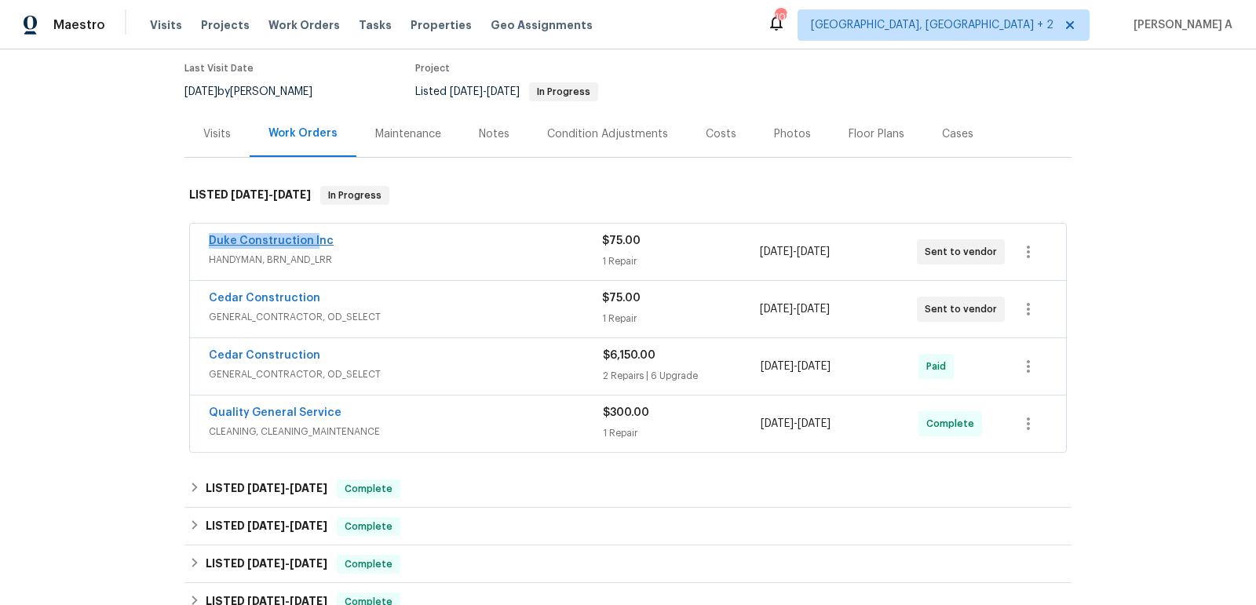
drag, startPoint x: 205, startPoint y: 239, endPoint x: 314, endPoint y: 239, distance: 109.1
click at [314, 239] on div "Duke Construction Inc HANDYMAN, BRN_AND_LRR $75.00 1 Repair 10/13/2025 - 10/15/…" at bounding box center [628, 252] width 876 height 57
copy link "Duke Construction I"
click at [294, 239] on link "Duke Construction Inc" at bounding box center [271, 240] width 125 height 11
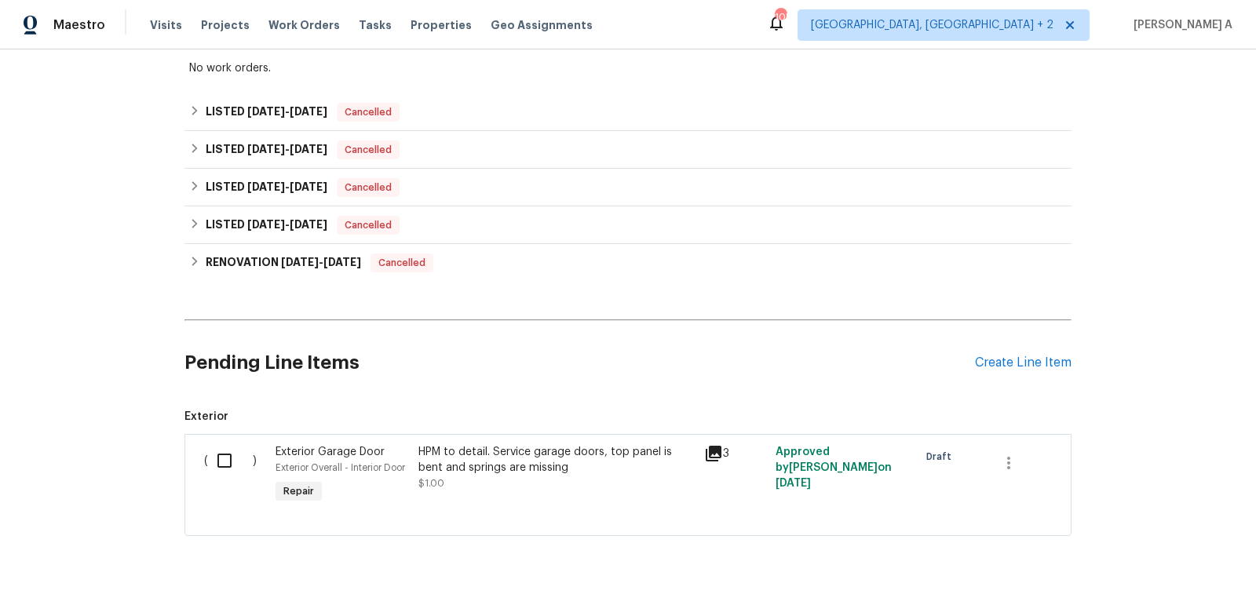
scroll to position [326, 0]
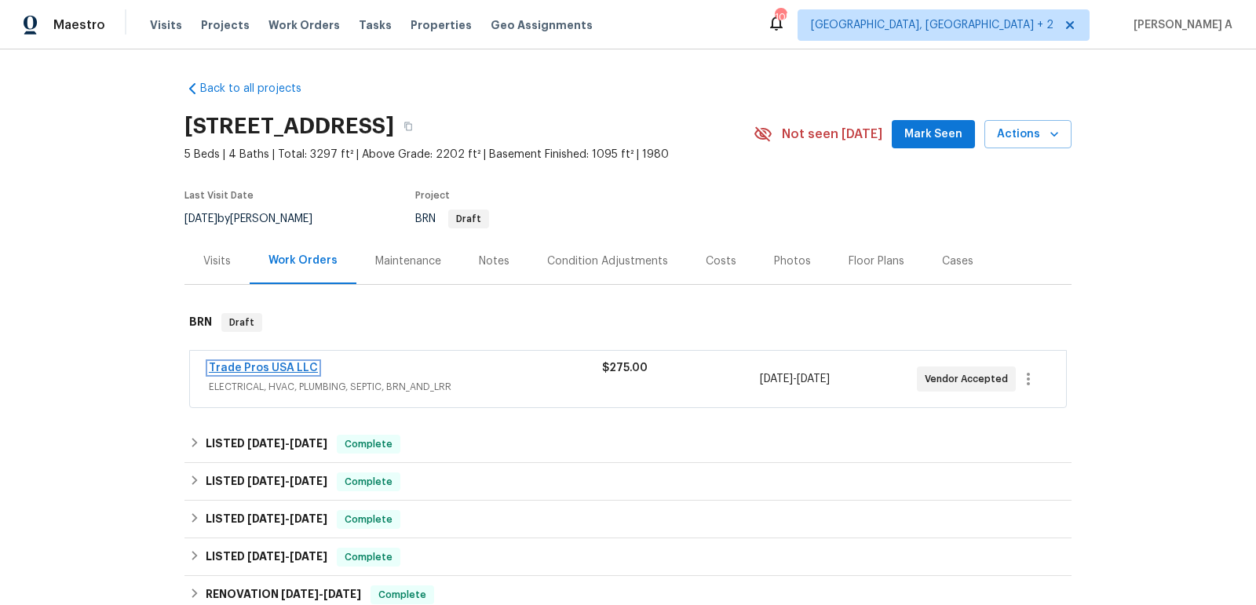
click at [253, 364] on link "Trade Pros USA LLC" at bounding box center [263, 368] width 109 height 11
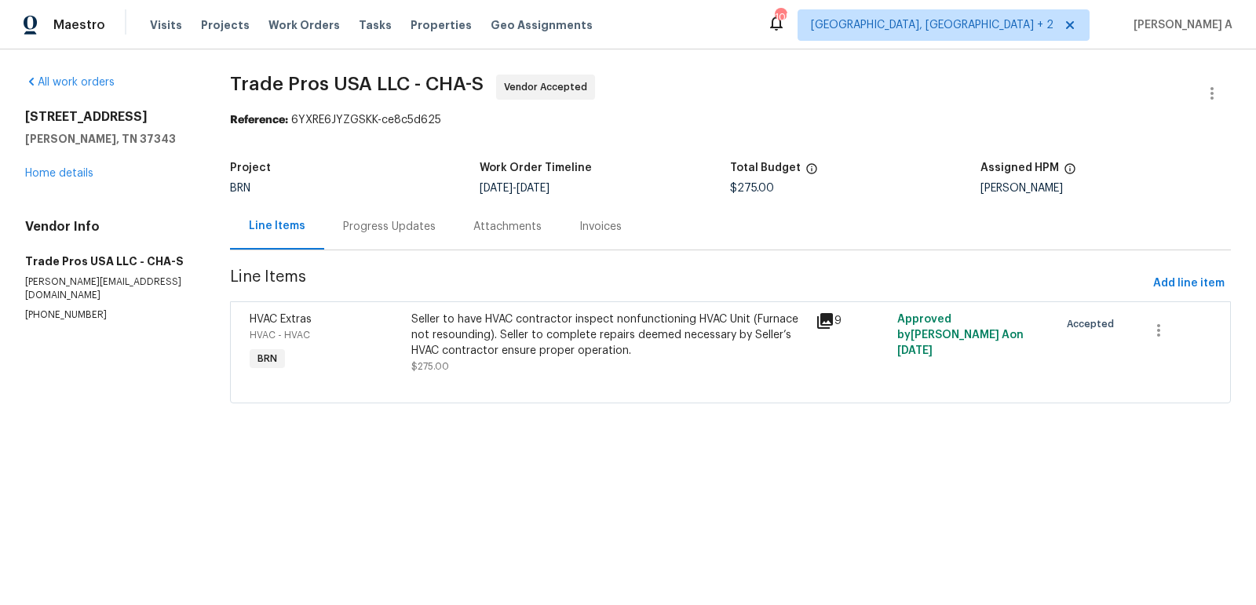
click at [390, 224] on div "Progress Updates" at bounding box center [389, 227] width 93 height 16
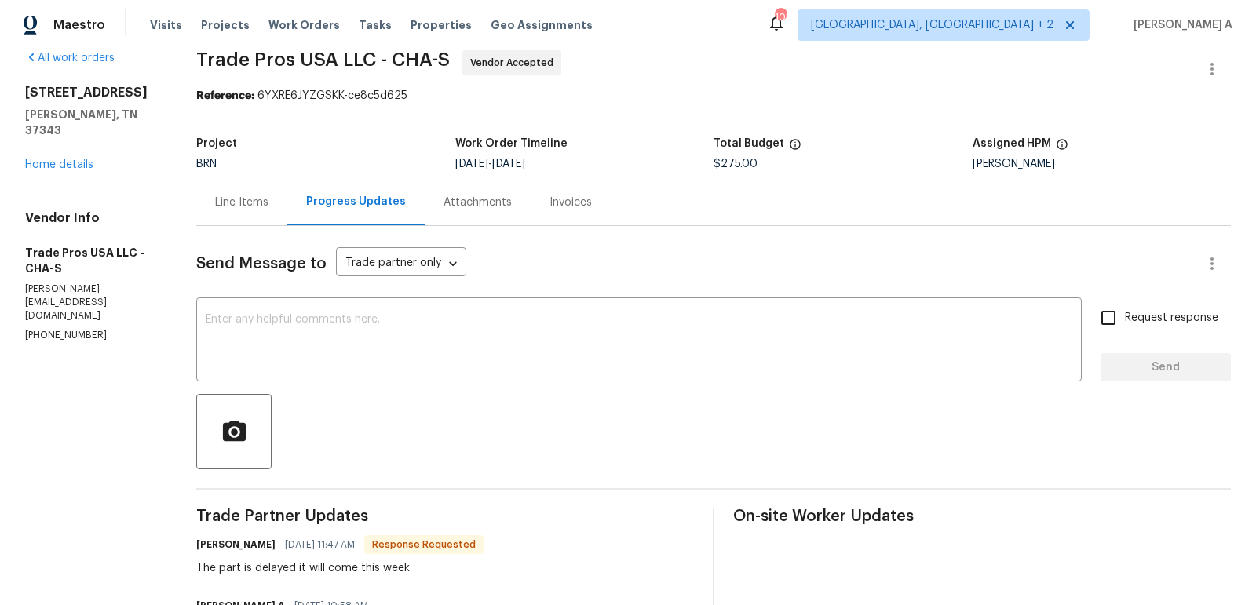
scroll to position [25, 0]
click at [411, 331] on textarea at bounding box center [639, 340] width 866 height 55
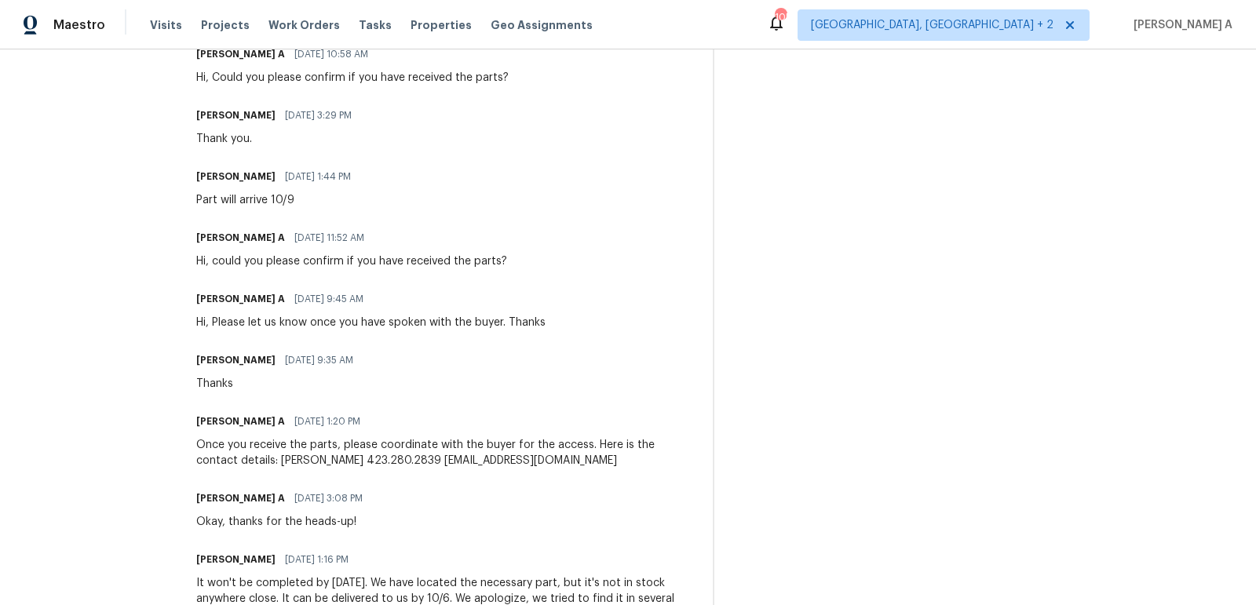
scroll to position [595, 0]
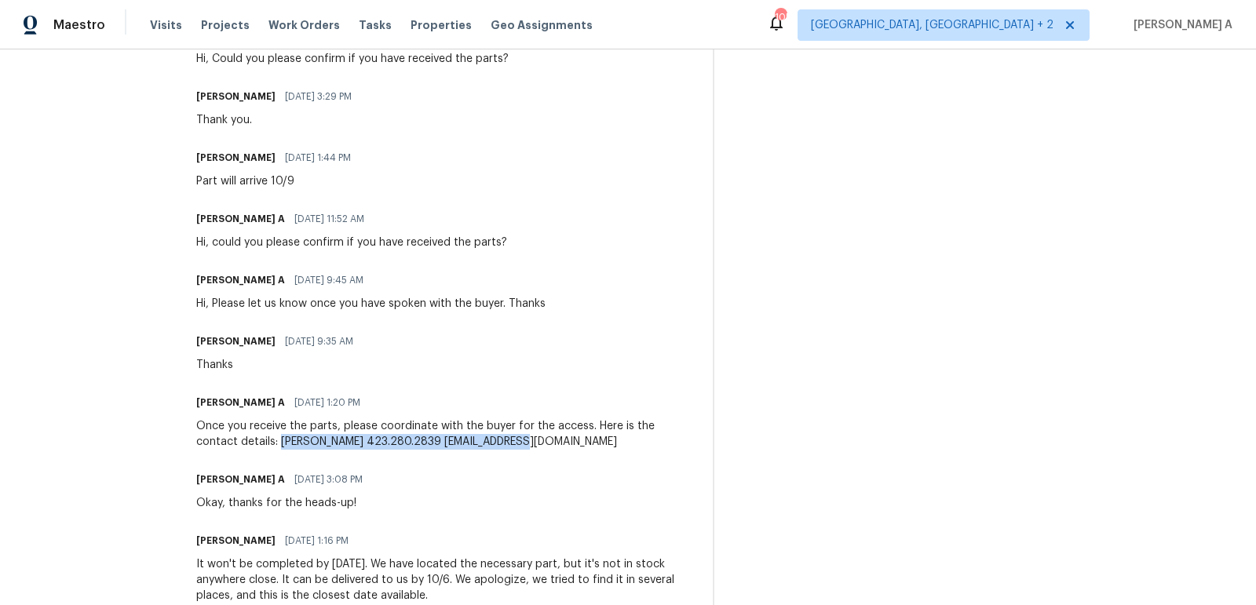
copy div "Anne Braly 423.280.2839 apbraly@gmail.com"
drag, startPoint x: 237, startPoint y: 442, endPoint x: 481, endPoint y: 443, distance: 244.1
click at [481, 443] on div "Once you receive the parts, please coordinate with the buyer for the access. He…" at bounding box center [445, 433] width 498 height 31
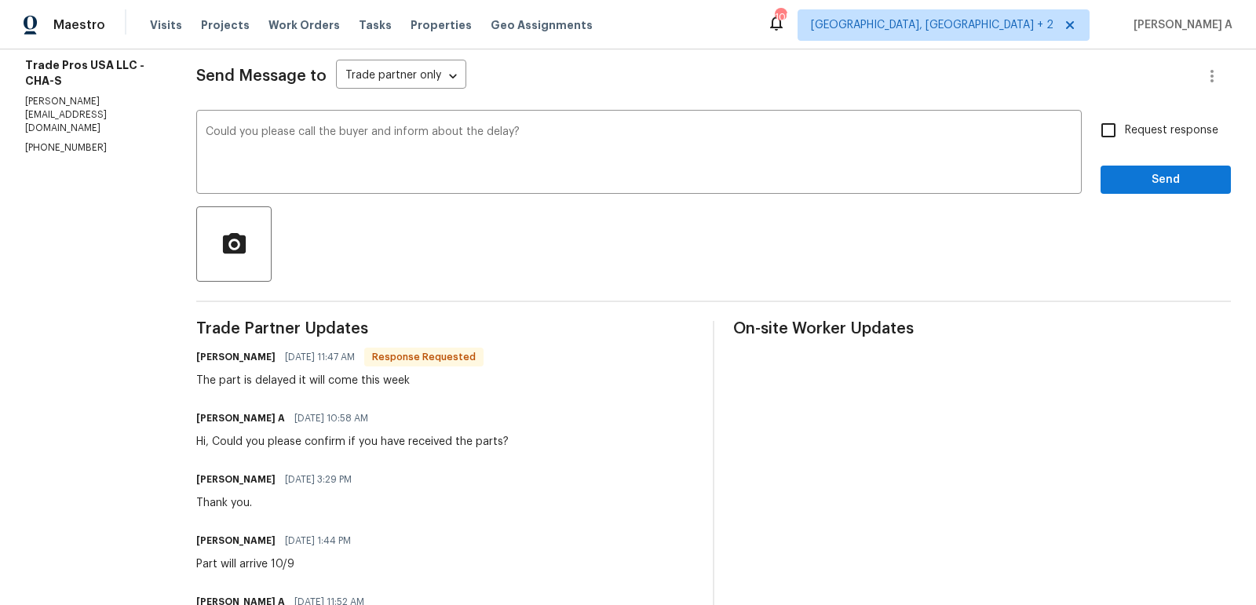
scroll to position [111, 0]
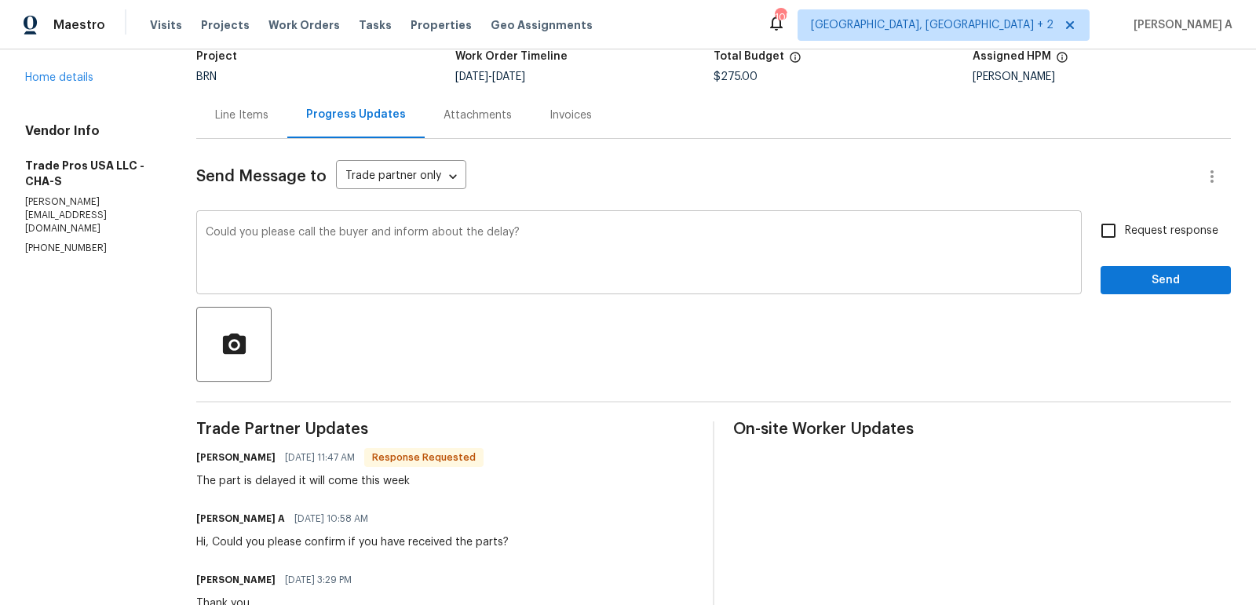
click at [546, 234] on textarea "Could you please call the buyer and inform about the delay?" at bounding box center [639, 254] width 866 height 55
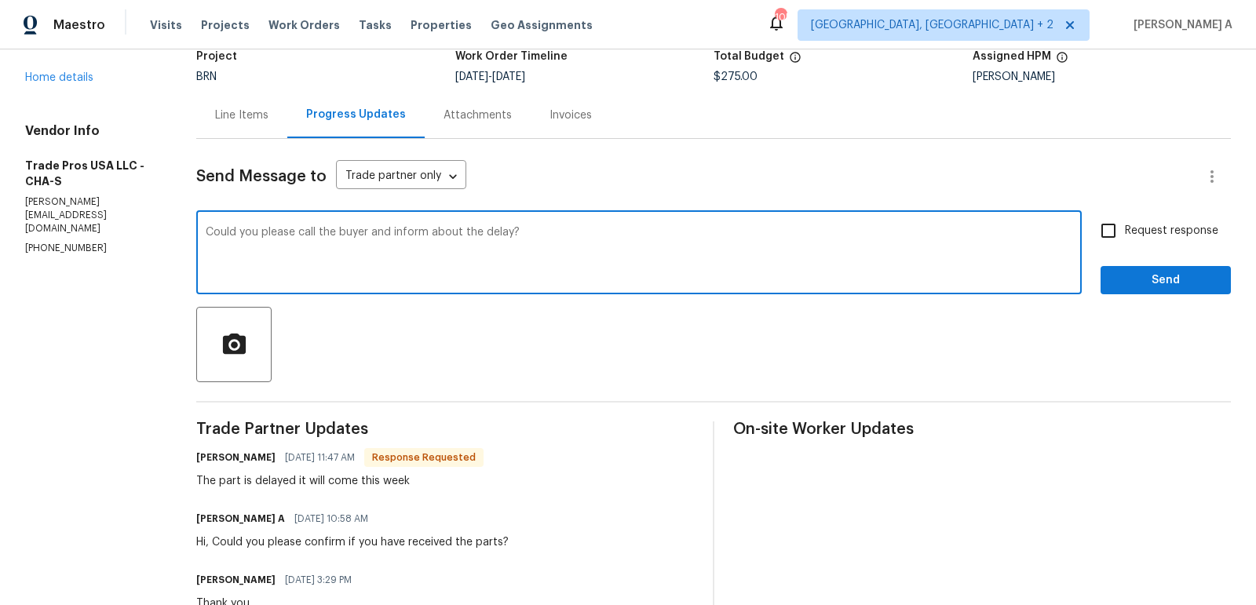
paste textarea "Anne Braly 423.280.2839 apbraly@gmail.com"
click at [0, 0] on qb-div "Change the pronoun inform them" at bounding box center [0, 0] width 0 height 0
type textarea "Could you please call the buyer and inform them about the delay? Anne Braly 423…"
click at [1134, 228] on span "Request response" at bounding box center [1171, 231] width 93 height 16
click at [1125, 228] on input "Request response" at bounding box center [1108, 230] width 33 height 33
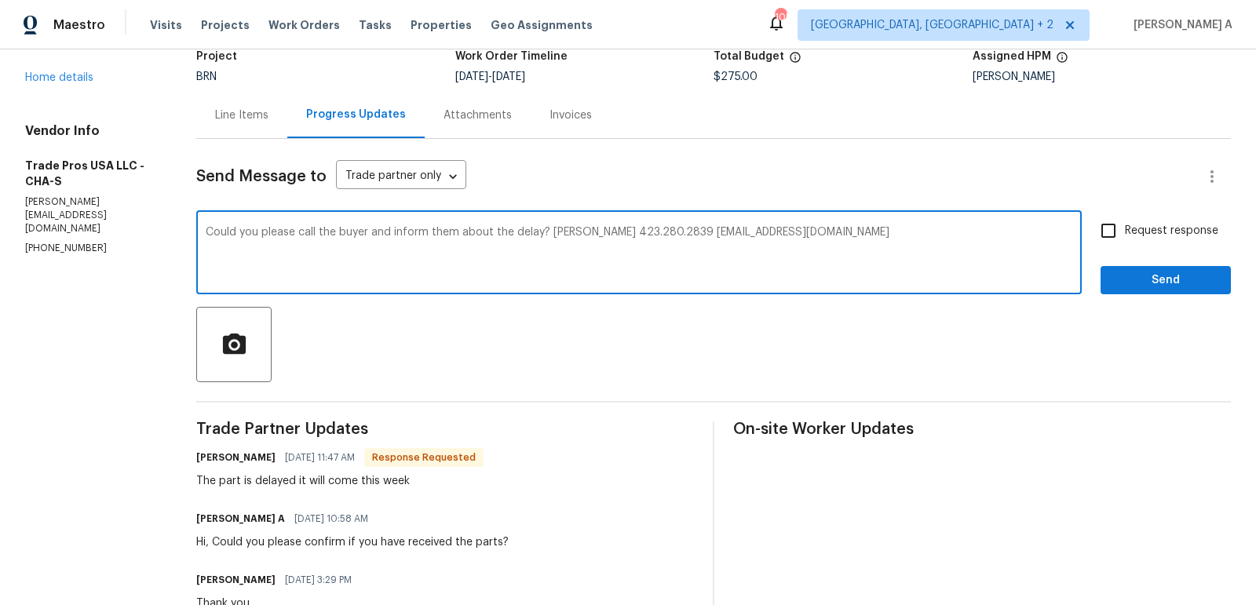
checkbox input "true"
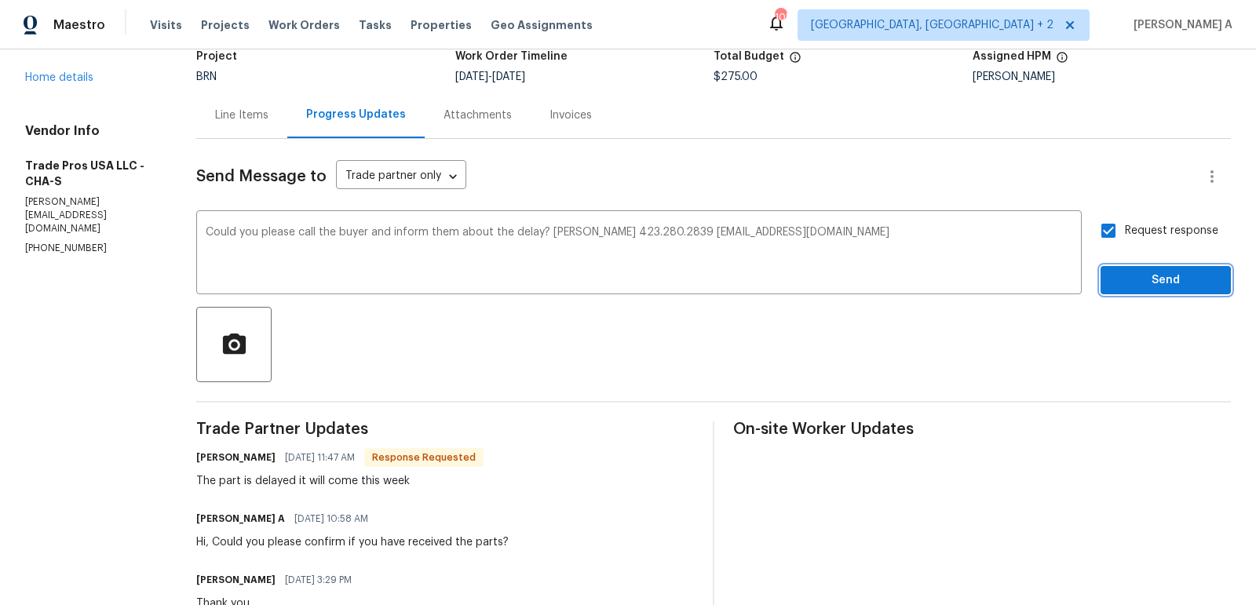
click at [1191, 284] on span "Send" at bounding box center [1165, 281] width 105 height 20
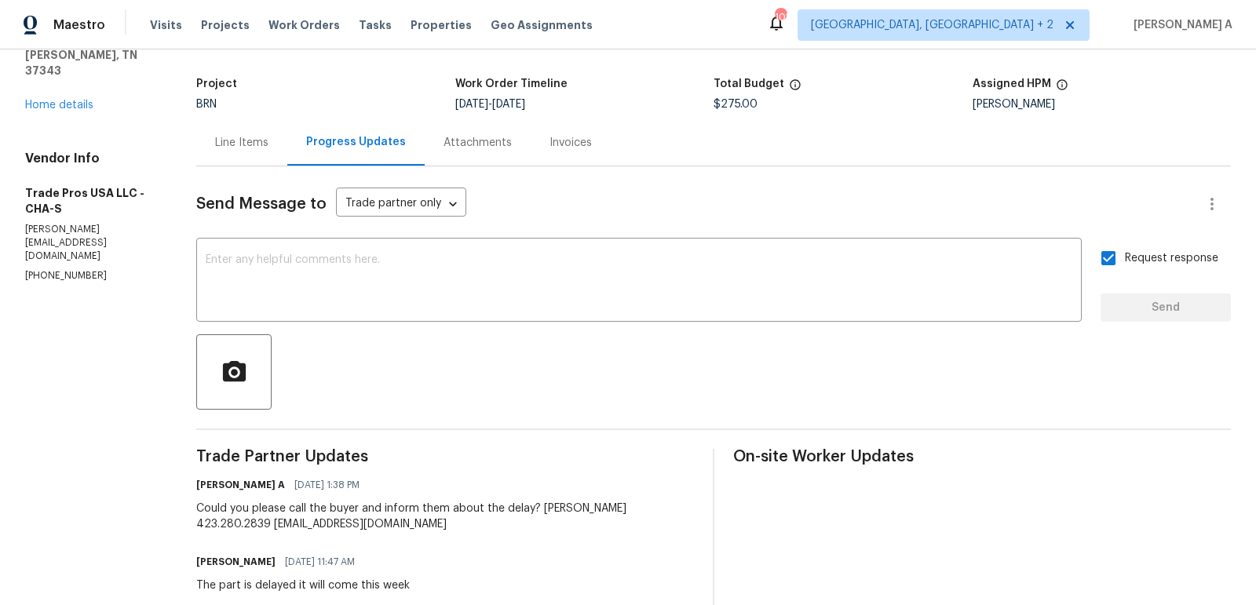
scroll to position [179, 0]
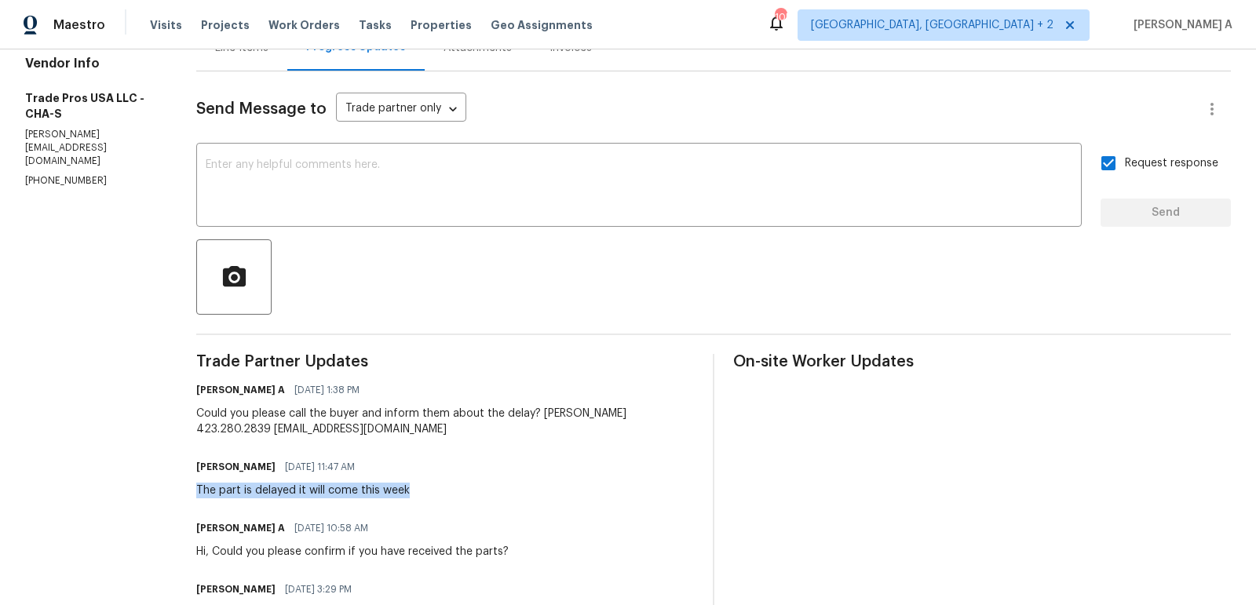
drag, startPoint x: 199, startPoint y: 494, endPoint x: 424, endPoint y: 494, distance: 224.4
click at [424, 494] on div "Trevor Davidson 10/13/2025 11:47 AM The part is delayed it will come this week" at bounding box center [445, 477] width 498 height 42
copy div "The part is delayed it will come this week"
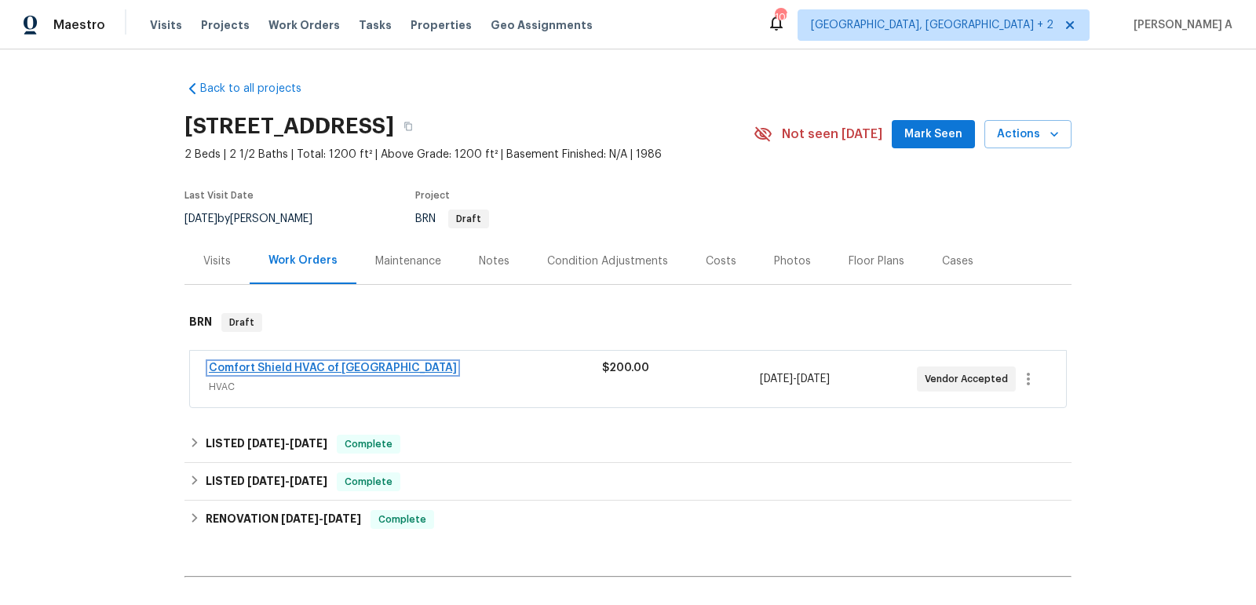
click at [272, 365] on link "Comfort Shield HVAC of [GEOGRAPHIC_DATA]" at bounding box center [333, 368] width 248 height 11
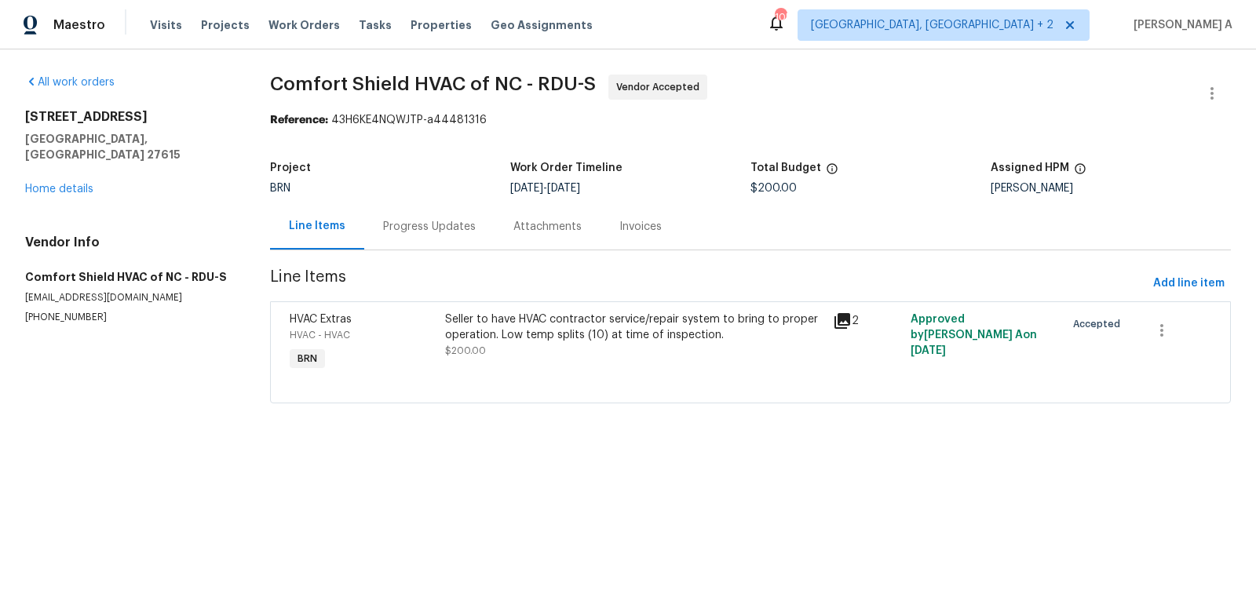
click at [406, 225] on div "Progress Updates" at bounding box center [429, 227] width 93 height 16
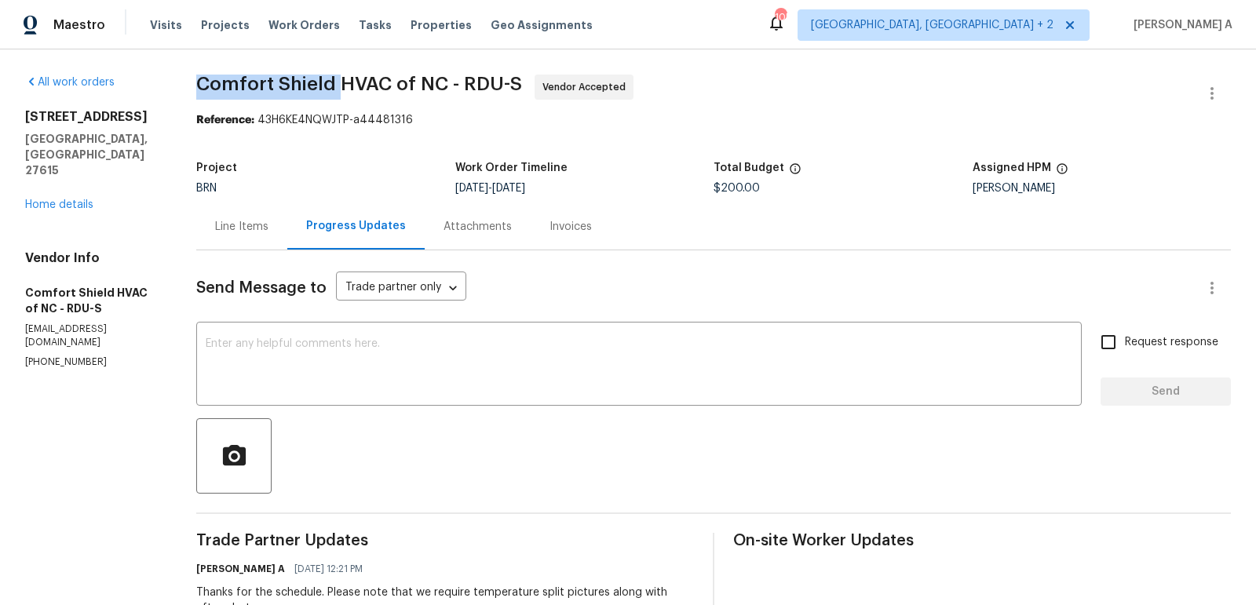
drag, startPoint x: 224, startPoint y: 89, endPoint x: 368, endPoint y: 86, distance: 143.6
click at [368, 86] on div "All work orders [STREET_ADDRESS] Home details Vendor Info Comfort Shield HVAC o…" at bounding box center [628, 439] width 1256 height 780
copy span "Comfort Shield"
click at [254, 126] on b "Reference:" at bounding box center [225, 120] width 58 height 11
drag, startPoint x: 421, startPoint y: 84, endPoint x: 221, endPoint y: 83, distance: 200.1
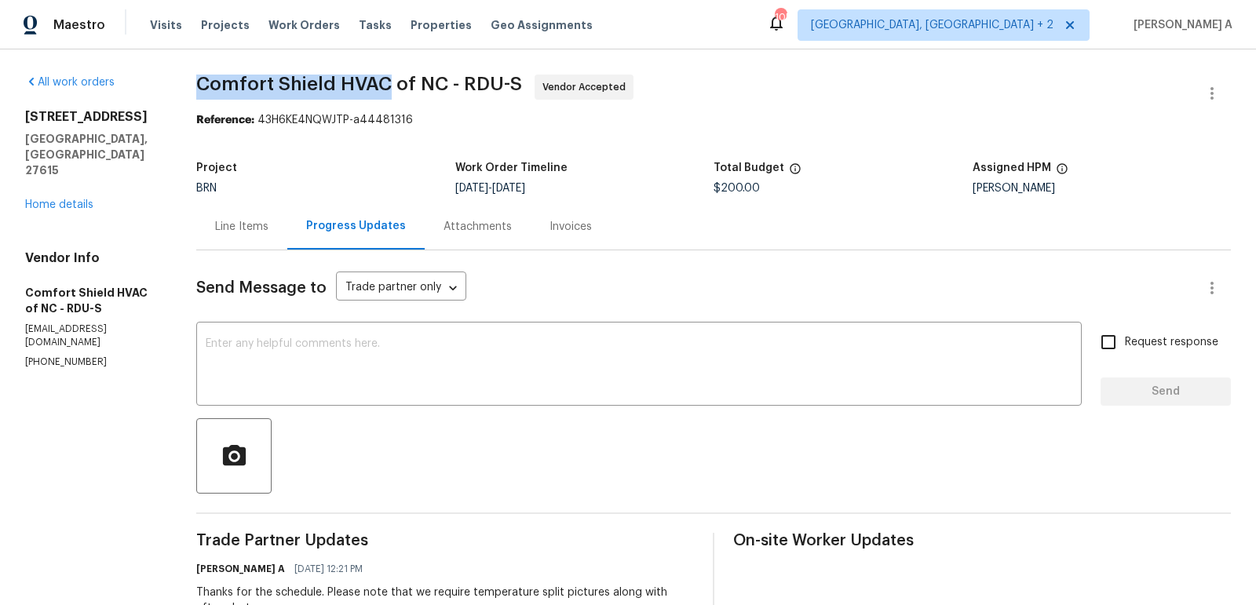
click at [221, 83] on div "All work orders [STREET_ADDRESS] Home details Vendor Info Comfort Shield HVAC o…" at bounding box center [628, 439] width 1256 height 780
copy span "Comfort Shield HVAC"
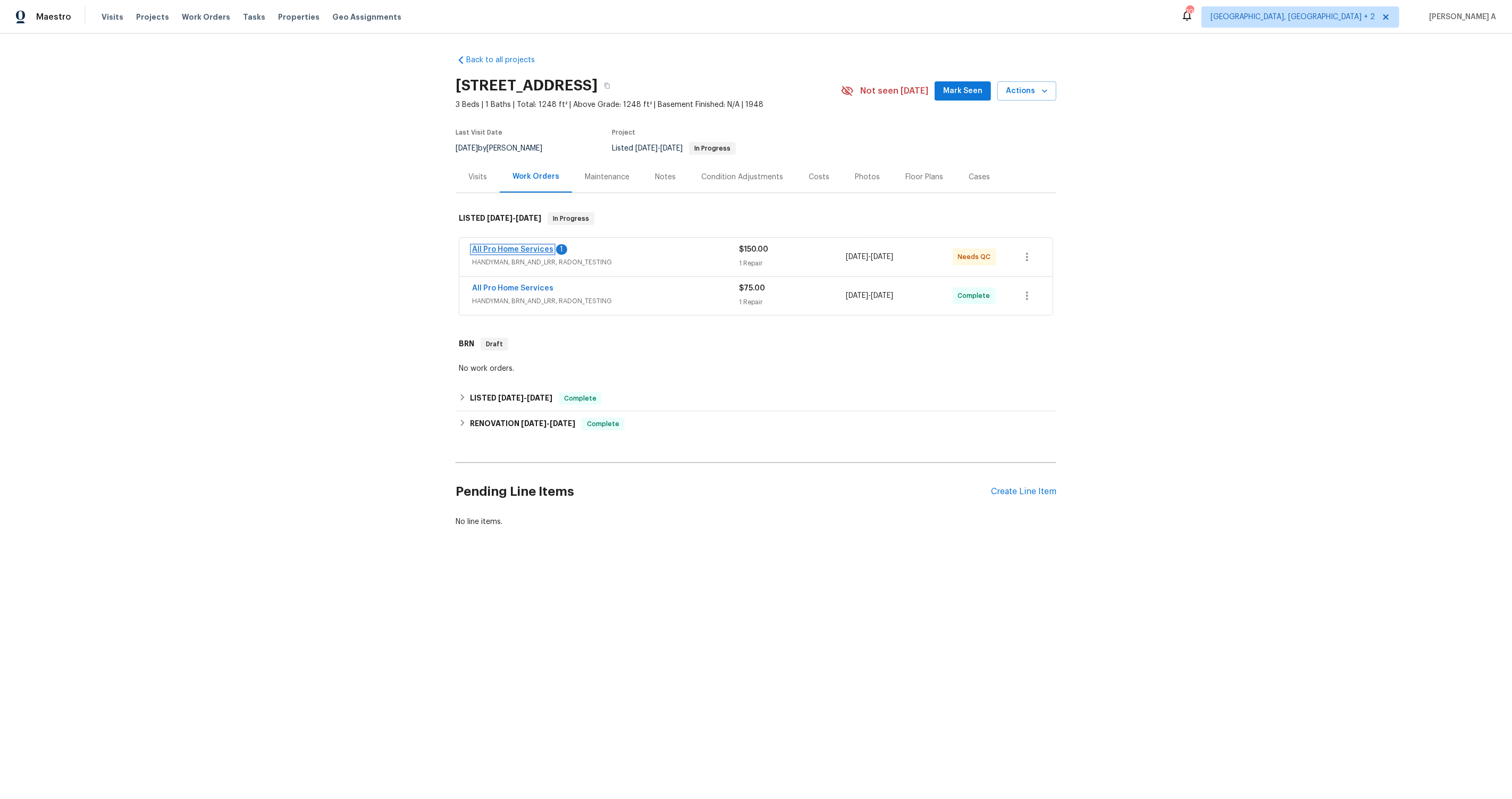
click at [518, 249] on link "All Pro Home Services" at bounding box center [513, 249] width 81 height 7
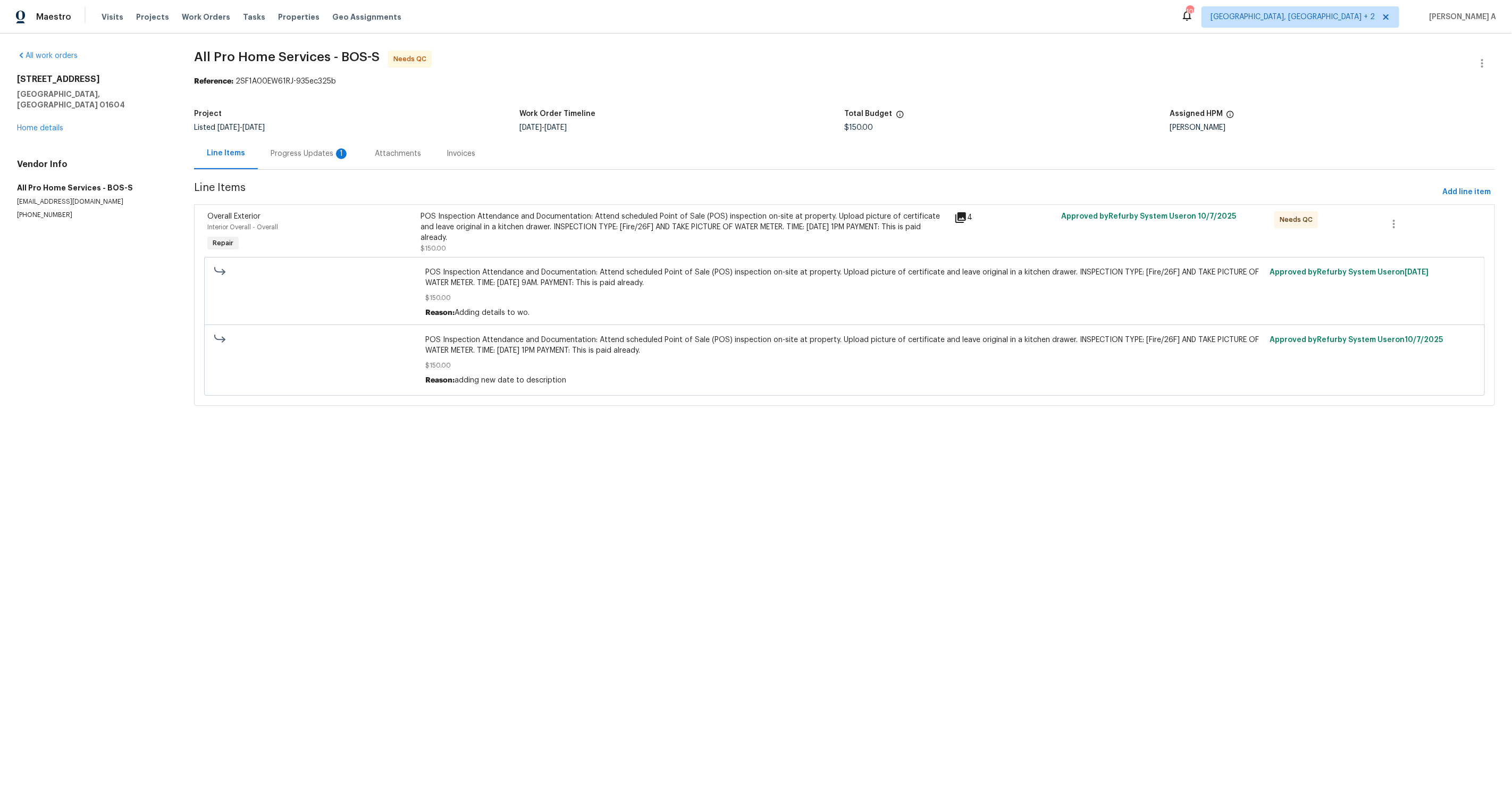
click at [297, 144] on div "Progress Updates 1" at bounding box center [310, 153] width 104 height 31
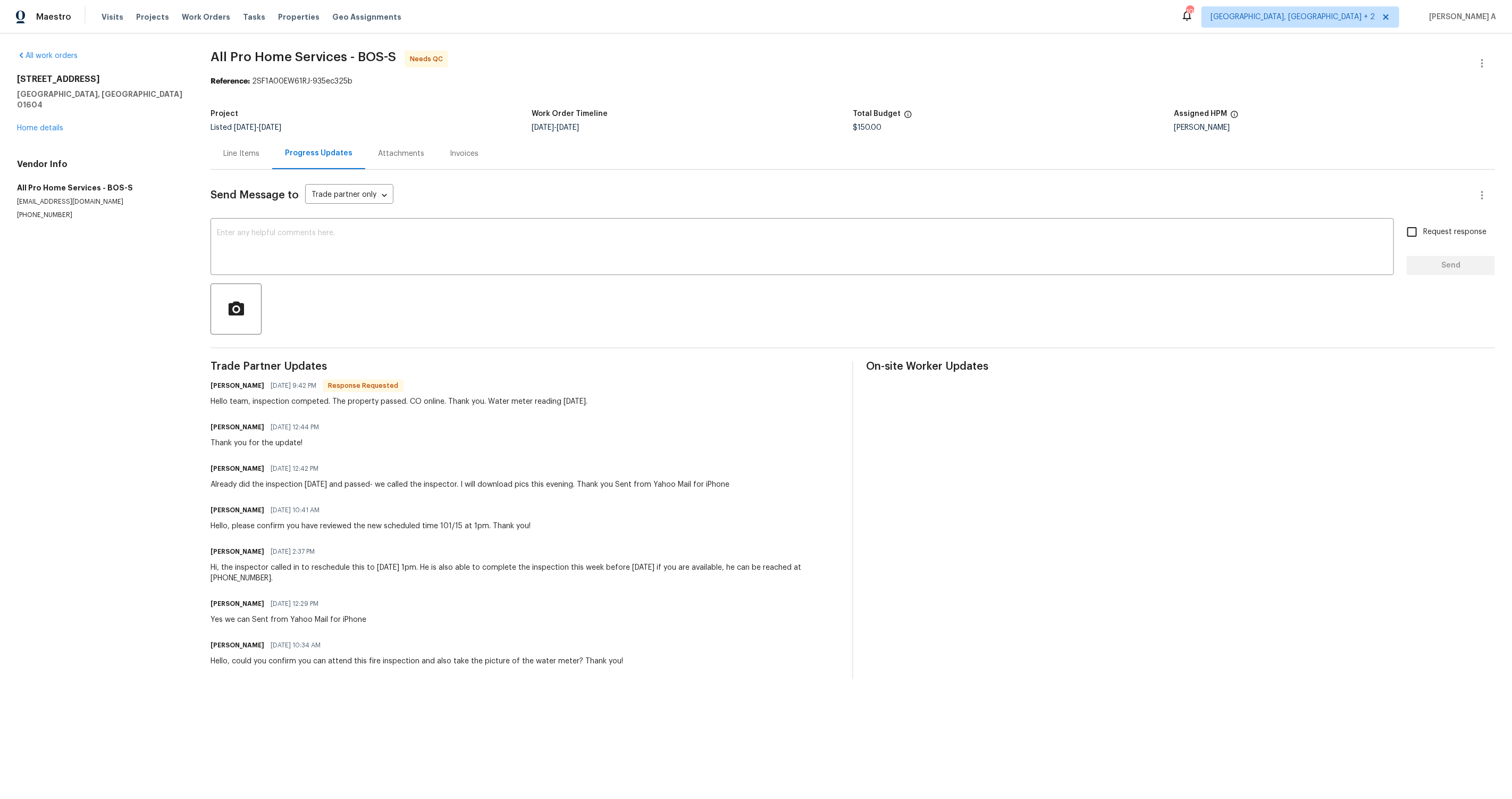
click at [248, 154] on div "Line Items" at bounding box center [241, 154] width 36 height 11
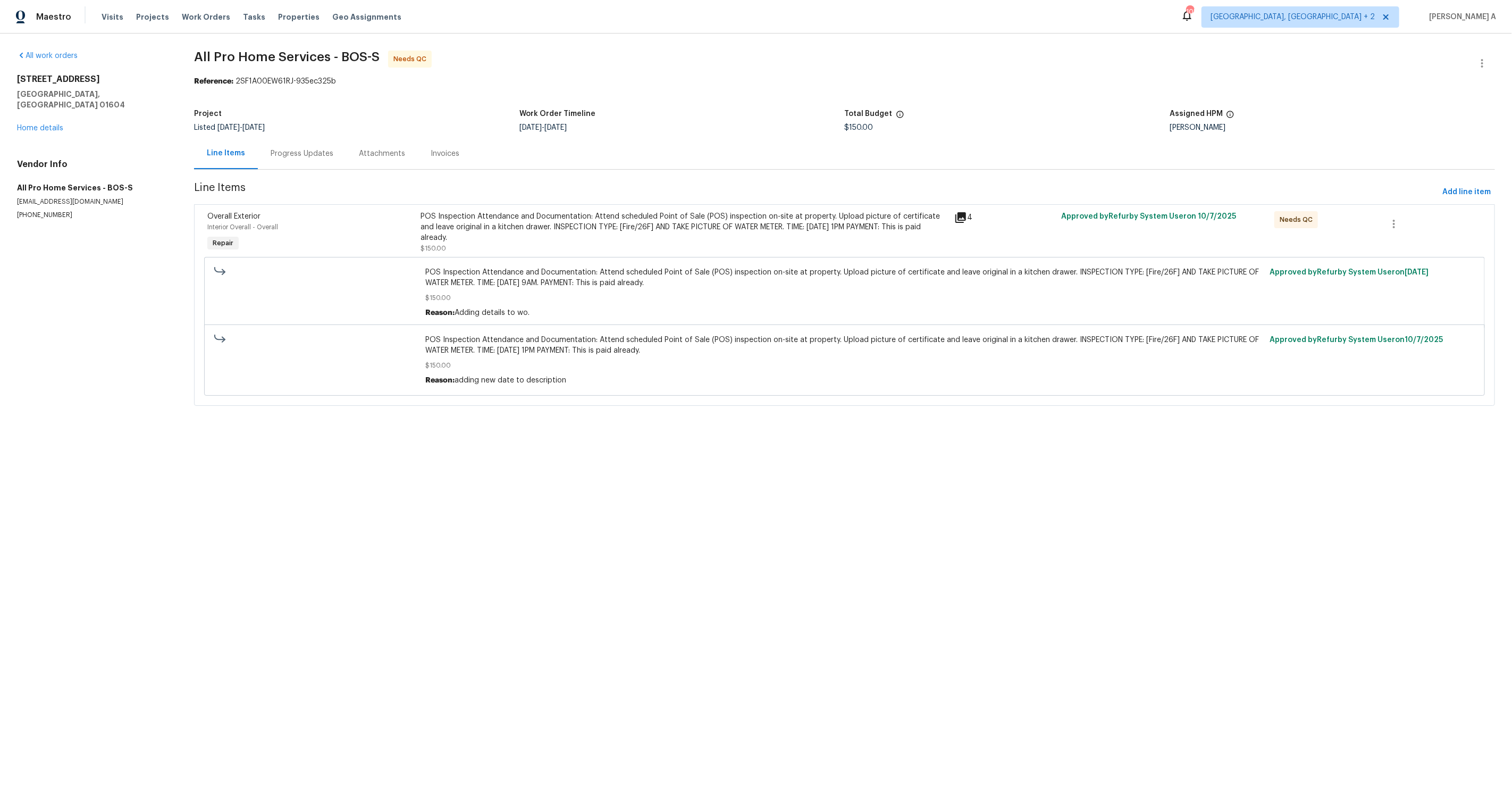
click at [280, 138] on div "Progress Updates" at bounding box center [302, 153] width 88 height 31
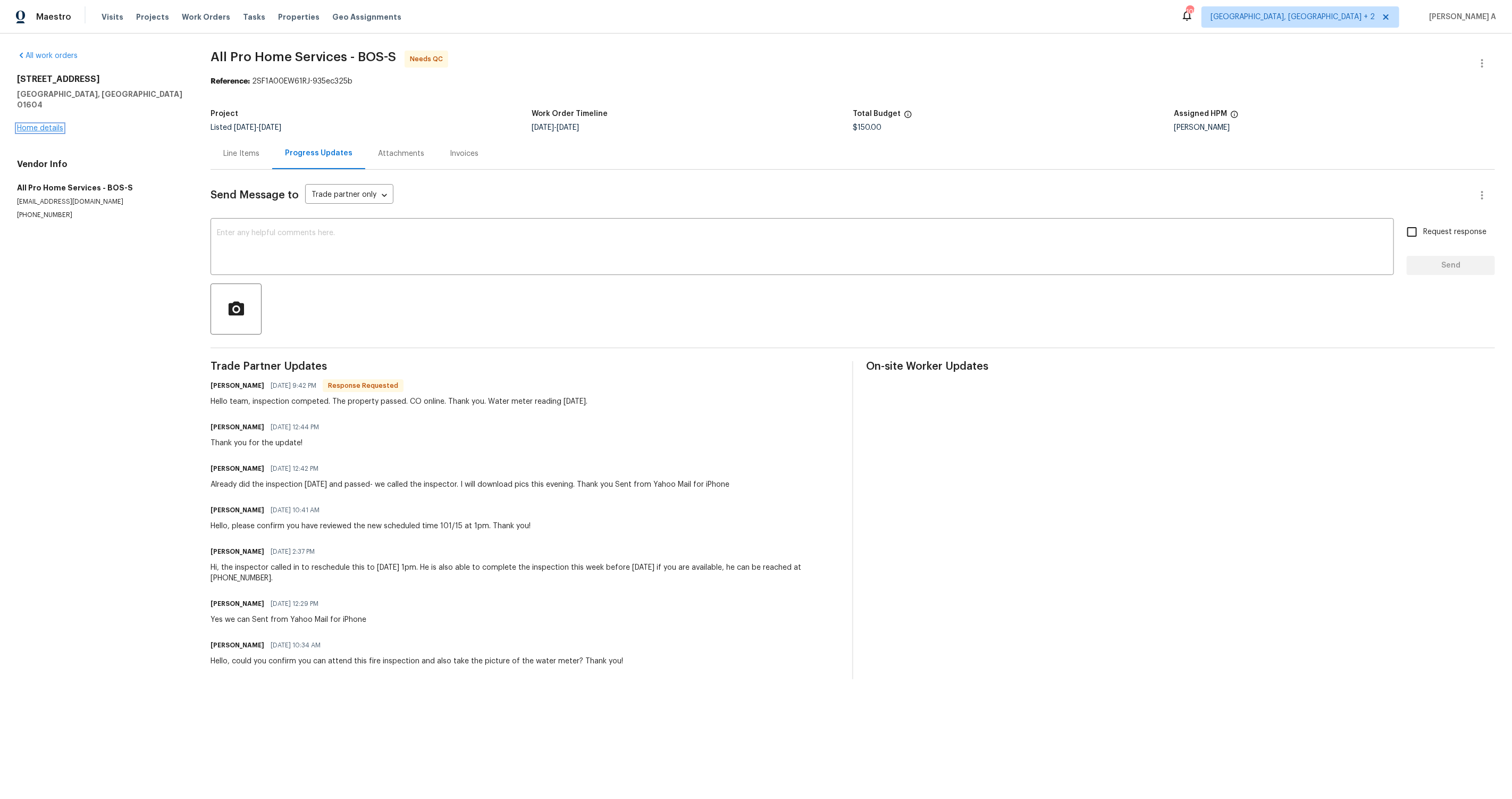
click at [58, 125] on link "Home details" at bounding box center [40, 128] width 46 height 7
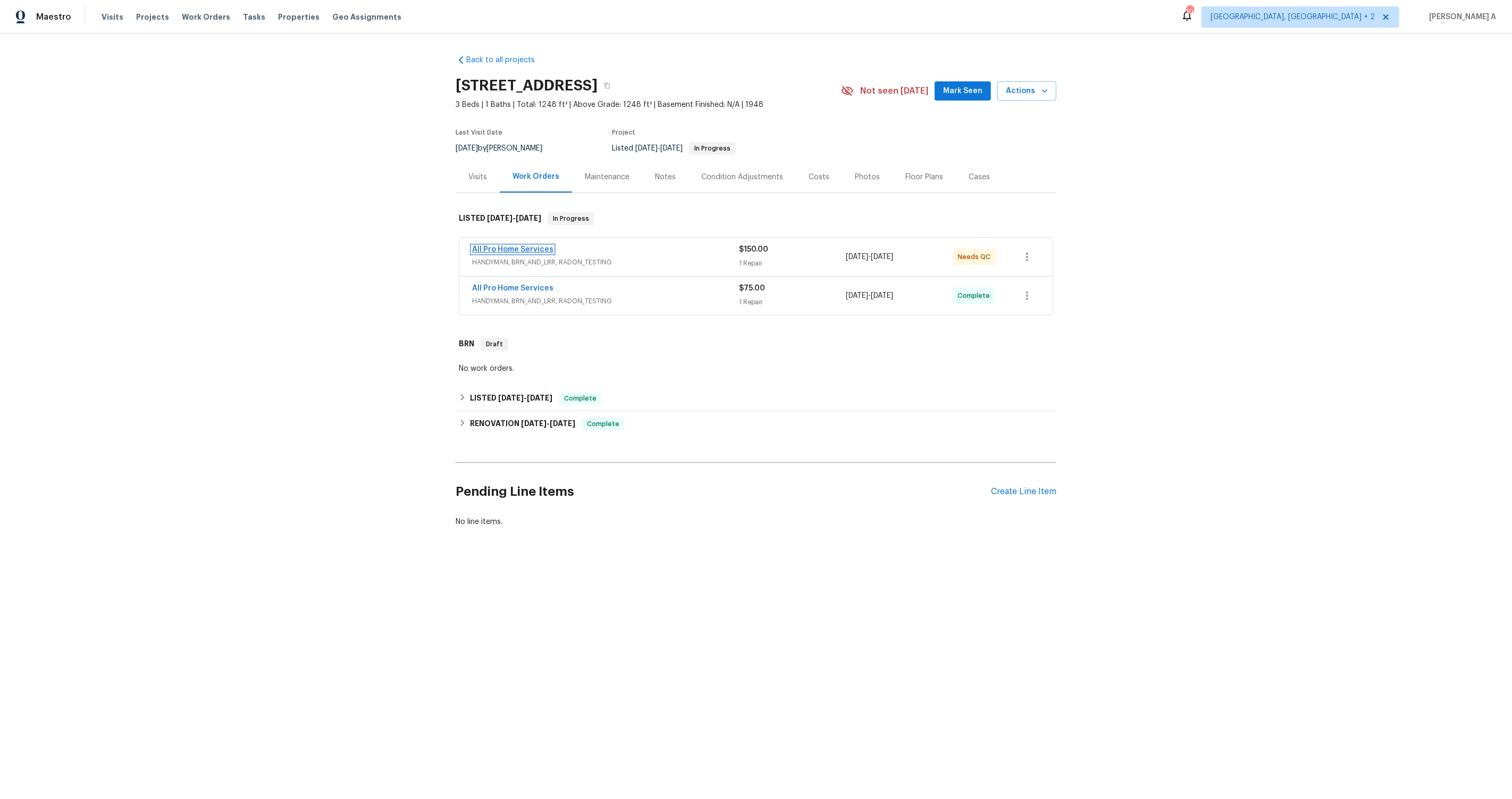
click at [499, 246] on link "All Pro Home Services" at bounding box center [513, 249] width 81 height 7
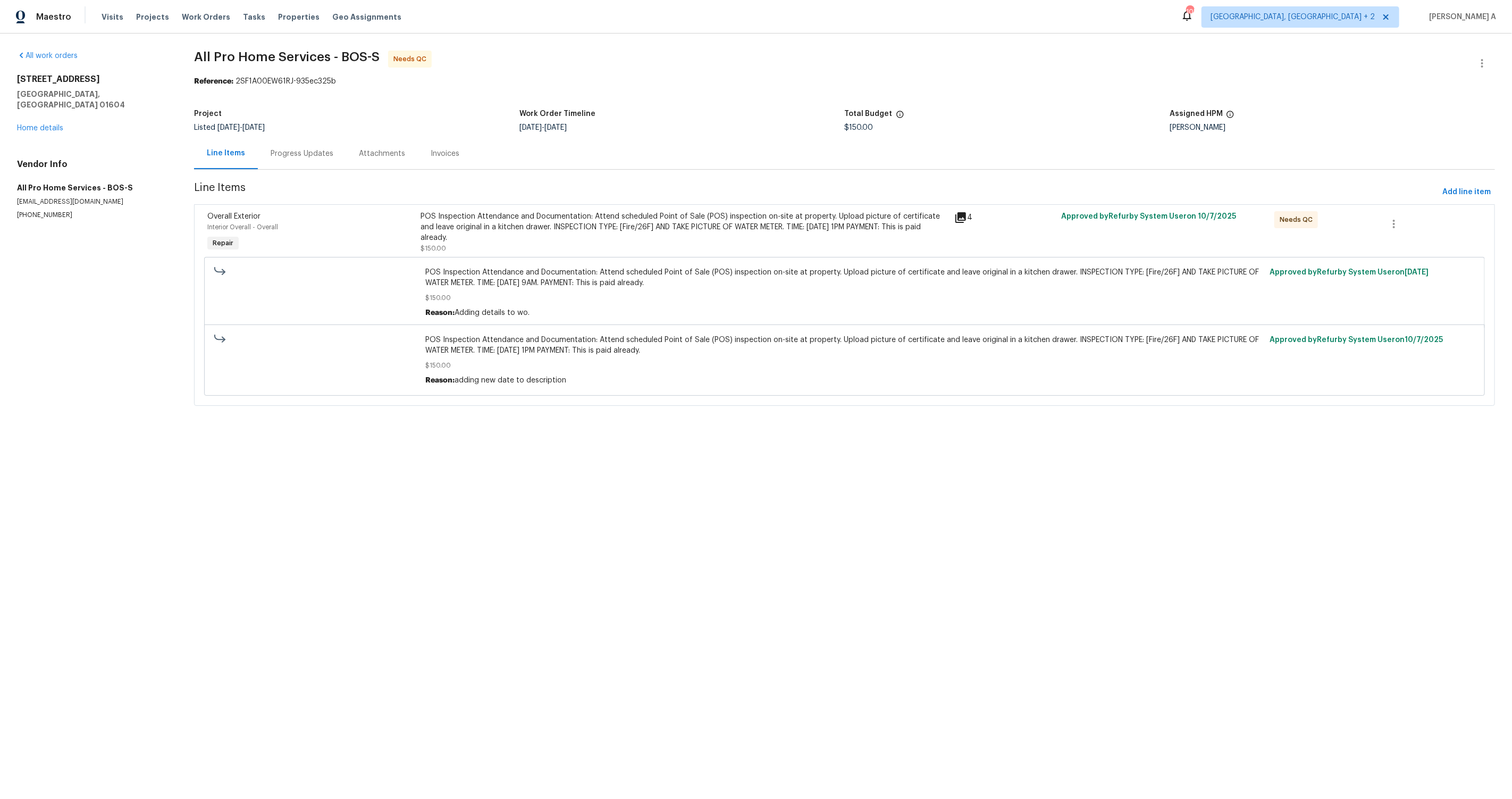
click at [291, 152] on div "Progress Updates" at bounding box center [301, 154] width 63 height 11
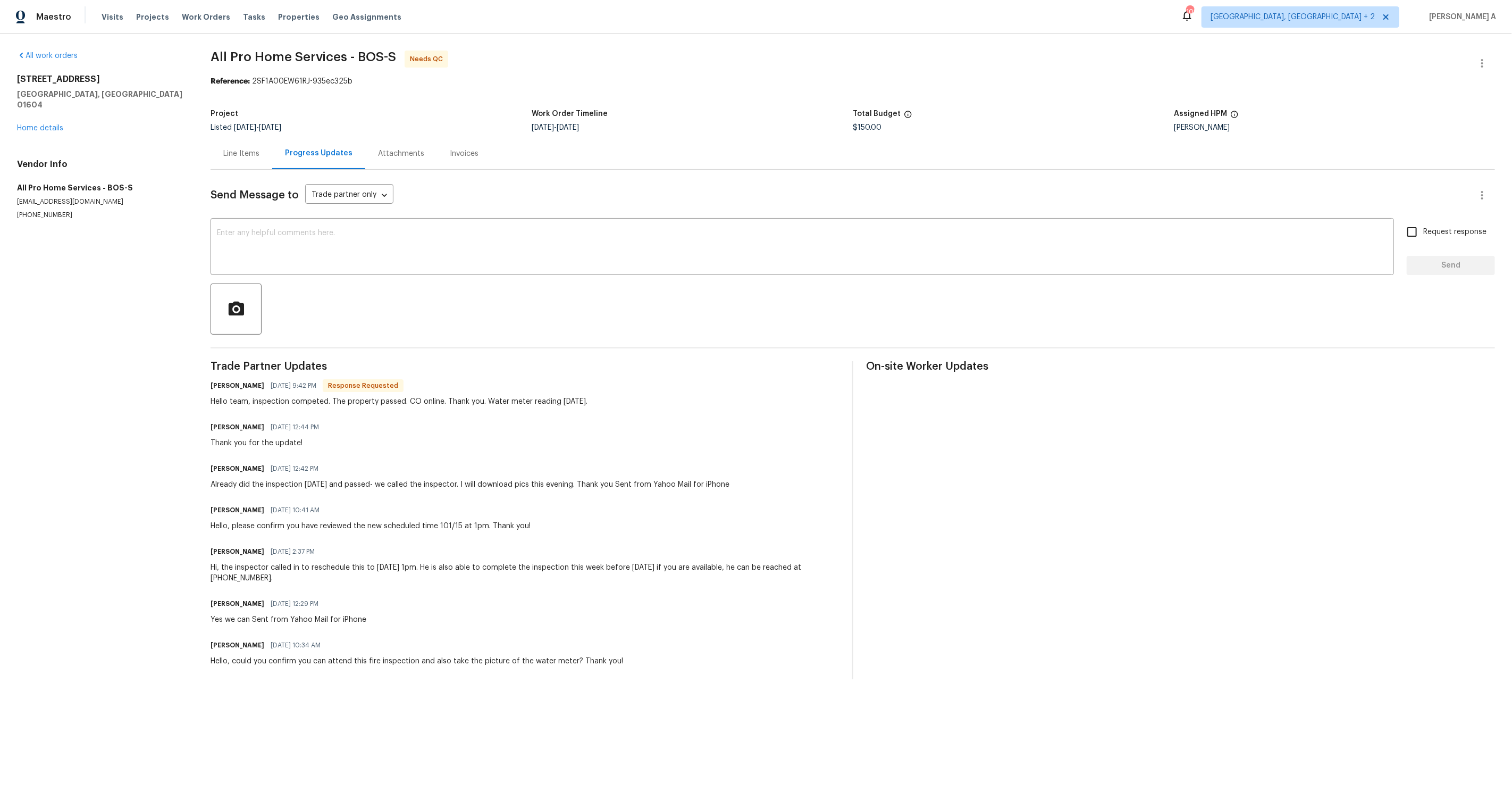
click at [231, 155] on div "Line Items" at bounding box center [241, 154] width 36 height 11
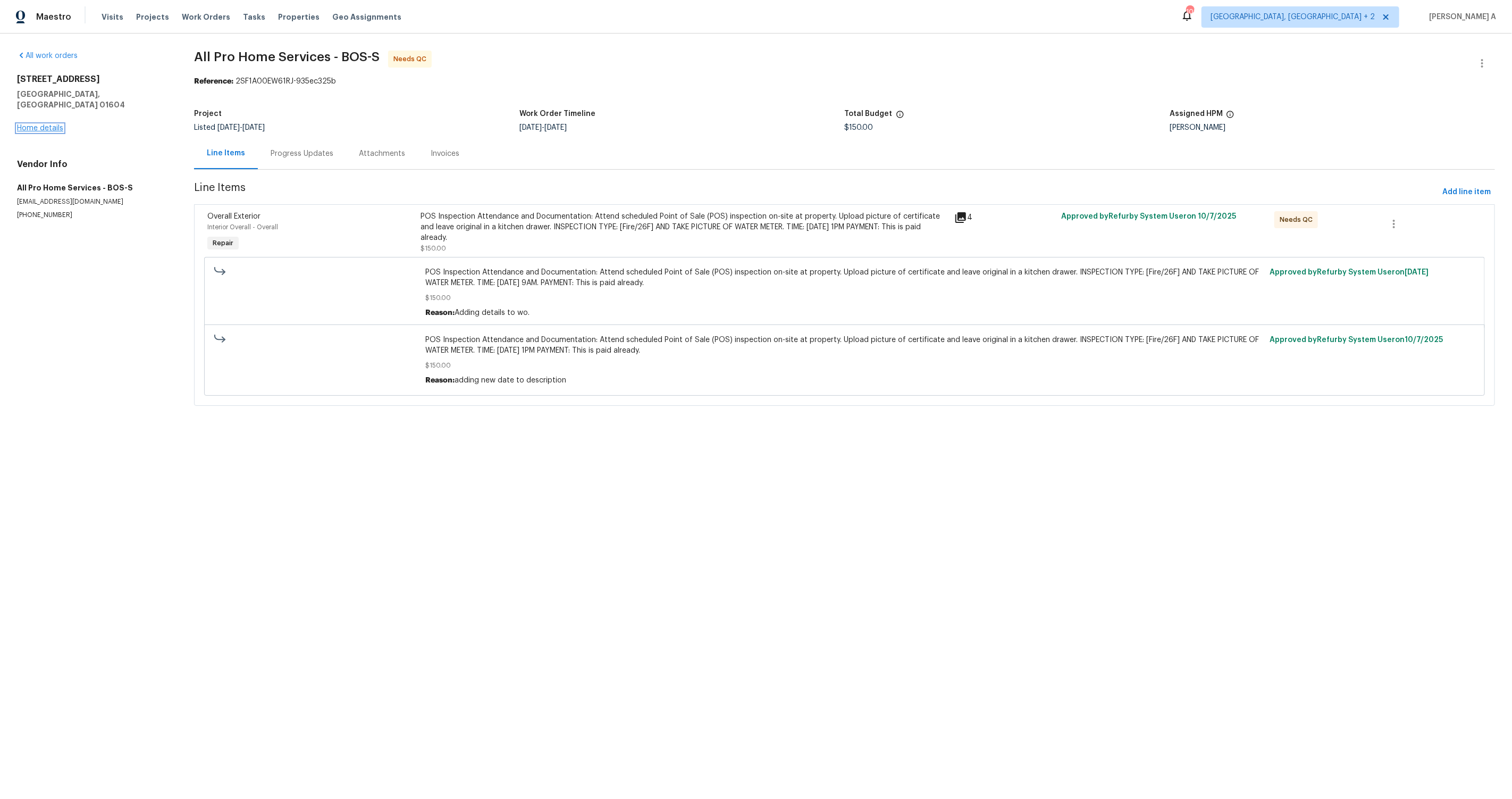
click at [58, 125] on link "Home details" at bounding box center [40, 128] width 46 height 7
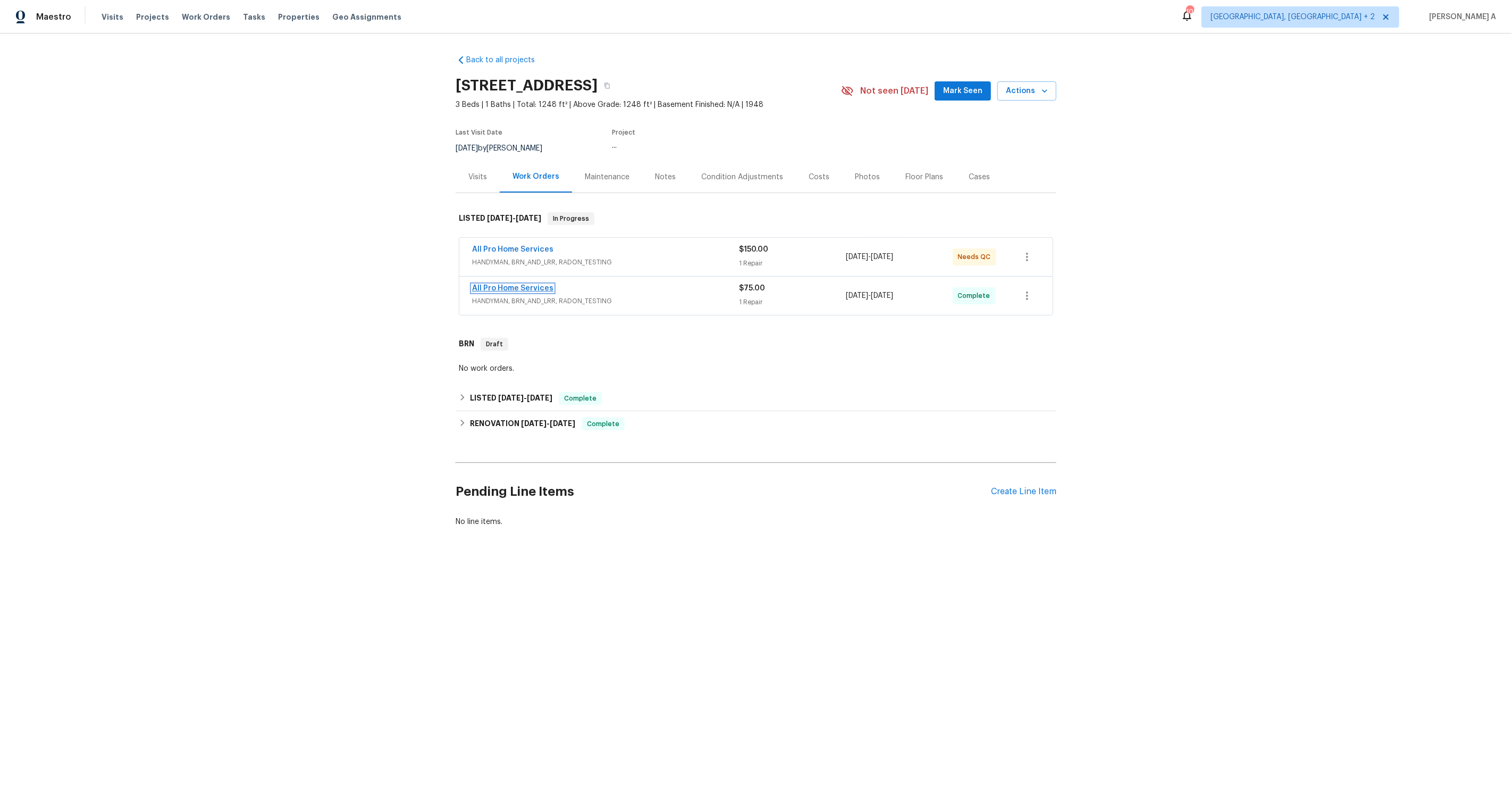
click at [530, 285] on link "All Pro Home Services" at bounding box center [513, 288] width 81 height 7
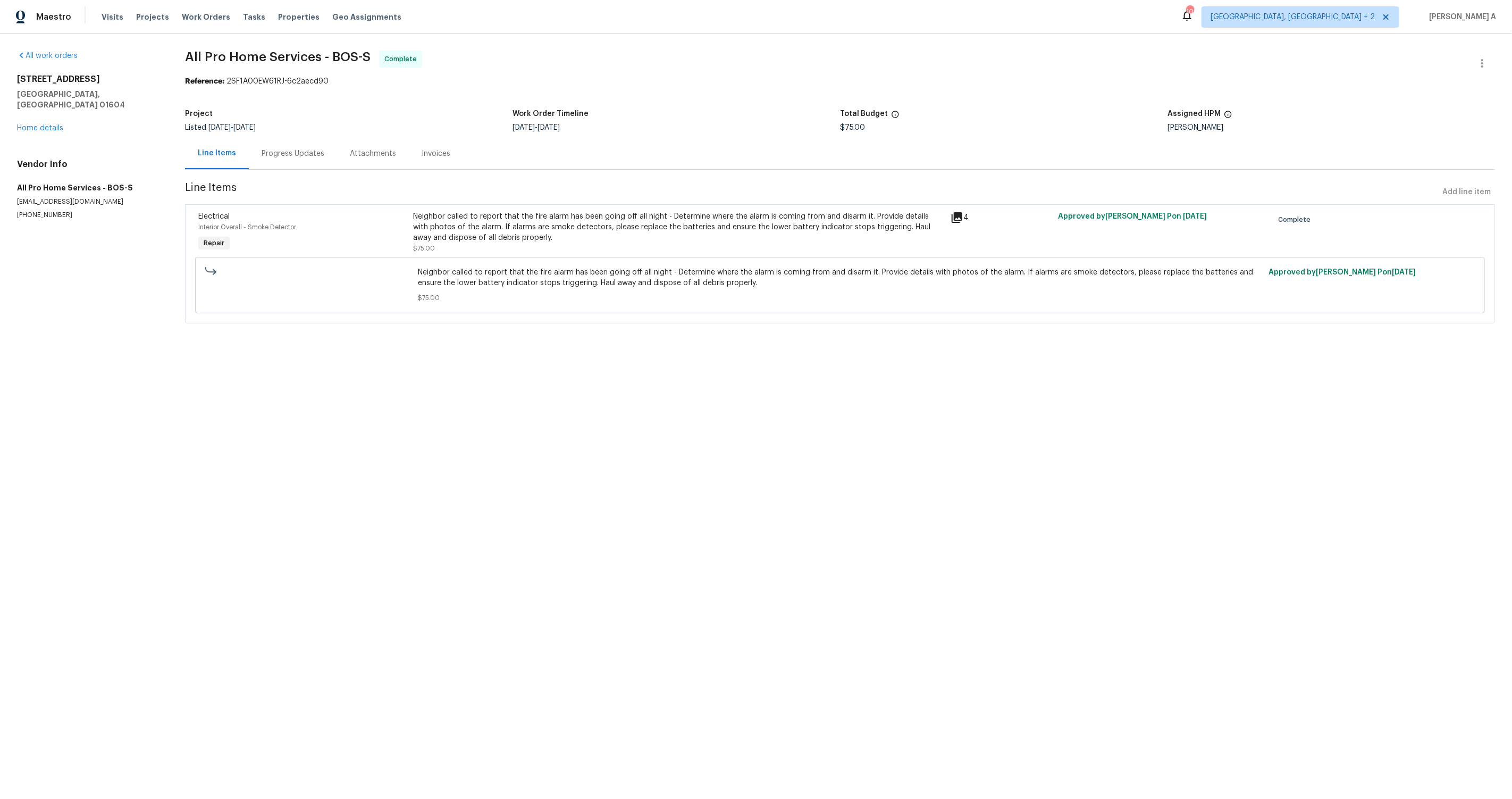
click at [288, 144] on div "Progress Updates" at bounding box center [293, 153] width 88 height 31
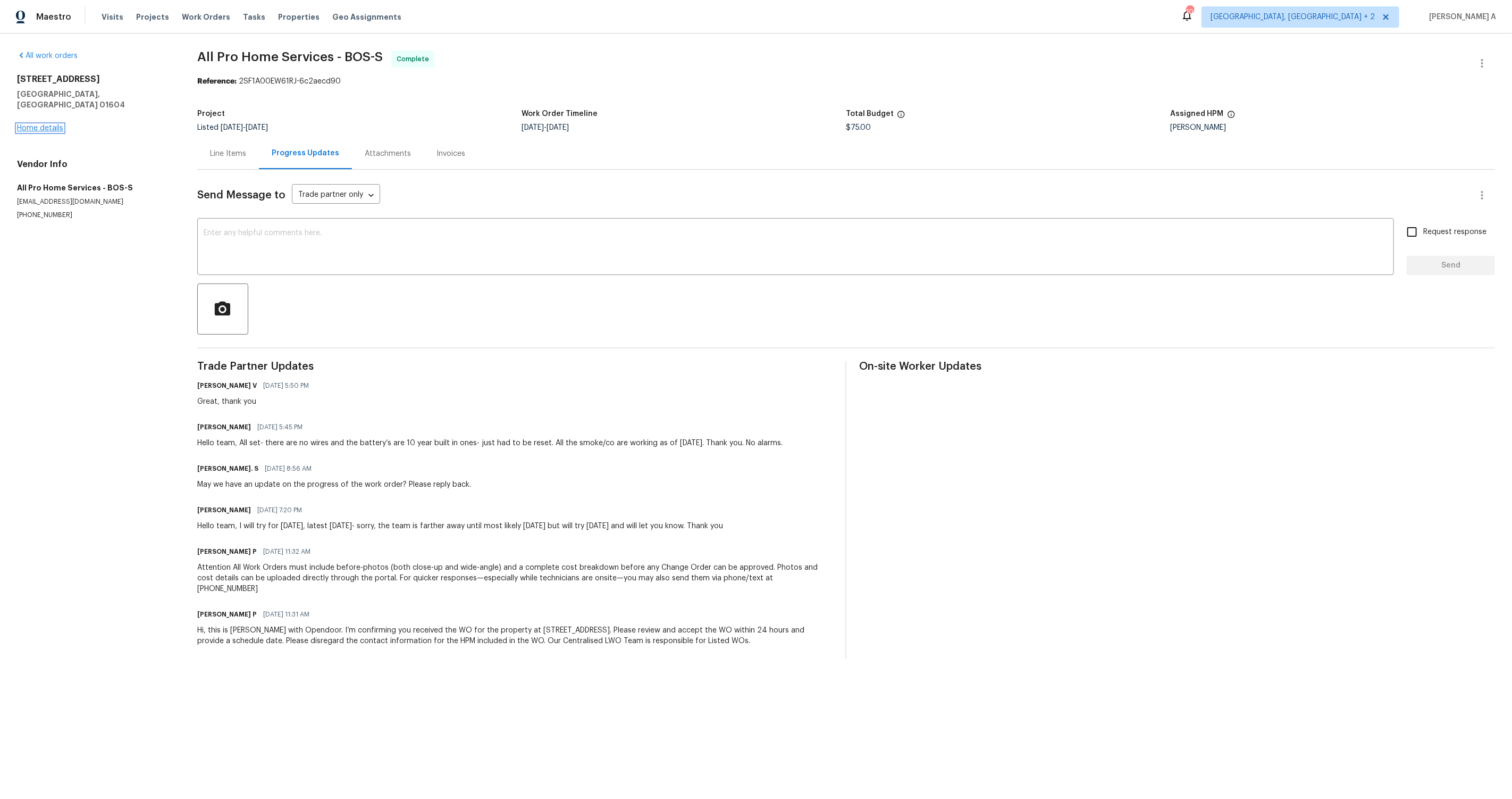
click at [32, 125] on link "Home details" at bounding box center [40, 128] width 46 height 7
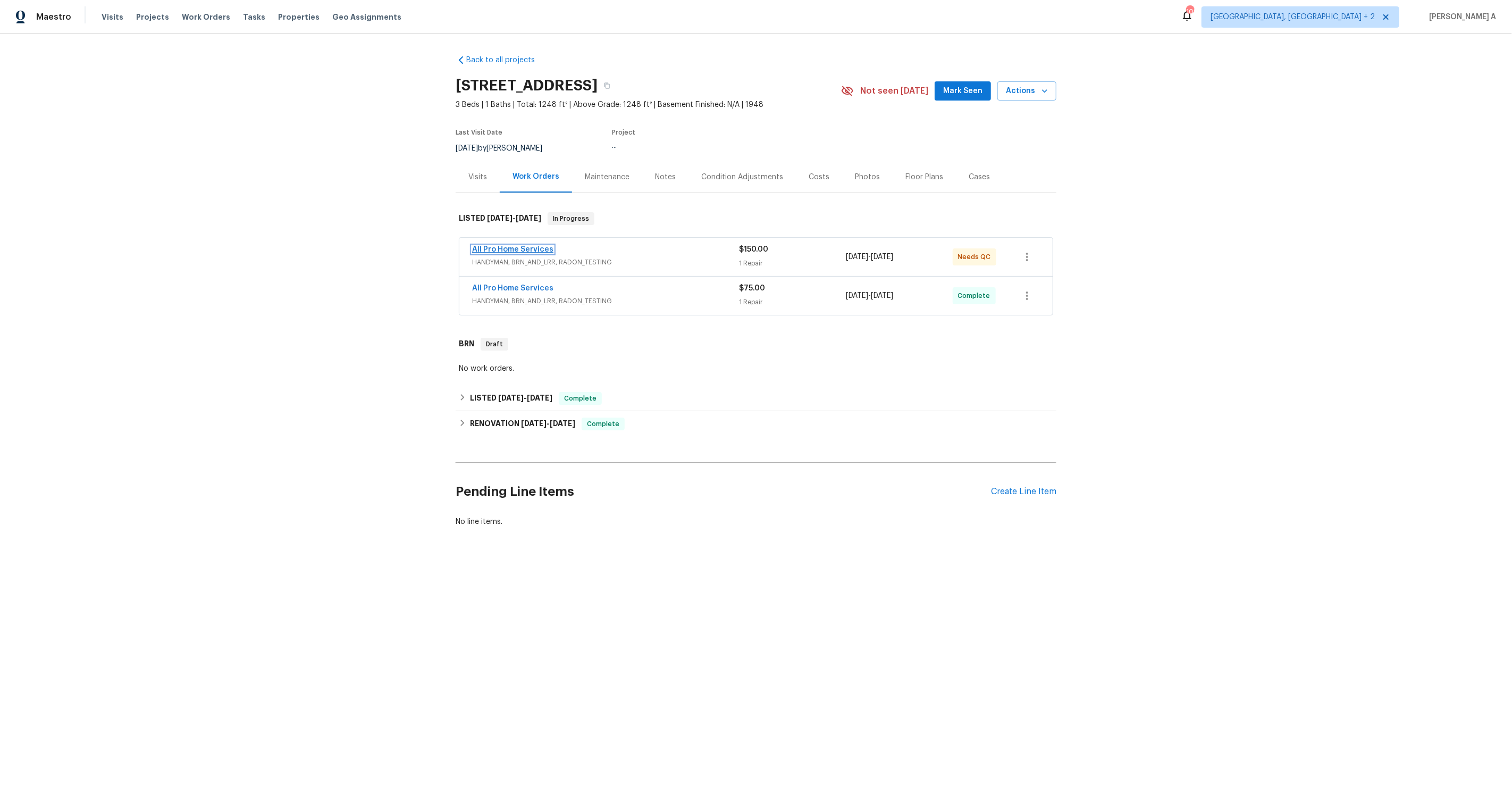
click at [526, 251] on link "All Pro Home Services" at bounding box center [513, 249] width 81 height 7
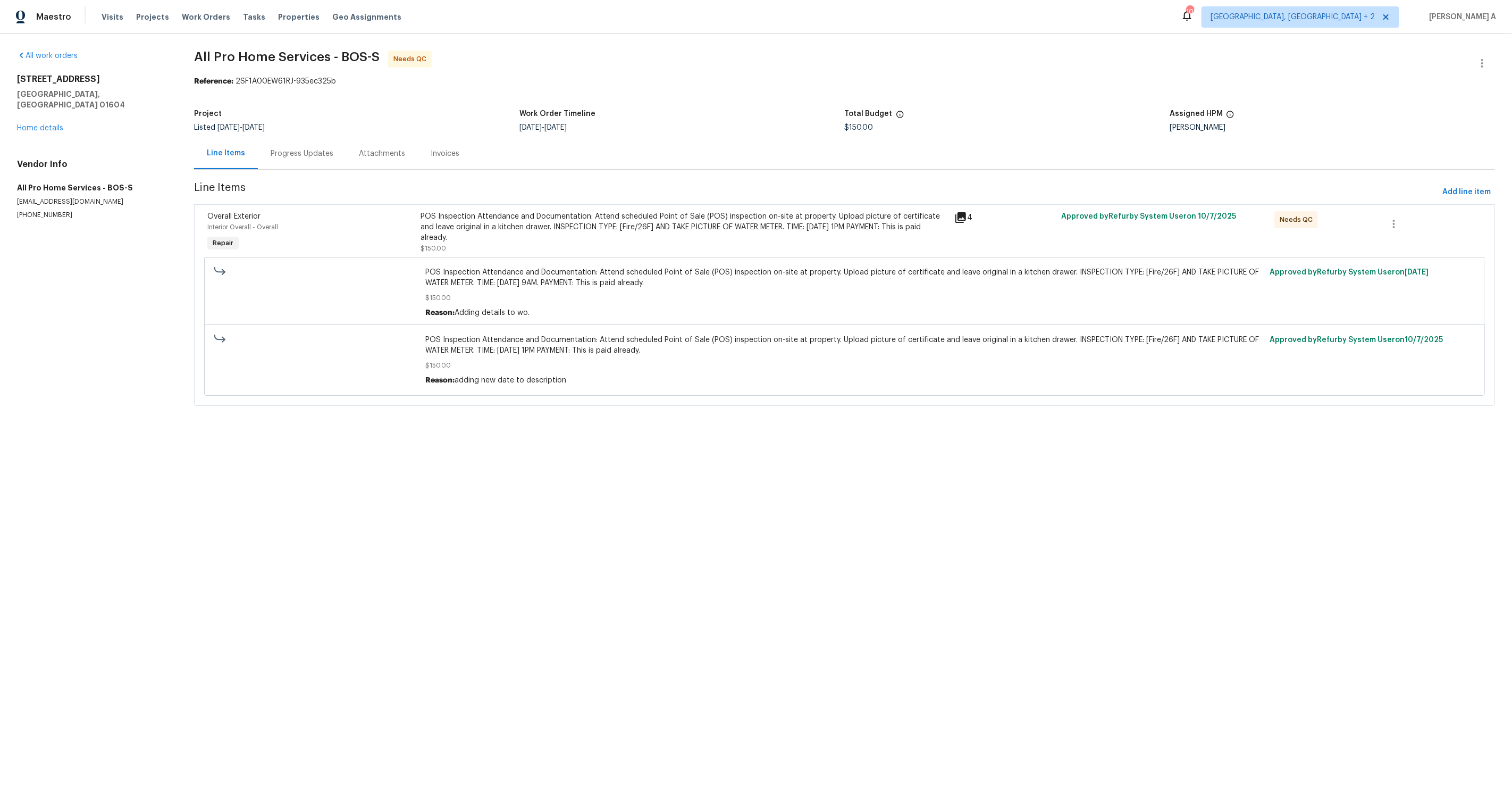
click at [285, 159] on div "Progress Updates" at bounding box center [301, 154] width 63 height 11
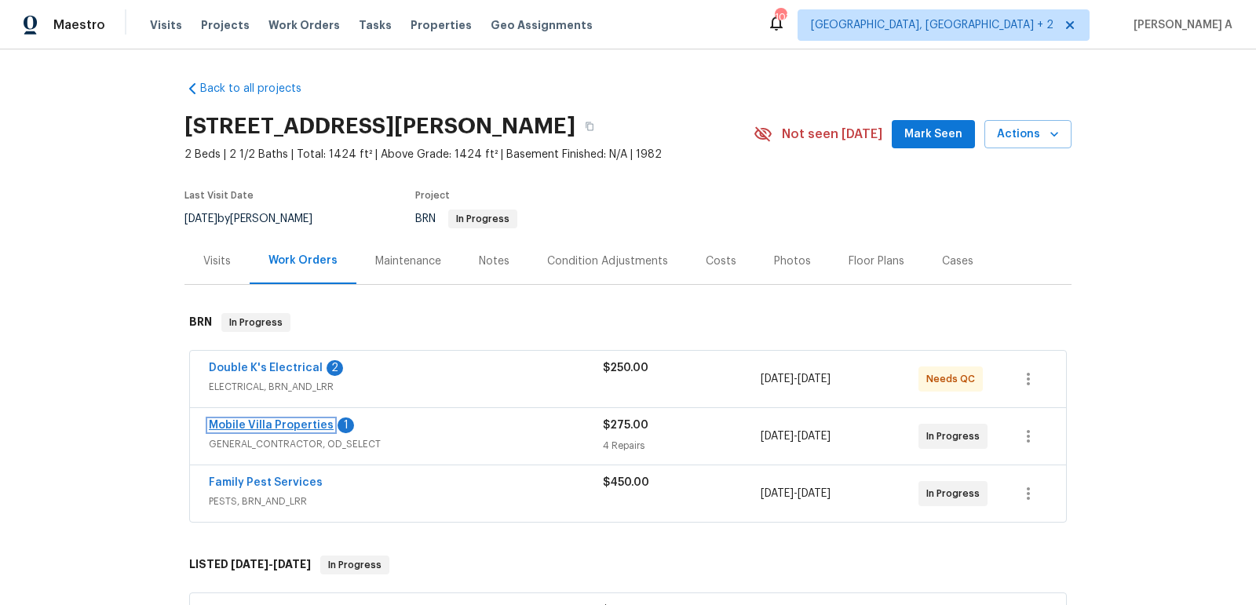
click at [262, 425] on link "Mobile Villa Properties" at bounding box center [271, 425] width 125 height 11
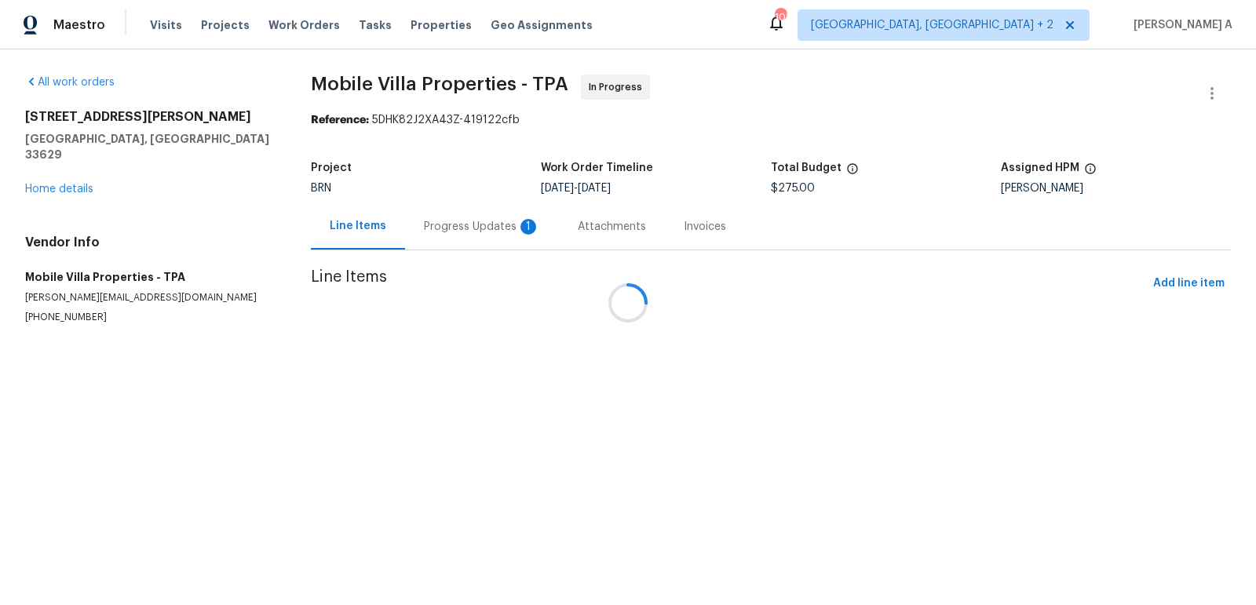
click at [423, 193] on div at bounding box center [628, 302] width 1256 height 605
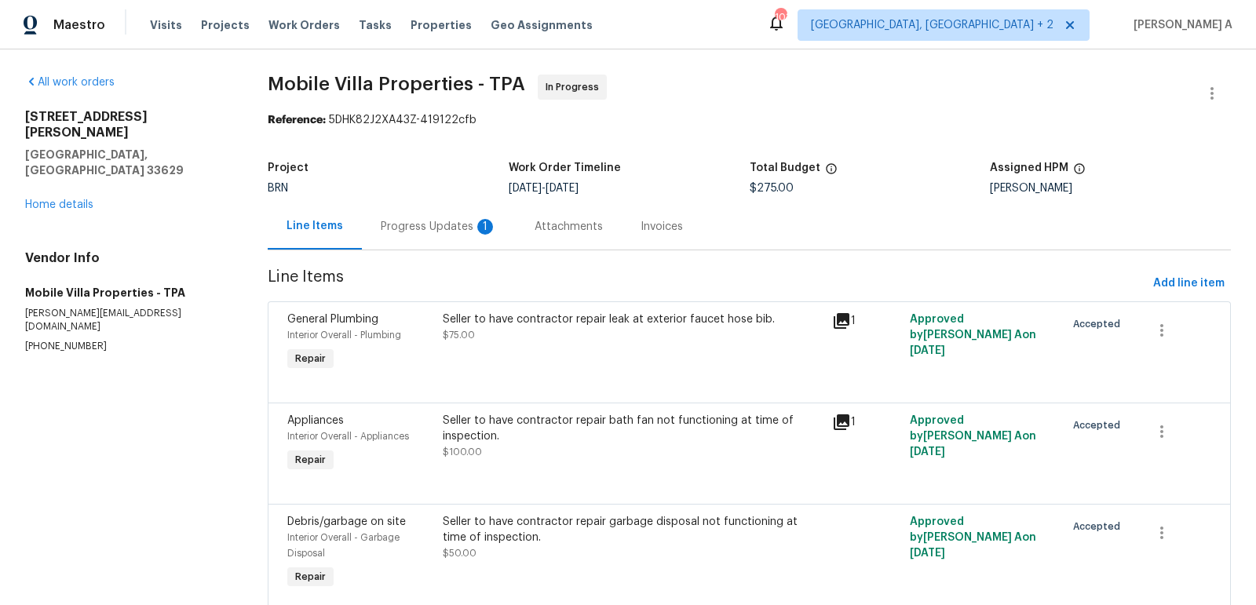
click at [423, 213] on div "Progress Updates 1" at bounding box center [439, 226] width 154 height 46
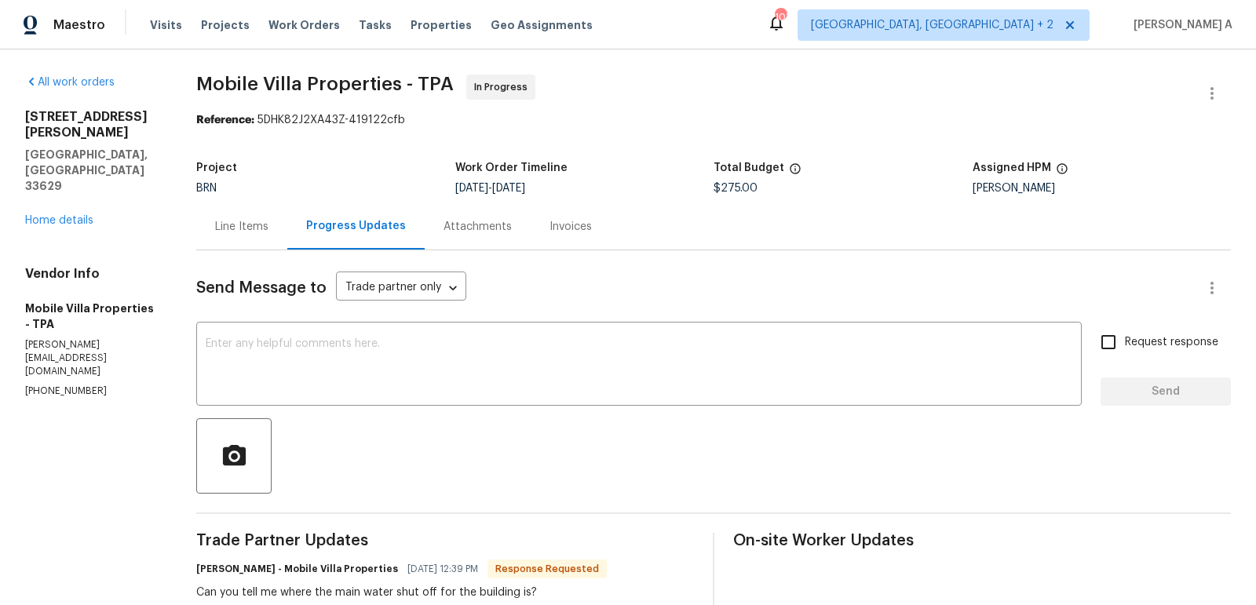
click at [221, 224] on div "Line Items" at bounding box center [241, 227] width 53 height 16
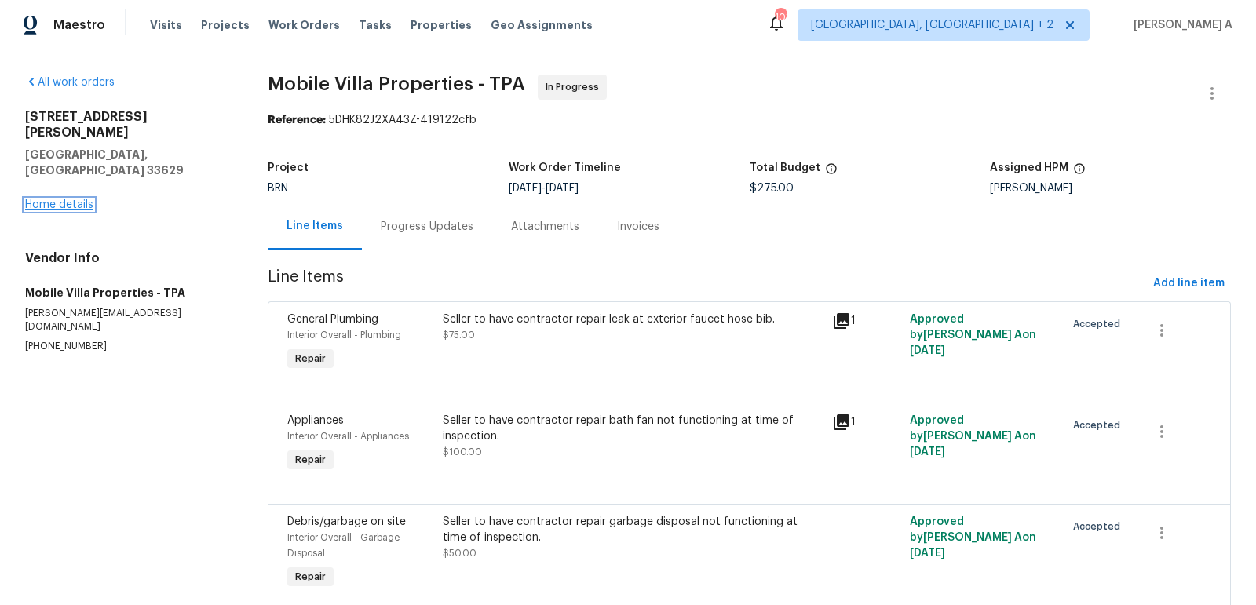
click at [71, 199] on link "Home details" at bounding box center [59, 204] width 68 height 11
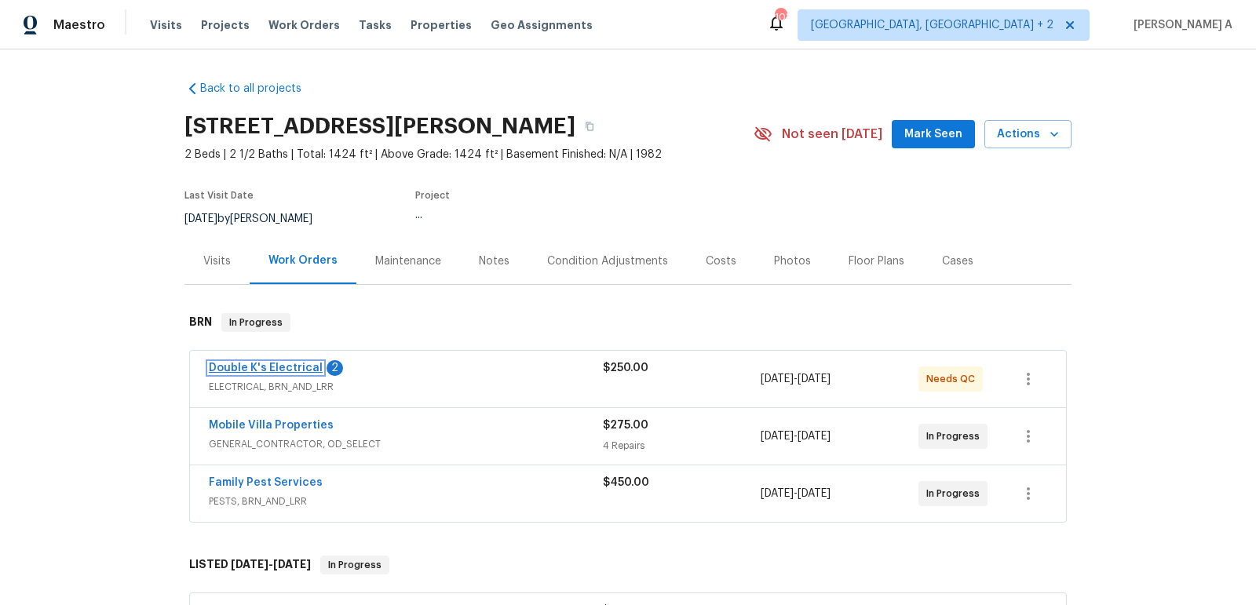
click at [281, 370] on link "Double K's Electrical" at bounding box center [266, 368] width 114 height 11
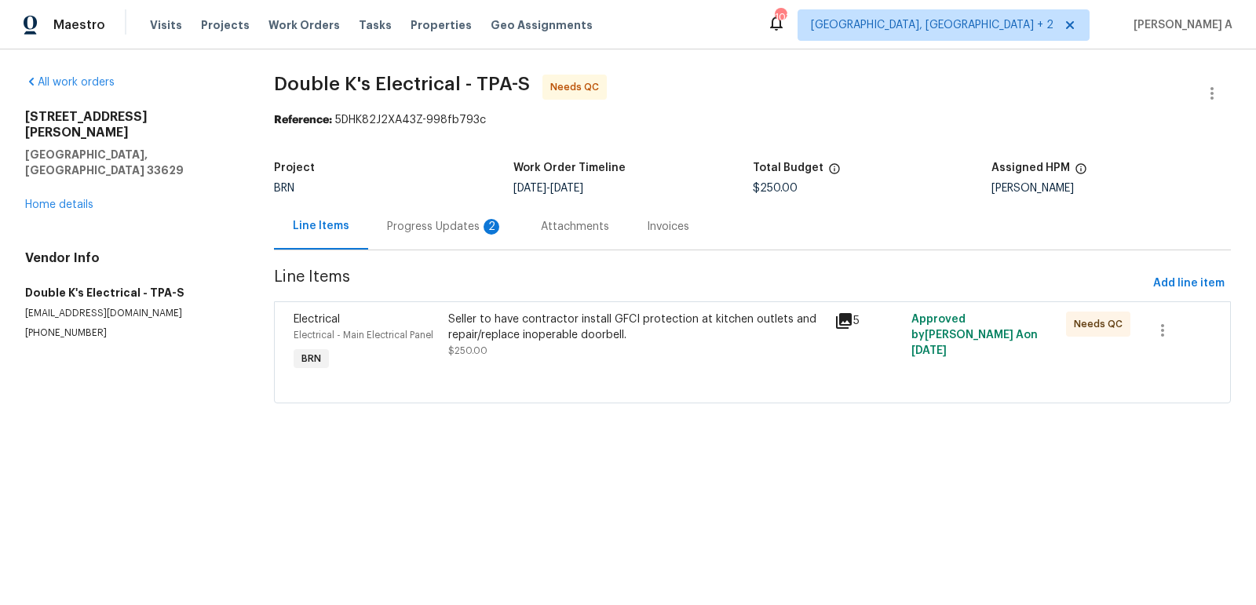
click at [402, 221] on div "Progress Updates 2" at bounding box center [445, 227] width 116 height 16
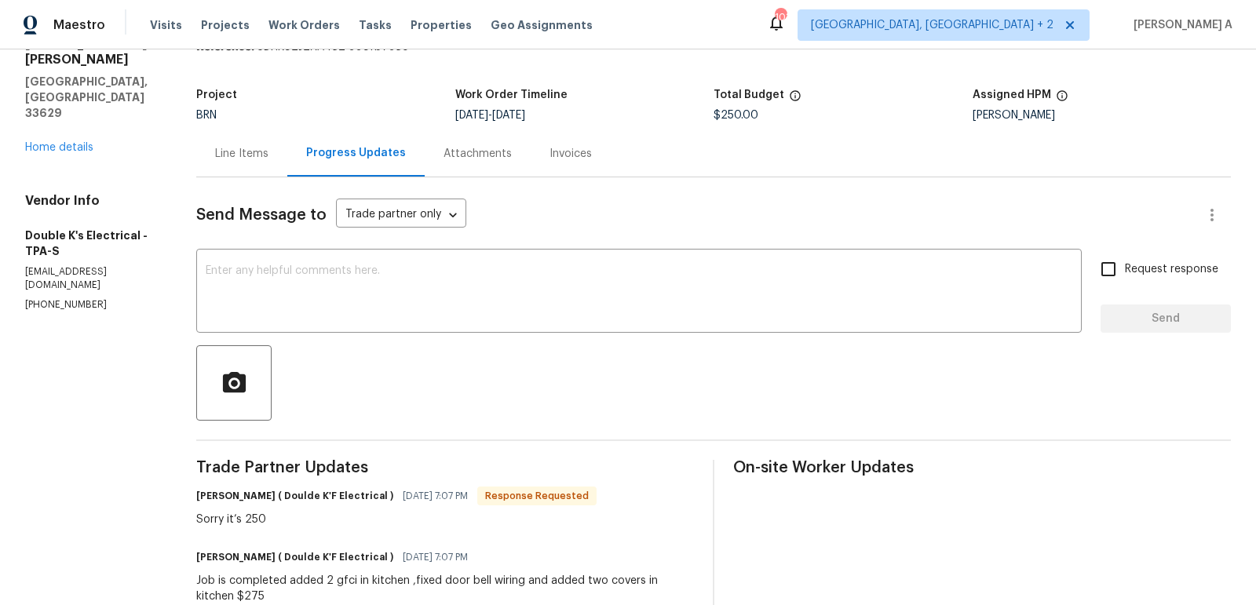
scroll to position [42, 0]
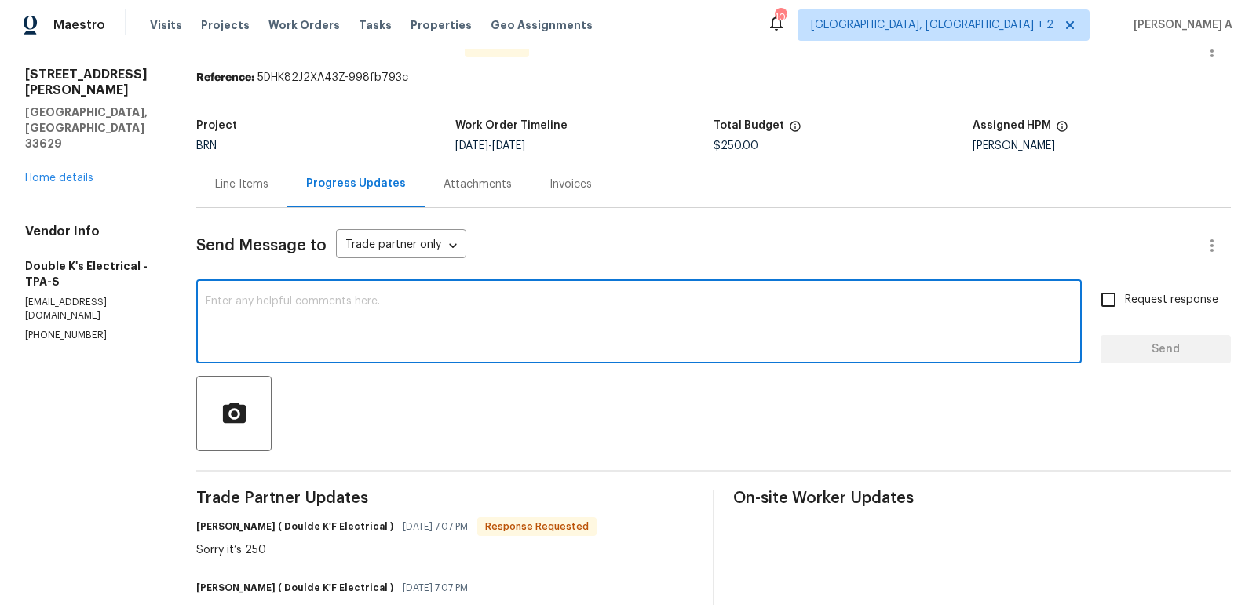
click at [353, 327] on textarea at bounding box center [639, 323] width 866 height 55
type textarea "Thank you!"
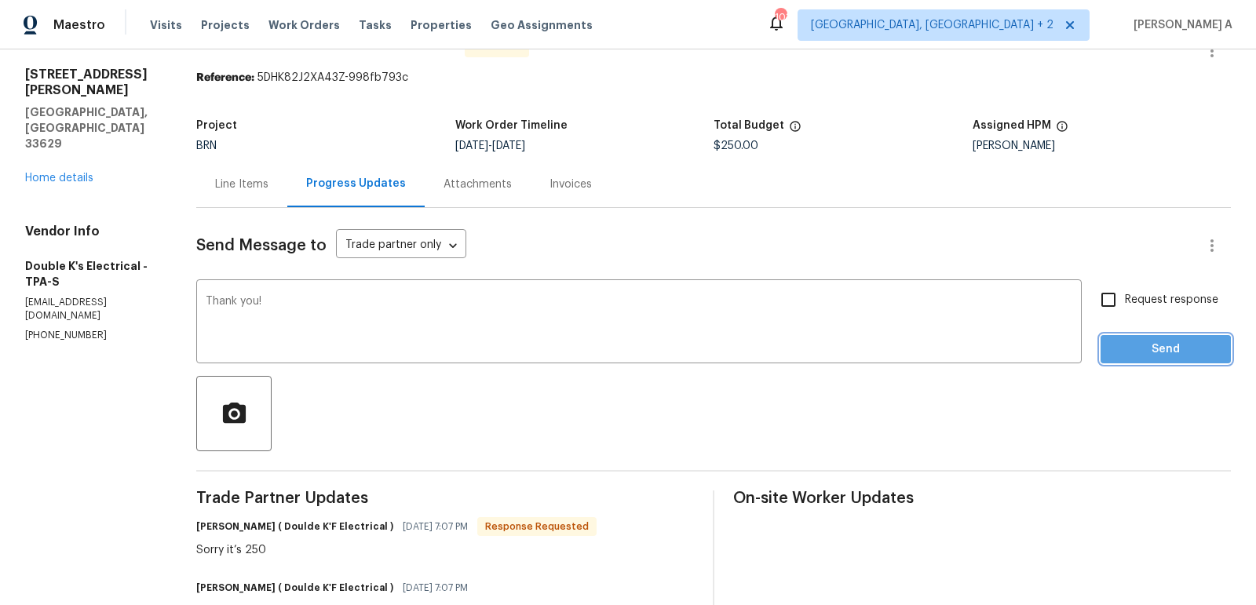
click at [1131, 356] on span "Send" at bounding box center [1165, 350] width 105 height 20
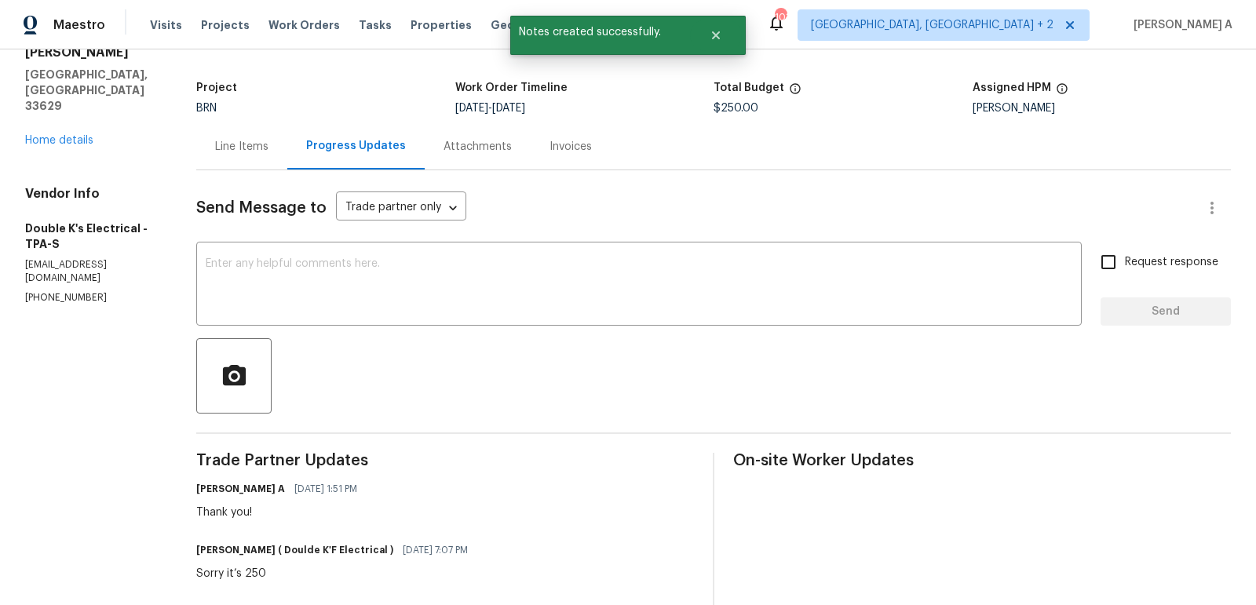
scroll to position [0, 0]
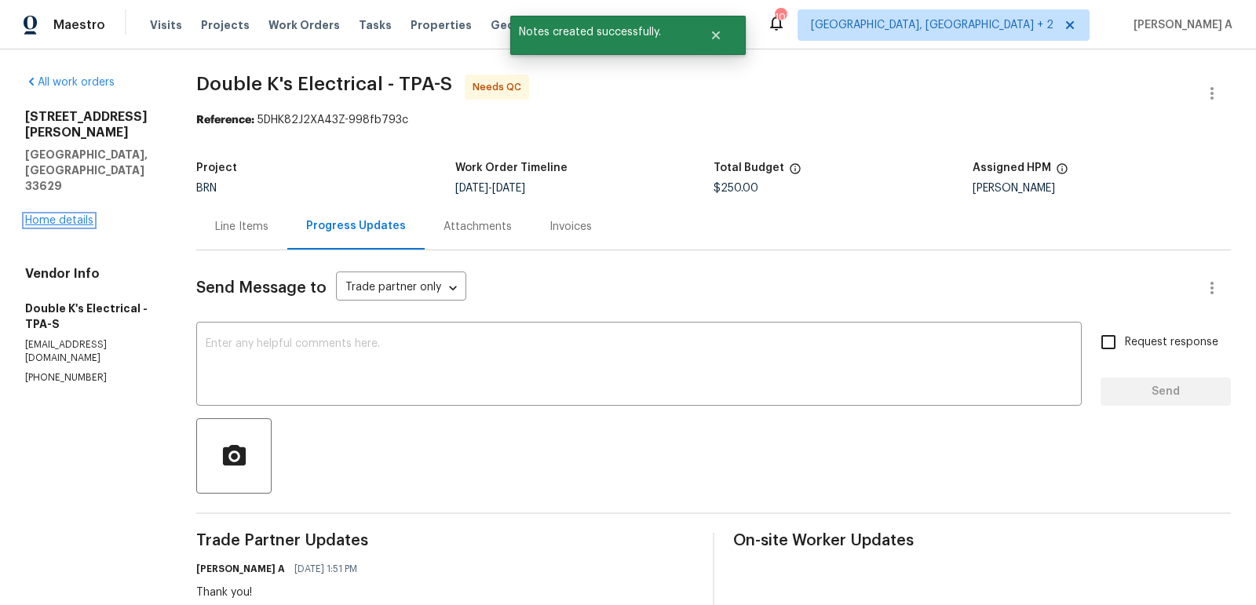
click at [69, 215] on link "Home details" at bounding box center [59, 220] width 68 height 11
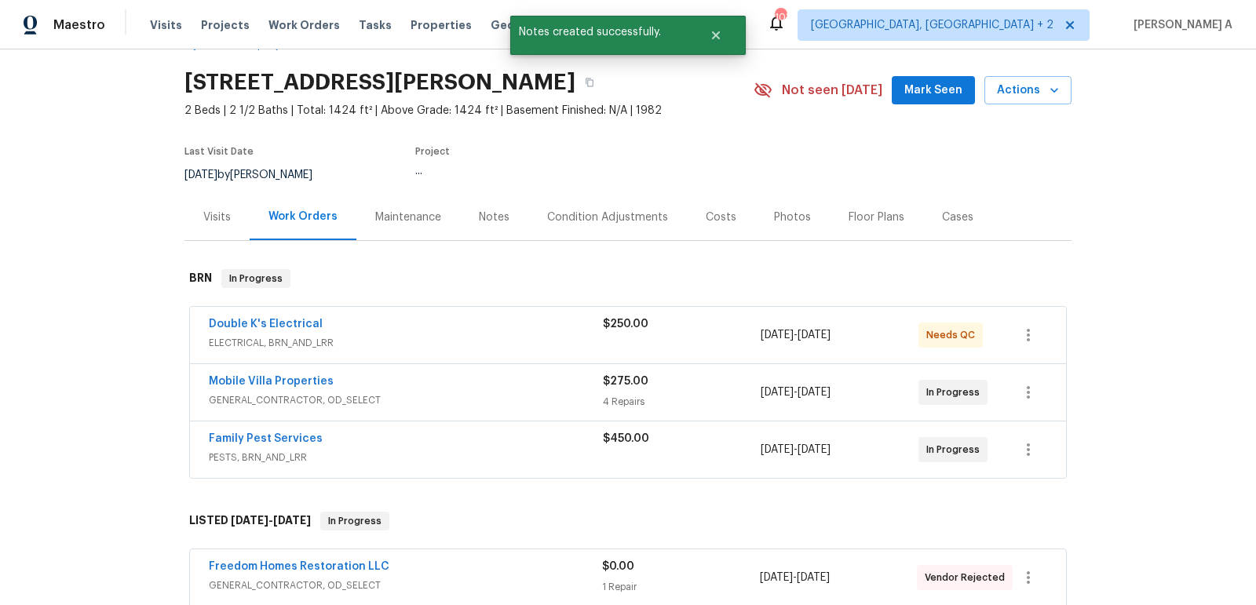
scroll to position [82, 0]
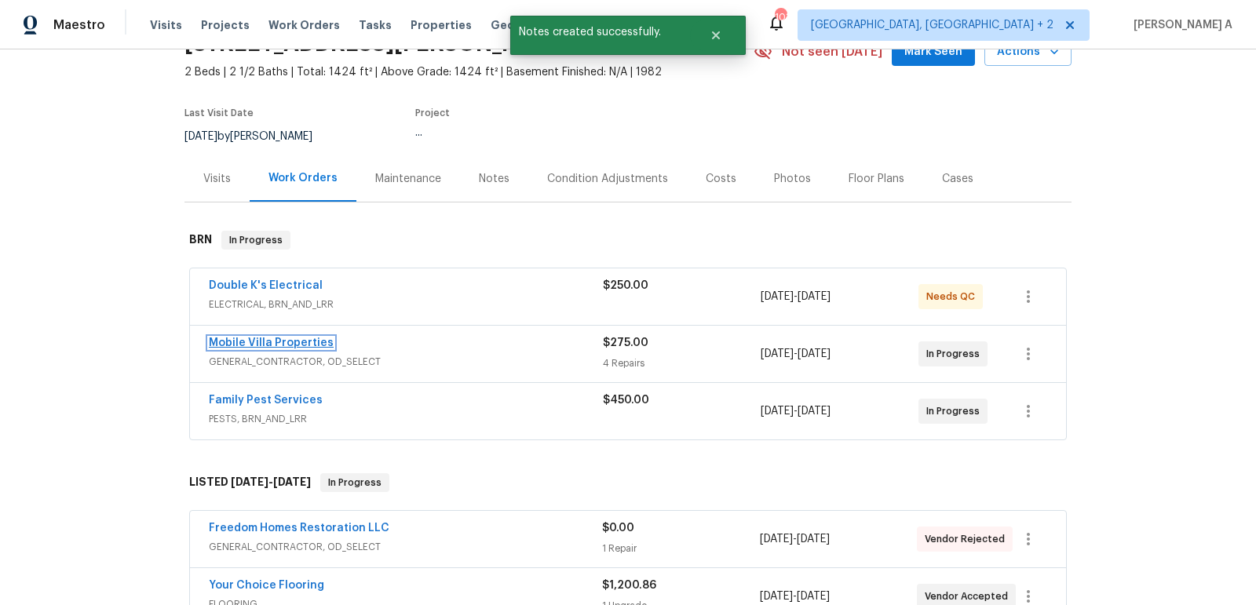
click at [302, 341] on link "Mobile Villa Properties" at bounding box center [271, 342] width 125 height 11
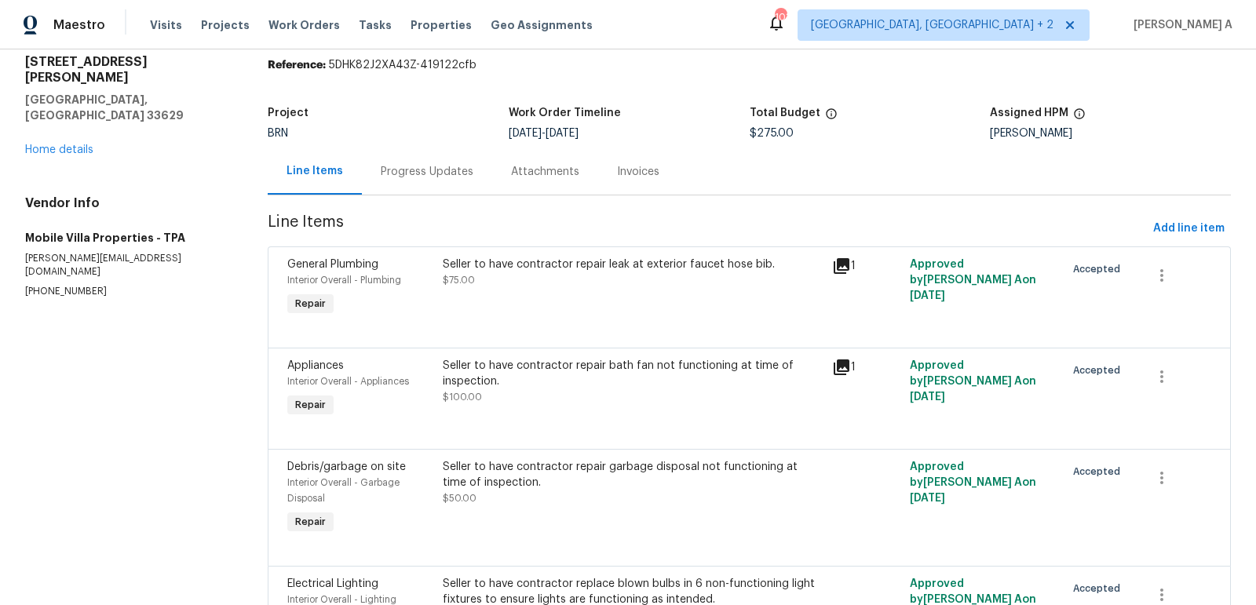
scroll to position [56, 0]
click at [381, 135] on div "BRN" at bounding box center [388, 132] width 241 height 11
click at [396, 163] on div "Progress Updates" at bounding box center [427, 171] width 93 height 16
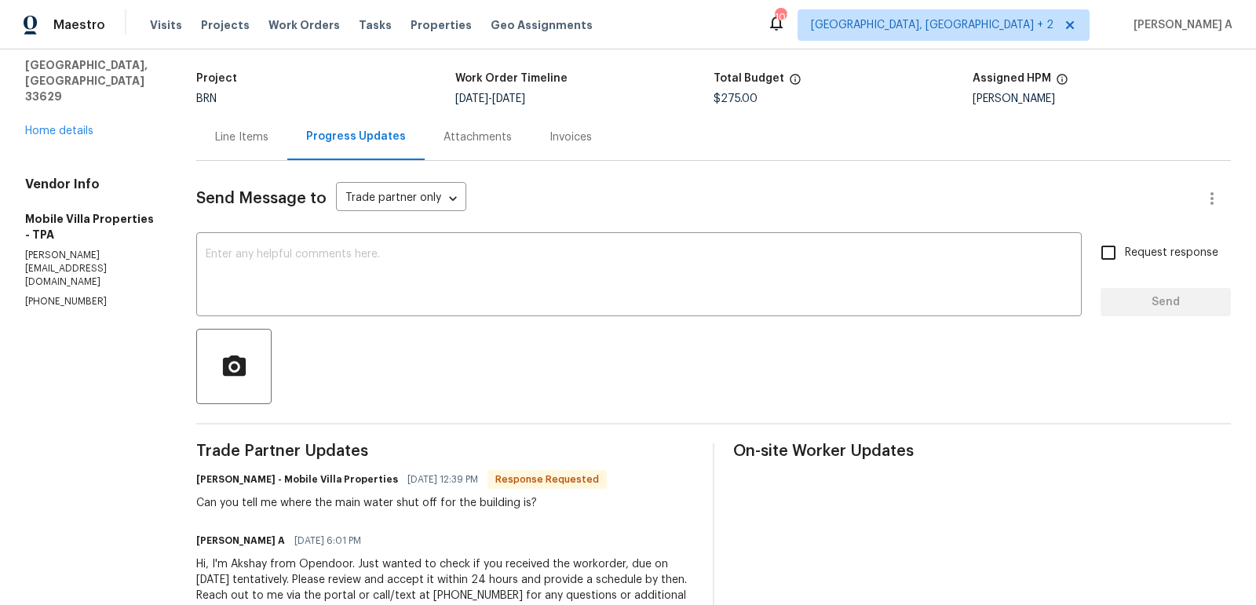
scroll to position [91, 0]
drag, startPoint x: 280, startPoint y: 499, endPoint x: 476, endPoint y: 498, distance: 195.4
click at [475, 498] on div "Can you tell me where the main water shut off for the building is?" at bounding box center [401, 502] width 410 height 16
copy div "where the main water shut off for the"
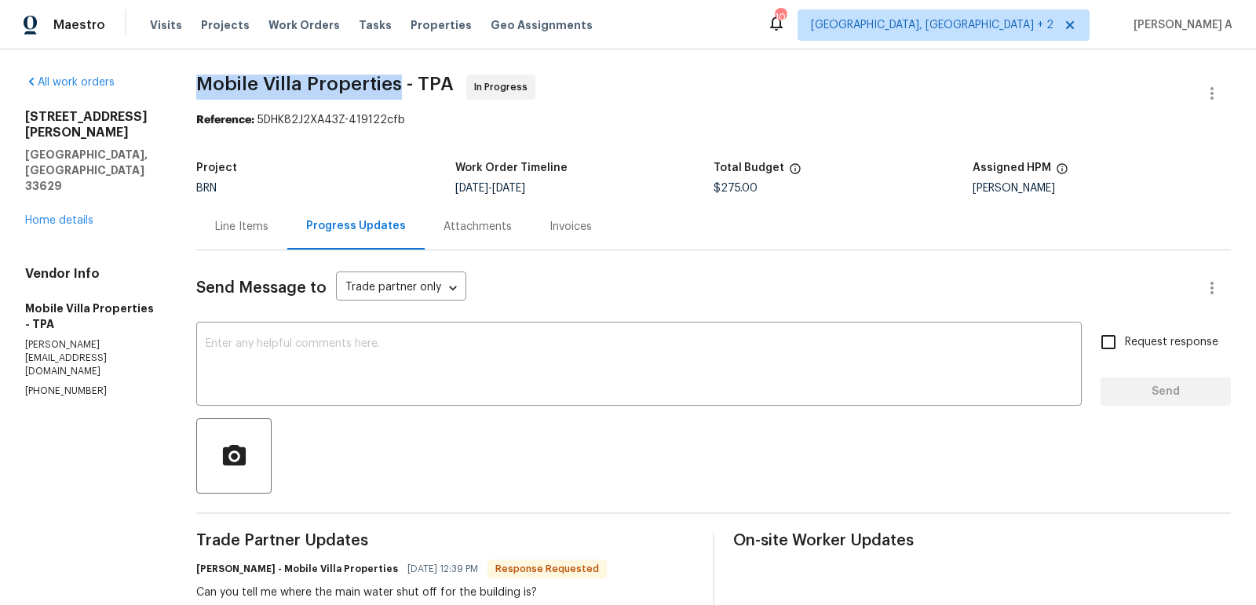
copy span "Mobile Villa Properties"
drag, startPoint x: 194, startPoint y: 83, endPoint x: 397, endPoint y: 86, distance: 203.3
click at [397, 86] on div "All work orders 3421 S Carter St Apt C Tampa, FL 33629 Home details Vendor Info…" at bounding box center [628, 400] width 1256 height 703
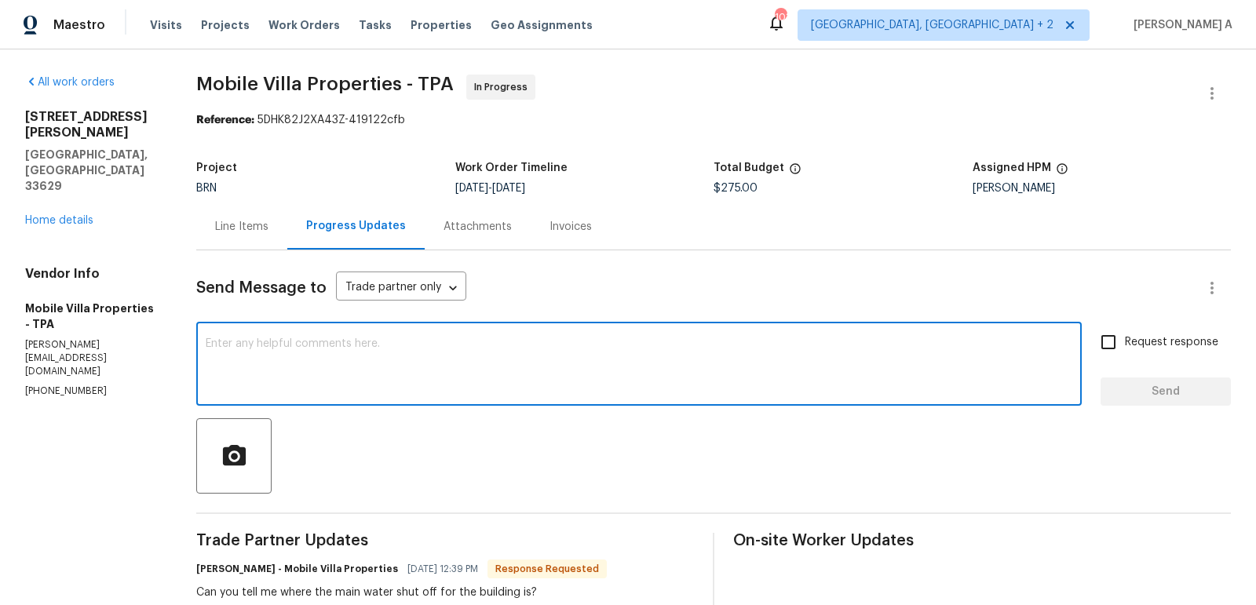
click at [308, 382] on textarea at bounding box center [639, 365] width 866 height 55
type textarea "Let me a"
drag, startPoint x: 291, startPoint y: 356, endPoint x: 138, endPoint y: 336, distance: 154.3
click at [137, 336] on div "All work orders 3421 S Carter St Apt C Tampa, FL 33629 Home details Vendor Info…" at bounding box center [628, 400] width 1256 height 703
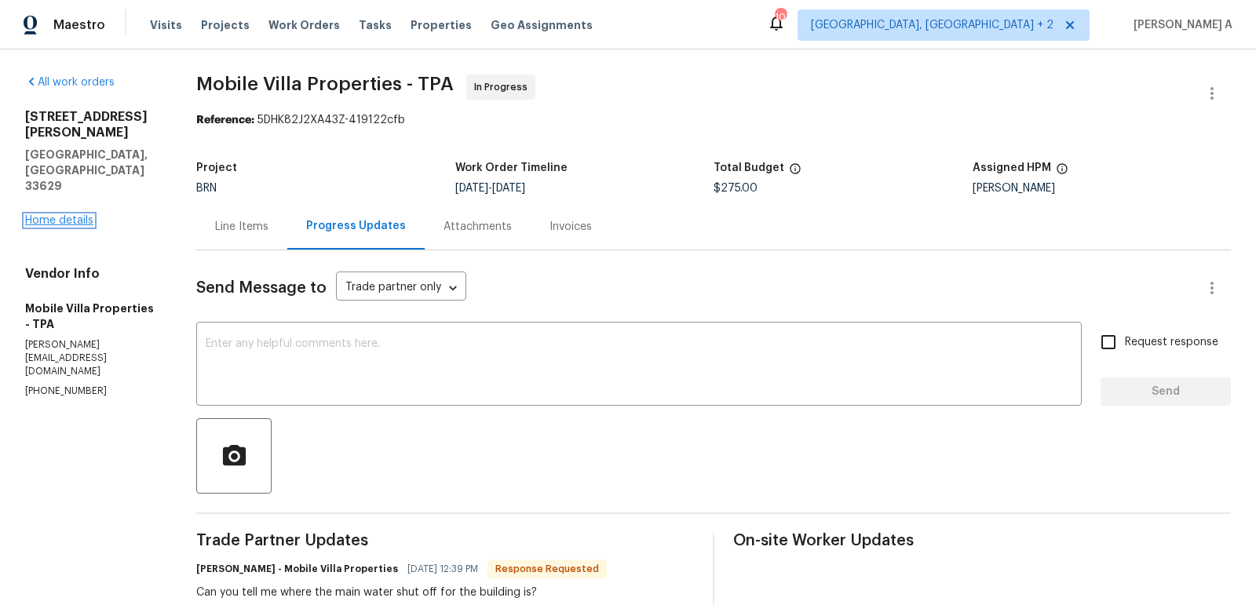
click at [41, 215] on link "Home details" at bounding box center [59, 220] width 68 height 11
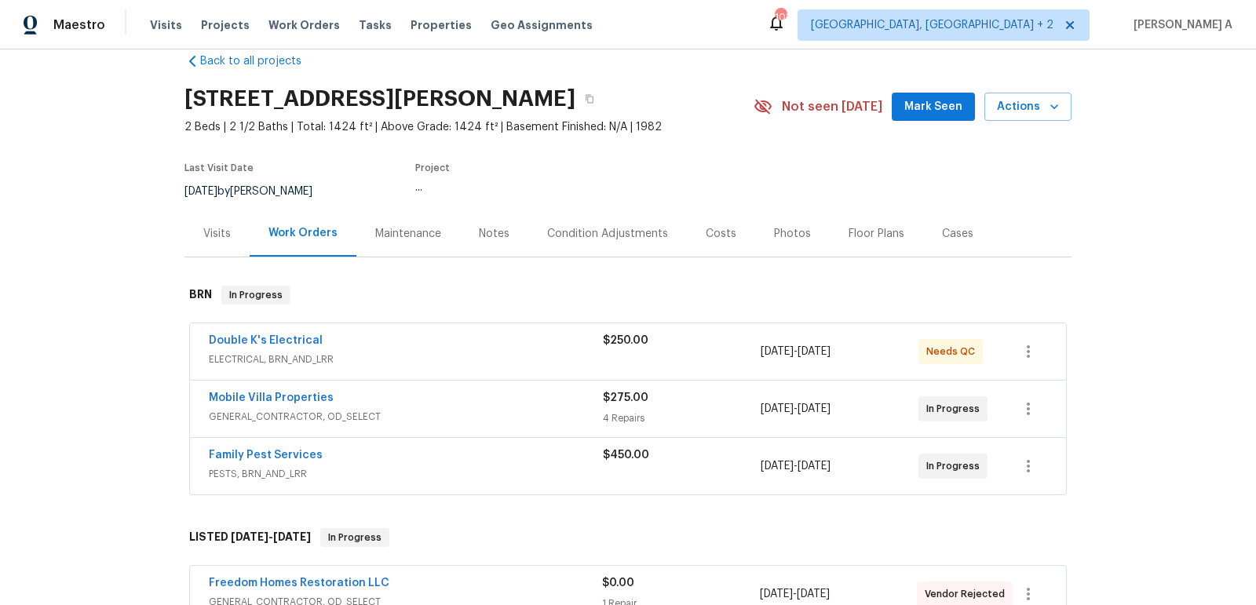
scroll to position [53, 0]
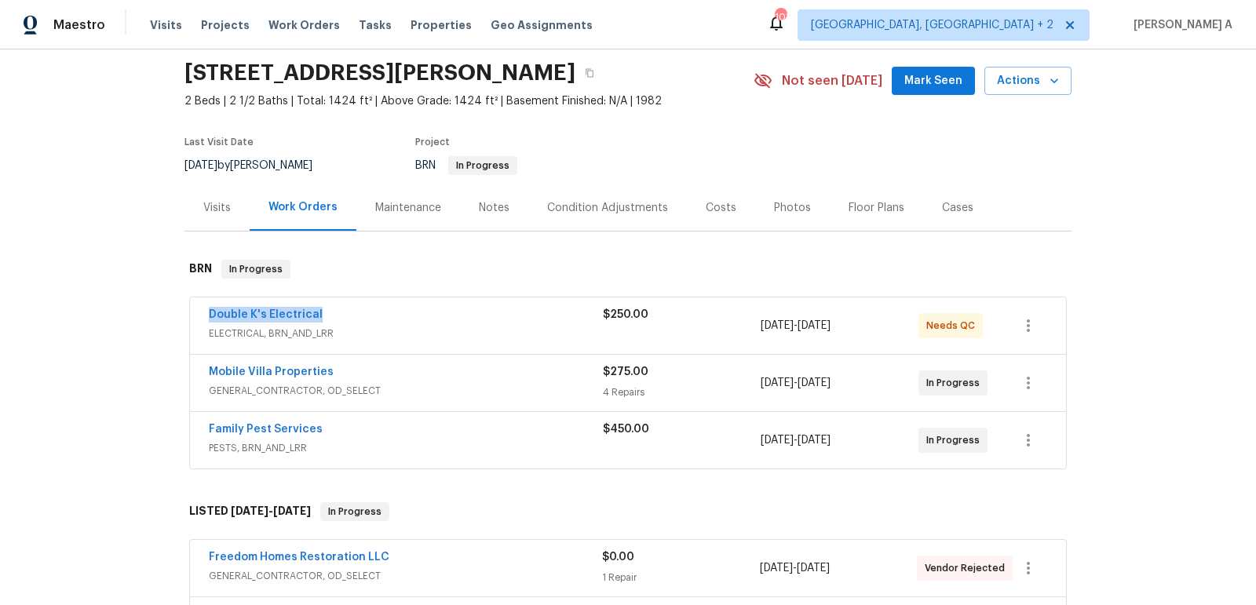
drag, startPoint x: 195, startPoint y: 315, endPoint x: 353, endPoint y: 315, distance: 158.5
click at [353, 315] on div "Double K's Electrical ELECTRICAL, BRN_AND_LRR $250.00 10/10/2025 - 10/11/2025 N…" at bounding box center [628, 325] width 876 height 57
copy link "Double K's Electrical"
click at [277, 309] on link "Double K's Electrical" at bounding box center [266, 314] width 114 height 11
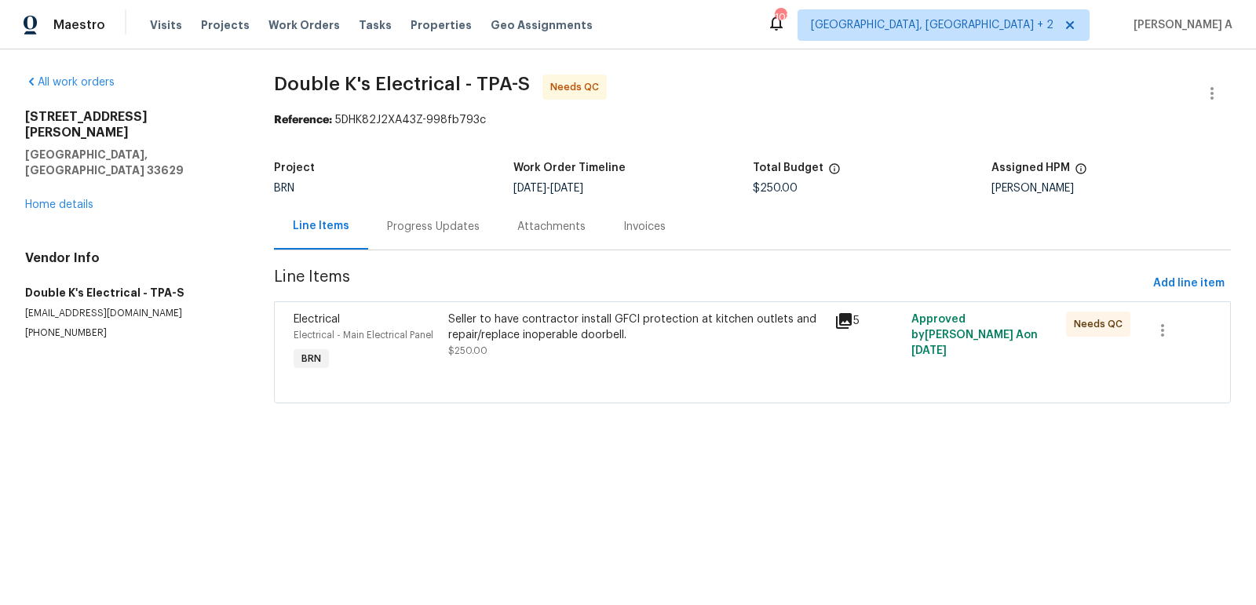
click at [413, 229] on div "Progress Updates" at bounding box center [433, 227] width 93 height 16
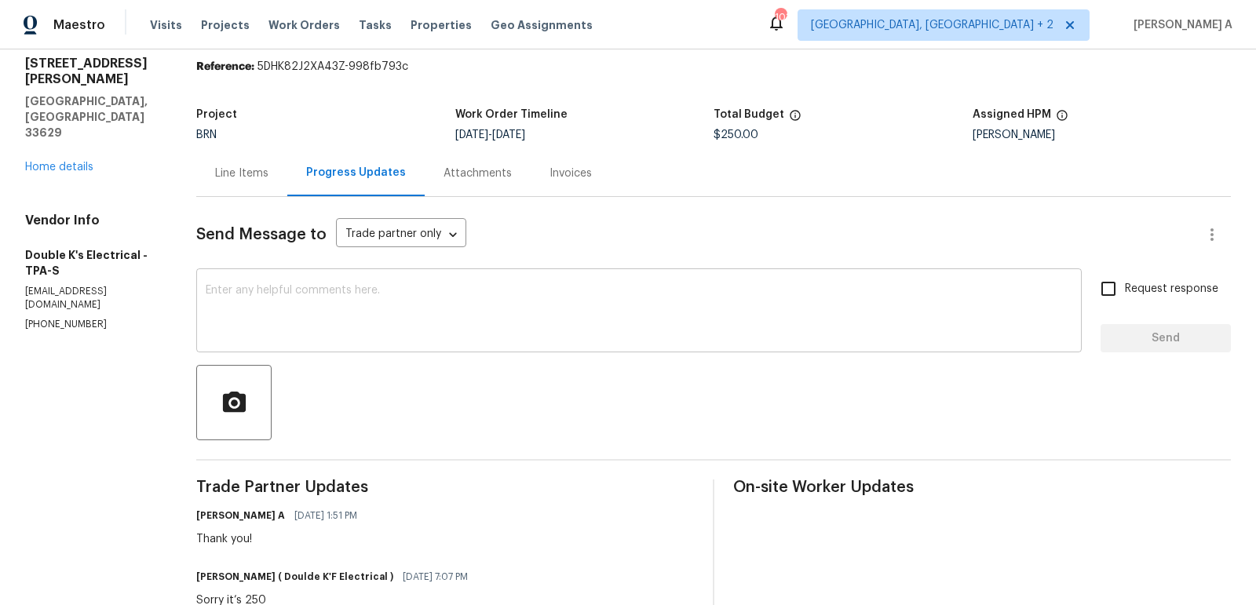
scroll to position [50, 0]
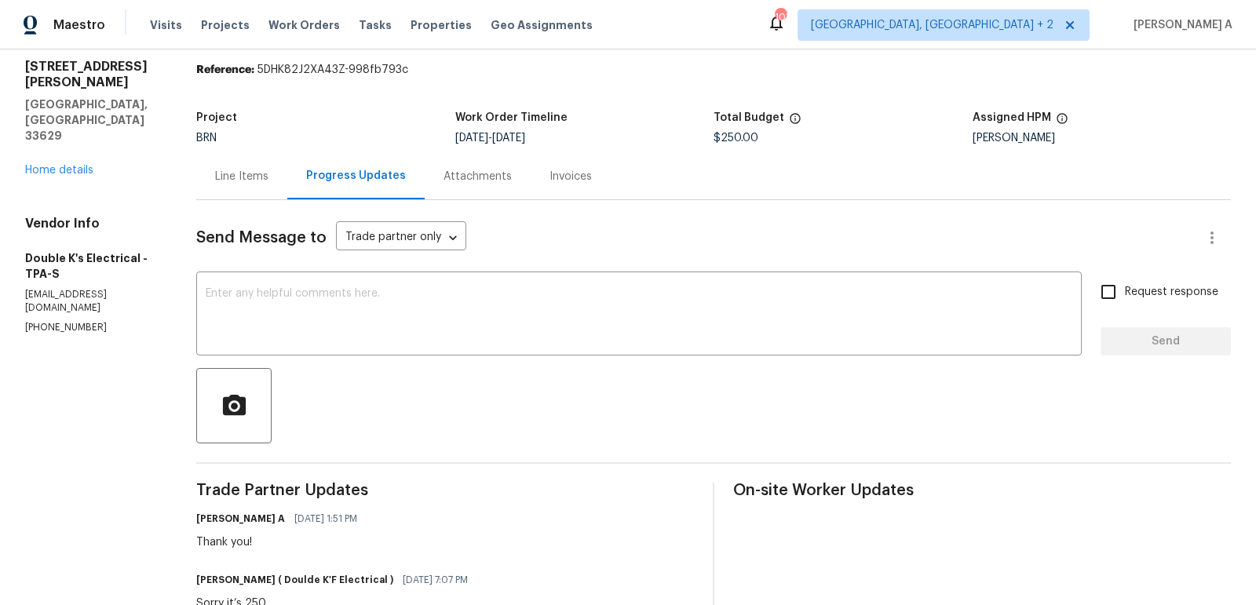
click at [238, 180] on div "Line Items" at bounding box center [241, 177] width 53 height 16
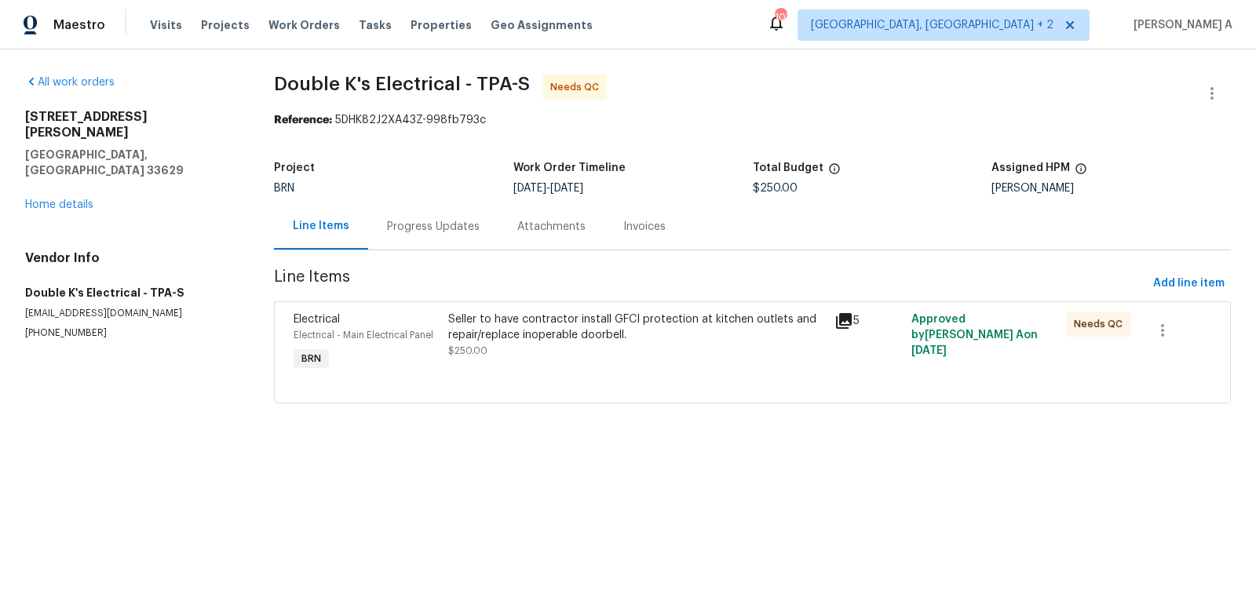
click at [580, 323] on div "Seller to have contractor install GFCI protection at kitchen outlets and repair…" at bounding box center [636, 327] width 377 height 31
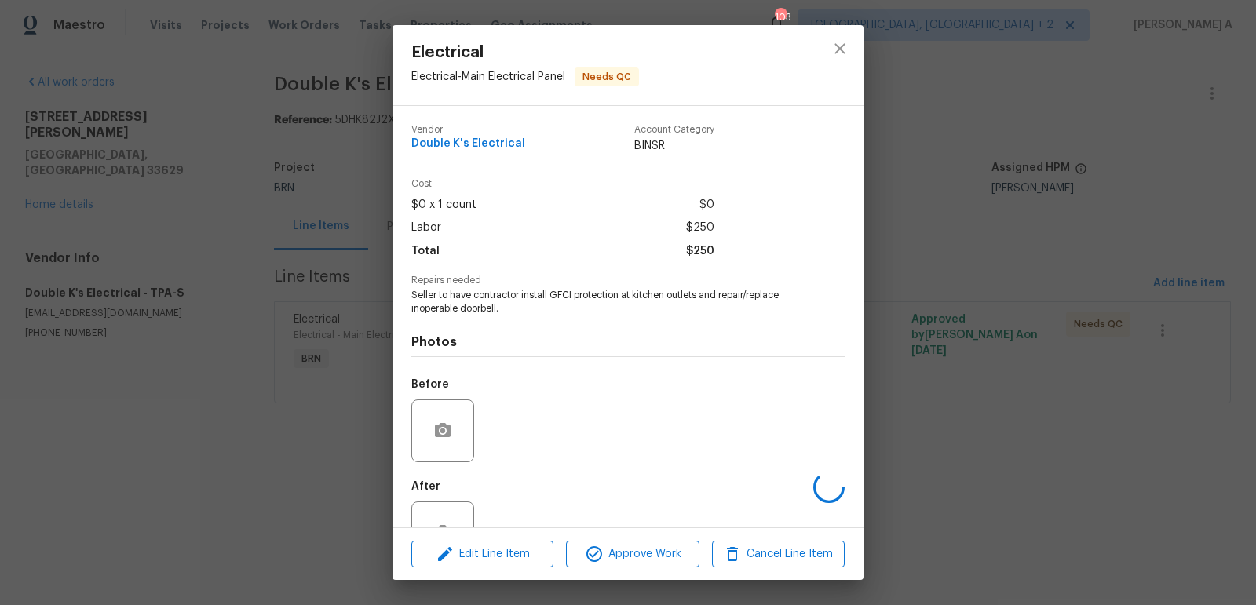
scroll to position [52, 0]
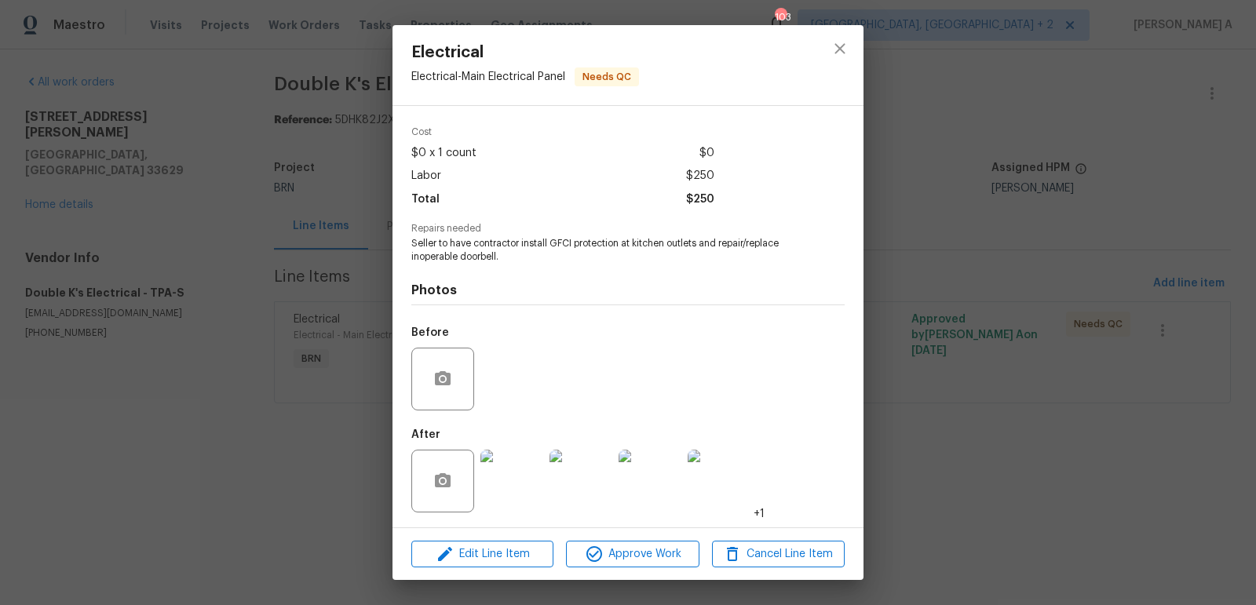
click at [520, 489] on img at bounding box center [511, 481] width 63 height 63
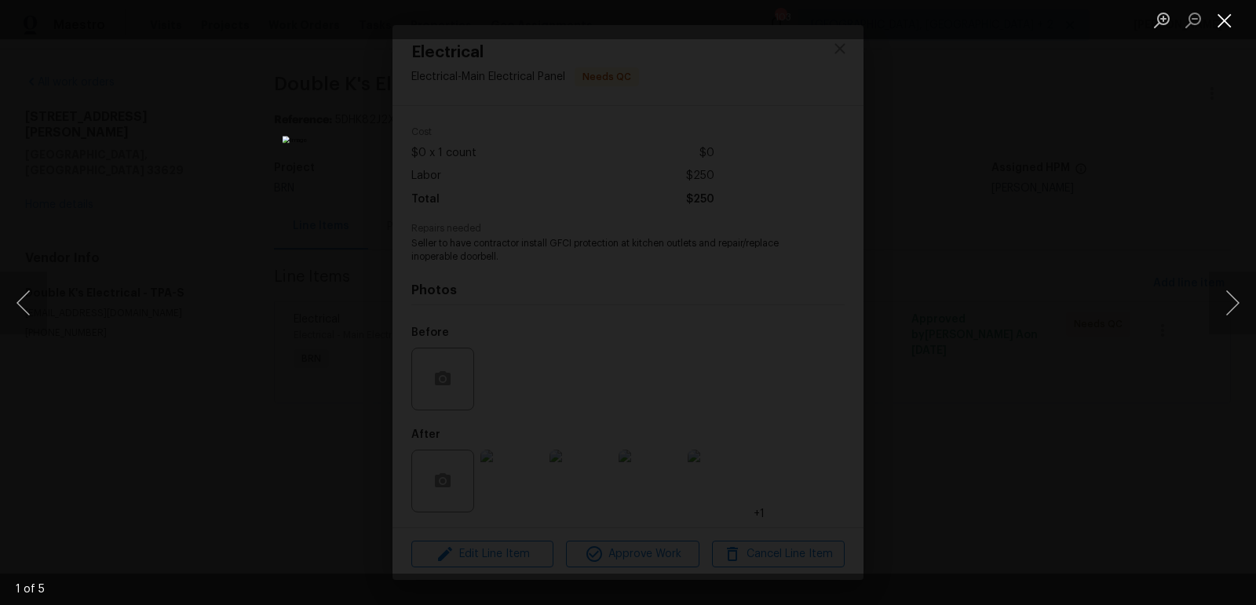
click at [1226, 16] on button "Close lightbox" at bounding box center [1224, 19] width 31 height 27
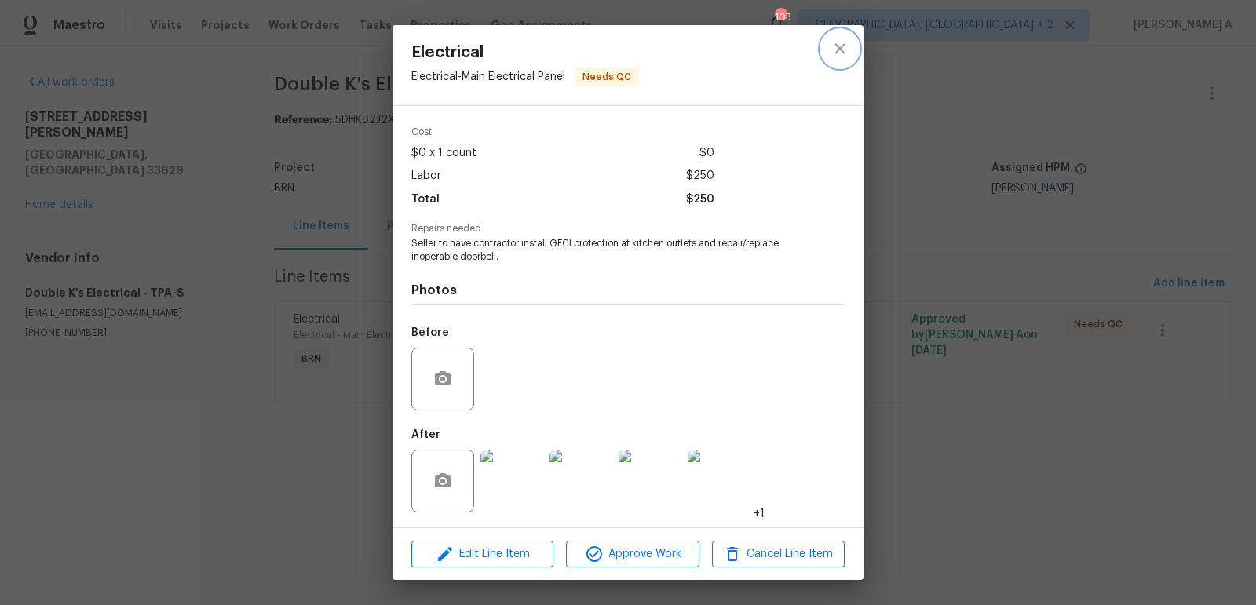
click at [847, 49] on icon "close" at bounding box center [839, 48] width 19 height 19
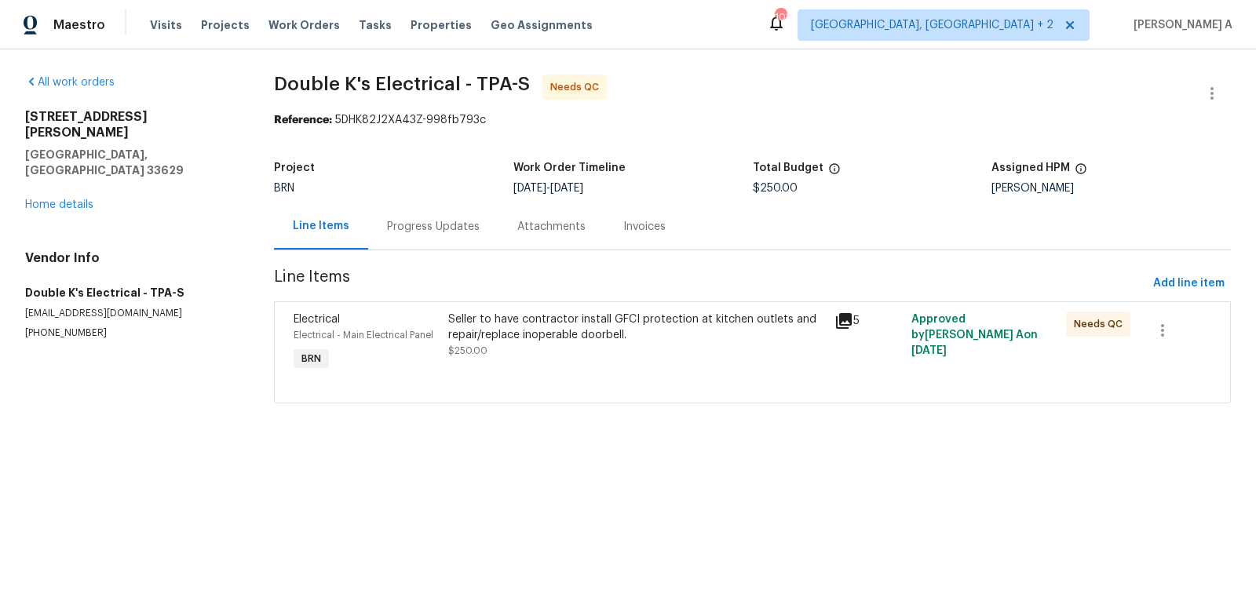
click at [602, 372] on div "Seller to have contractor install GFCI protection at kitchen outlets and repair…" at bounding box center [636, 343] width 386 height 72
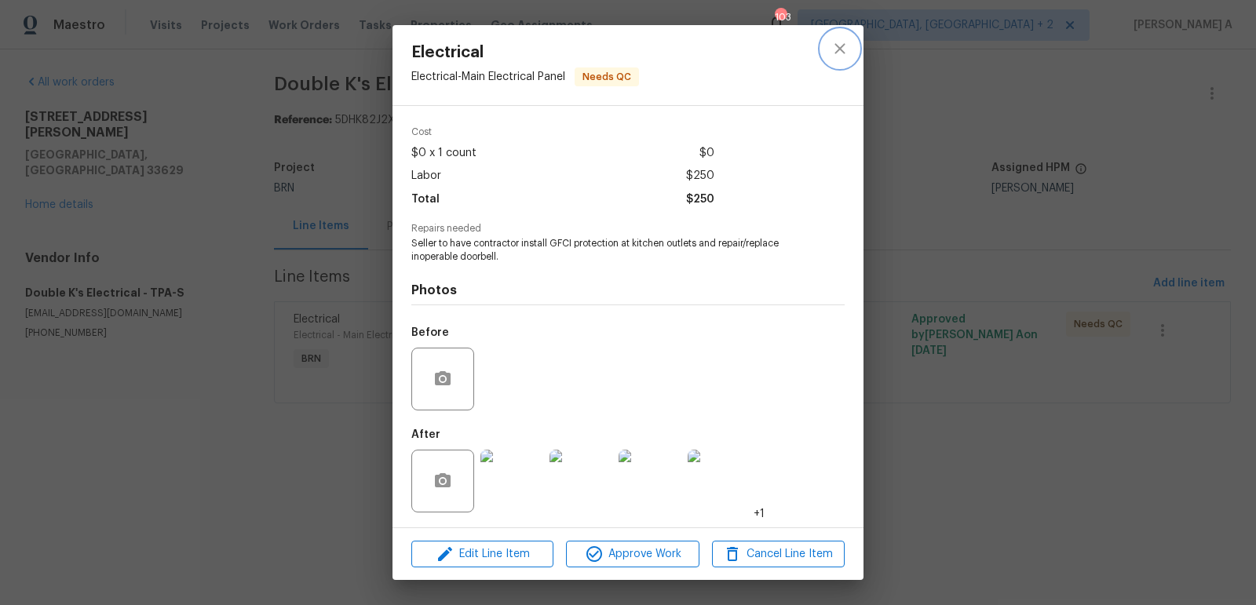
click at [837, 53] on icon "close" at bounding box center [839, 48] width 19 height 19
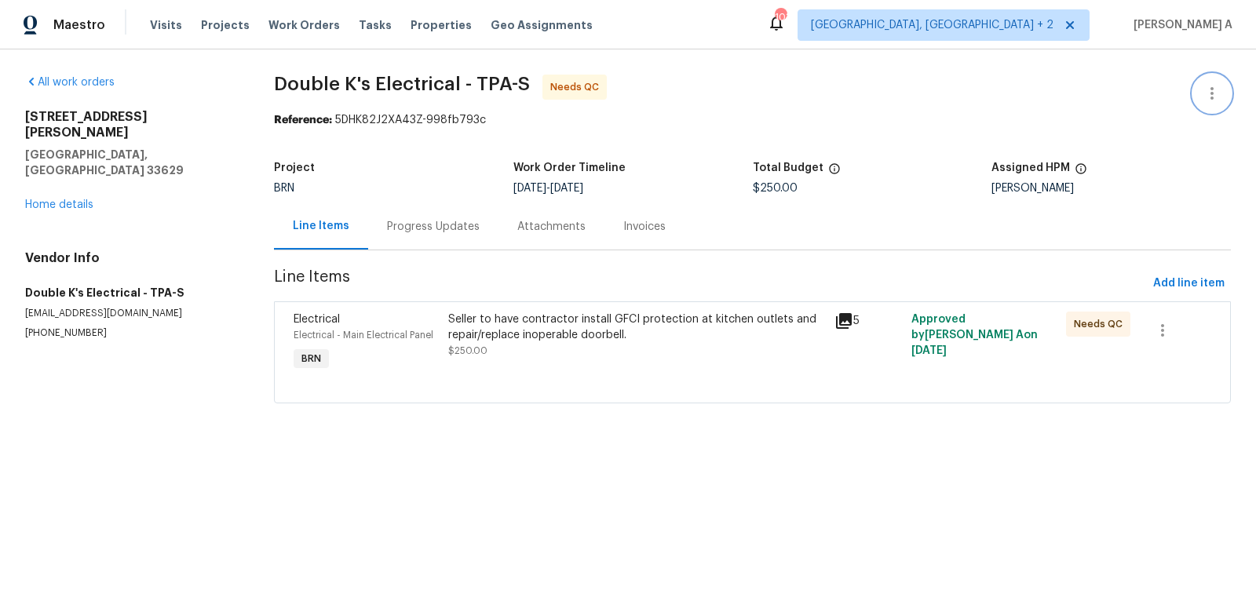
click at [1212, 85] on icon "button" at bounding box center [1211, 93] width 19 height 19
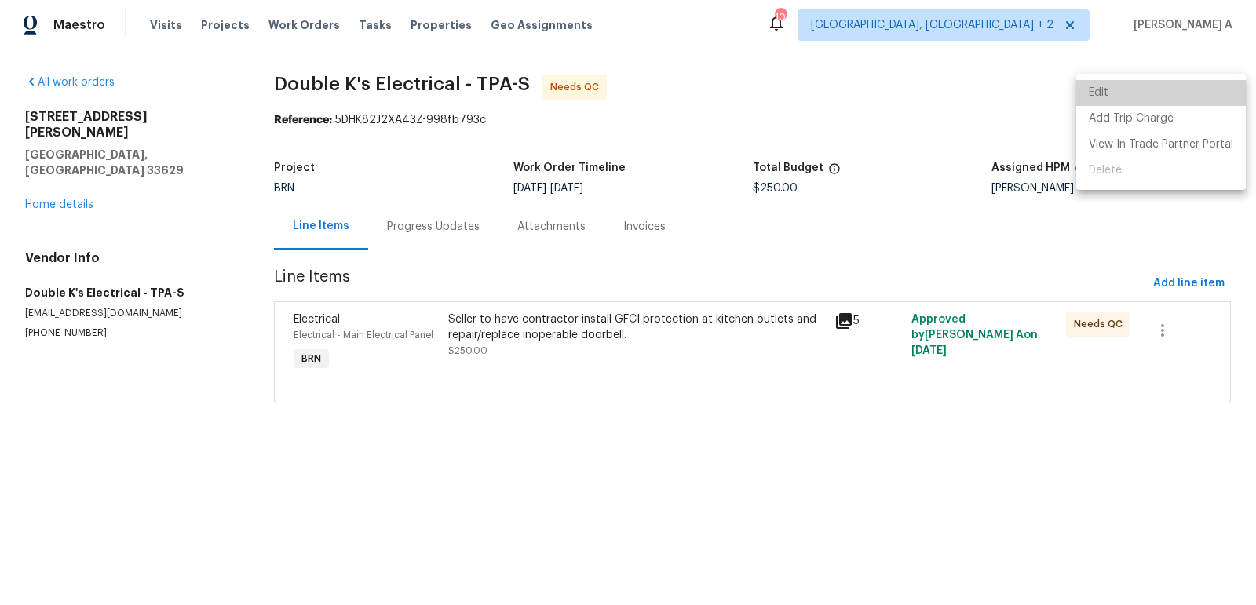
click at [1181, 86] on li "Edit" at bounding box center [1161, 93] width 170 height 26
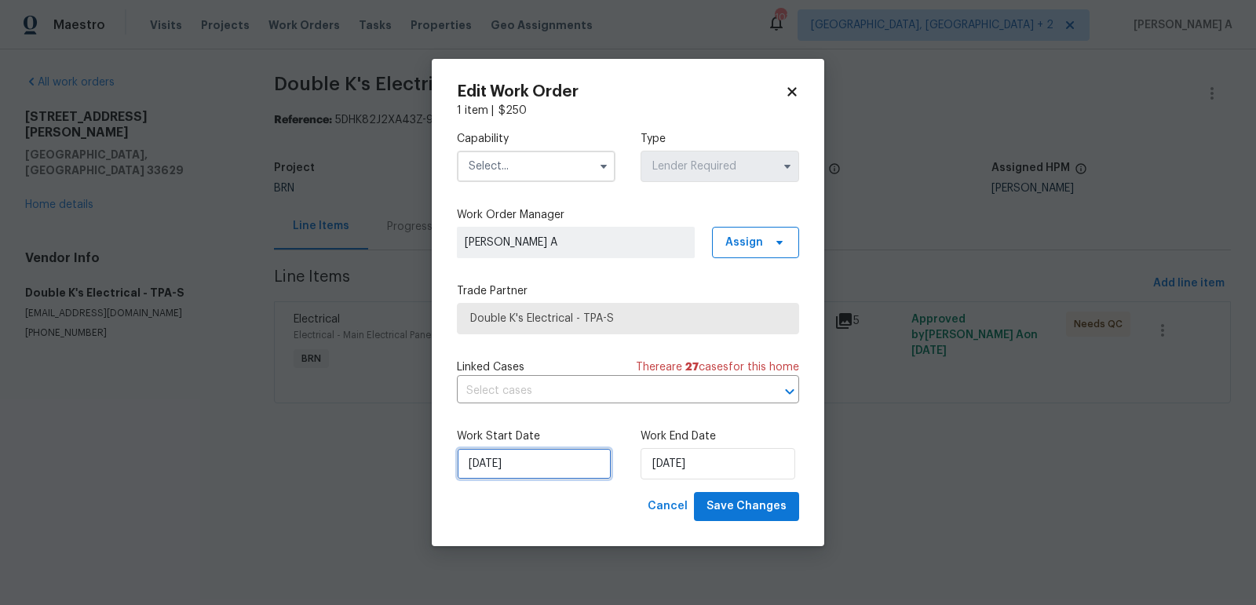
click at [524, 474] on input "10/10/2025" at bounding box center [534, 463] width 155 height 31
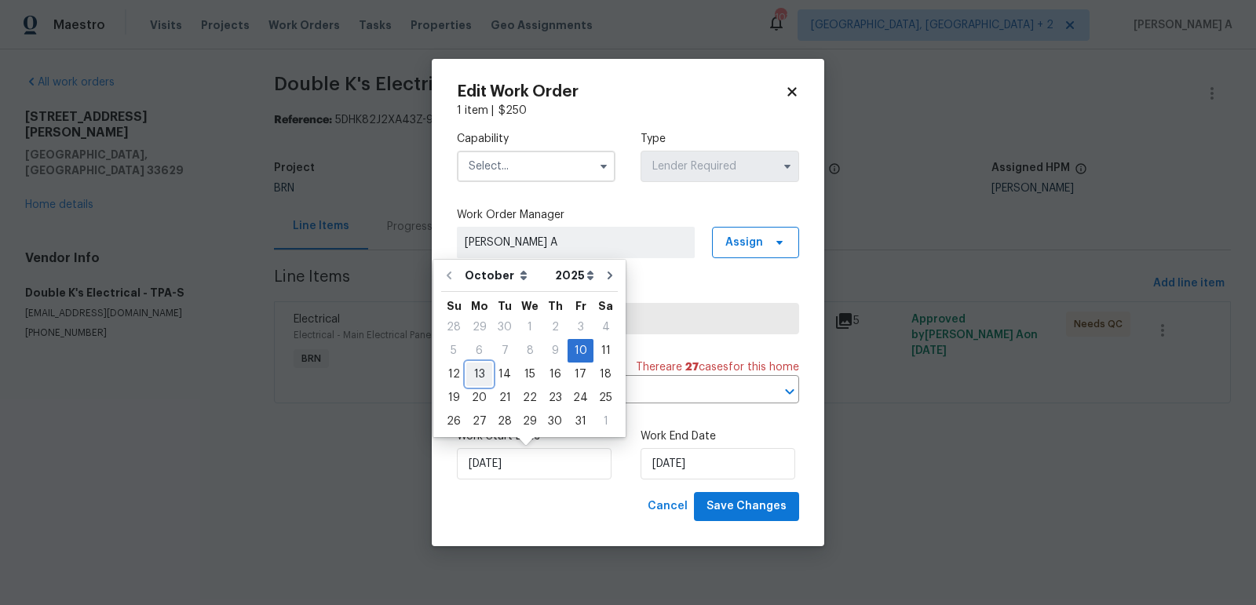
click at [476, 375] on div "13" at bounding box center [479, 374] width 26 height 22
type input "[DATE]"
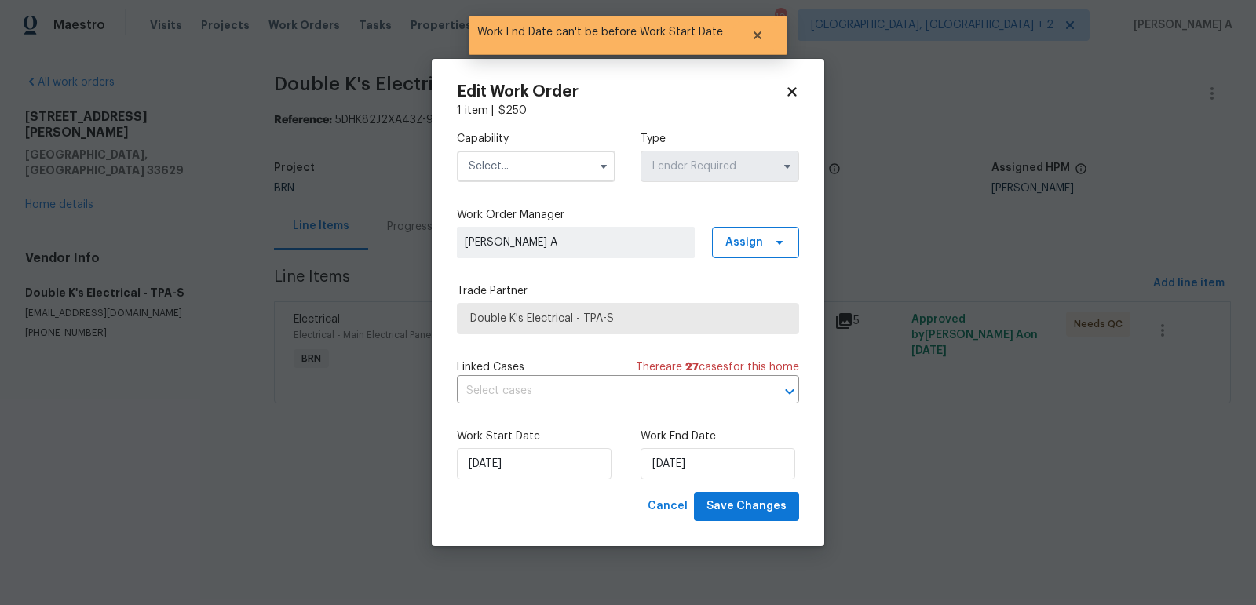
click at [544, 179] on input "text" at bounding box center [536, 166] width 159 height 31
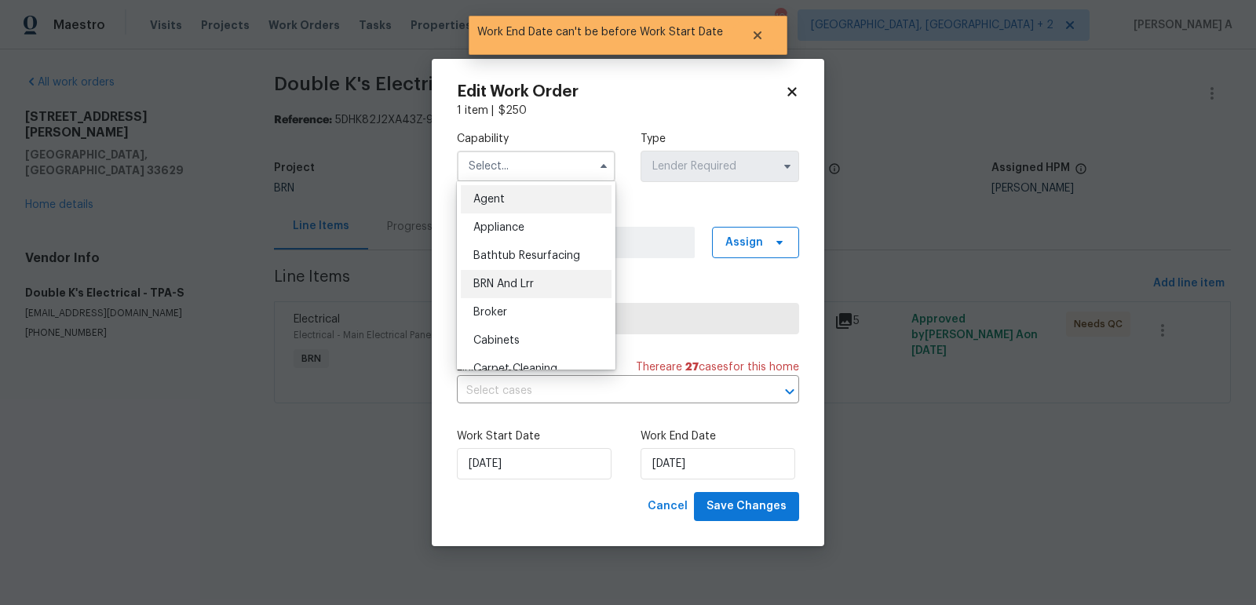
click at [541, 288] on div "BRN And Lrr" at bounding box center [536, 284] width 151 height 28
type input "BRN And Lrr"
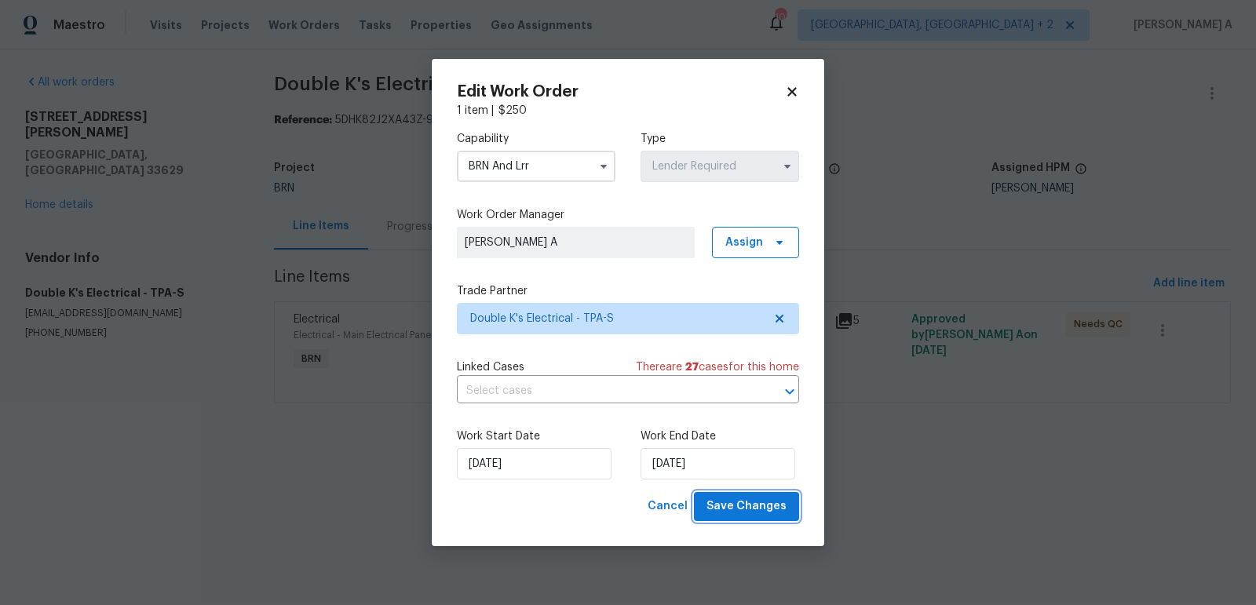
click at [751, 499] on span "Save Changes" at bounding box center [746, 507] width 80 height 20
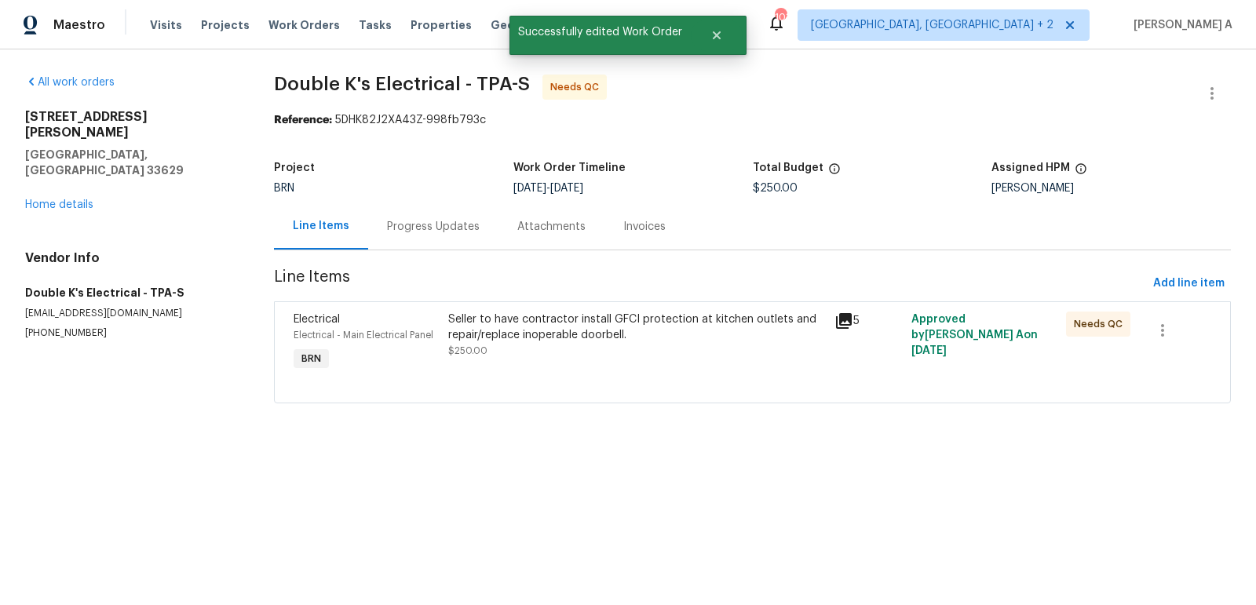
click at [569, 340] on div "Seller to have contractor install GFCI protection at kitchen outlets and repair…" at bounding box center [636, 327] width 377 height 31
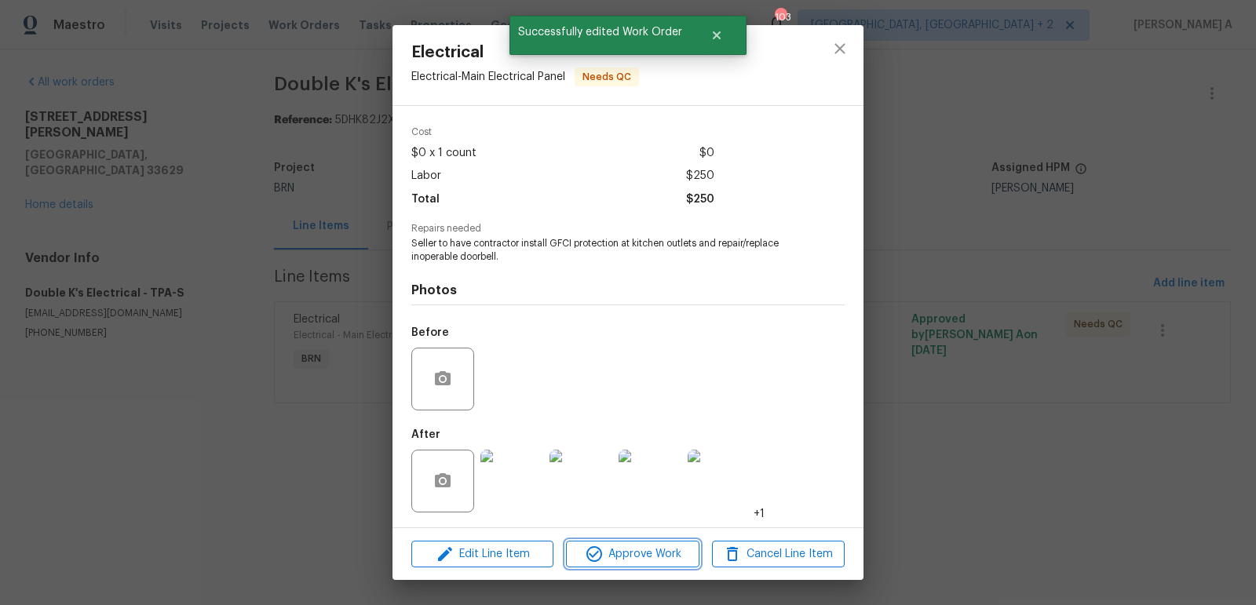
click at [627, 547] on span "Approve Work" at bounding box center [632, 555] width 123 height 20
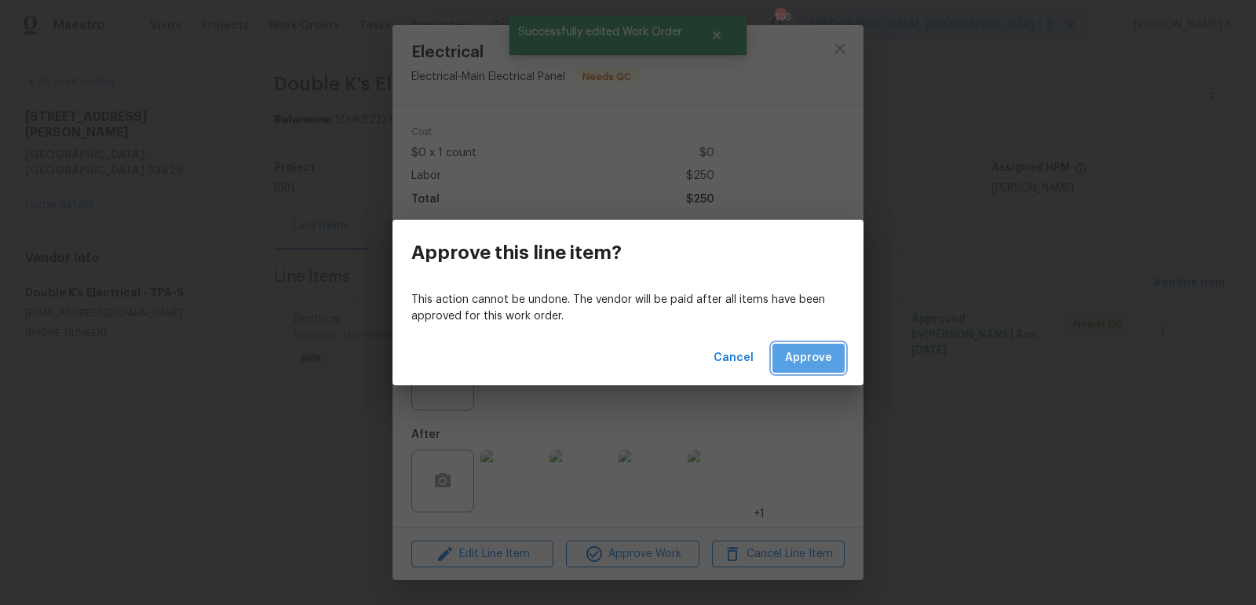
click at [813, 351] on span "Approve" at bounding box center [808, 358] width 47 height 20
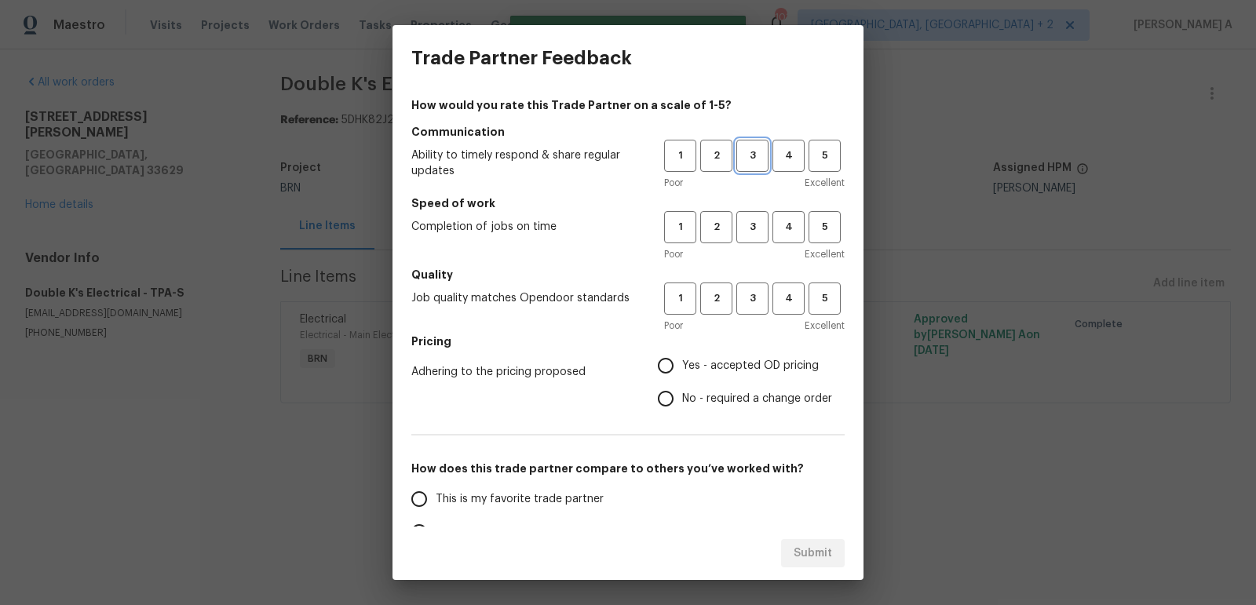
click at [749, 145] on button "3" at bounding box center [752, 156] width 32 height 32
click at [799, 126] on h5 "Communication" at bounding box center [627, 132] width 433 height 16
click at [799, 149] on span "4" at bounding box center [788, 156] width 29 height 18
click at [819, 160] on span "5" at bounding box center [824, 156] width 29 height 18
click at [824, 230] on span "5" at bounding box center [824, 227] width 29 height 18
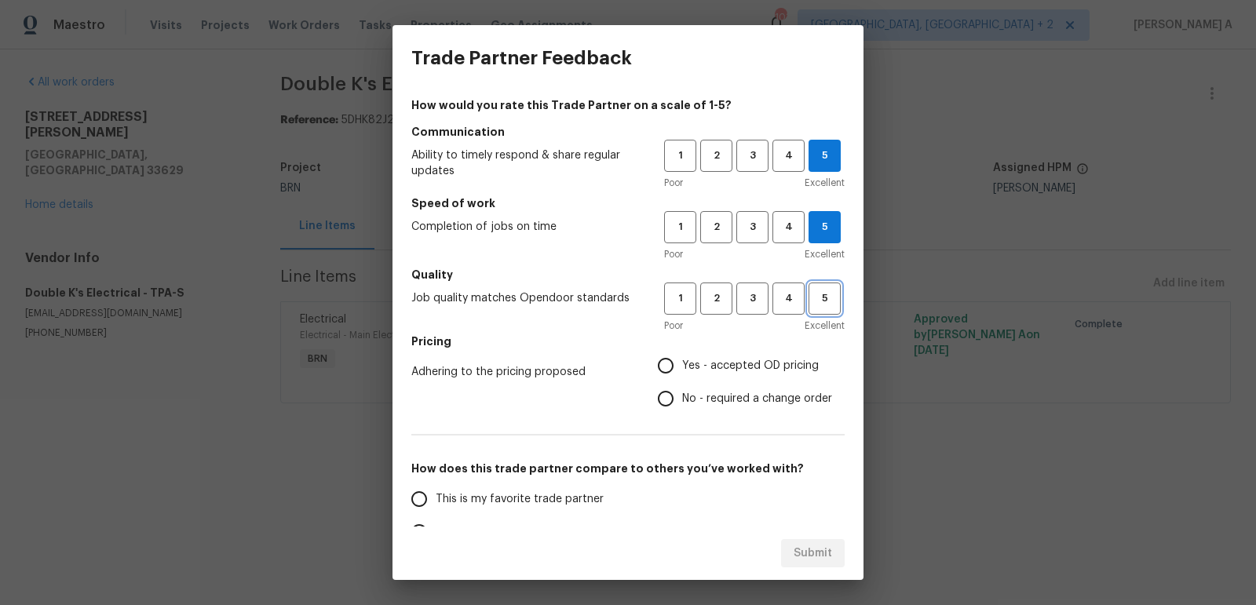
click at [824, 290] on span "5" at bounding box center [824, 299] width 29 height 18
click at [744, 347] on h5 "Pricing" at bounding box center [627, 342] width 433 height 16
click at [731, 360] on span "Yes - accepted OD pricing" at bounding box center [750, 366] width 137 height 16
click at [682, 360] on input "Yes - accepted OD pricing" at bounding box center [665, 365] width 33 height 33
radio input "true"
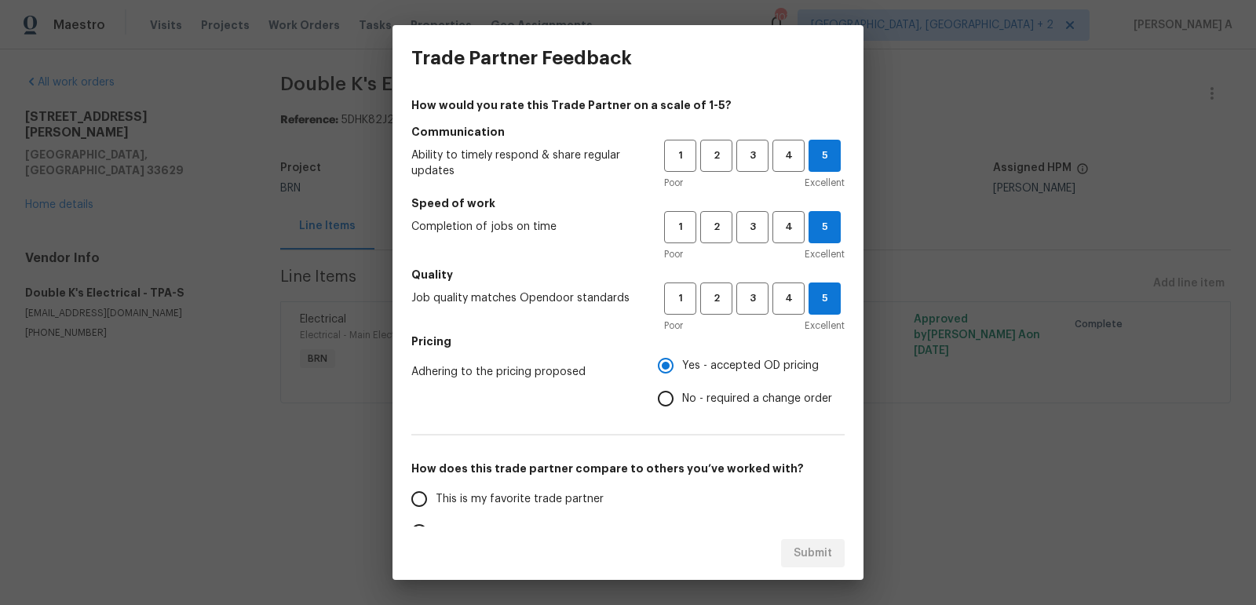
click at [542, 510] on label "This is my favorite trade partner" at bounding box center [527, 499] width 248 height 33
click at [436, 510] on input "This is my favorite trade partner" at bounding box center [419, 499] width 33 height 33
click at [822, 567] on button "Submit" at bounding box center [813, 553] width 64 height 29
radio input "true"
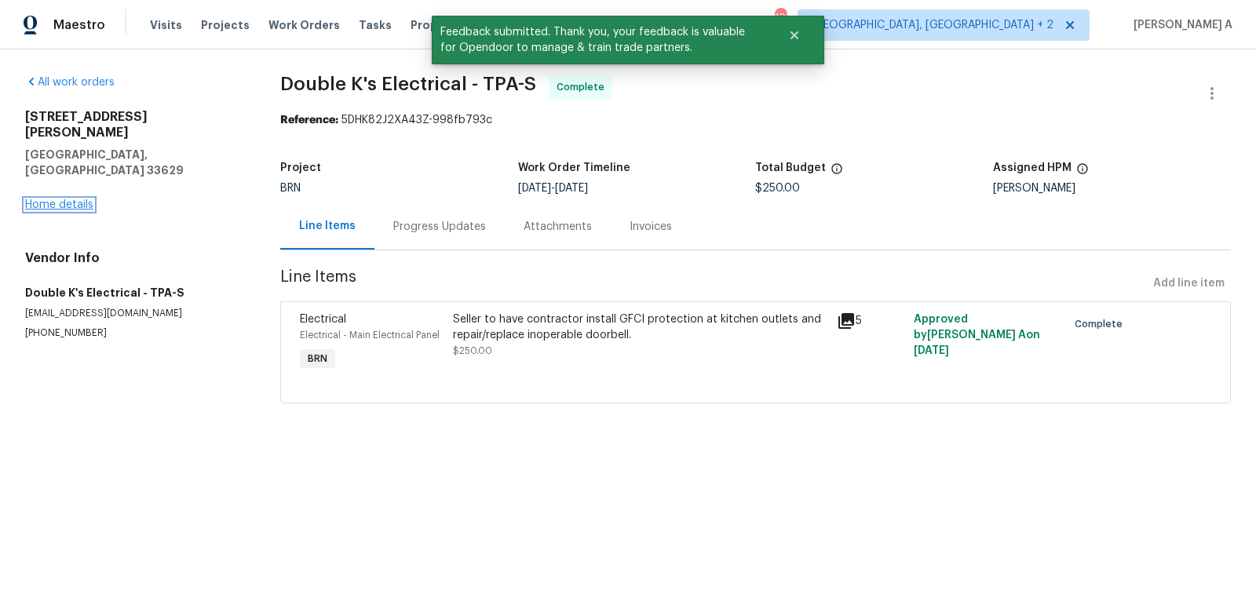
click at [72, 199] on link "Home details" at bounding box center [59, 204] width 68 height 11
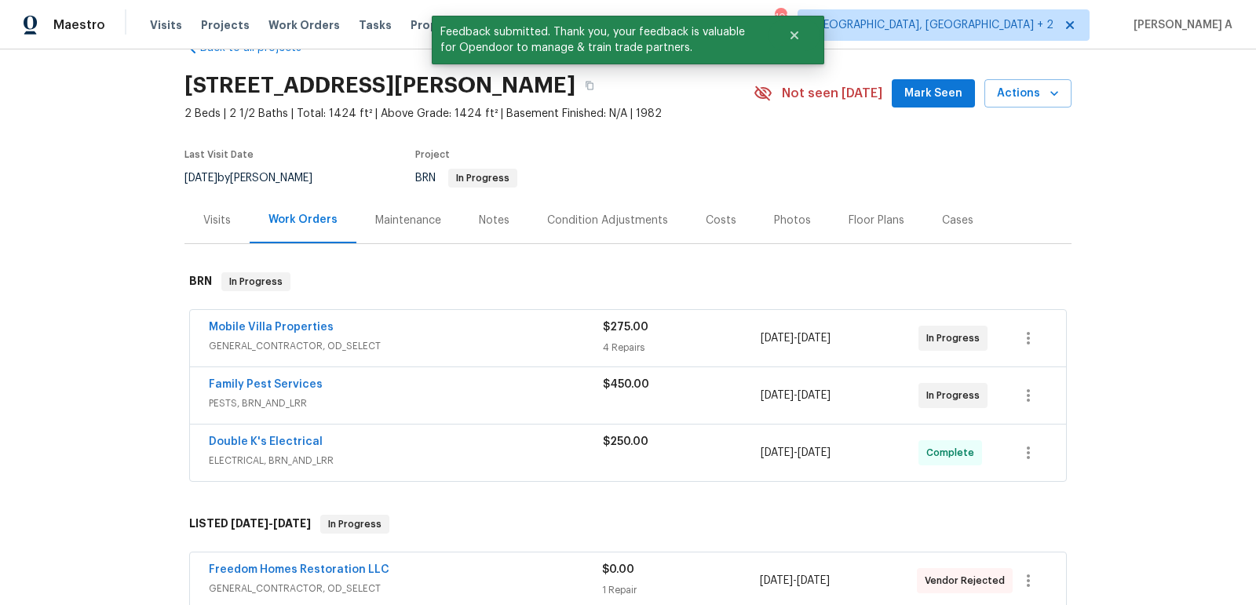
scroll to position [63, 0]
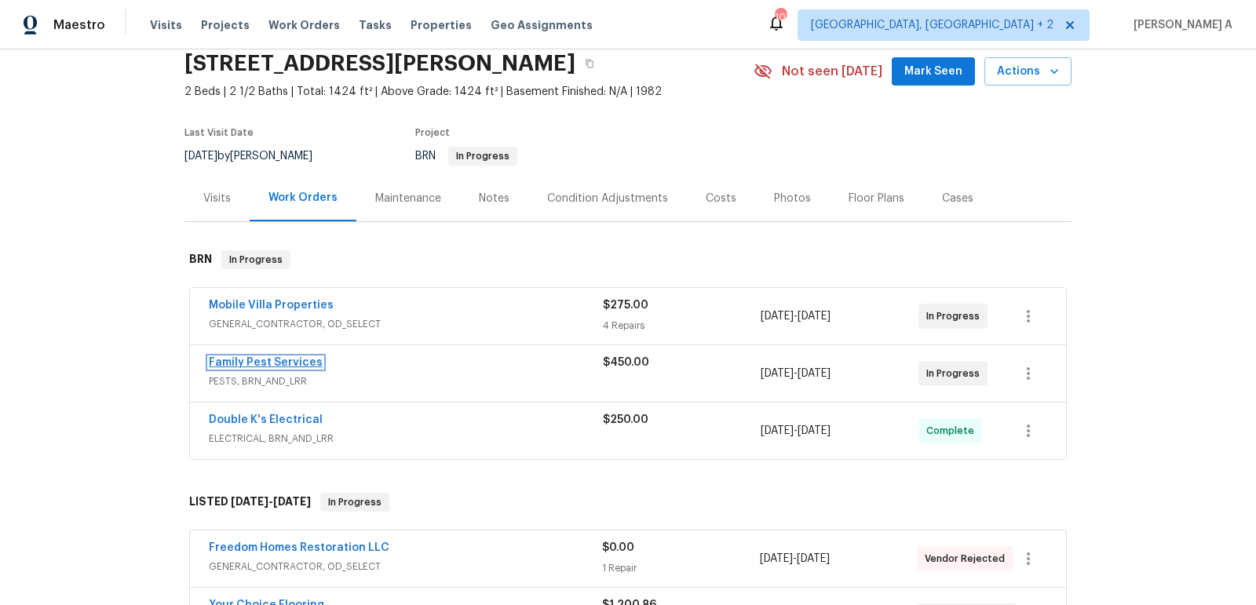
click at [283, 359] on link "Family Pest Services" at bounding box center [266, 362] width 114 height 11
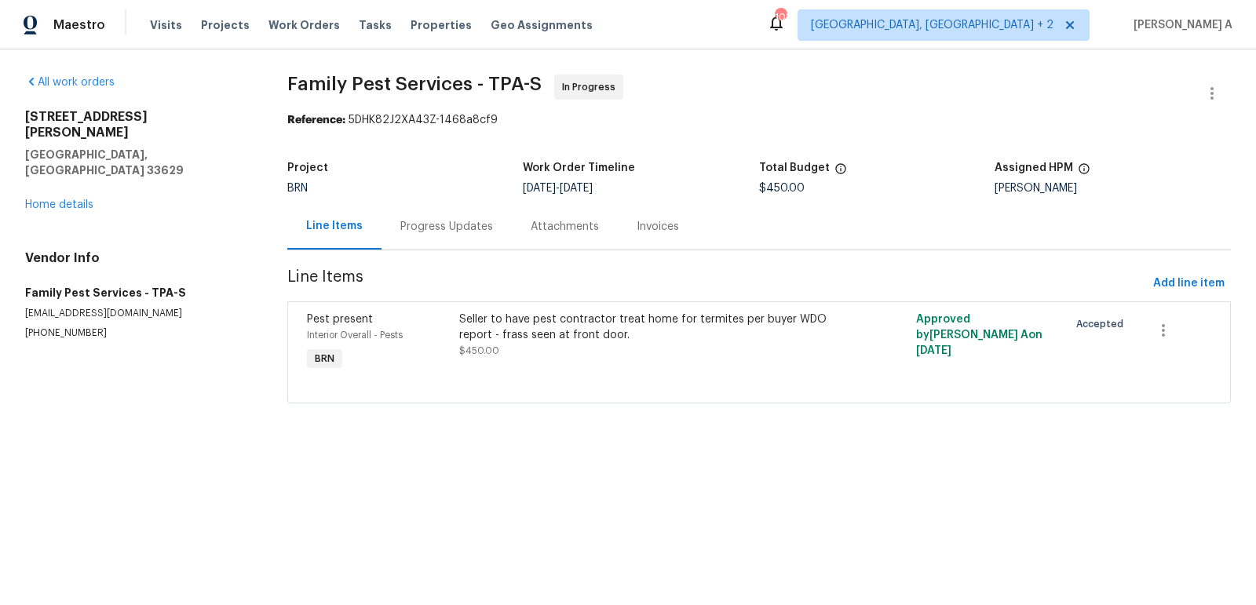
click at [400, 223] on div "Progress Updates" at bounding box center [446, 227] width 93 height 16
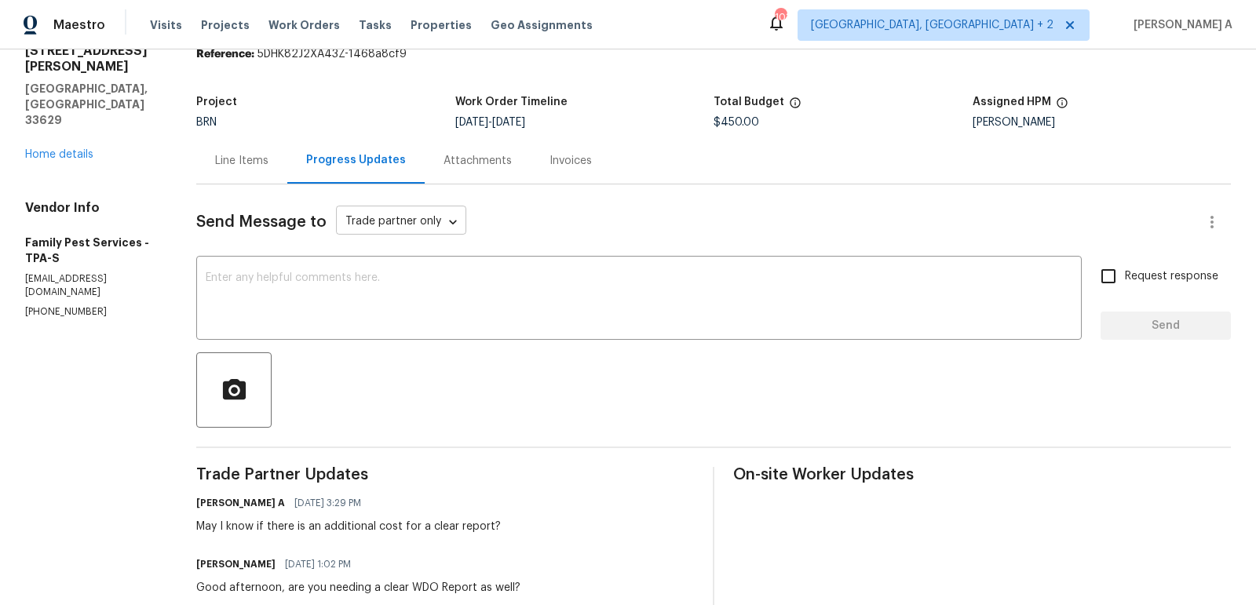
scroll to position [67, 0]
click at [202, 558] on h6 "Lina Rodriguez" at bounding box center [235, 564] width 79 height 16
copy h6 "Lina"
click at [298, 301] on textarea at bounding box center [639, 299] width 866 height 55
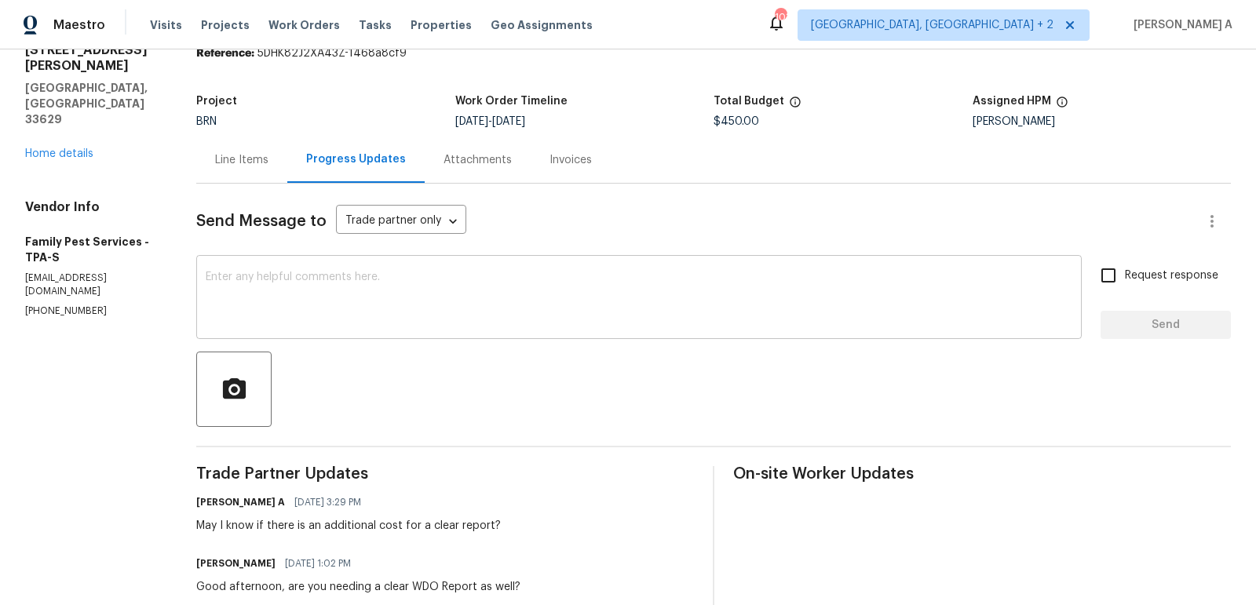
paste textarea "Lina"
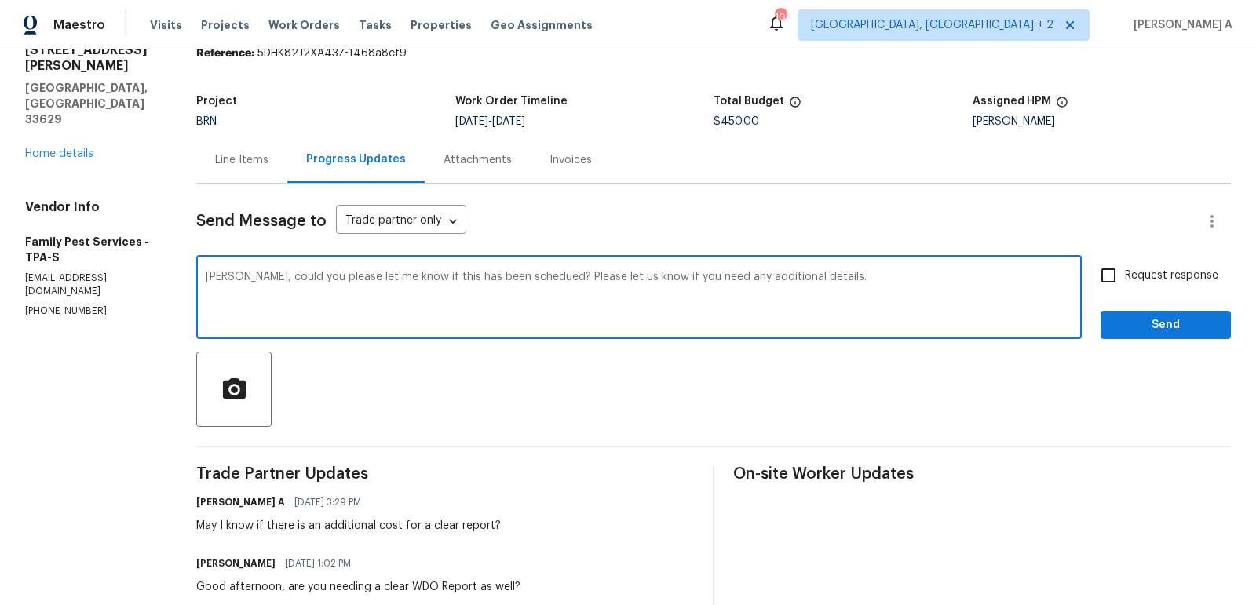
click at [532, 276] on textarea "Lina, could you please let me know if this has been schedued? Please let us kno…" at bounding box center [639, 299] width 866 height 55
click at [0, 0] on span "Correct the spelling error" at bounding box center [0, 0] width 0 height 0
click at [805, 276] on textarea "Lina, could you please let me know if this has been scheduled? clear report is …" at bounding box center [639, 299] width 866 height 55
click at [0, 0] on qb-div "Correct the article A clear" at bounding box center [0, 0] width 0 height 0
click at [282, 296] on textarea "Lina, could you please let me know if this has been scheduled? A clear report i…" at bounding box center [639, 299] width 866 height 55
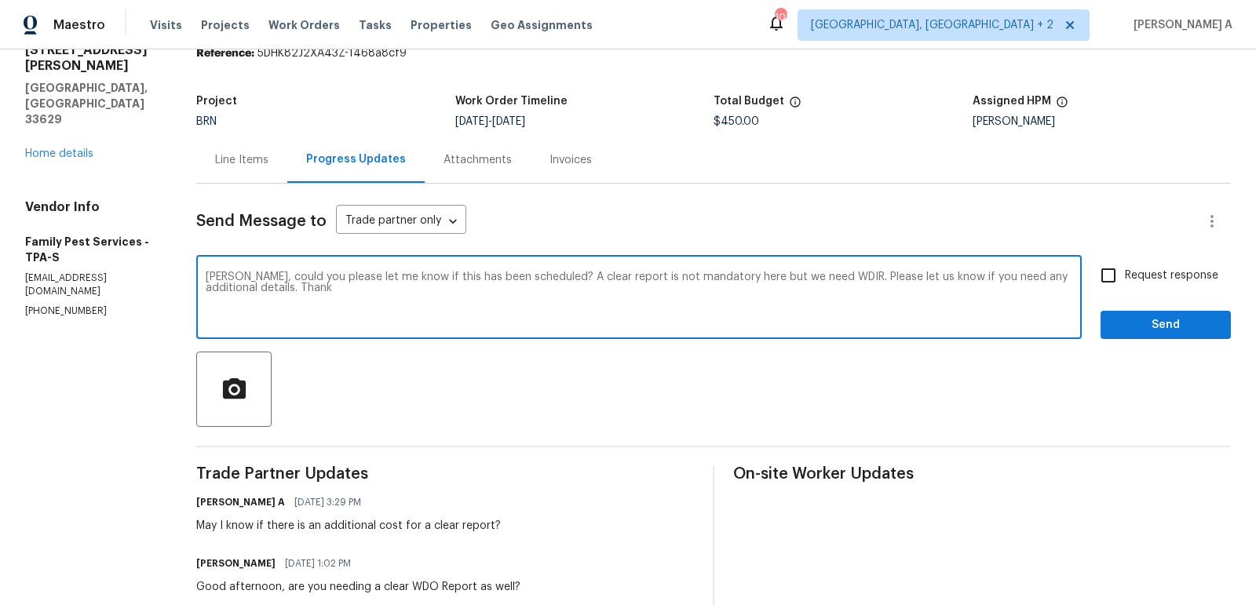
type textarea "Lina, could you please let me know if this has been scheduled? A clear report i…"
click at [282, 296] on textarea "Lina, could you please let me know if this has been scheduled? A clear report i…" at bounding box center [639, 299] width 866 height 55
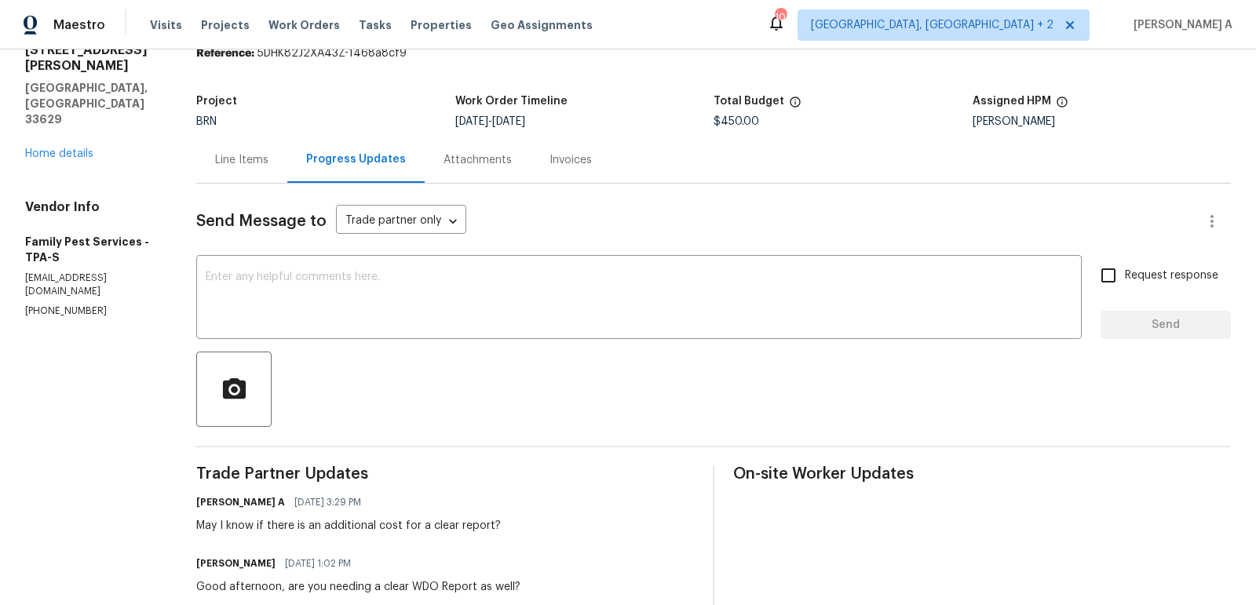
click at [221, 149] on div "Line Items" at bounding box center [241, 160] width 91 height 46
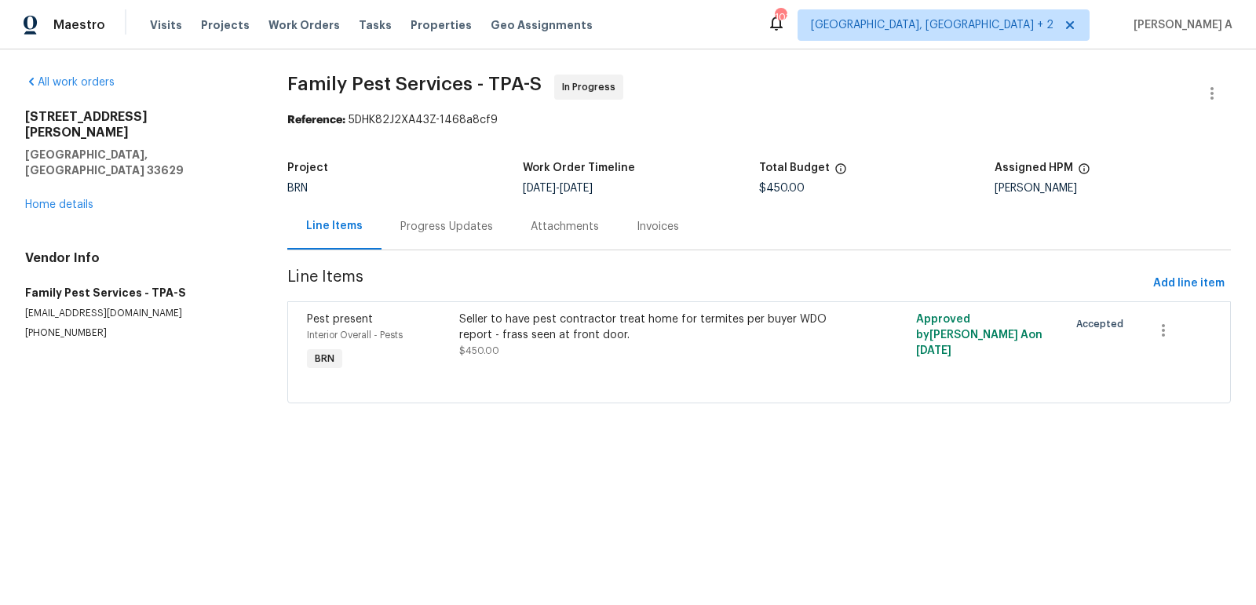
click at [445, 228] on div "Progress Updates" at bounding box center [446, 227] width 93 height 16
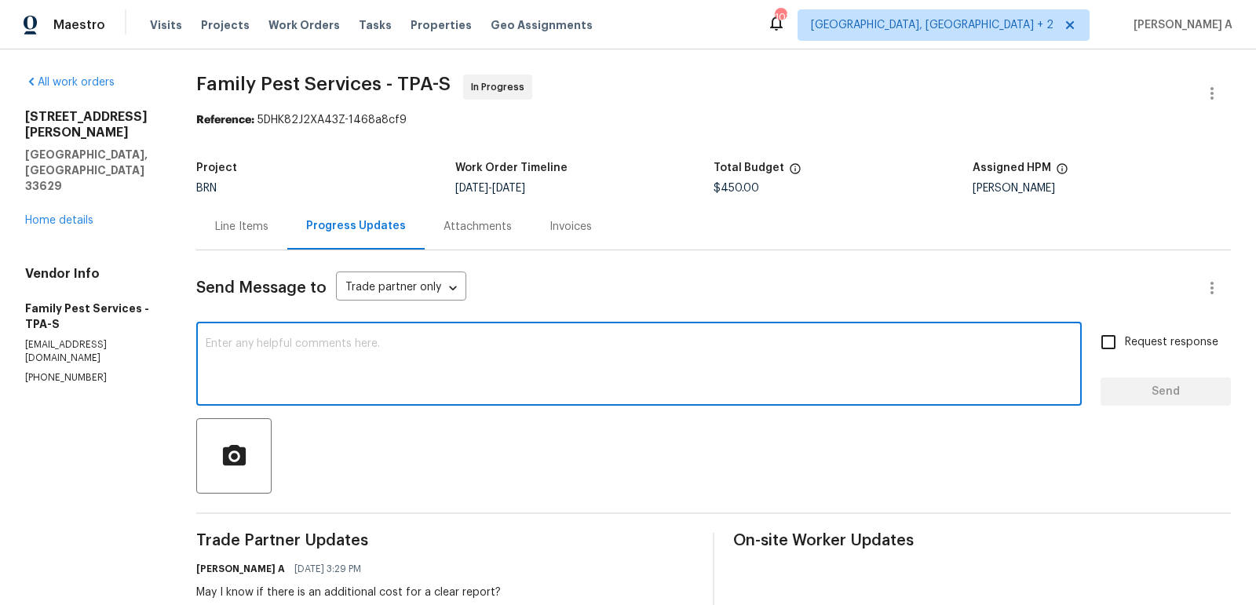
click at [429, 374] on textarea at bounding box center [639, 365] width 866 height 55
paste textarea "Lina, could you please let me know if this has been scheduled? A clear report i…"
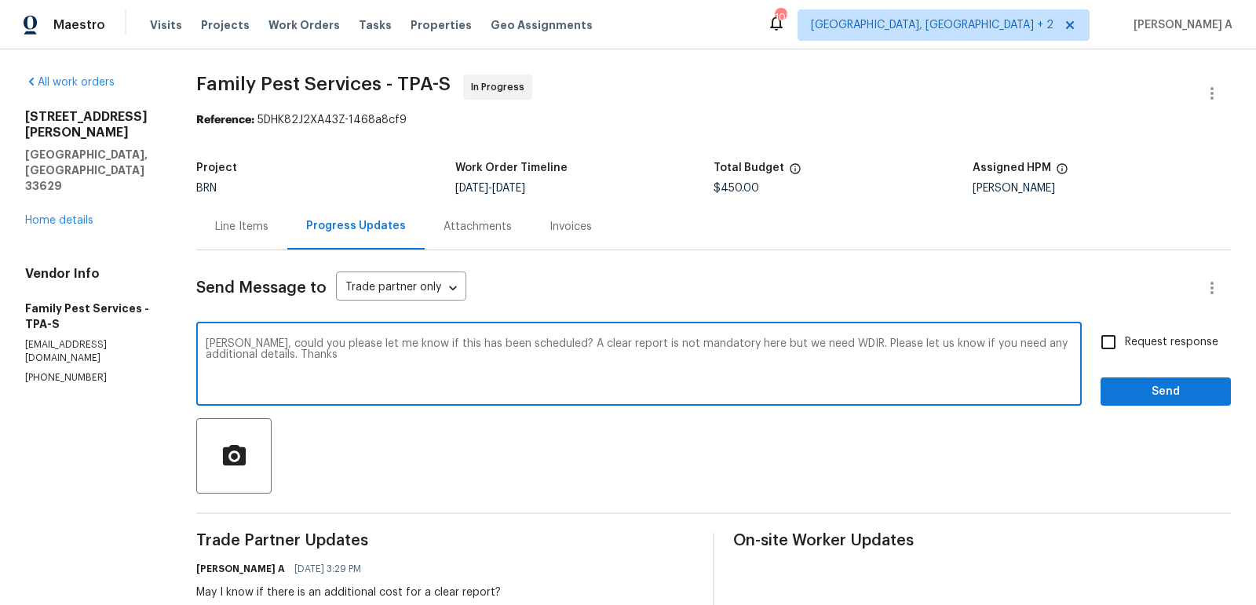
type textarea "Lina, could you please let me know if this has been scheduled? A clear report i…"
click at [1153, 310] on div "Send Message to Trade partner only Trade partner only ​ Lina, could you please …" at bounding box center [713, 550] width 1034 height 600
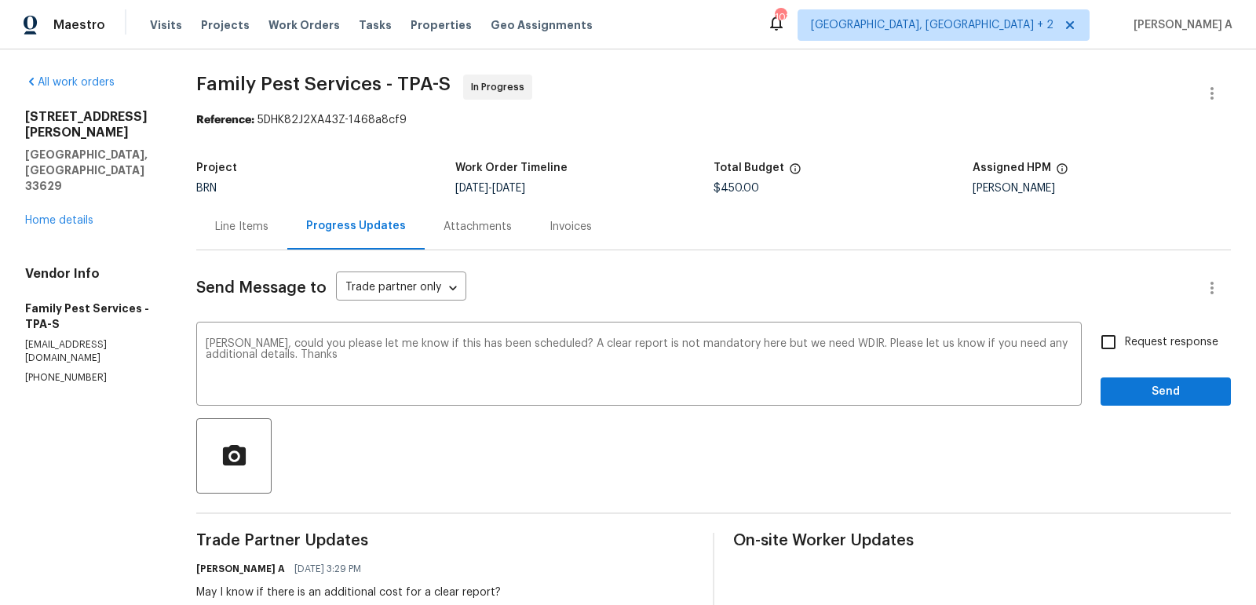
click at [1148, 338] on span "Request response" at bounding box center [1171, 342] width 93 height 16
click at [1125, 338] on input "Request response" at bounding box center [1108, 342] width 33 height 33
checkbox input "true"
click at [1133, 398] on span "Send" at bounding box center [1165, 392] width 105 height 20
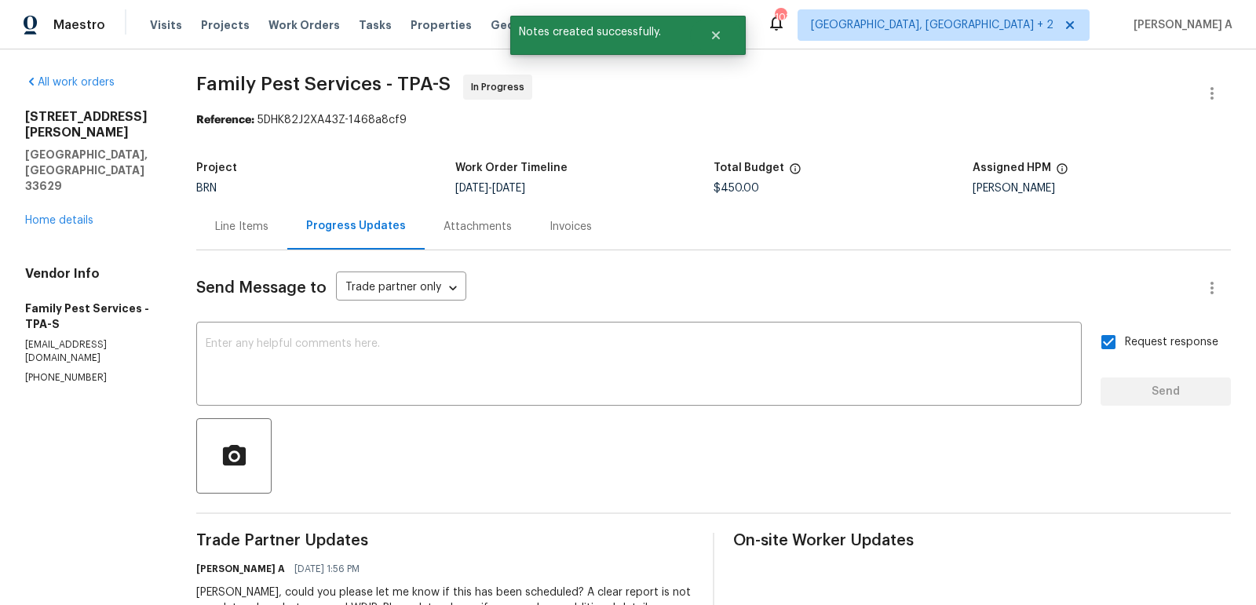
click at [250, 241] on div "Line Items" at bounding box center [241, 226] width 91 height 46
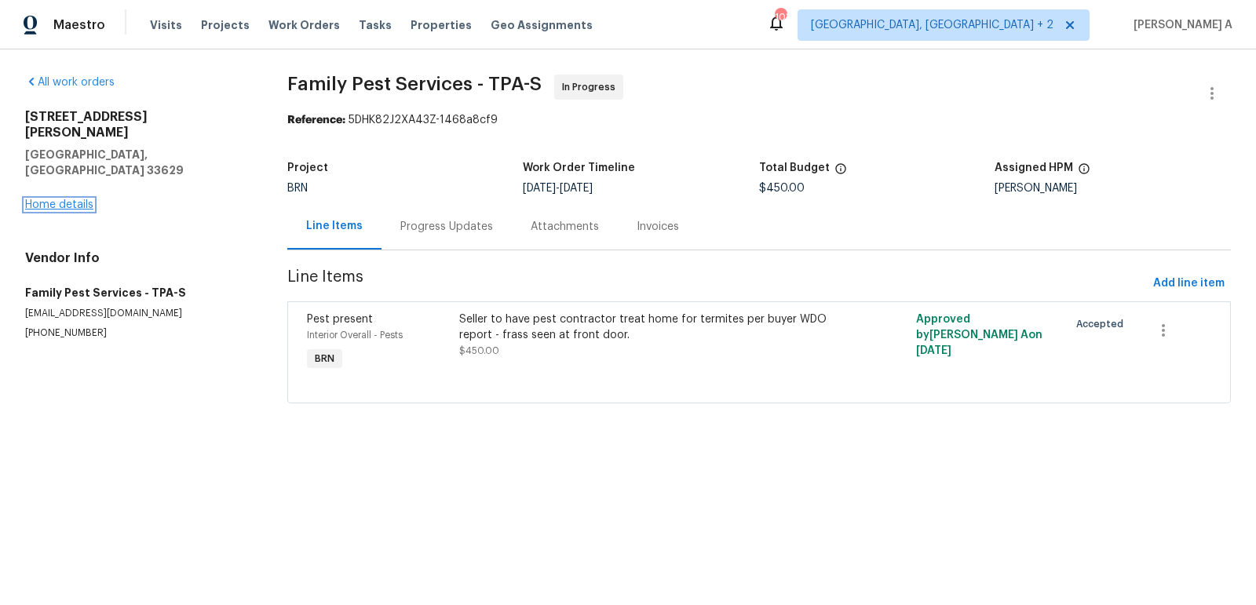
click at [72, 199] on link "Home details" at bounding box center [59, 204] width 68 height 11
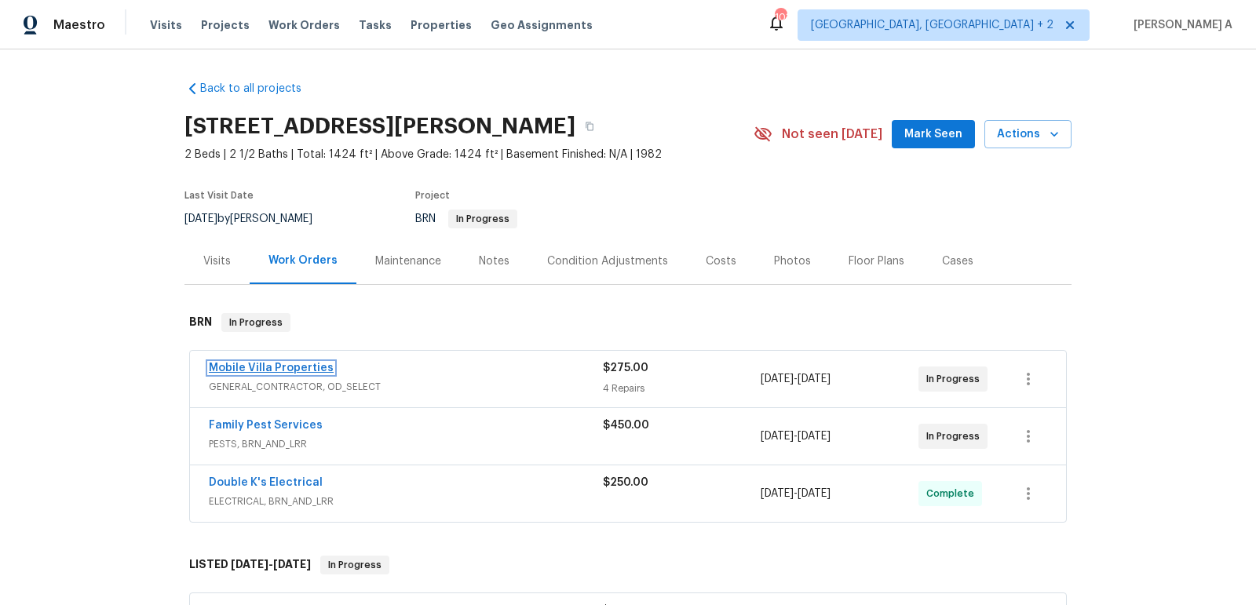
click at [266, 364] on link "Mobile Villa Properties" at bounding box center [271, 368] width 125 height 11
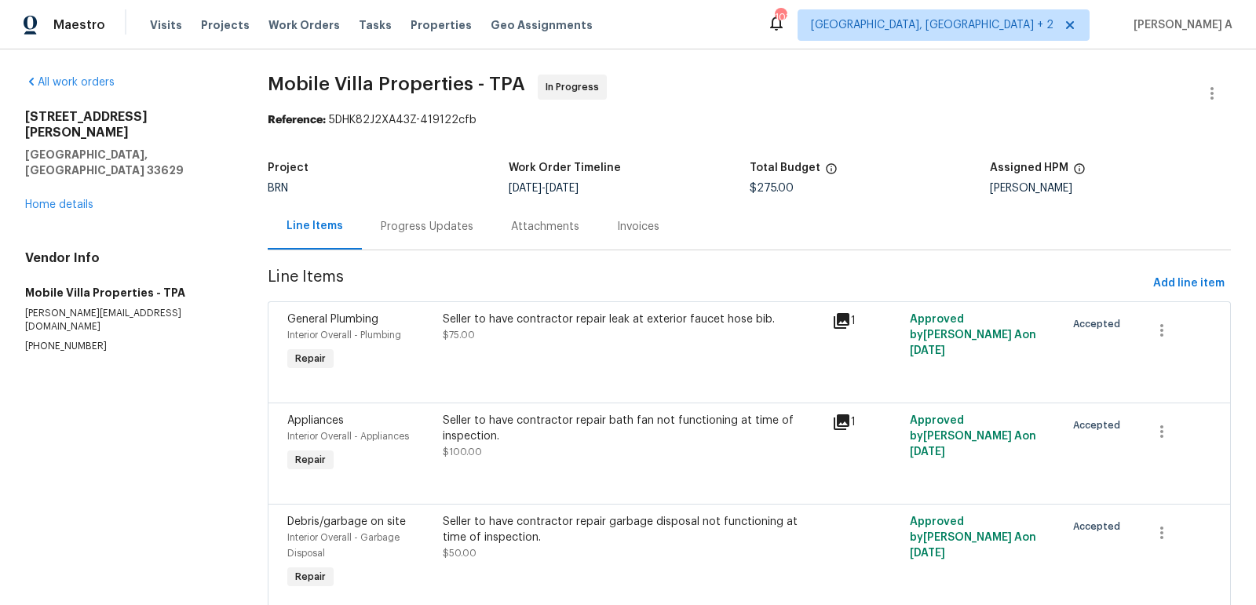
click at [414, 221] on div "Progress Updates" at bounding box center [427, 227] width 93 height 16
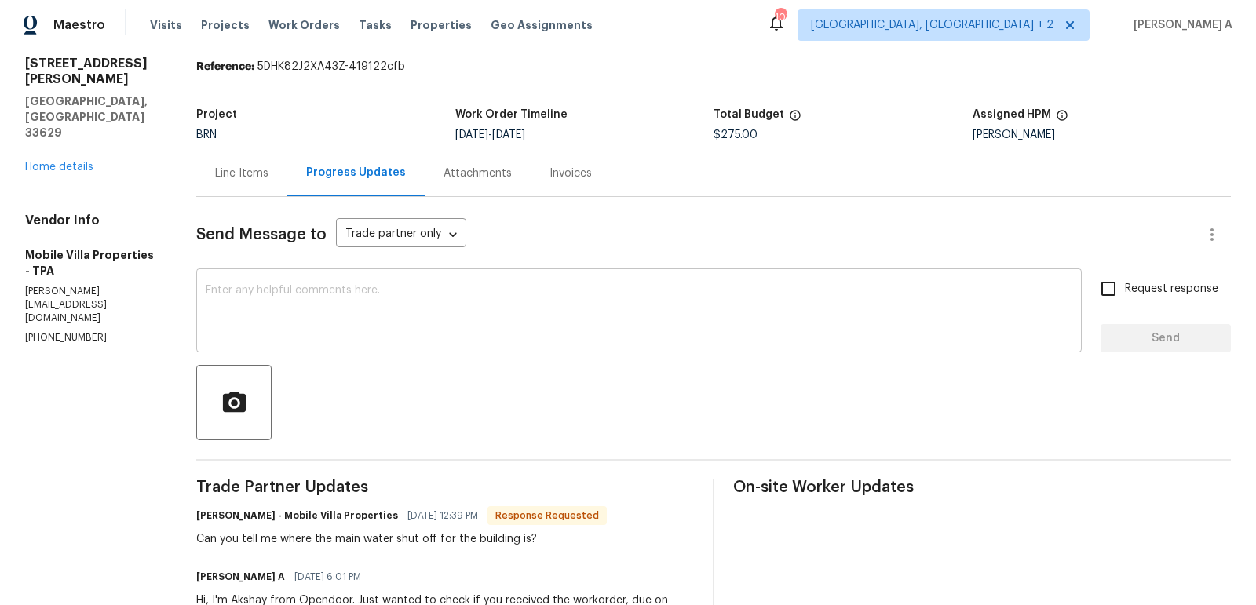
scroll to position [60, 0]
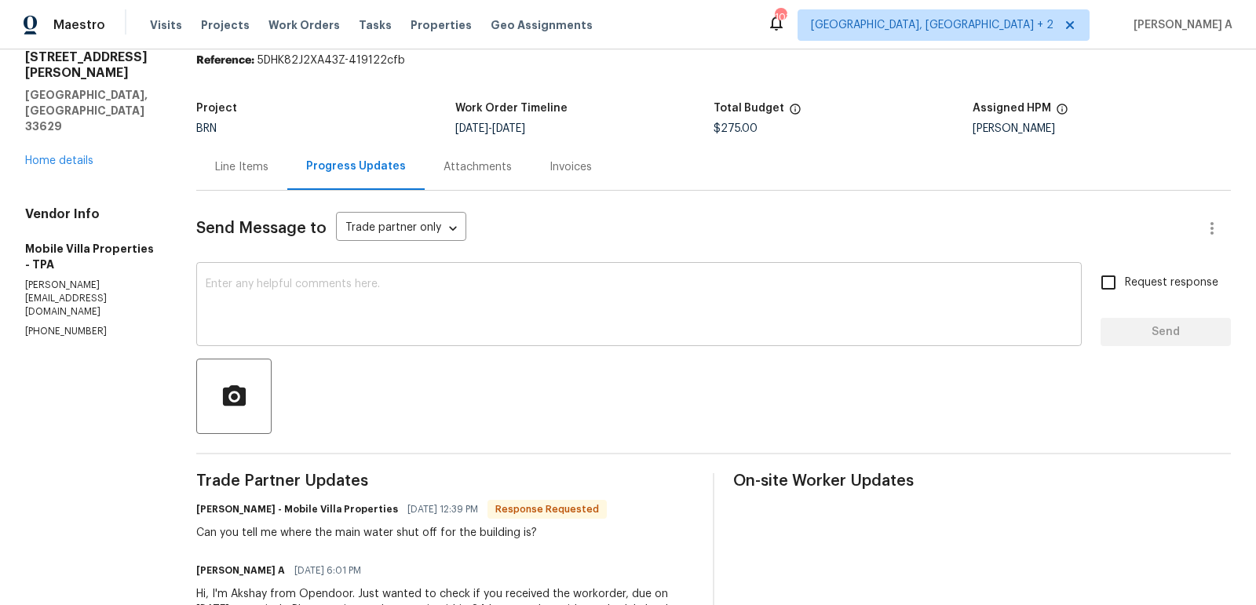
click at [473, 315] on textarea at bounding box center [639, 306] width 866 height 55
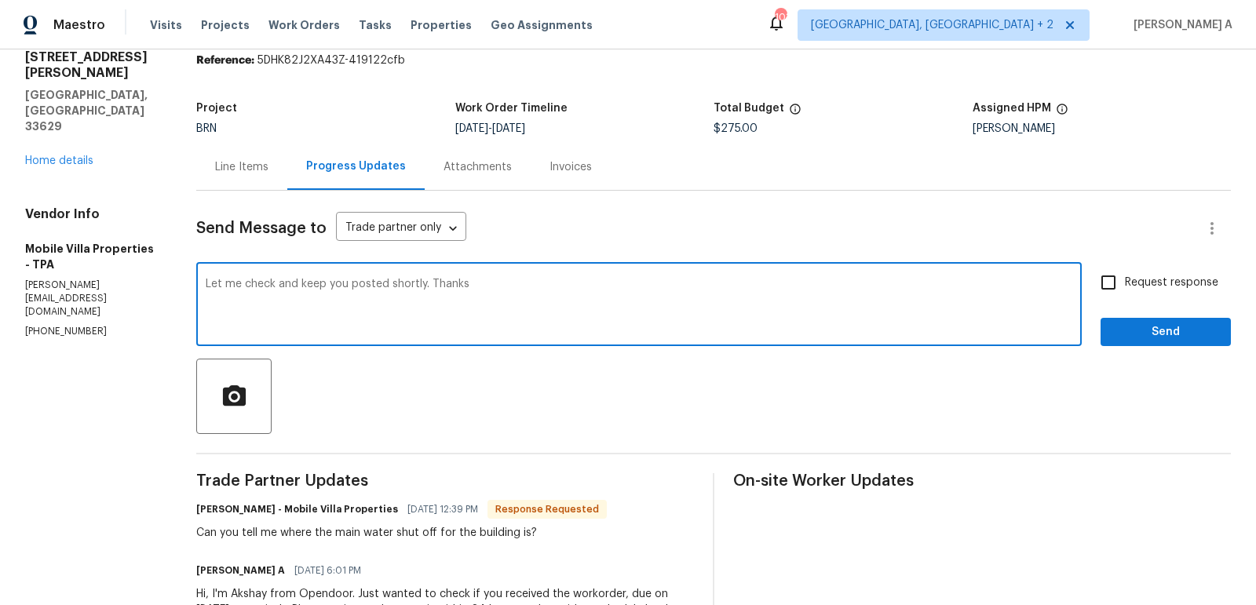
type textarea "Let me check and keep you posted shortly. Thanks"
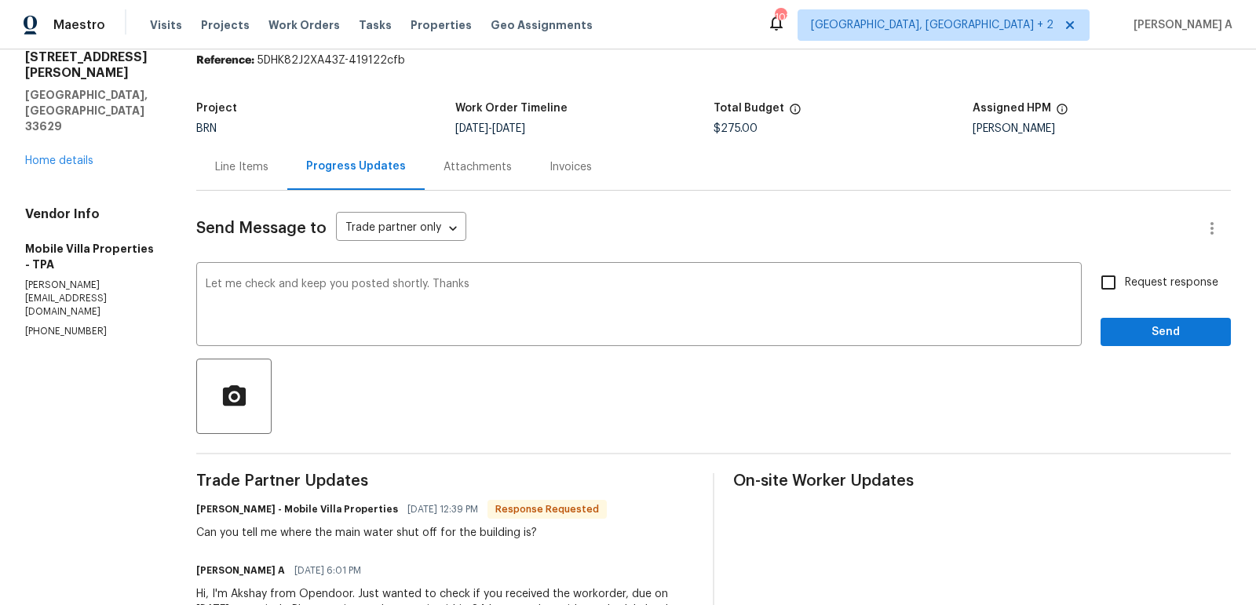
click at [1126, 285] on span "Request response" at bounding box center [1171, 283] width 93 height 16
click at [1125, 285] on input "Request response" at bounding box center [1108, 282] width 33 height 33
checkbox input "true"
click at [1154, 330] on span "Send" at bounding box center [1165, 333] width 105 height 20
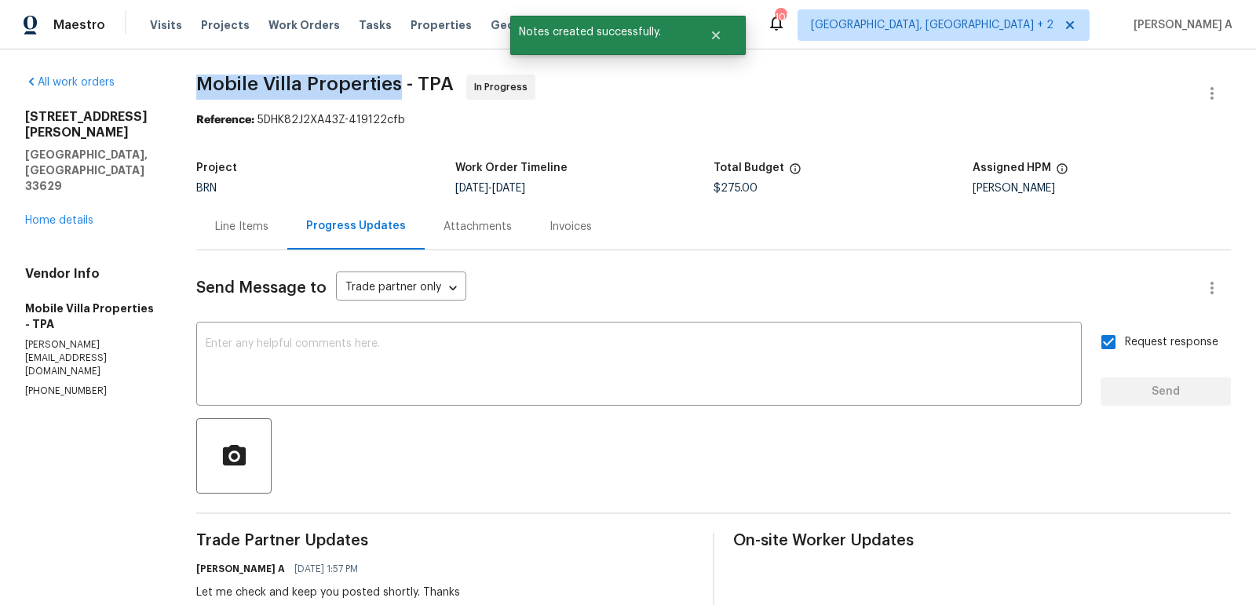
copy span "Mobile Villa Properties"
drag, startPoint x: 197, startPoint y: 86, endPoint x: 398, endPoint y: 87, distance: 200.9
click at [398, 87] on span "Mobile Villa Properties - TPA" at bounding box center [324, 84] width 257 height 19
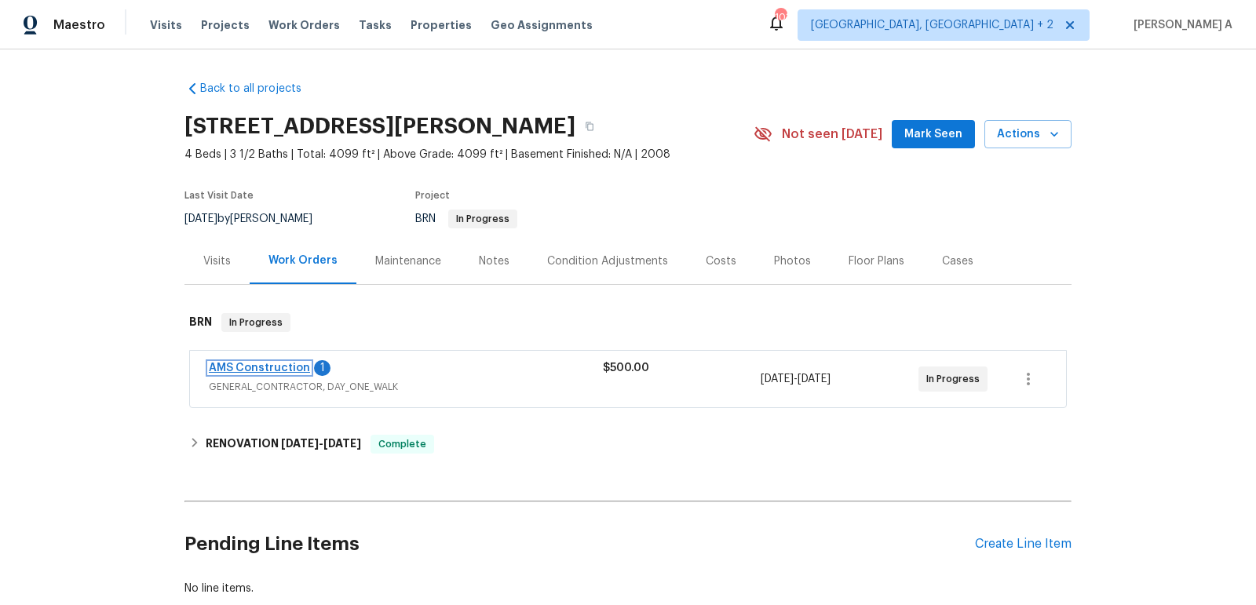
click at [288, 366] on link "AMS Construction" at bounding box center [259, 368] width 101 height 11
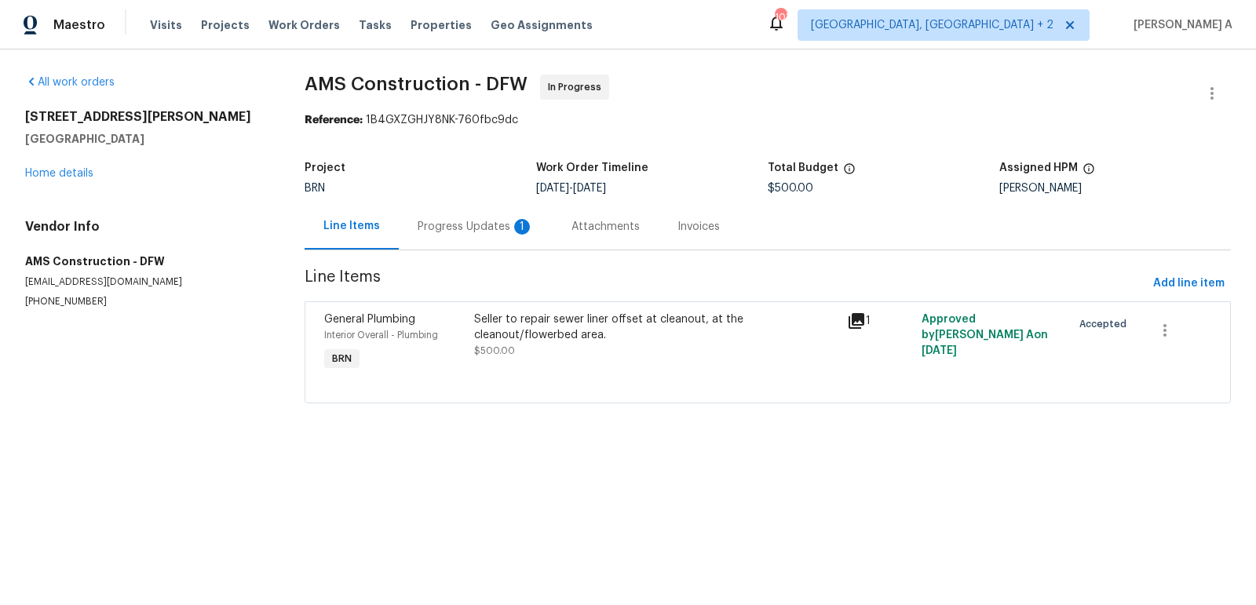
click at [445, 235] on div "Progress Updates 1" at bounding box center [476, 226] width 154 height 46
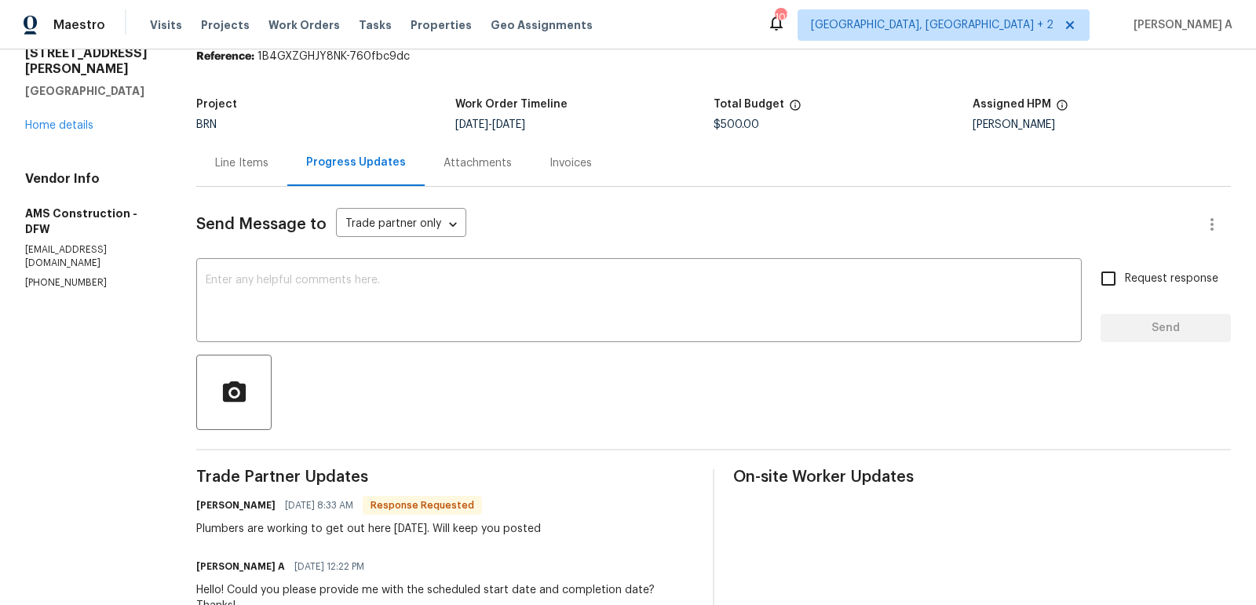
scroll to position [61, 0]
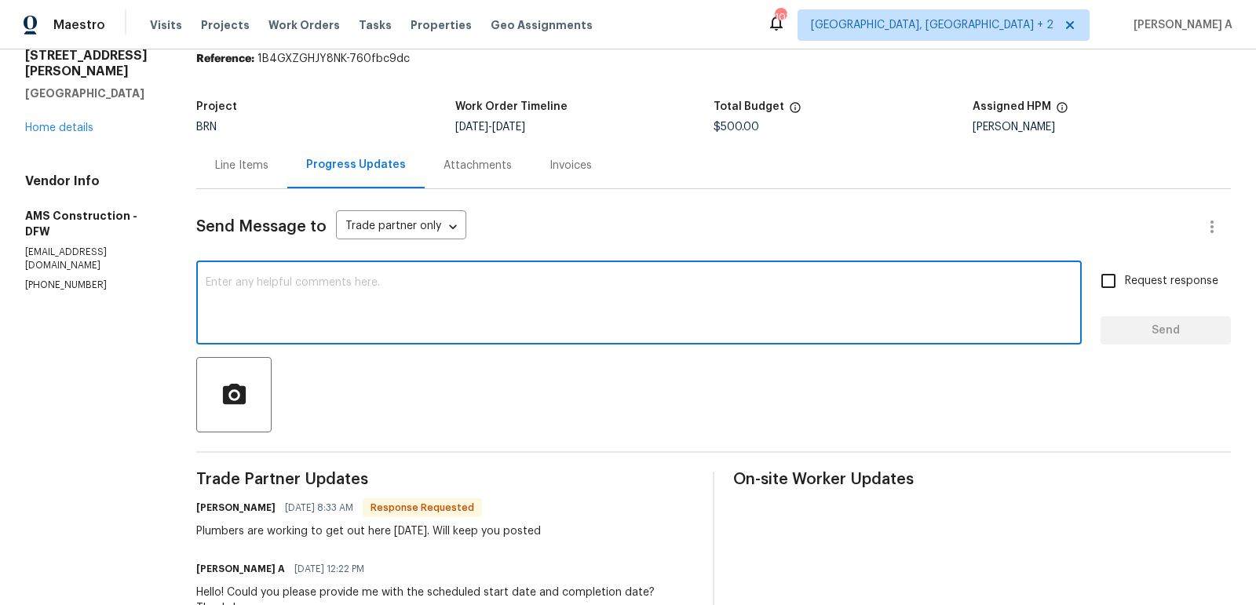
click at [562, 279] on textarea at bounding box center [639, 304] width 866 height 55
type textarea "Thanks for the update."
click at [562, 279] on textarea "Thanks for the update." at bounding box center [639, 304] width 866 height 55
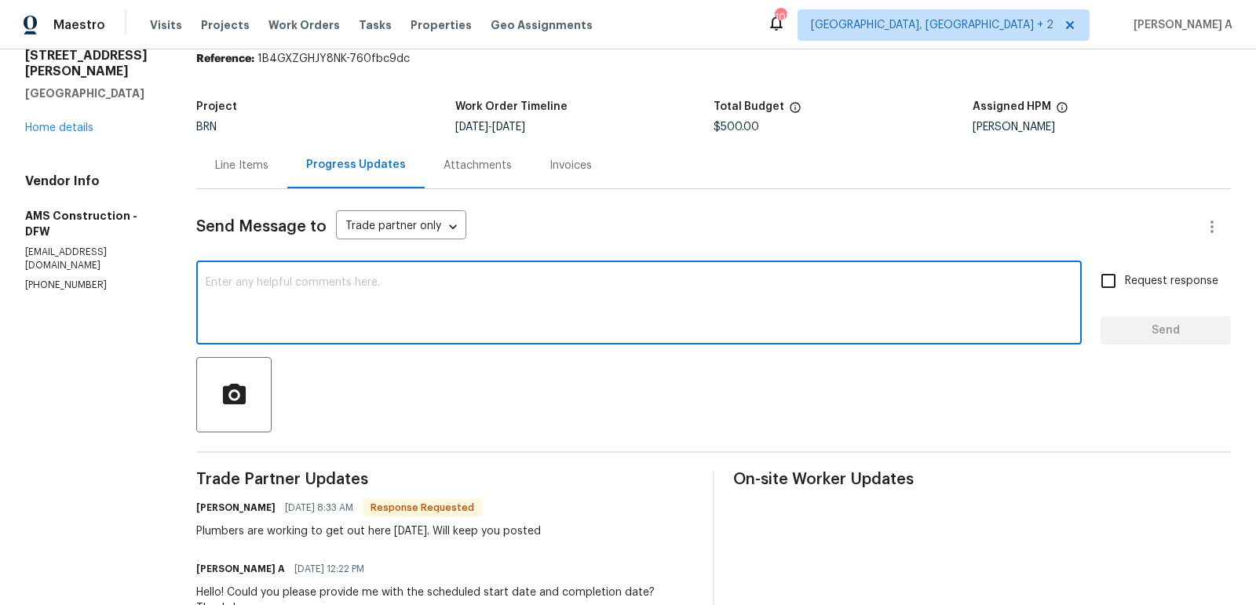
click at [230, 178] on div "Line Items" at bounding box center [241, 165] width 91 height 46
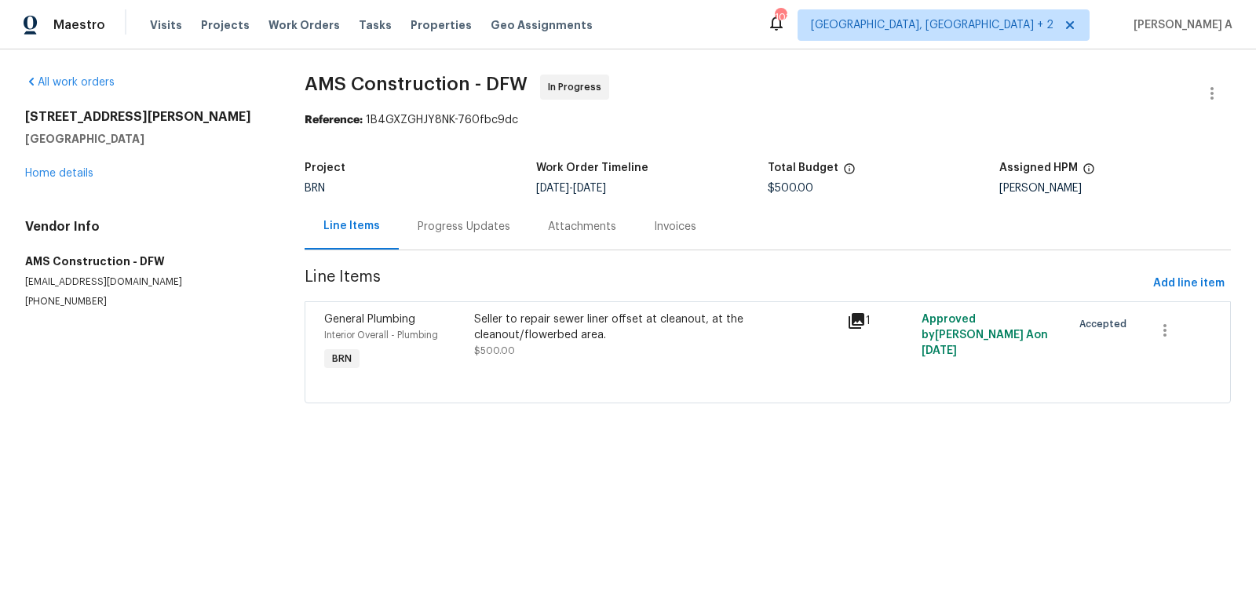
click at [395, 197] on div "Project BRN Work Order Timeline [DATE] - [DATE] Total Budget $500.00 Assigned H…" at bounding box center [767, 178] width 926 height 50
click at [438, 211] on div "Progress Updates" at bounding box center [464, 226] width 130 height 46
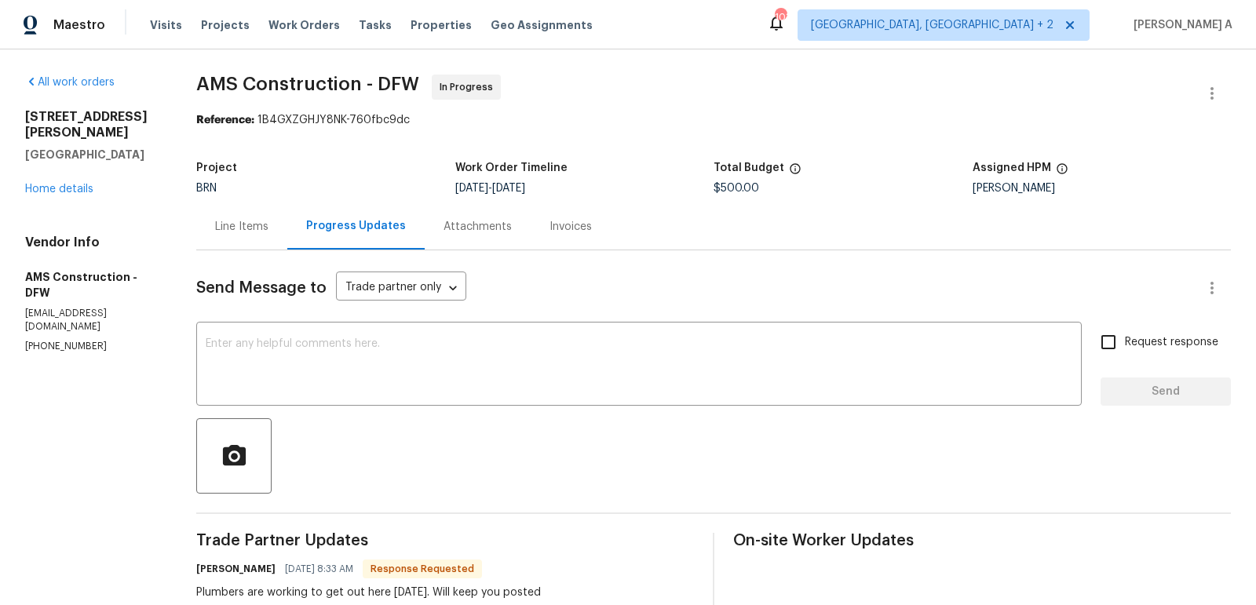
click at [419, 308] on div "Send Message to Trade partner only Trade partner only ​ x ​ Request response Se…" at bounding box center [713, 527] width 1034 height 554
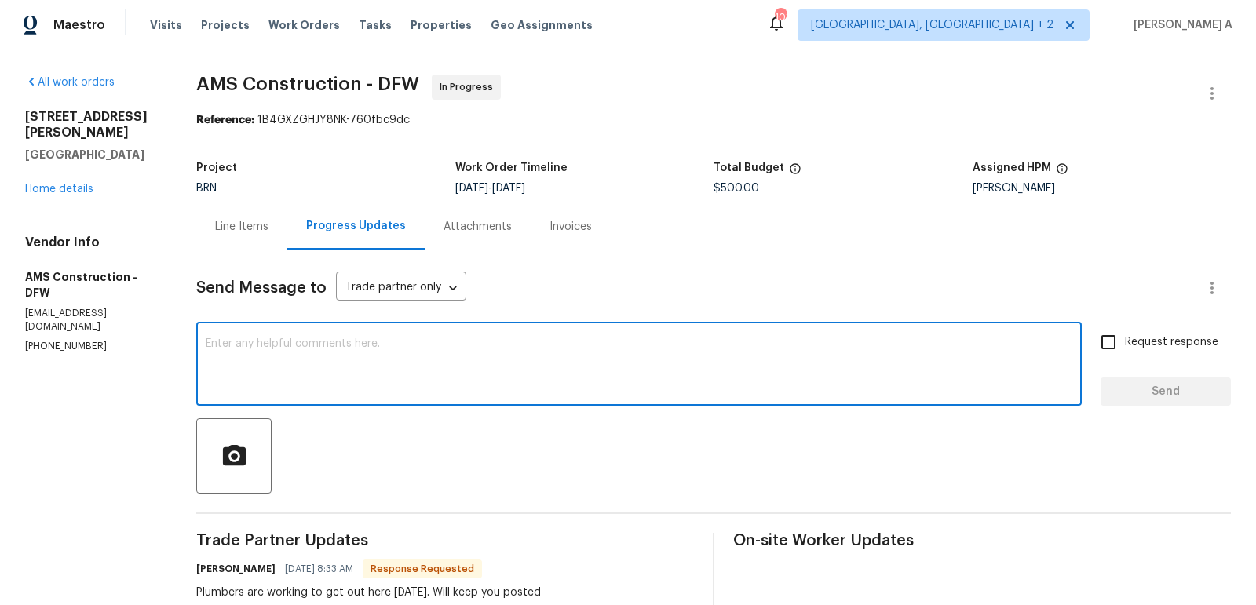
click at [394, 357] on textarea at bounding box center [639, 365] width 866 height 55
paste textarea "Thanks for the update."
type textarea "Thanks for the update."
click at [1121, 335] on input "Request response" at bounding box center [1108, 342] width 33 height 33
checkbox input "true"
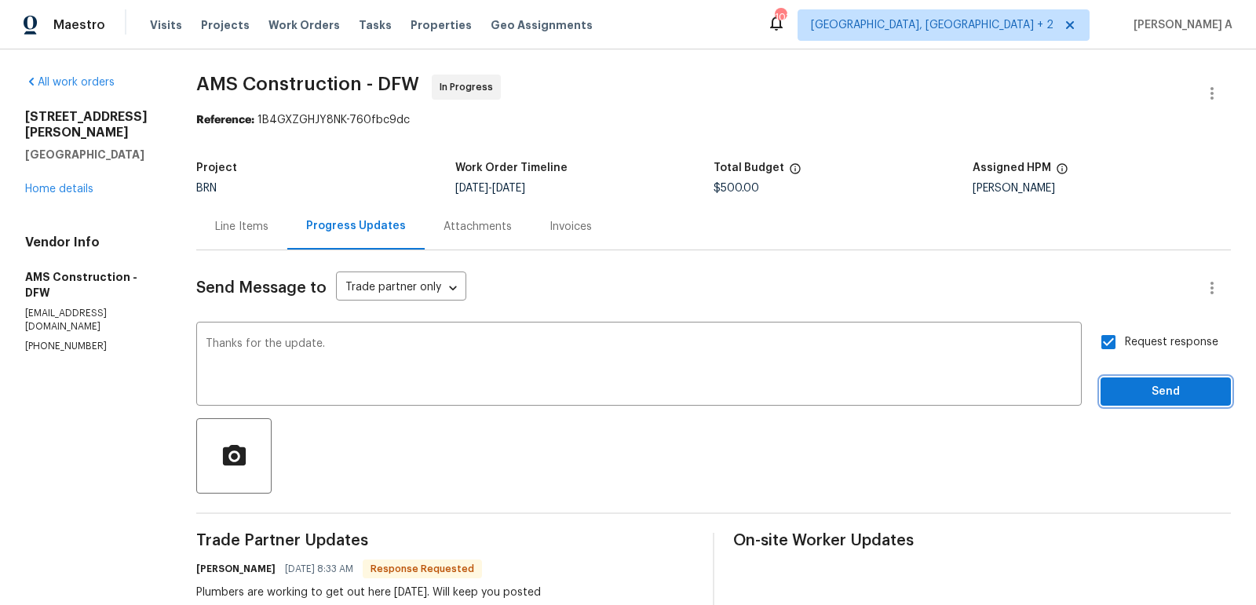
click at [1143, 389] on span "Send" at bounding box center [1165, 392] width 105 height 20
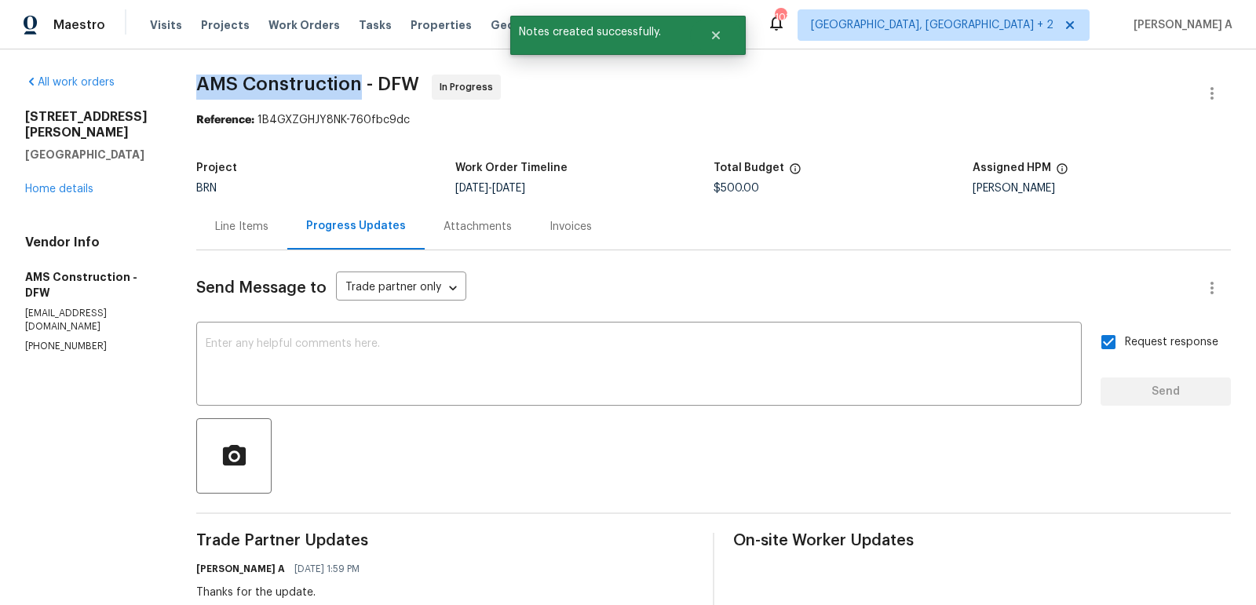
drag, startPoint x: 192, startPoint y: 89, endPoint x: 363, endPoint y: 89, distance: 171.1
click at [363, 89] on div "All work orders [STREET_ADDRESS][PERSON_NAME] Home details Vendor Info AMS Cons…" at bounding box center [628, 469] width 1256 height 841
copy span "AMS Construction"
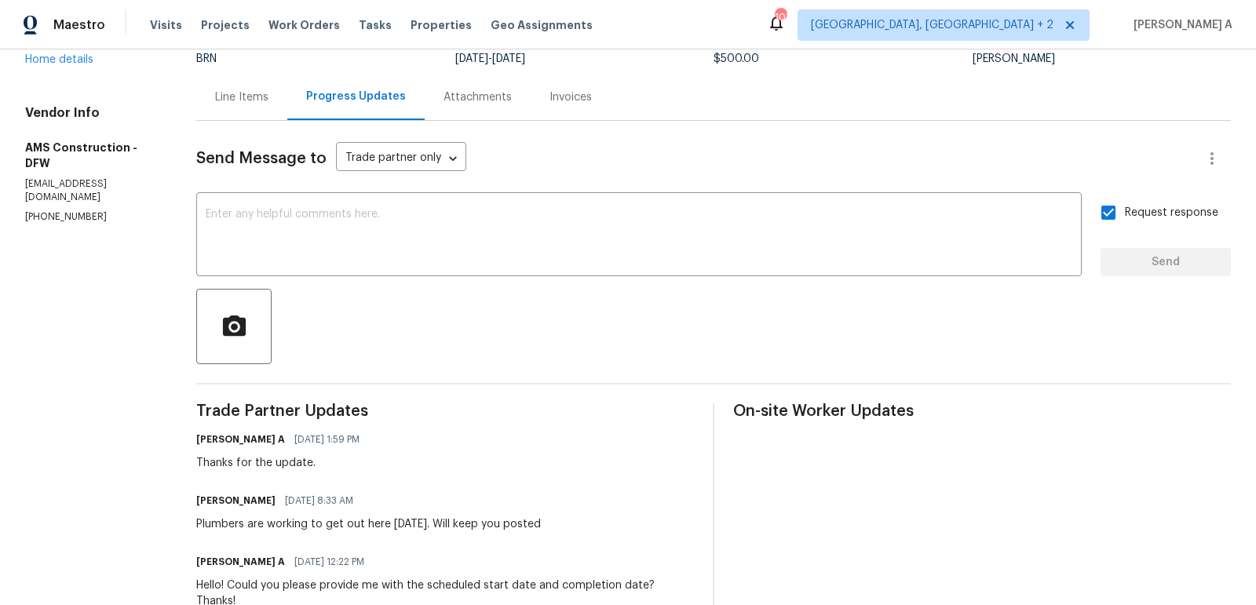
scroll to position [139, 0]
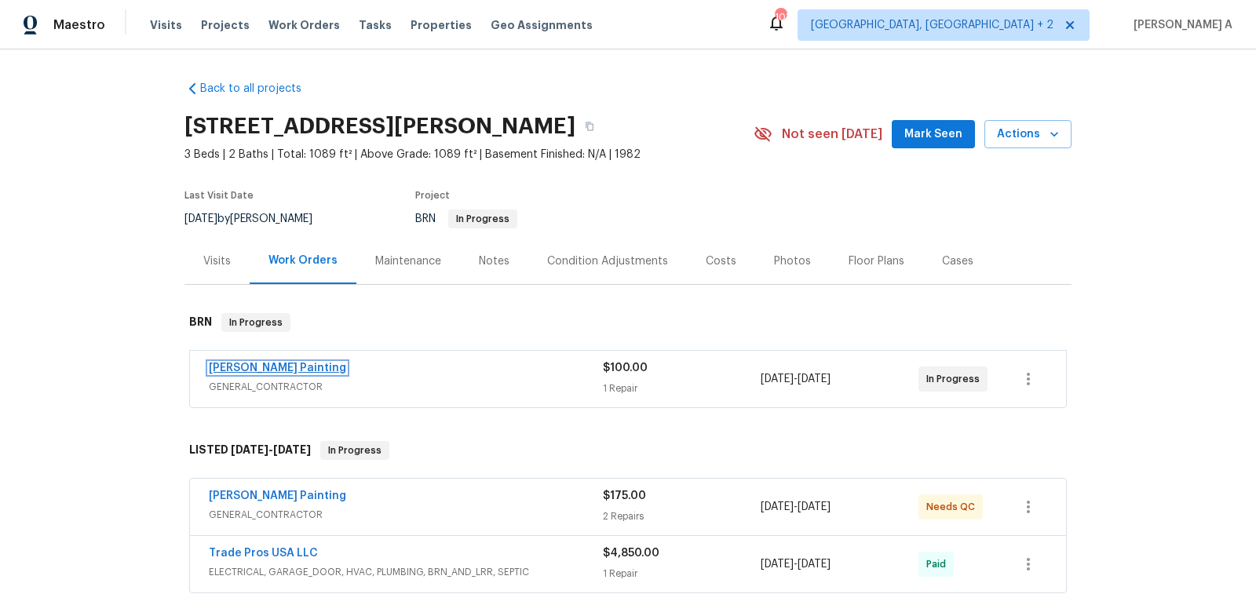
click at [250, 365] on link "[PERSON_NAME] Painting" at bounding box center [277, 368] width 137 height 11
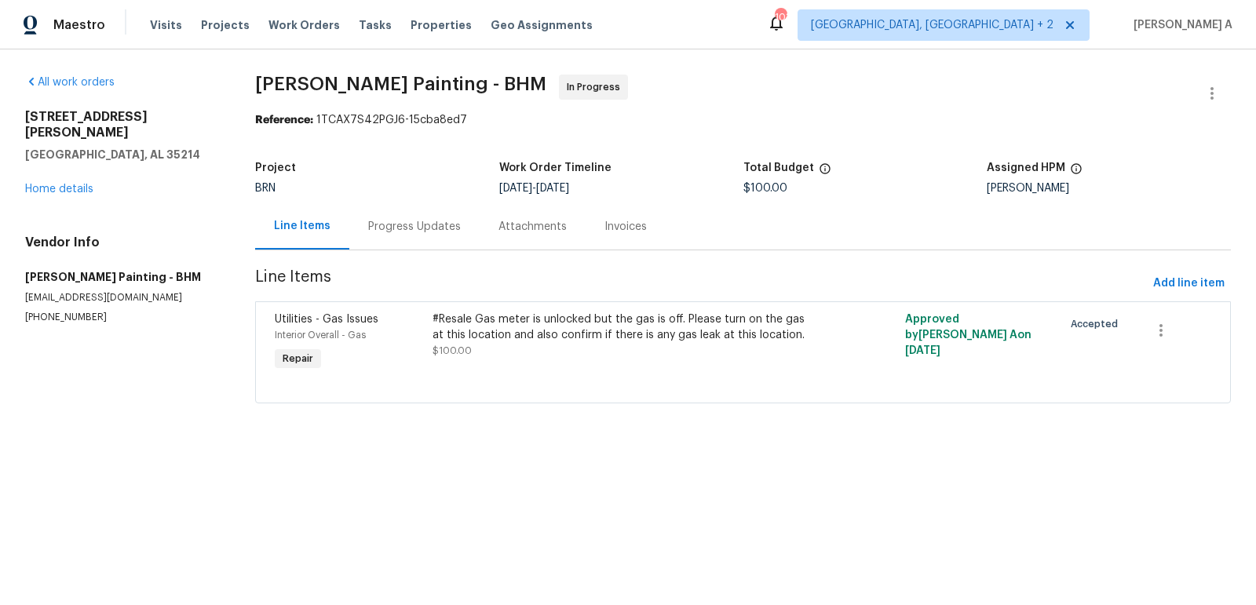
click at [396, 232] on div "Progress Updates" at bounding box center [414, 227] width 93 height 16
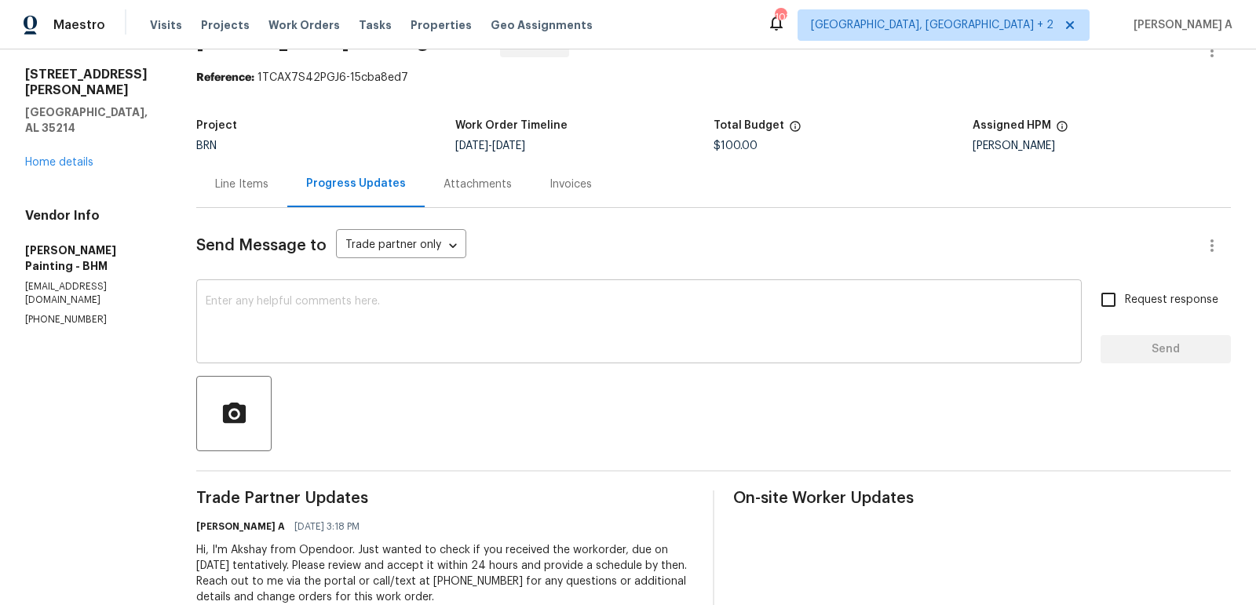
scroll to position [86, 0]
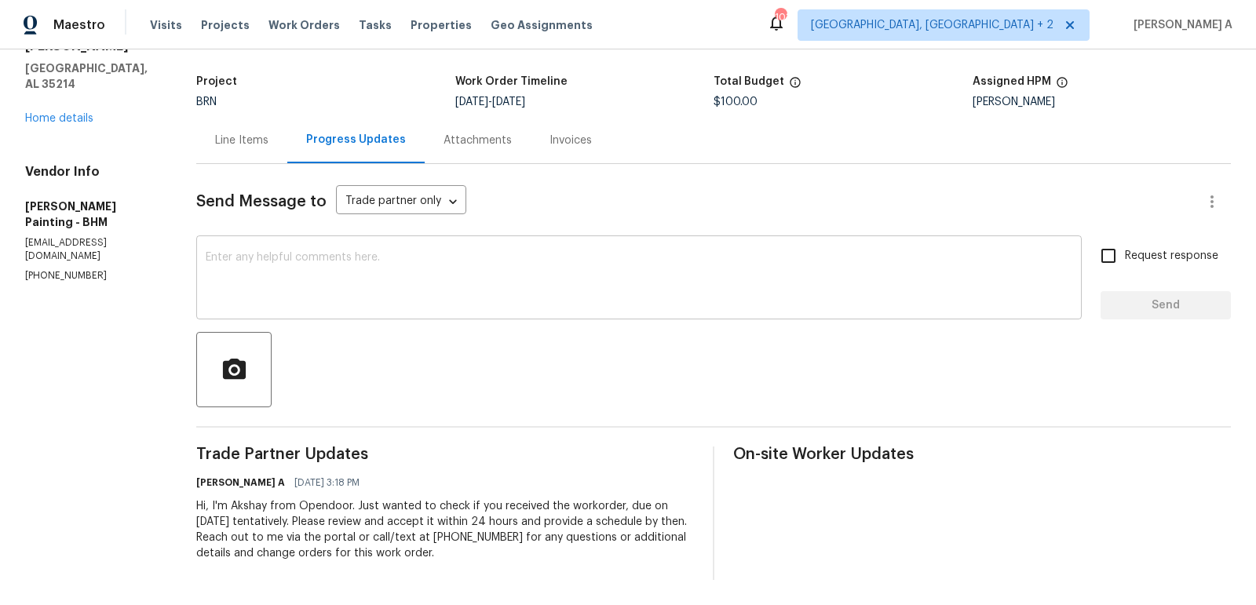
click at [487, 300] on textarea at bounding box center [639, 279] width 866 height 55
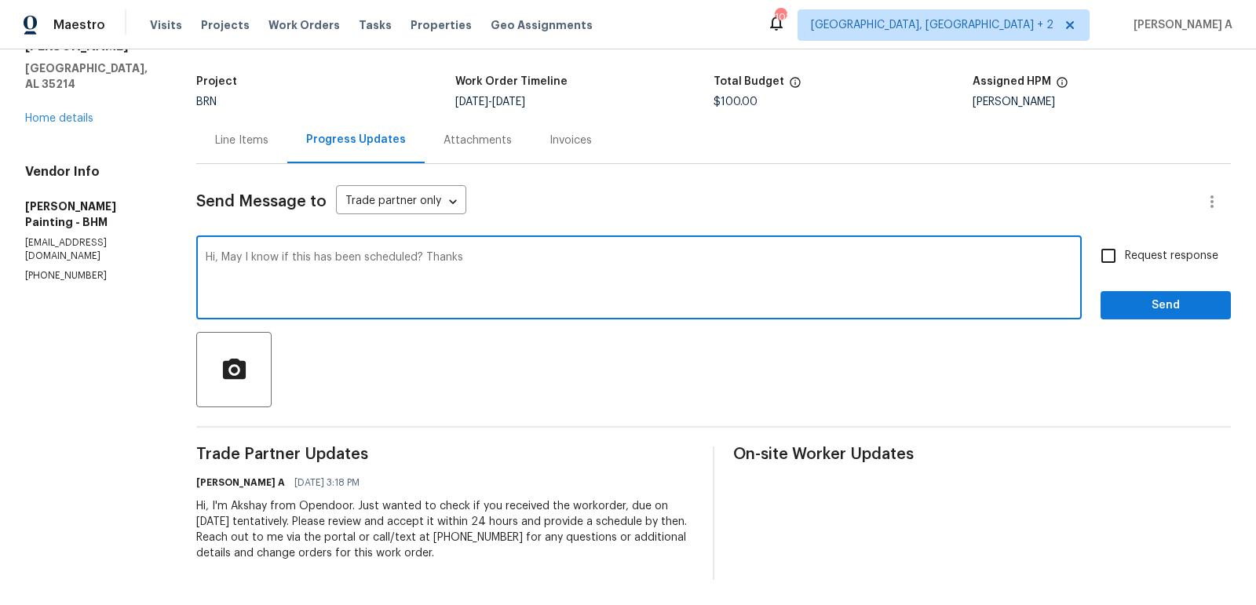
type textarea "Hi, May I know if this has been scheduled? Thanks"
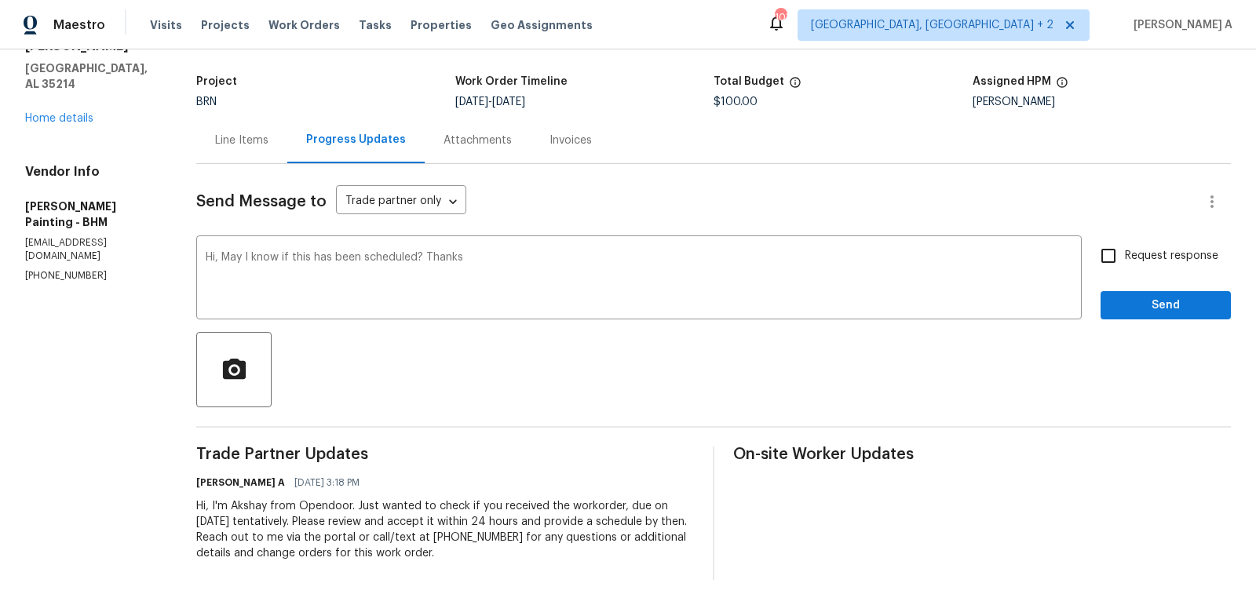
click at [1126, 266] on label "Request response" at bounding box center [1155, 255] width 126 height 33
click at [1125, 266] on input "Request response" at bounding box center [1108, 255] width 33 height 33
checkbox input "true"
click at [1154, 303] on span "Send" at bounding box center [1165, 306] width 105 height 20
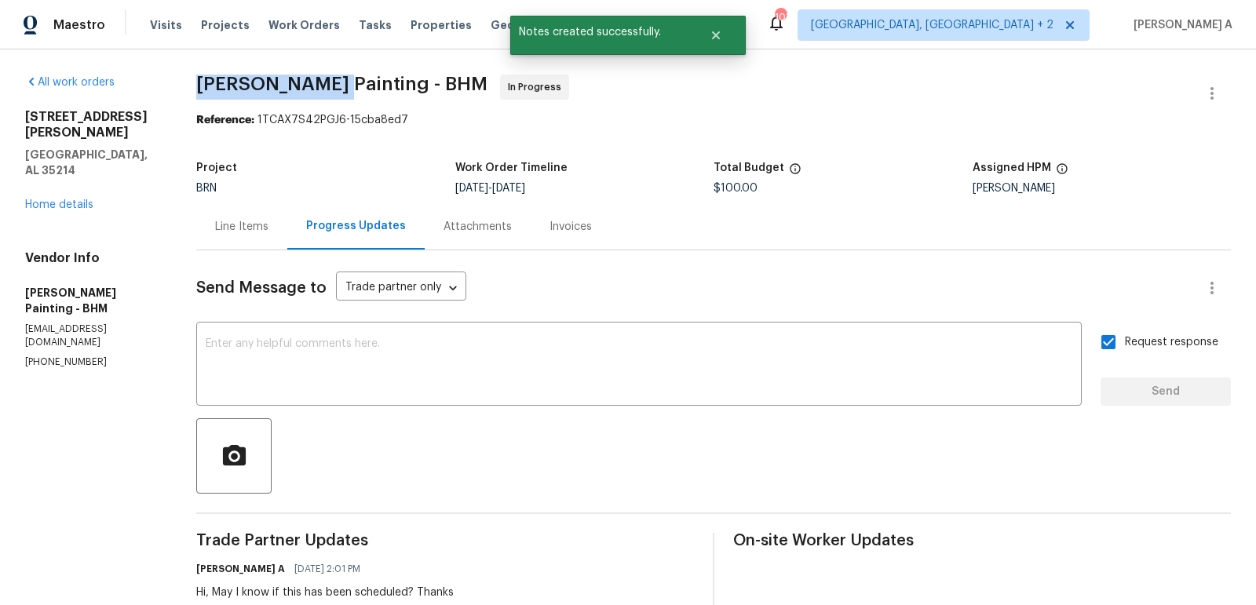
drag, startPoint x: 259, startPoint y: 83, endPoint x: 387, endPoint y: 86, distance: 127.9
click at [387, 86] on div "All work orders [STREET_ADDRESS][PERSON_NAME] Home details Vendor Info [PERSON_…" at bounding box center [628, 400] width 1256 height 703
copy span "[PERSON_NAME] Painting"
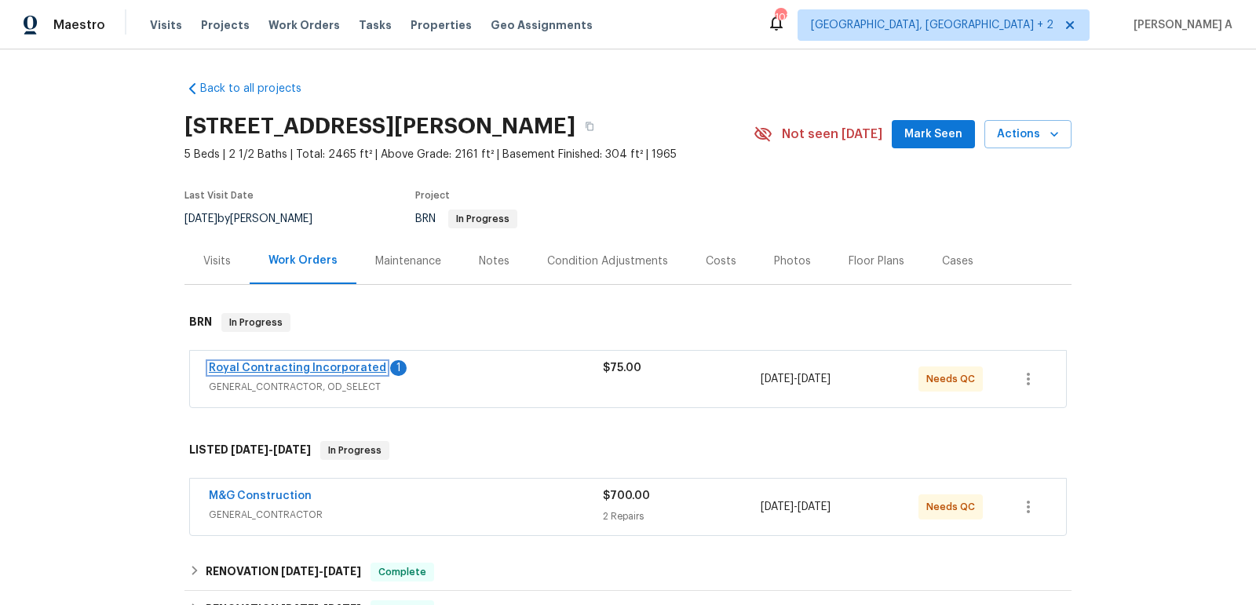
click at [306, 372] on link "Royal Contracting Incorporated" at bounding box center [297, 368] width 177 height 11
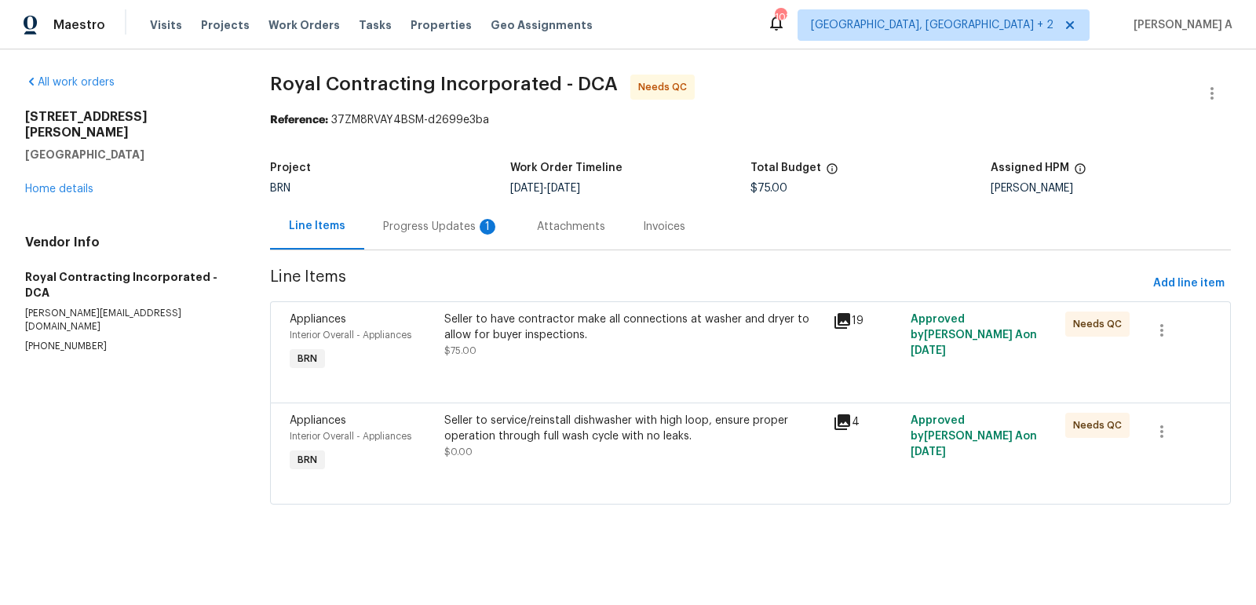
click at [434, 213] on div "Progress Updates 1" at bounding box center [441, 226] width 154 height 46
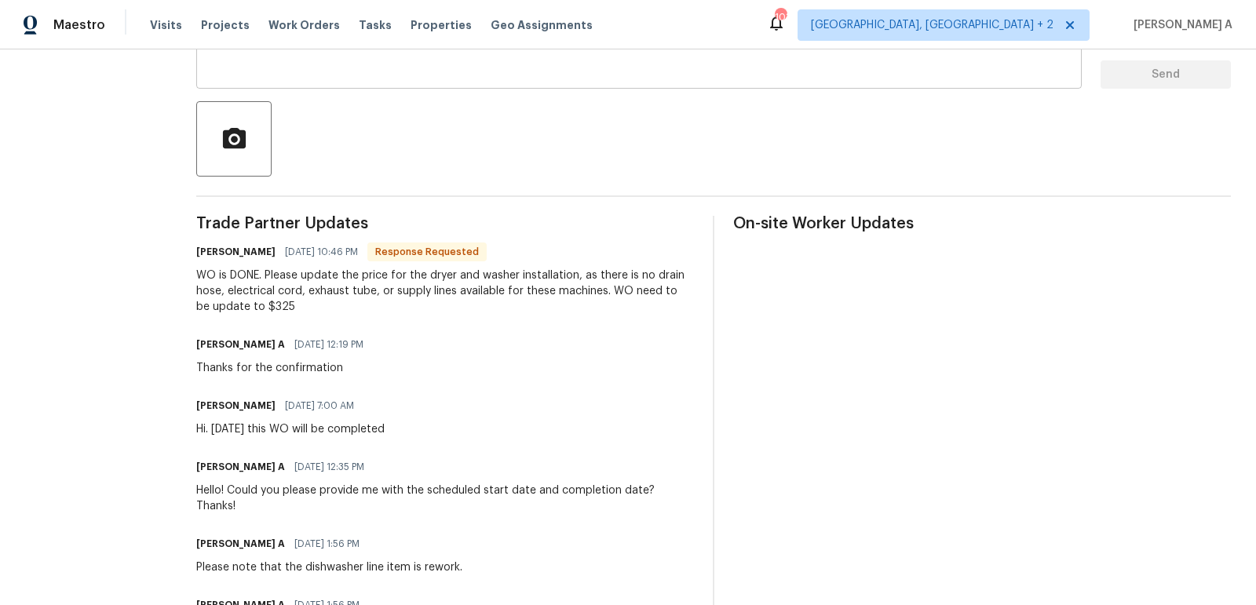
scroll to position [275, 0]
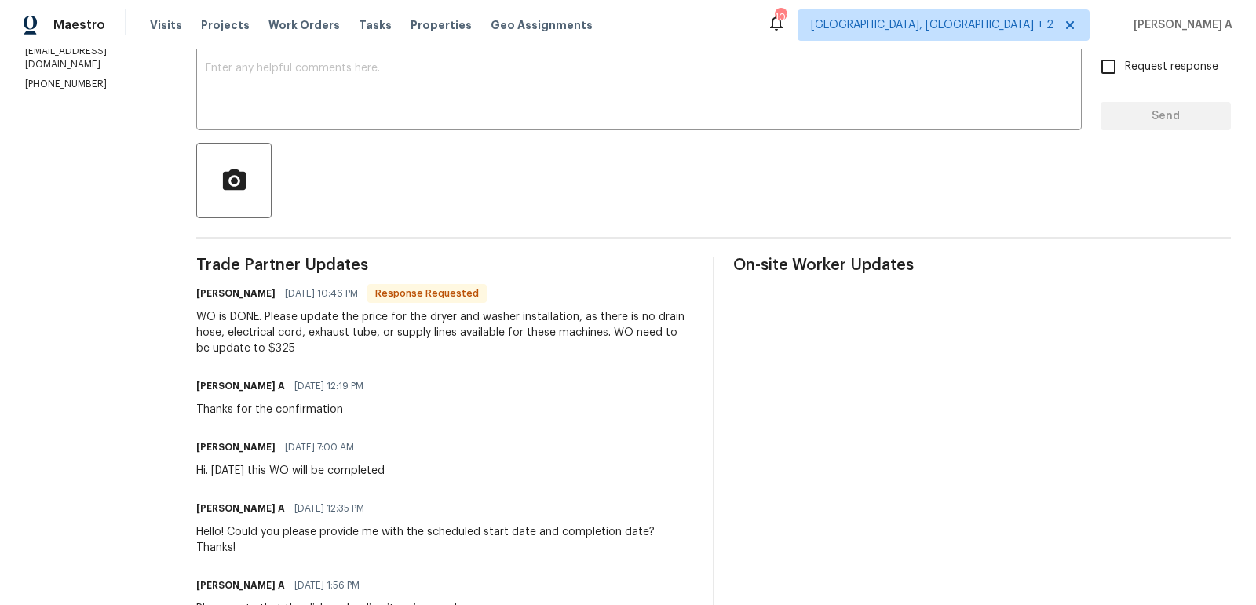
click at [267, 346] on div "WO is DONE. Please update the price for the dryer and washer installation, as t…" at bounding box center [445, 332] width 498 height 47
copy div "325"
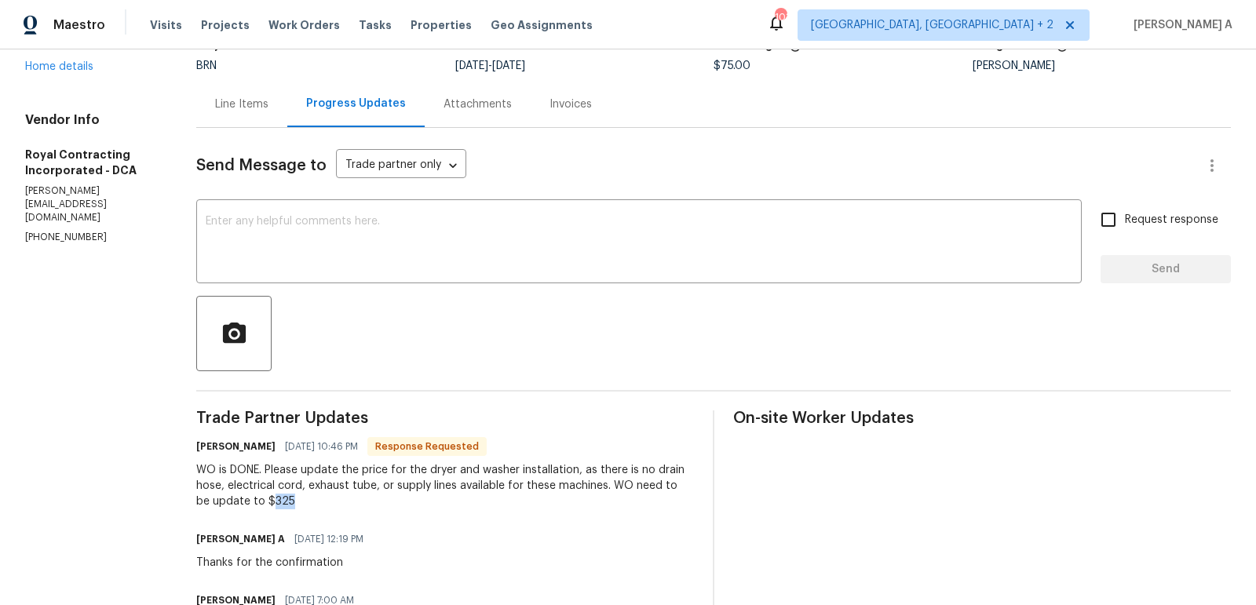
scroll to position [0, 0]
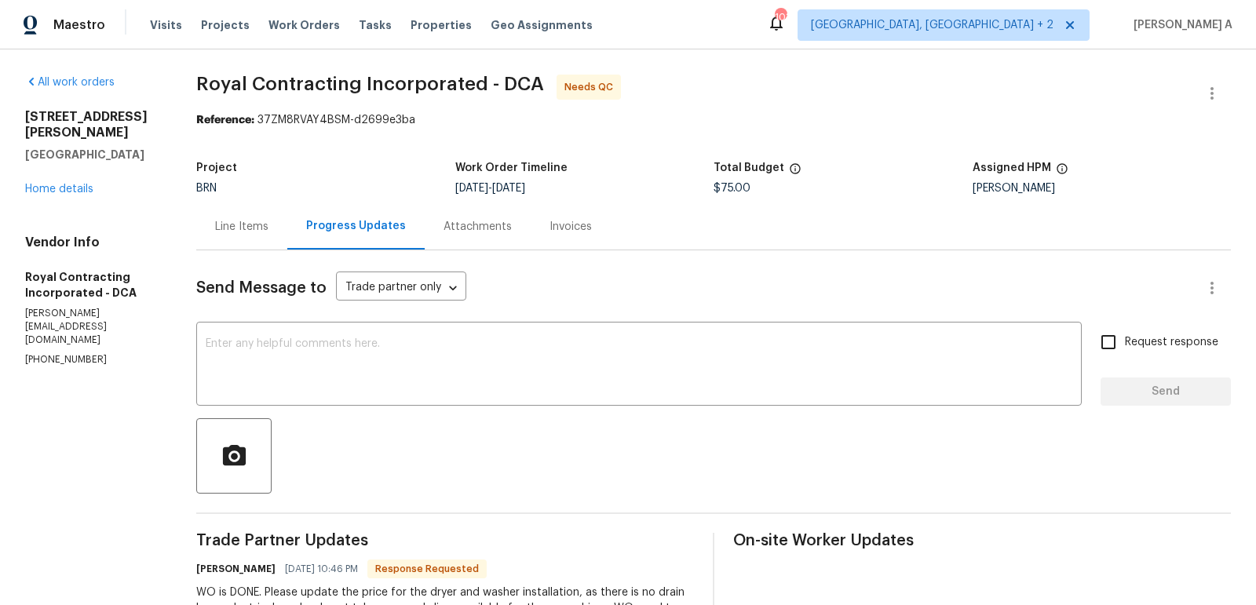
click at [230, 210] on div "Line Items" at bounding box center [241, 226] width 91 height 46
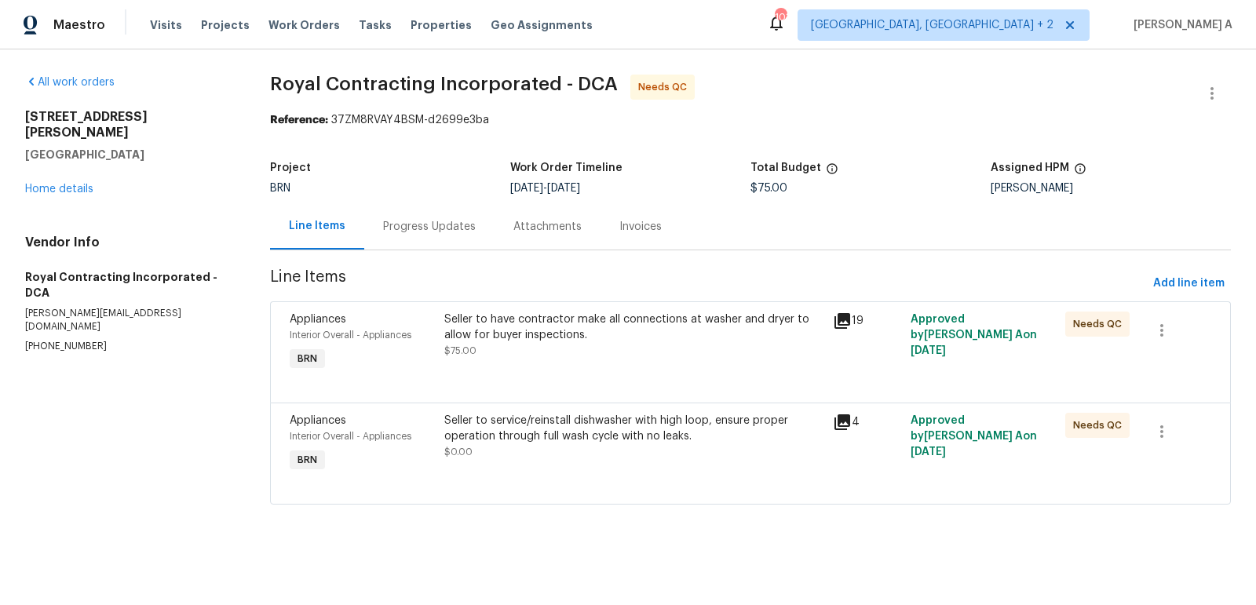
click at [404, 238] on div "Progress Updates" at bounding box center [429, 226] width 130 height 46
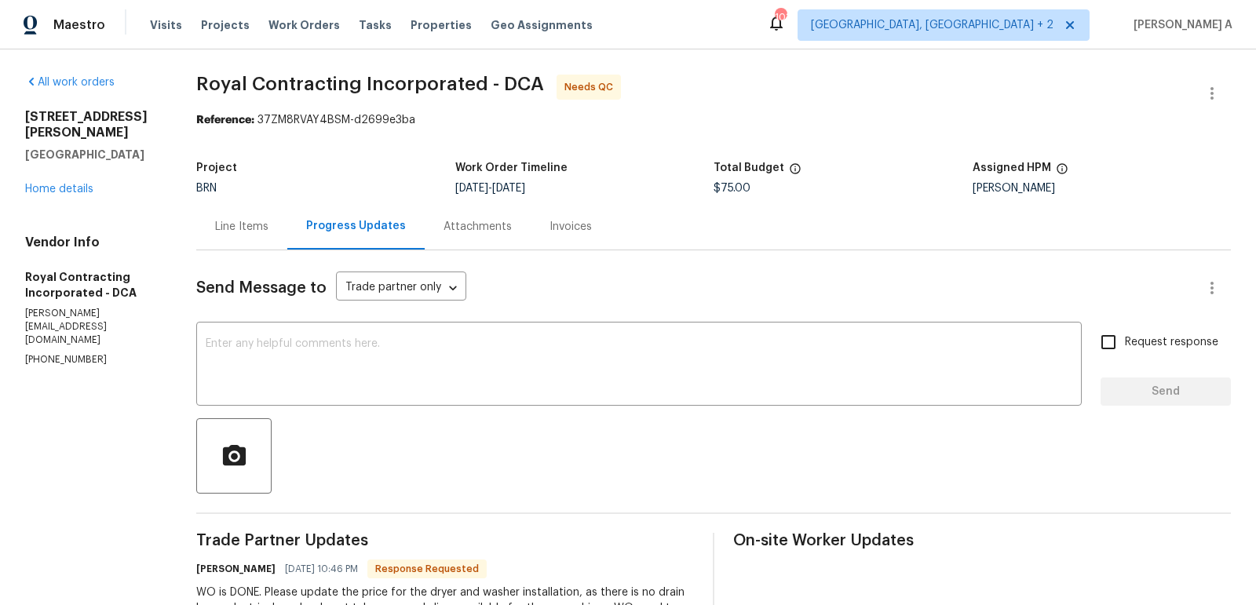
click at [227, 245] on div "Line Items" at bounding box center [241, 226] width 91 height 46
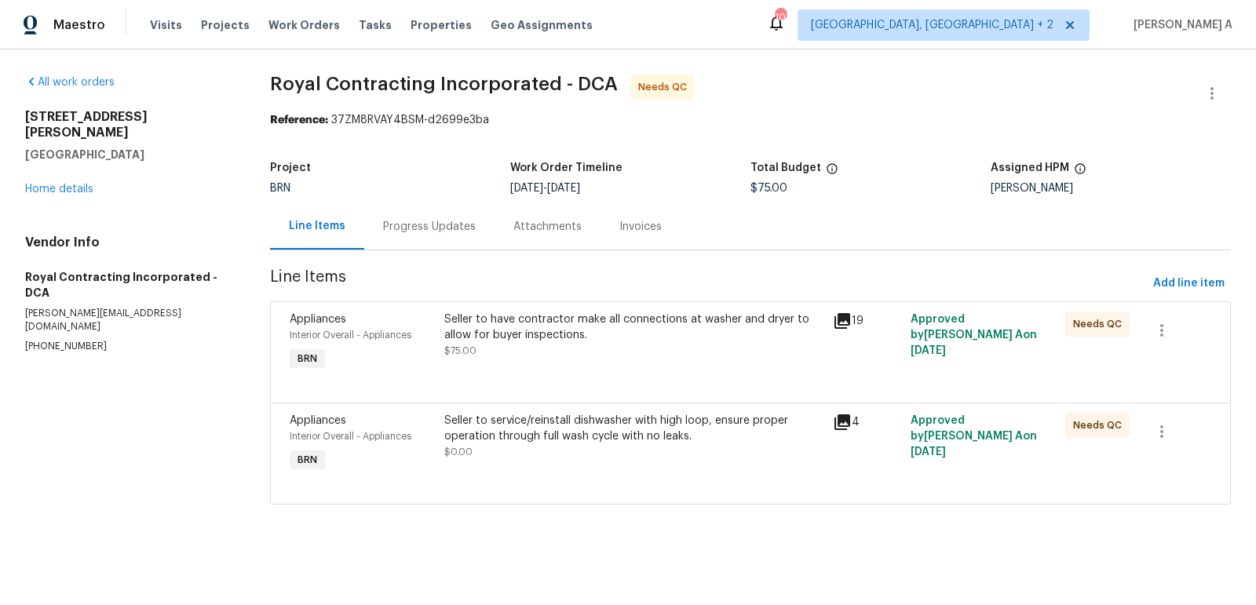
click at [410, 224] on div "Progress Updates" at bounding box center [429, 227] width 93 height 16
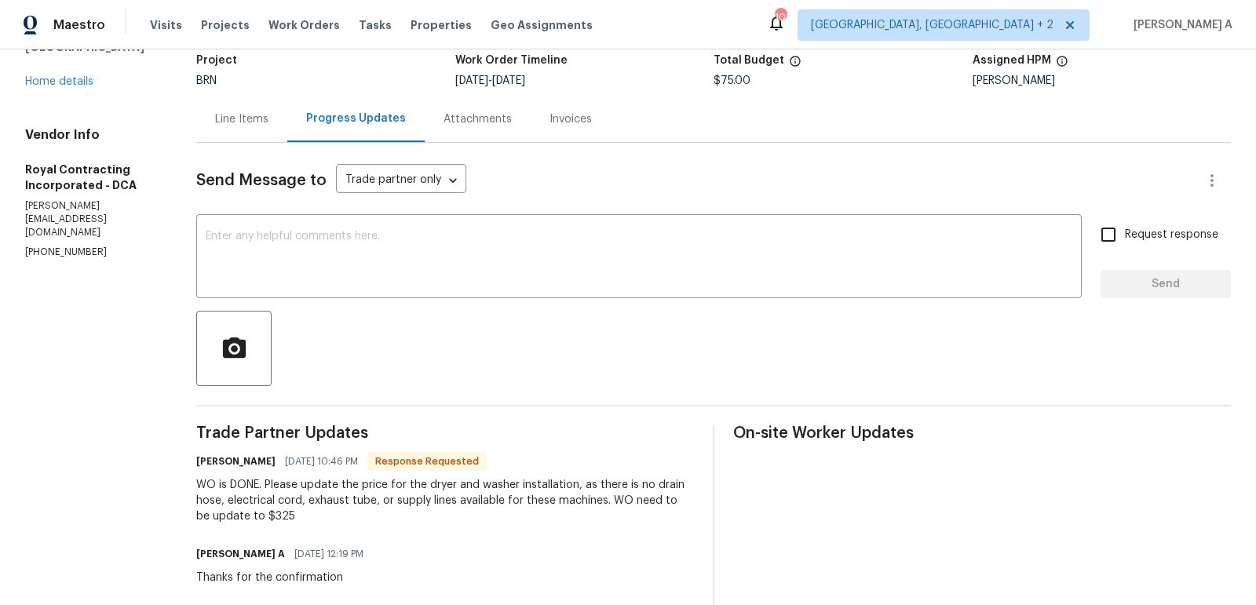
scroll to position [129, 0]
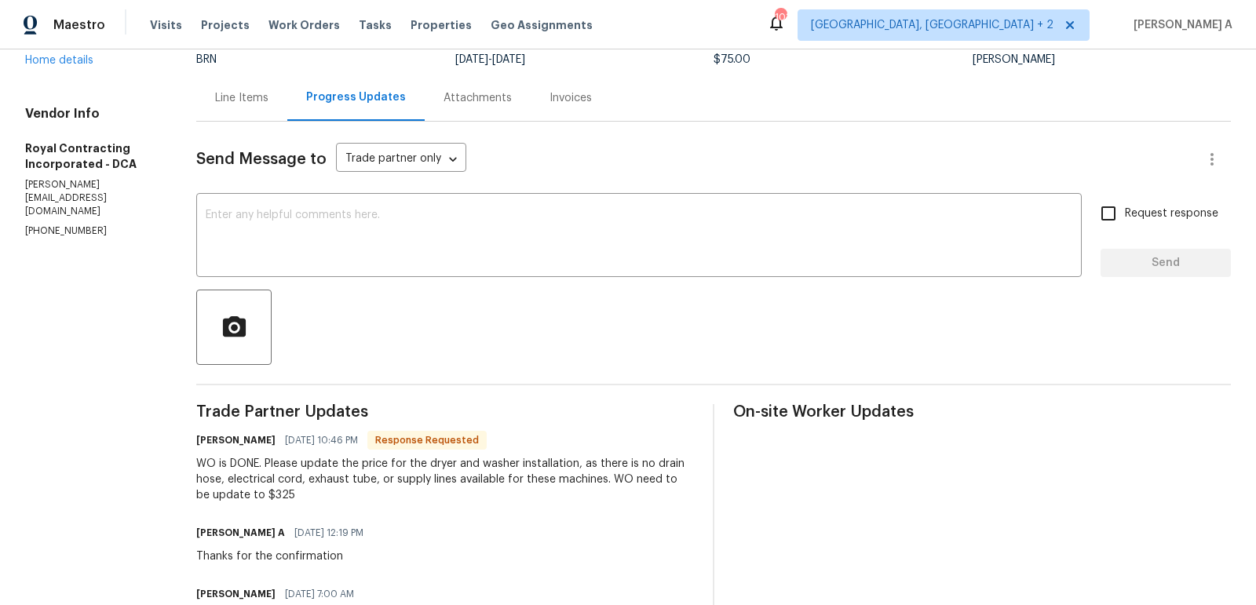
click at [272, 497] on div "WO is DONE. Please update the price for the dryer and washer installation, as t…" at bounding box center [445, 479] width 498 height 47
copy div "325"
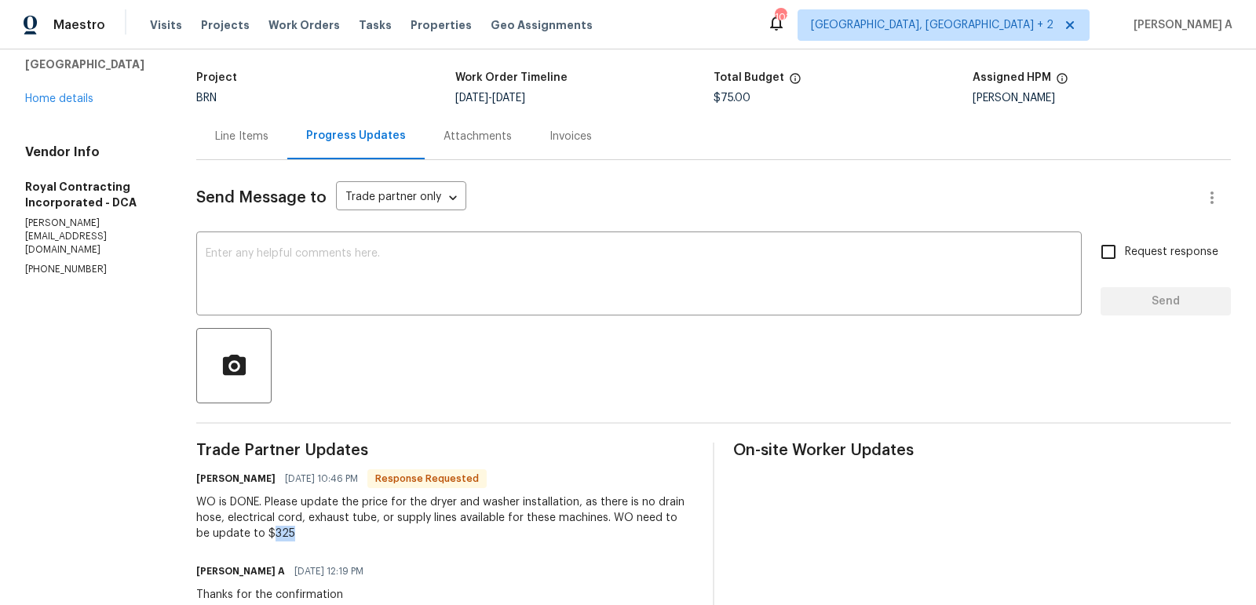
scroll to position [0, 0]
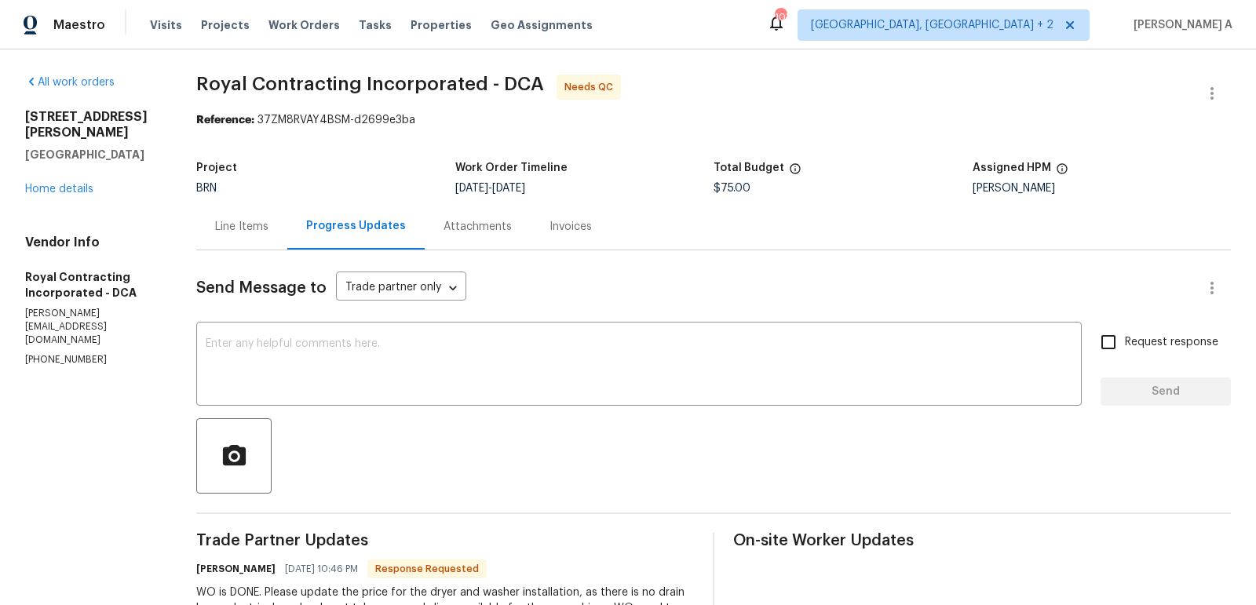
click at [215, 210] on div "Line Items" at bounding box center [241, 226] width 91 height 46
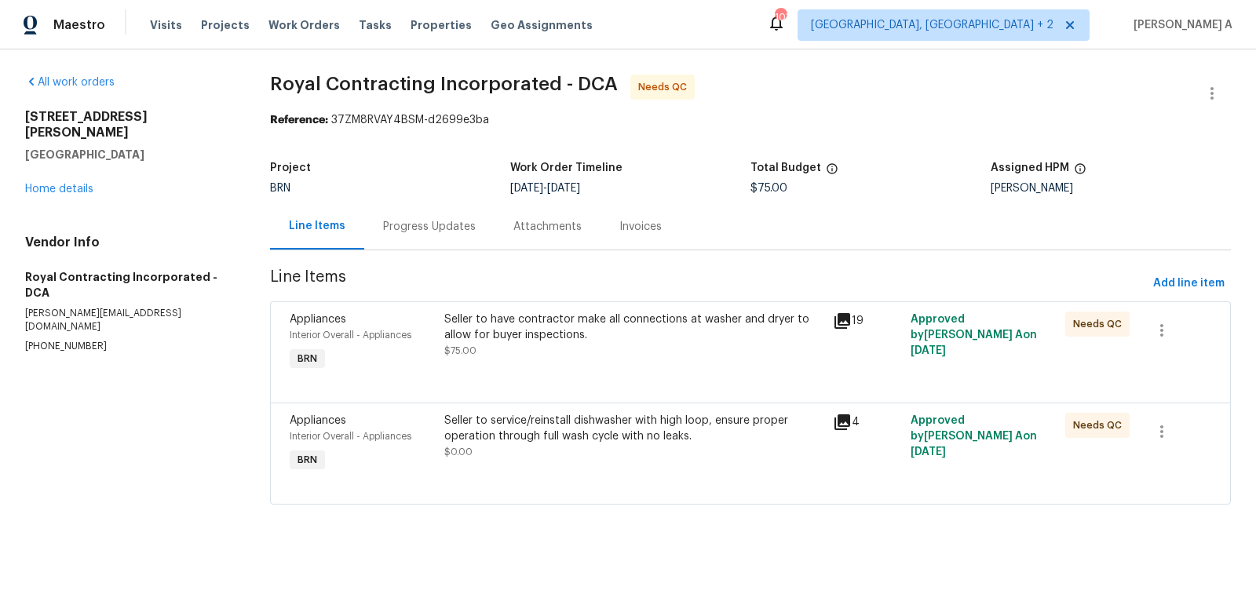
click at [645, 357] on div "Seller to have contractor make all connections at washer and dryer to allow for…" at bounding box center [633, 335] width 378 height 47
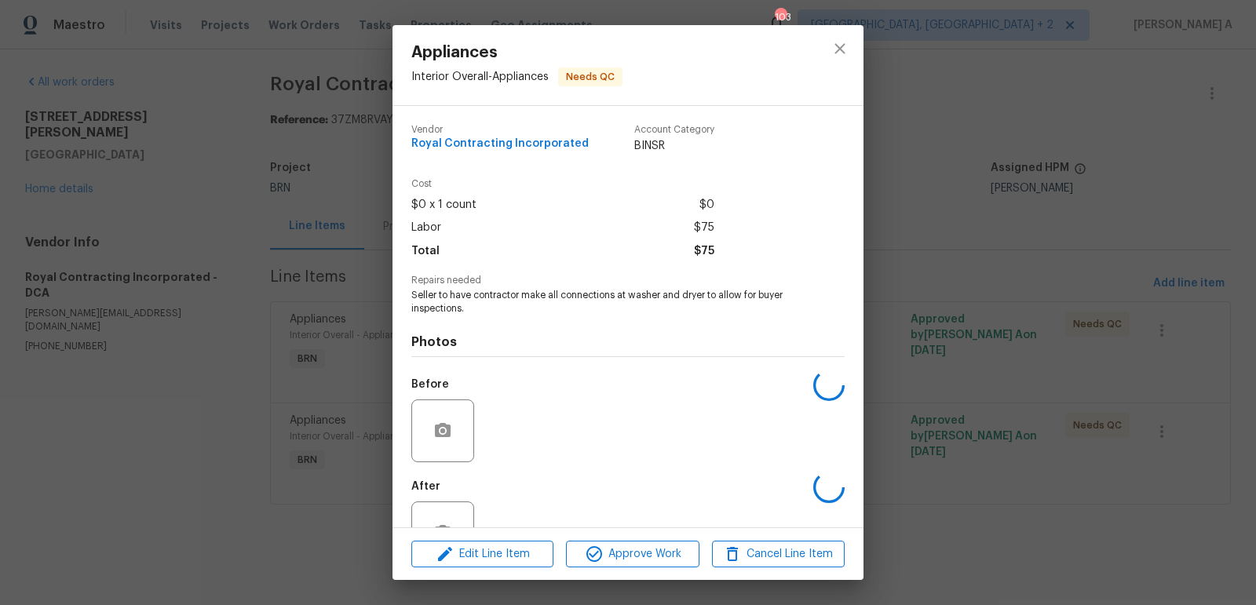
scroll to position [52, 0]
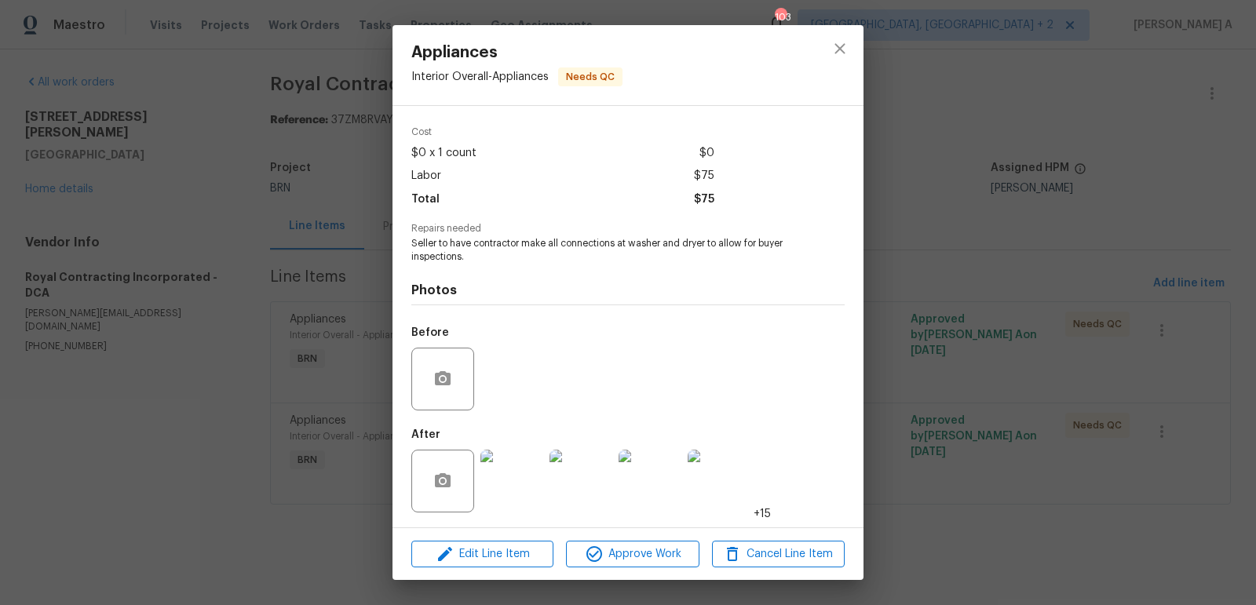
click at [520, 567] on div "Edit Line Item Approve Work Cancel Line Item" at bounding box center [627, 554] width 471 height 53
click at [511, 548] on span "Edit Line Item" at bounding box center [482, 555] width 133 height 20
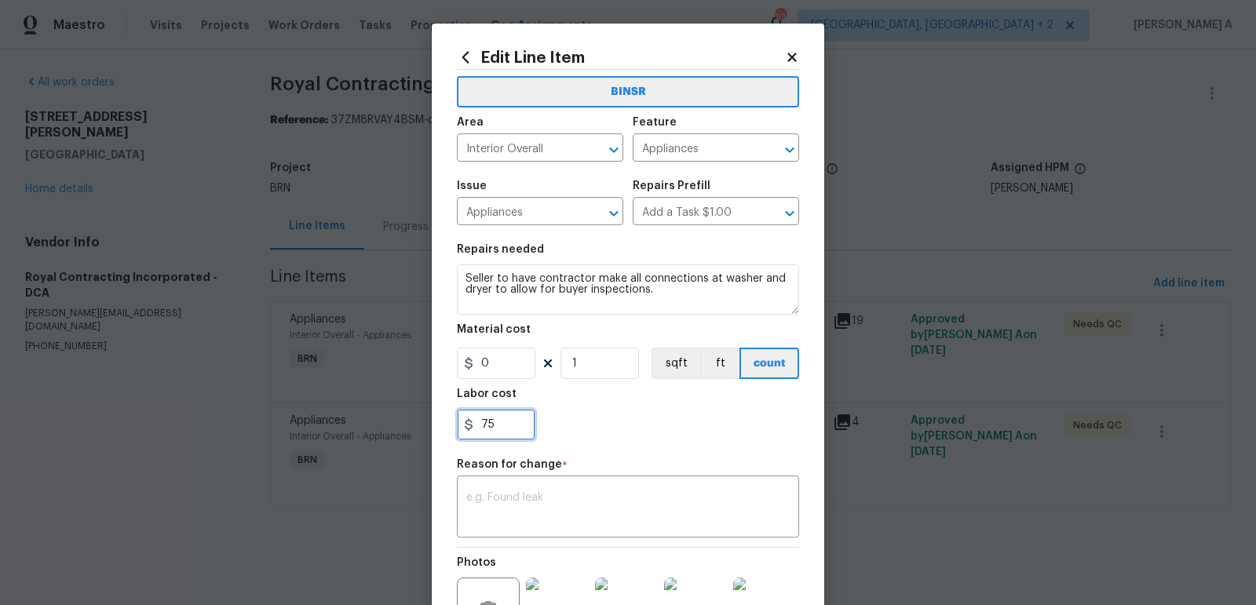
drag, startPoint x: 505, startPoint y: 420, endPoint x: 413, endPoint y: 420, distance: 92.6
click at [413, 420] on div "Edit Line Item BINSR Area Interior Overall ​ Feature Appliances ​ Issue Applian…" at bounding box center [628, 302] width 1256 height 605
paste input "32"
type input "325"
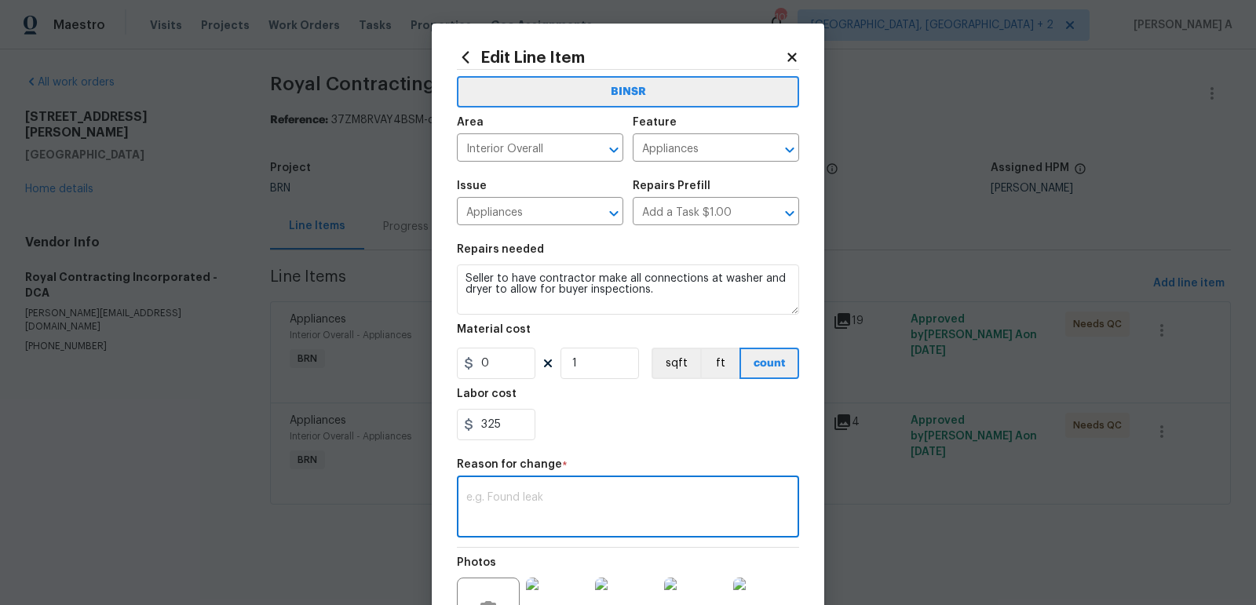
click at [490, 504] on textarea at bounding box center [627, 508] width 323 height 33
click at [644, 515] on textarea at bounding box center [627, 508] width 323 height 33
paste textarea "(AK) Updated per vendors final cost."
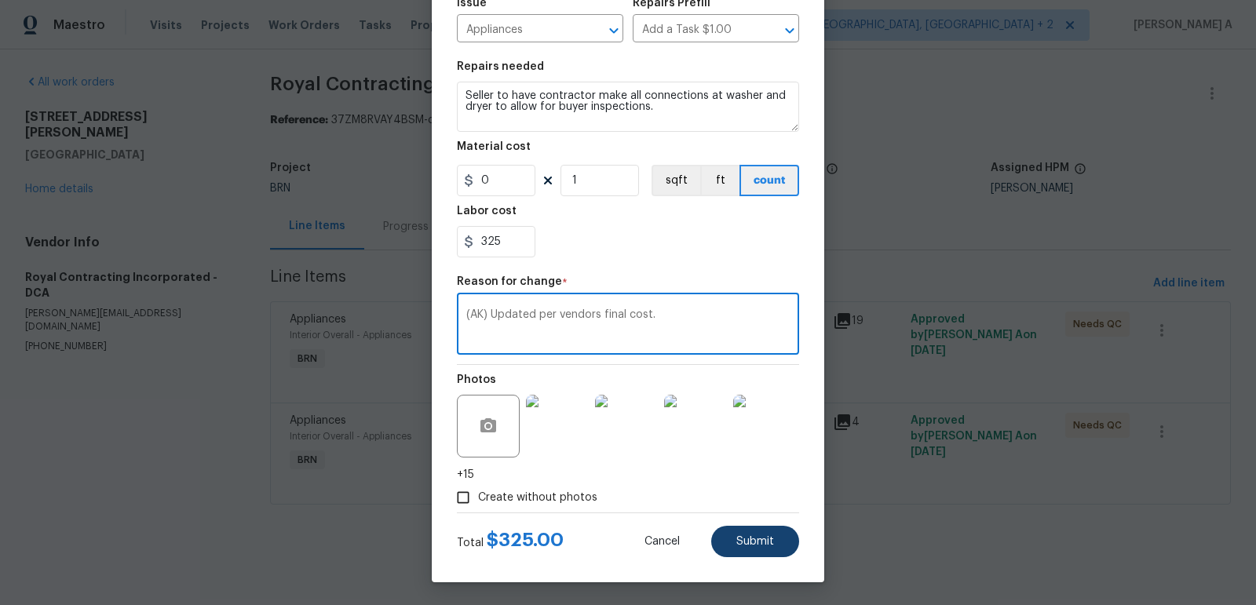
type textarea "(AK) Updated per vendors final cost."
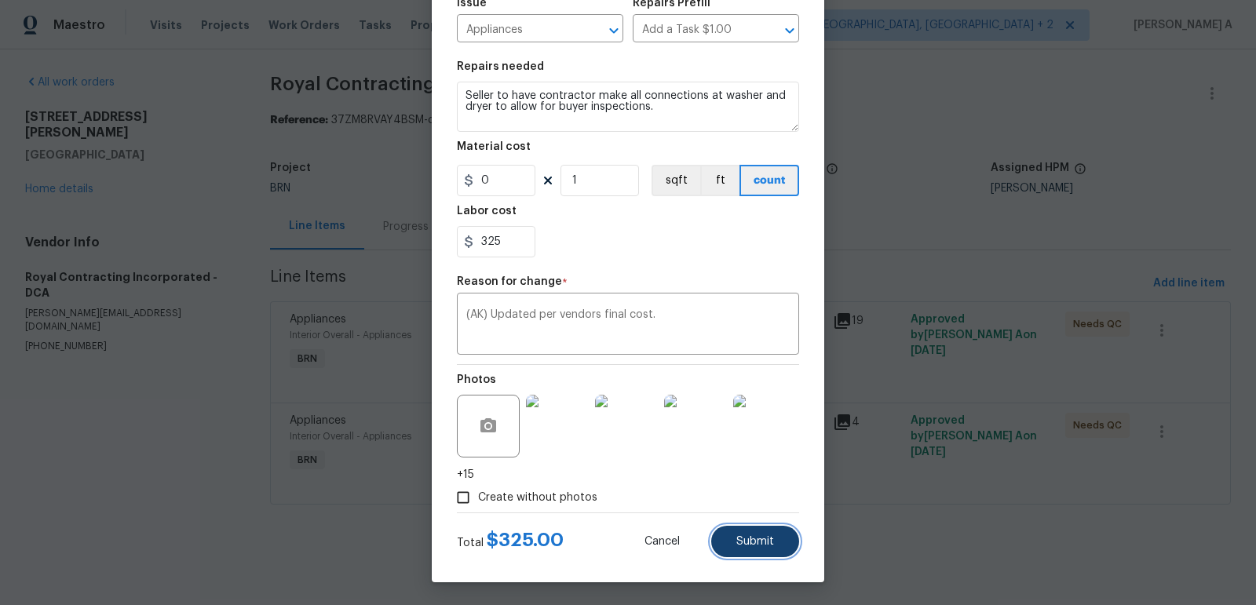
click at [763, 543] on span "Submit" at bounding box center [755, 542] width 38 height 12
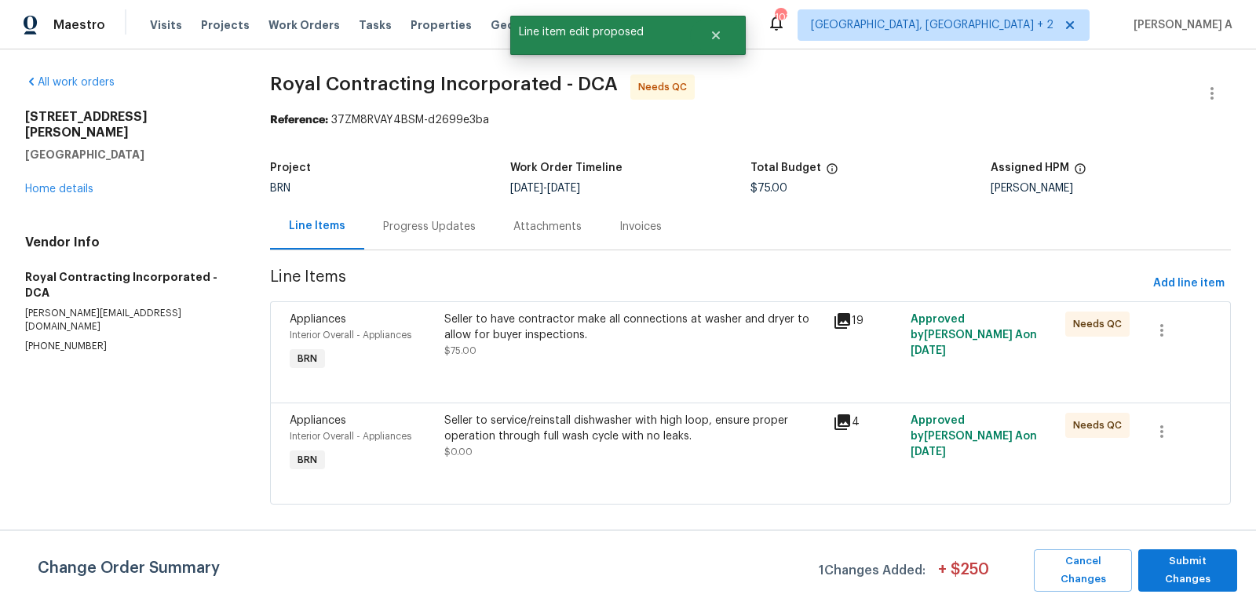
scroll to position [0, 0]
click at [1189, 560] on span "Submit Changes" at bounding box center [1187, 570] width 83 height 36
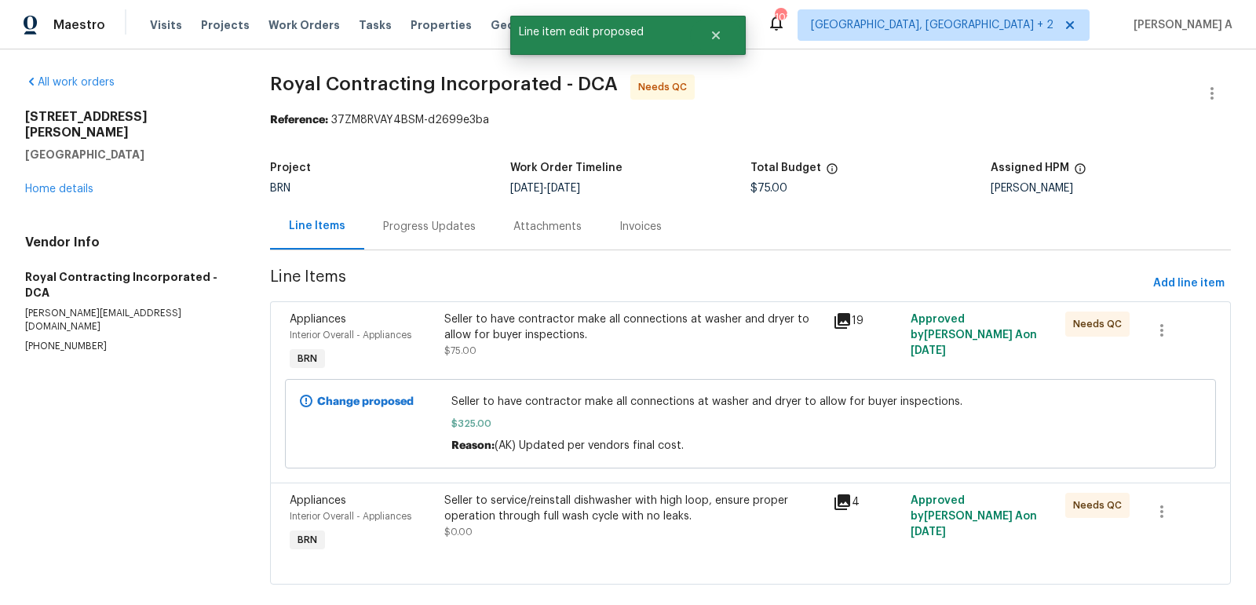
click at [607, 350] on div "Seller to have contractor make all connections at washer and dryer to allow for…" at bounding box center [633, 335] width 378 height 47
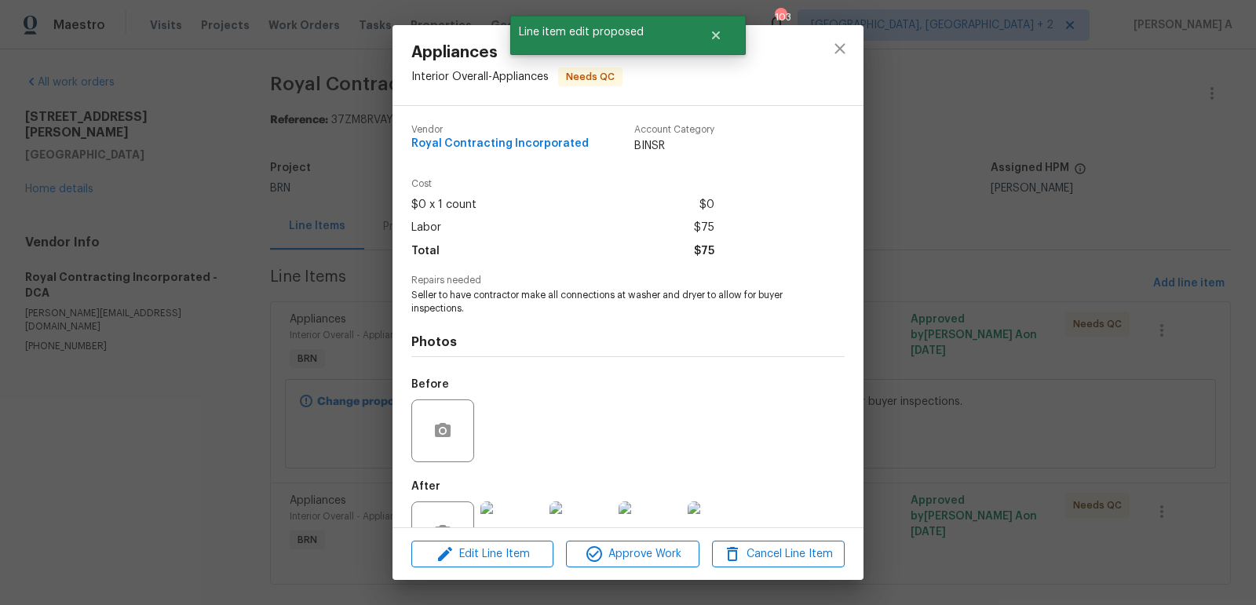
scroll to position [52, 0]
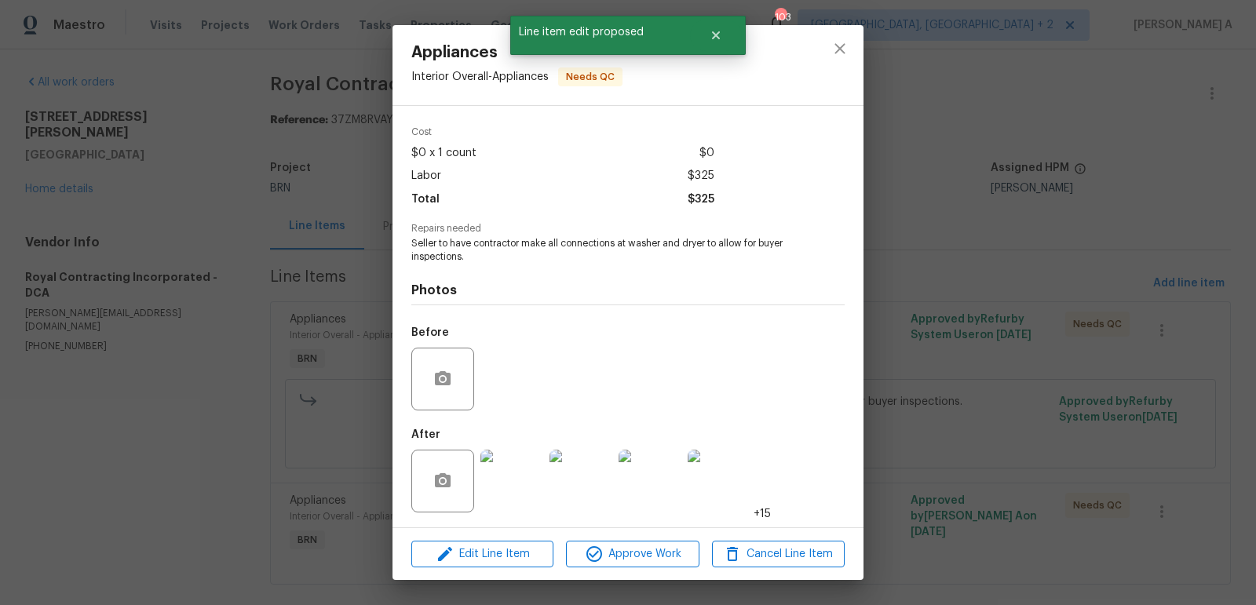
click at [493, 477] on img at bounding box center [511, 481] width 63 height 63
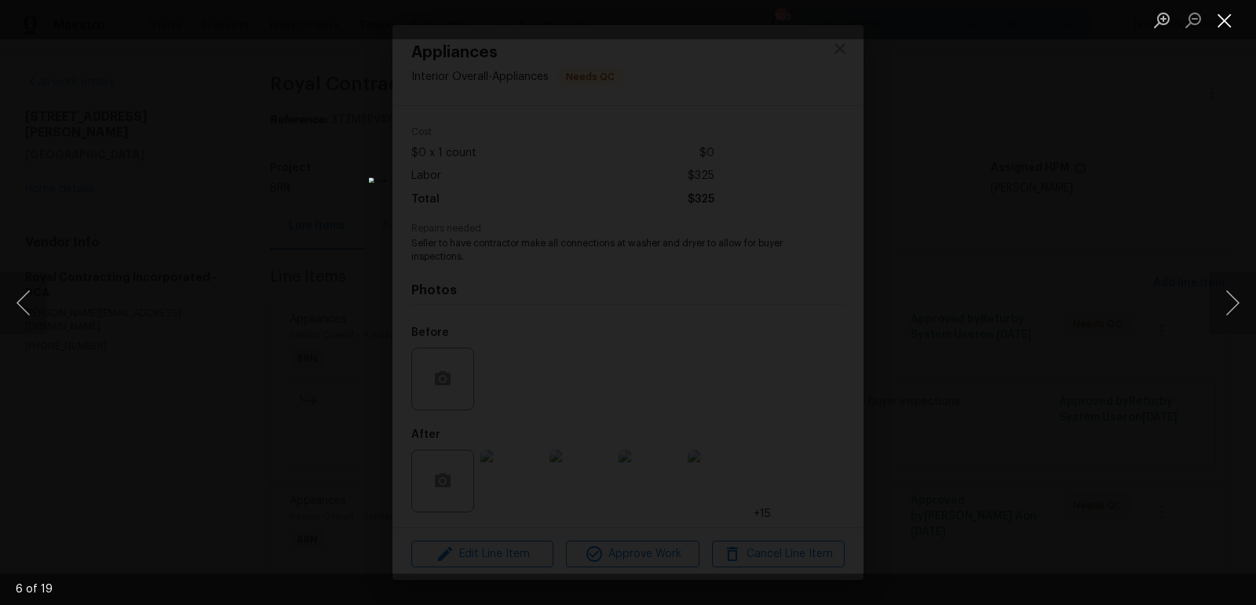
click at [1229, 19] on button "Close lightbox" at bounding box center [1224, 19] width 31 height 27
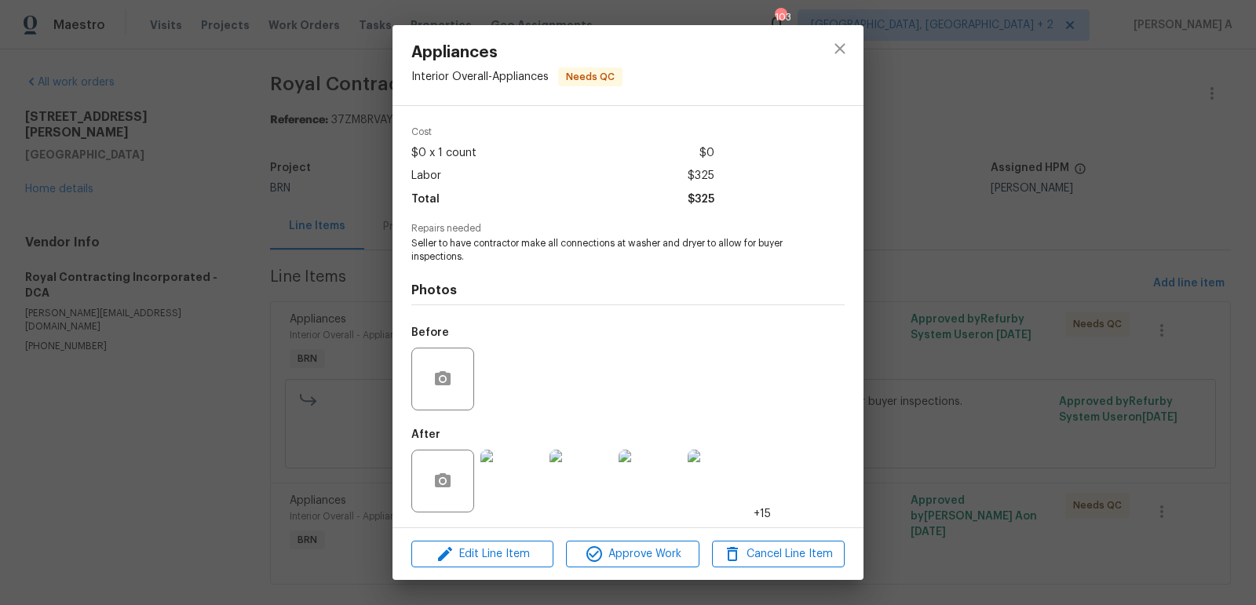
drag, startPoint x: 628, startPoint y: 245, endPoint x: 704, endPoint y: 244, distance: 76.1
click at [704, 244] on span "Seller to have contractor make all connections at washer and dryer to allow for…" at bounding box center [606, 250] width 390 height 27
drag, startPoint x: 705, startPoint y: 244, endPoint x: 629, endPoint y: 242, distance: 75.4
click at [629, 242] on span "Seller to have contractor make all connections at washer and dryer to allow for…" at bounding box center [606, 250] width 390 height 27
copy span "washer and dryer"
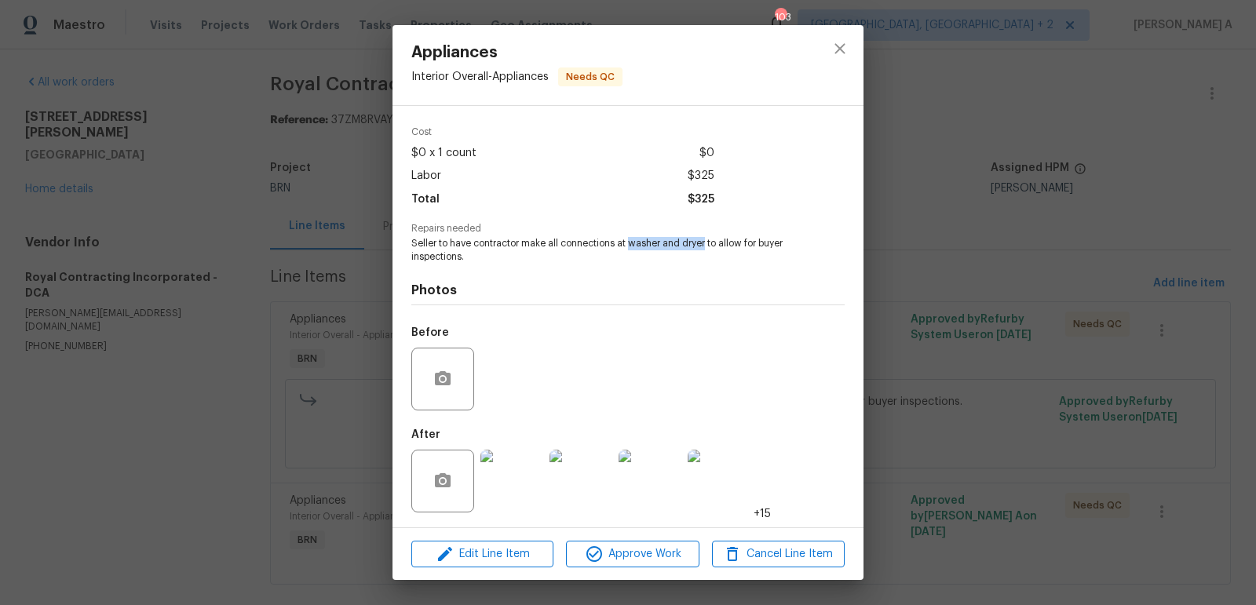
click at [509, 511] on img at bounding box center [511, 481] width 63 height 63
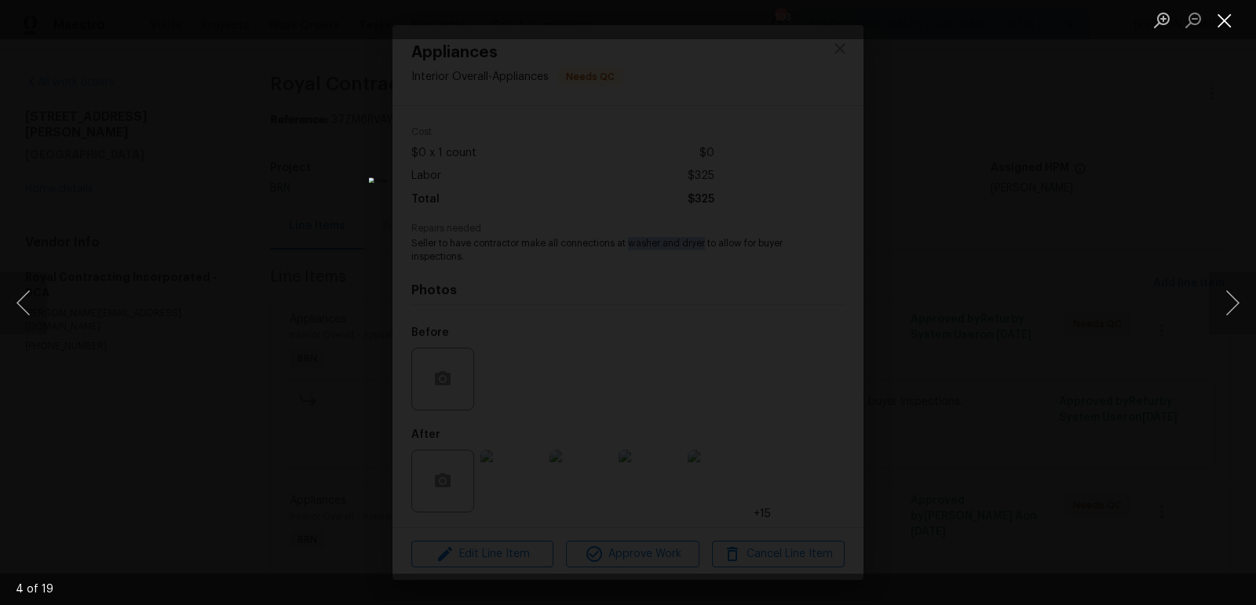
click at [1231, 24] on button "Close lightbox" at bounding box center [1224, 19] width 31 height 27
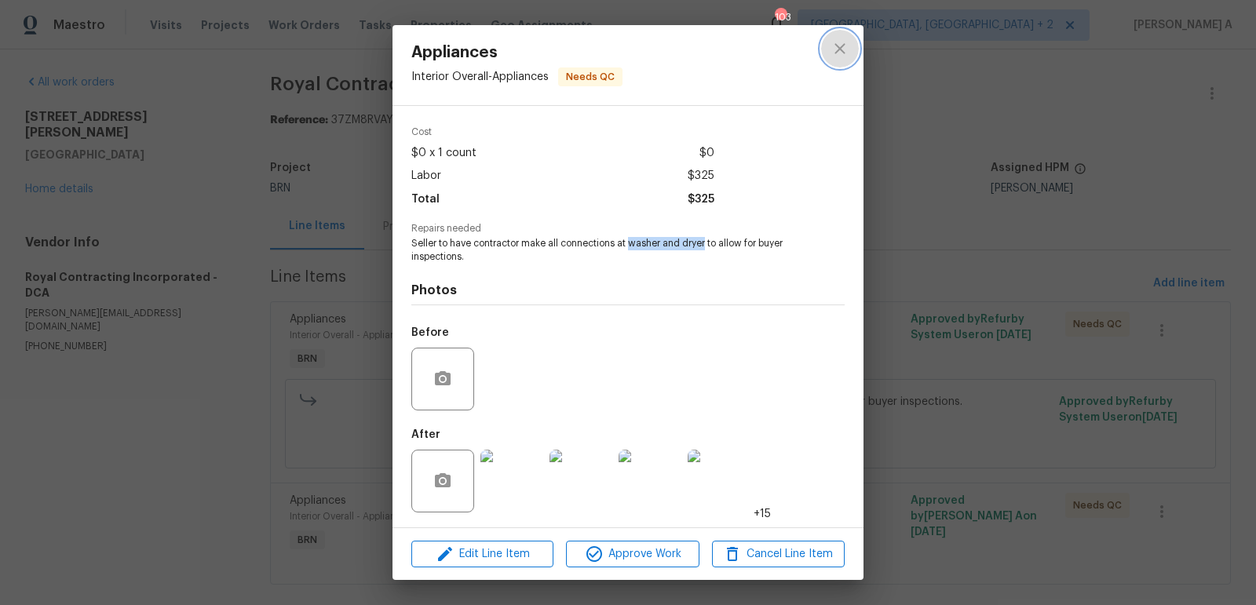
click at [833, 46] on icon "close" at bounding box center [839, 48] width 19 height 19
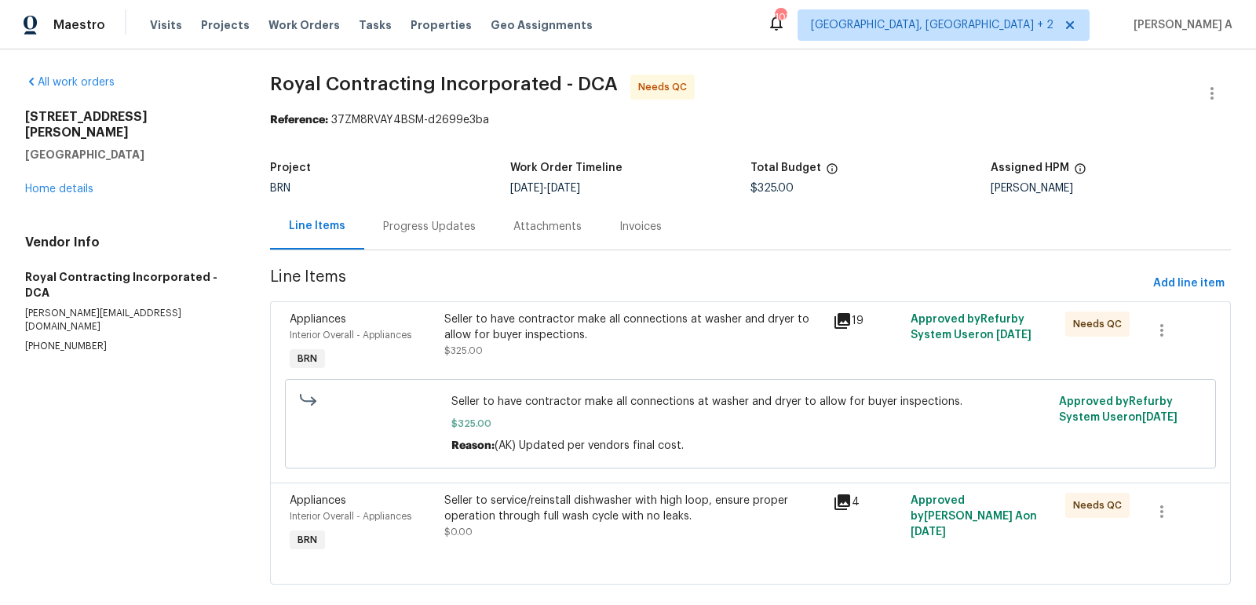
click at [608, 512] on div "Seller to service/reinstall dishwasher with high loop, ensure proper operation …" at bounding box center [633, 508] width 378 height 31
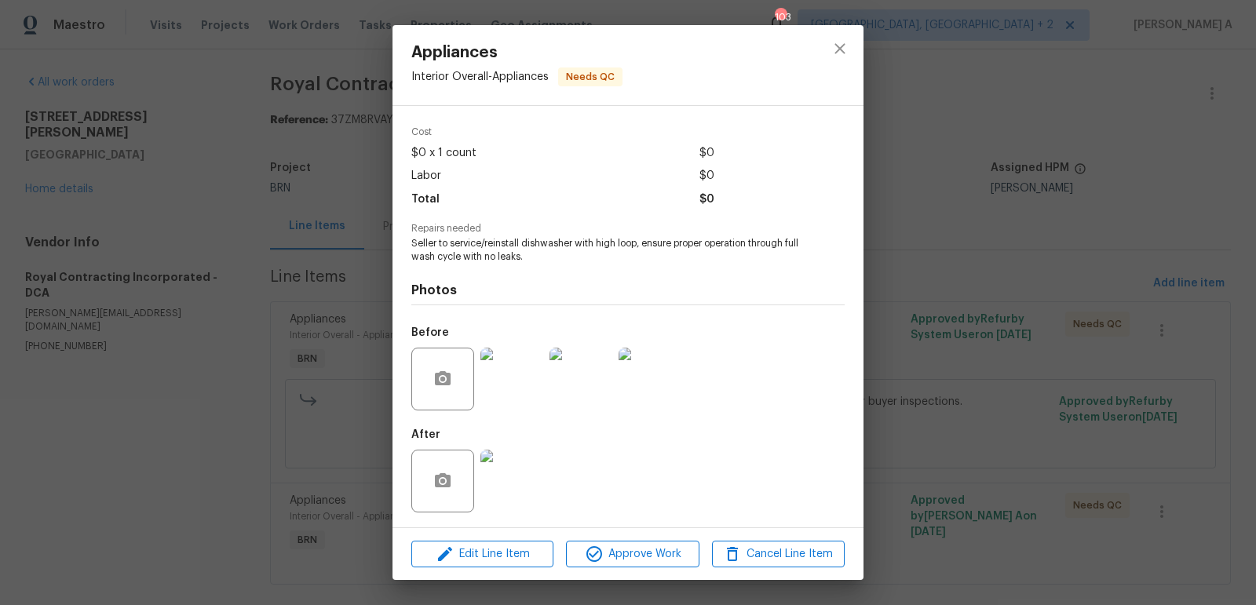
click at [497, 490] on img at bounding box center [511, 481] width 63 height 63
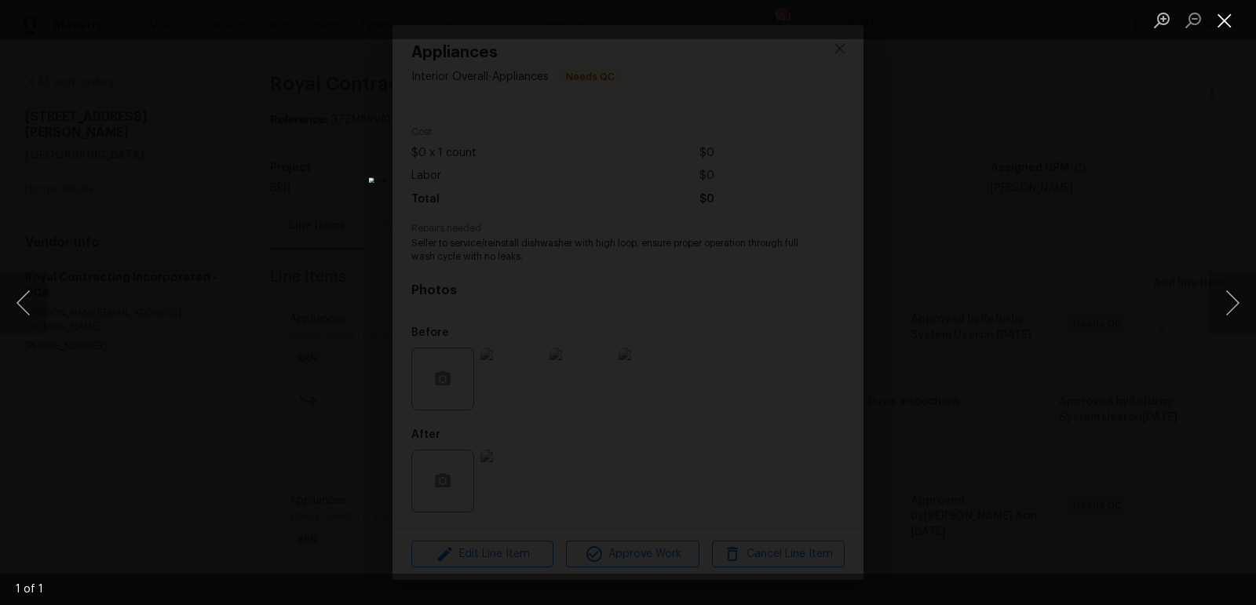
click at [1219, 9] on button "Close lightbox" at bounding box center [1224, 19] width 31 height 27
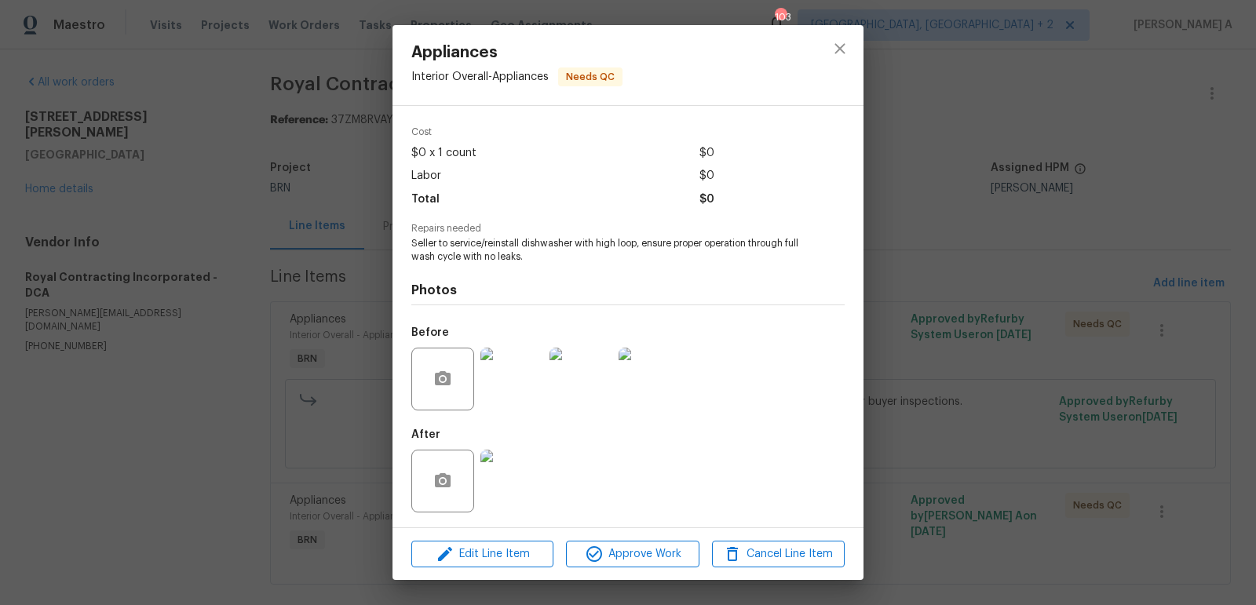
click at [511, 356] on img at bounding box center [511, 379] width 63 height 63
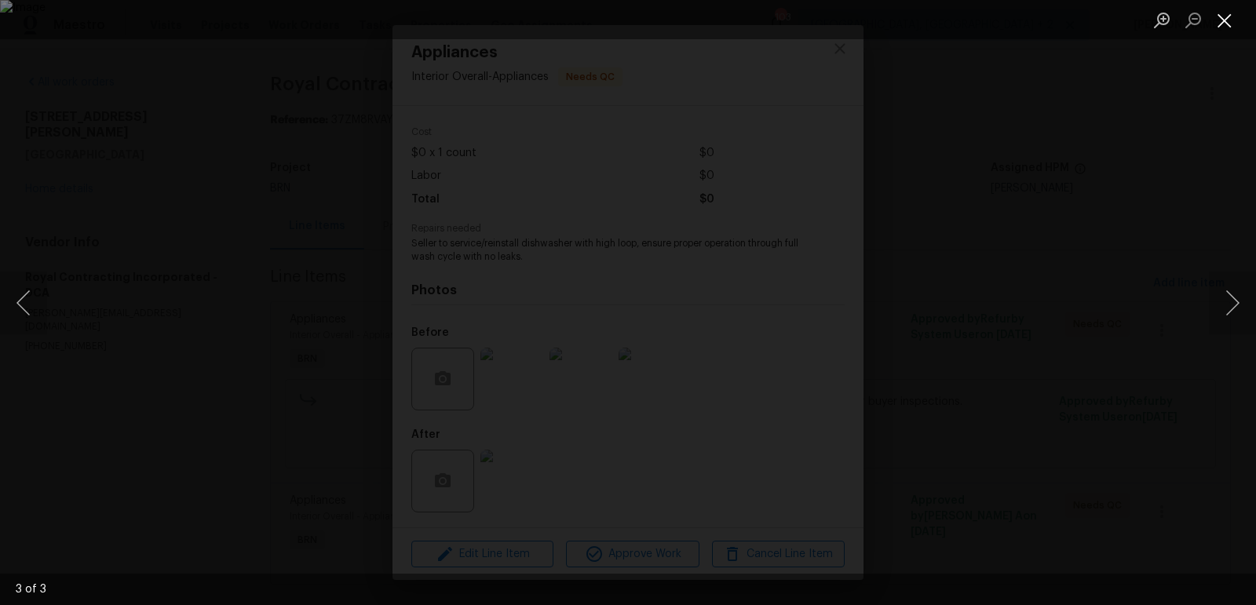
click at [1220, 24] on button "Close lightbox" at bounding box center [1224, 19] width 31 height 27
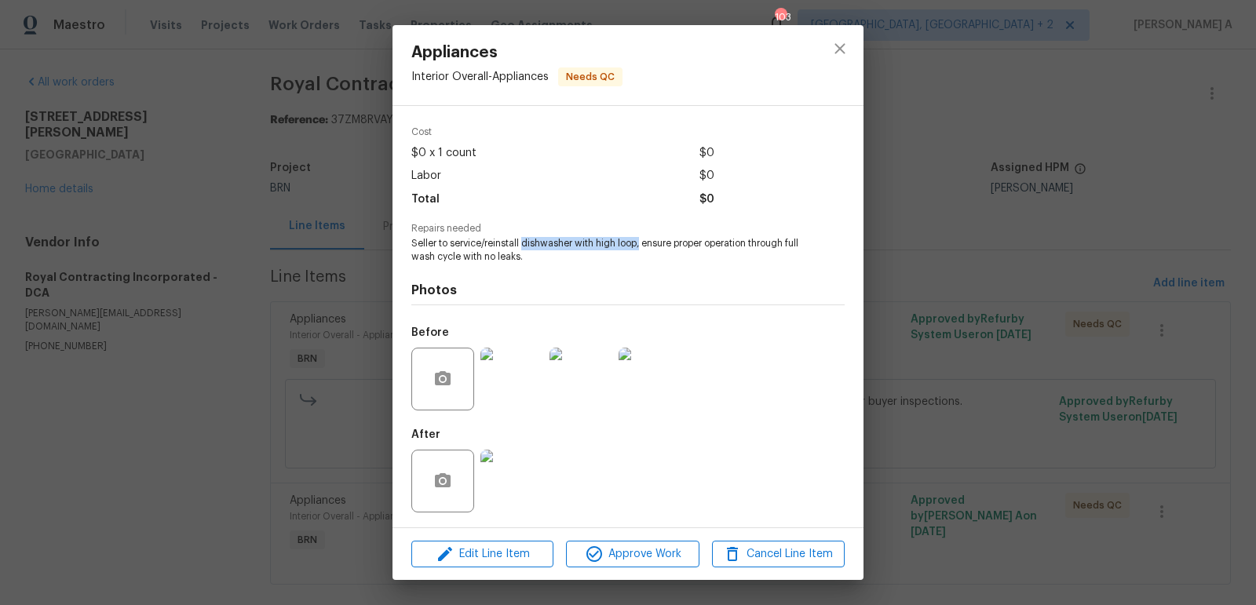
drag, startPoint x: 522, startPoint y: 246, endPoint x: 640, endPoint y: 245, distance: 117.7
click at [640, 245] on span "Seller to service/reinstall dishwasher with high loop, ensure proper operation …" at bounding box center [606, 250] width 390 height 27
copy span "dishwasher with high loop,"
click at [523, 478] on img at bounding box center [511, 481] width 63 height 63
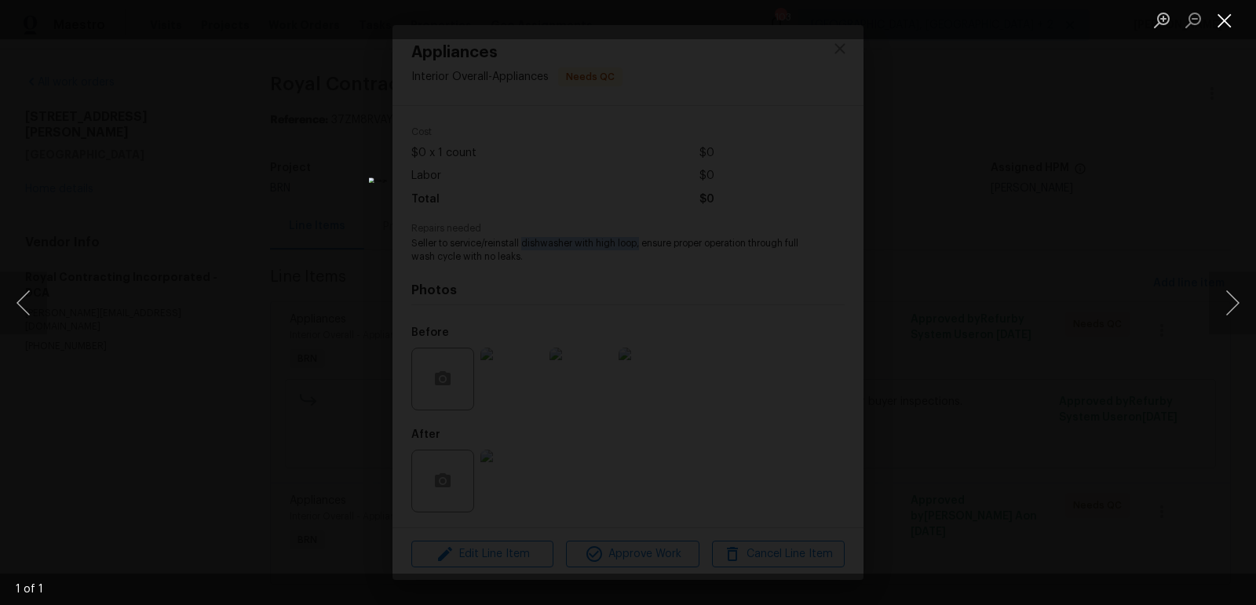
click at [1219, 20] on button "Close lightbox" at bounding box center [1224, 19] width 31 height 27
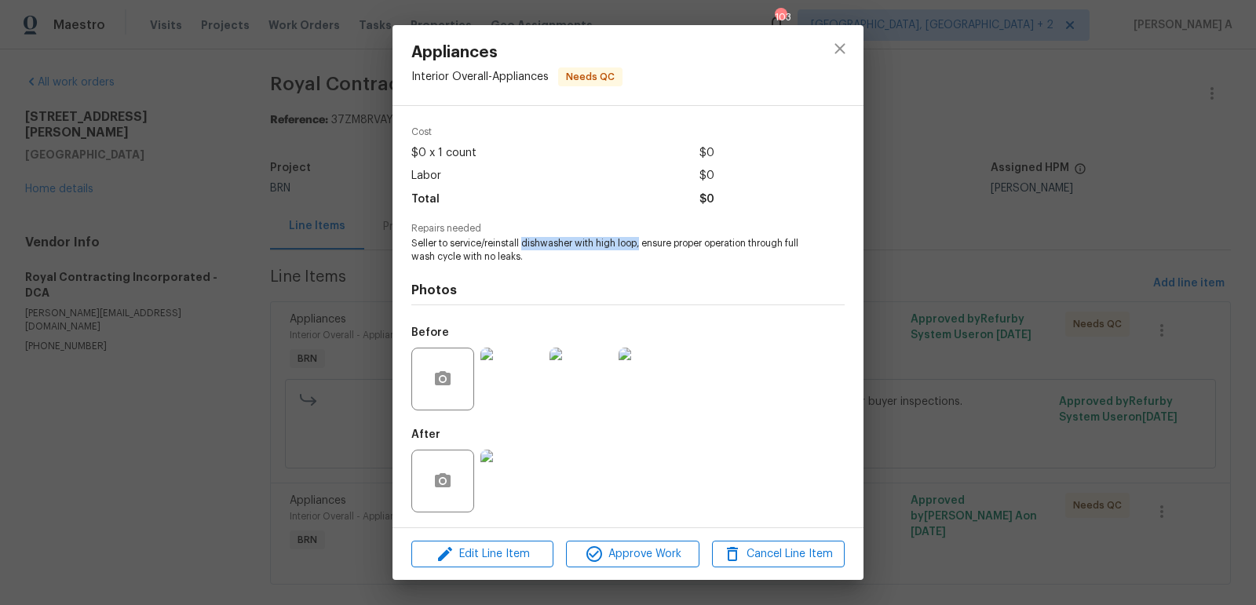
click at [568, 381] on img at bounding box center [580, 379] width 63 height 63
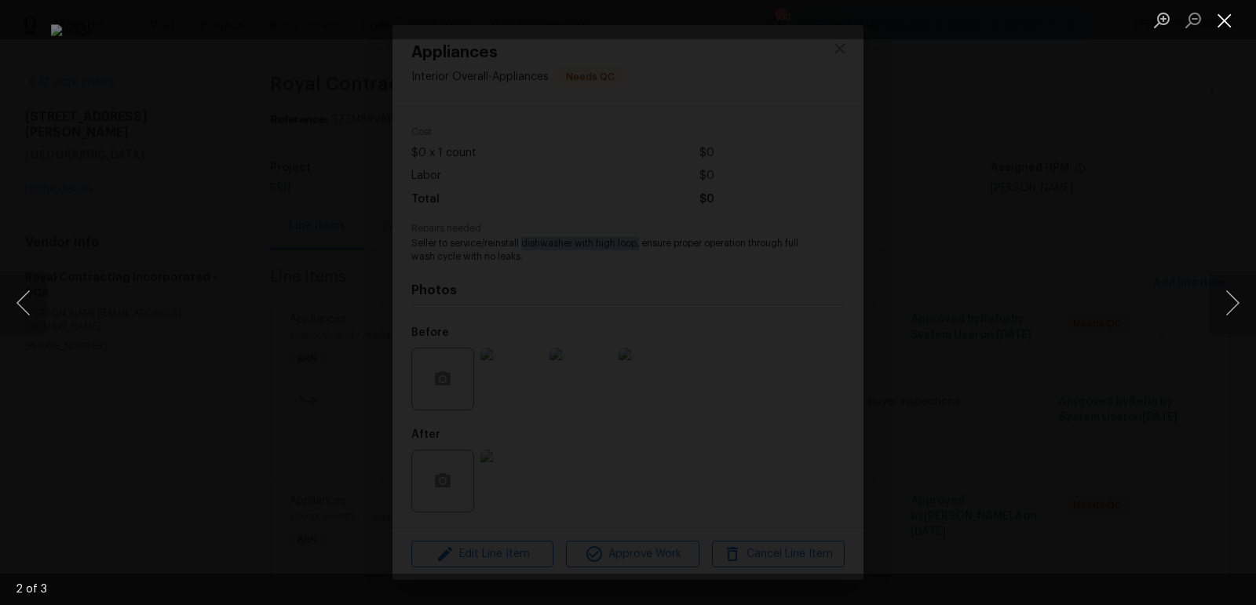
click at [1231, 22] on button "Close lightbox" at bounding box center [1224, 19] width 31 height 27
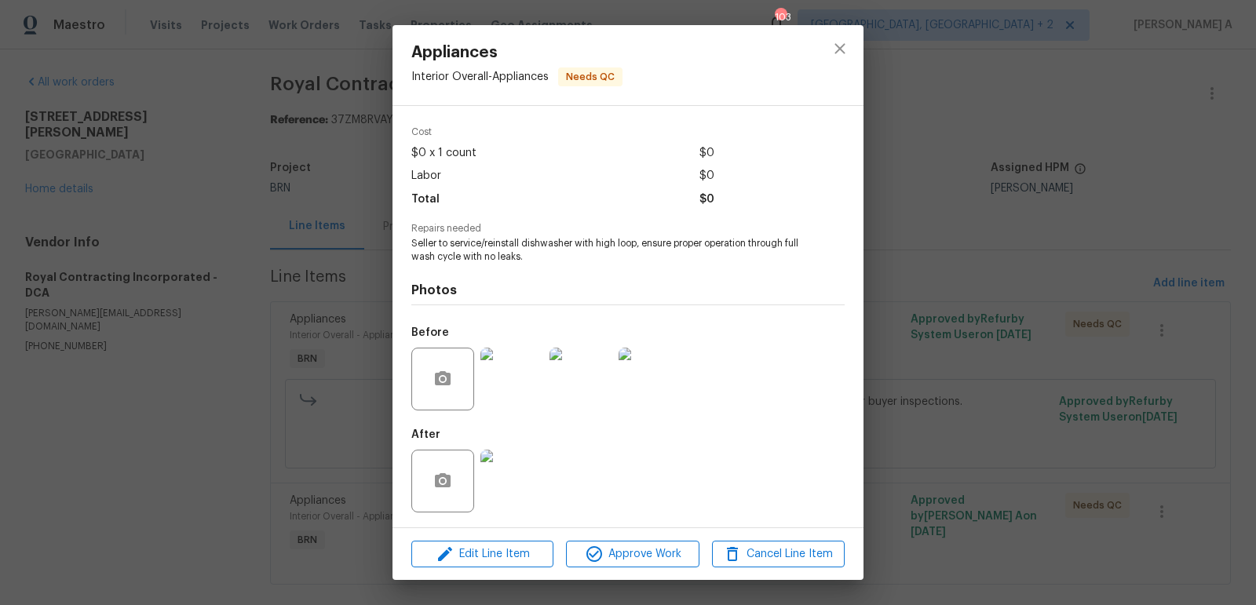
click at [857, 37] on div at bounding box center [839, 65] width 47 height 80
click at [844, 46] on icon "close" at bounding box center [839, 48] width 19 height 19
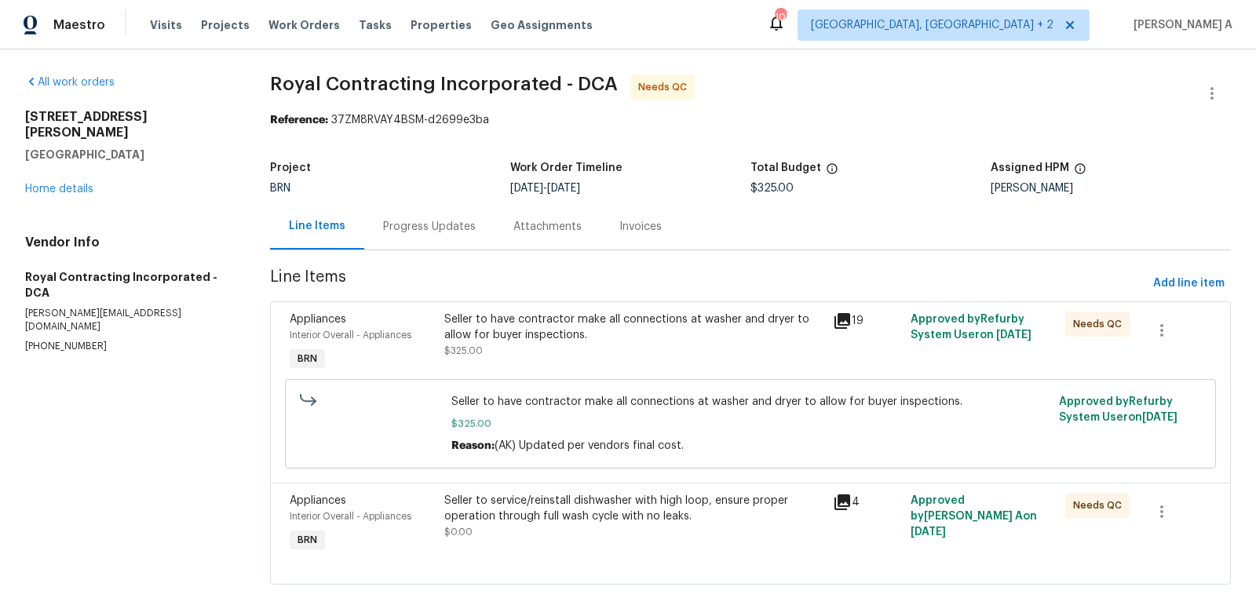
click at [421, 219] on div "Progress Updates" at bounding box center [429, 227] width 93 height 16
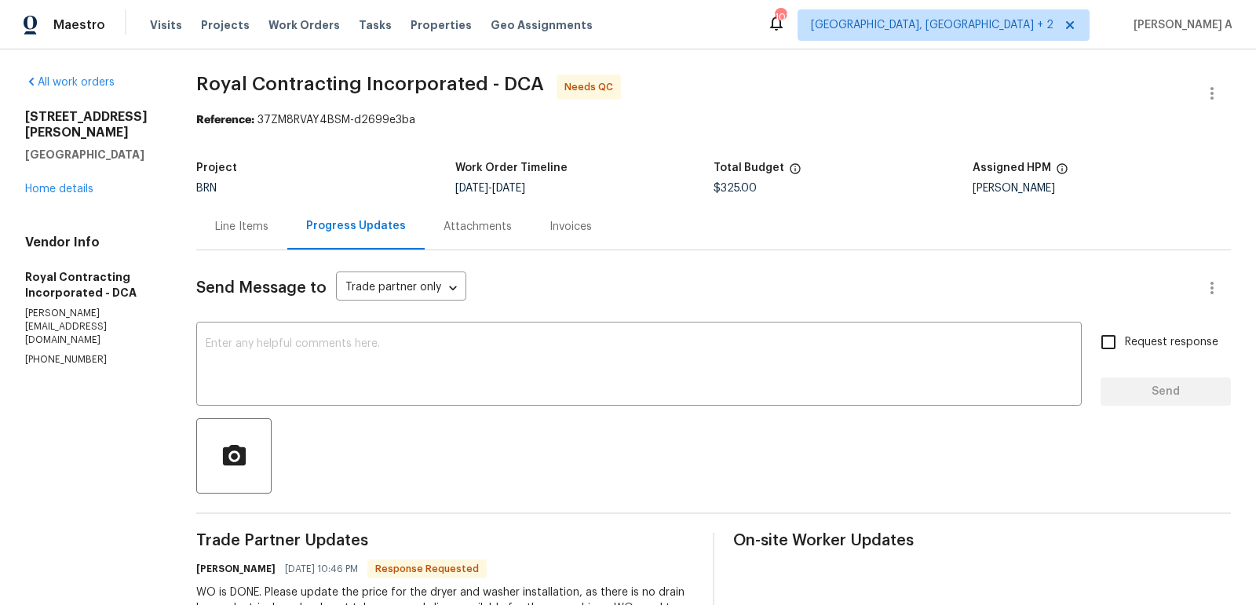
click at [237, 221] on div "Line Items" at bounding box center [241, 227] width 53 height 16
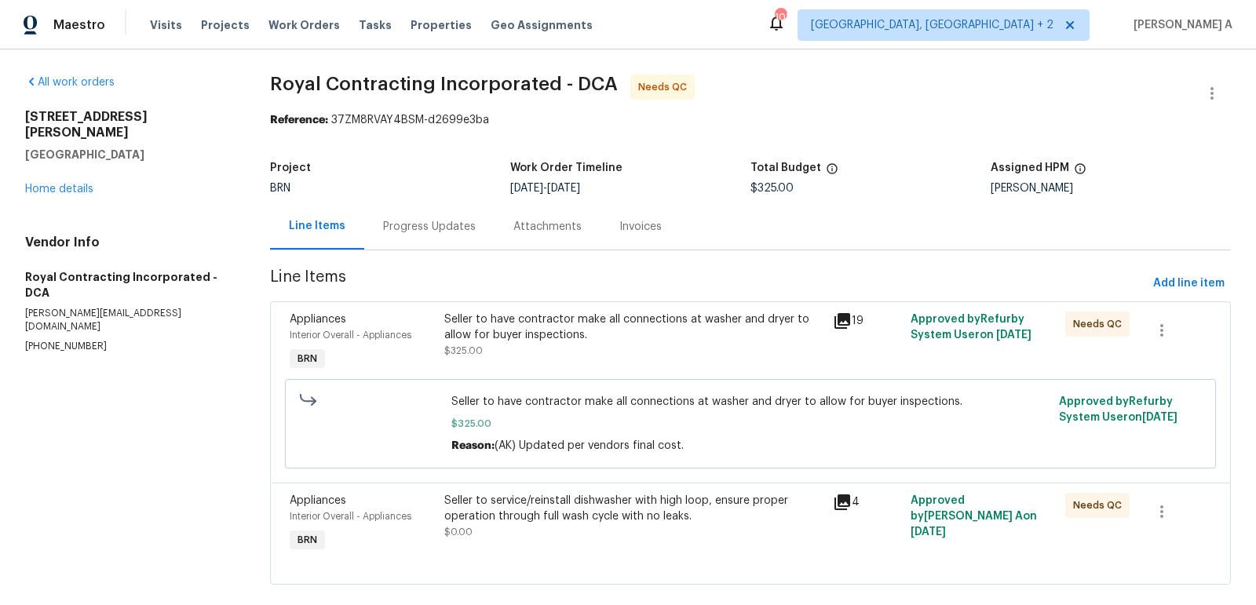
click at [386, 213] on div "Progress Updates" at bounding box center [429, 226] width 130 height 46
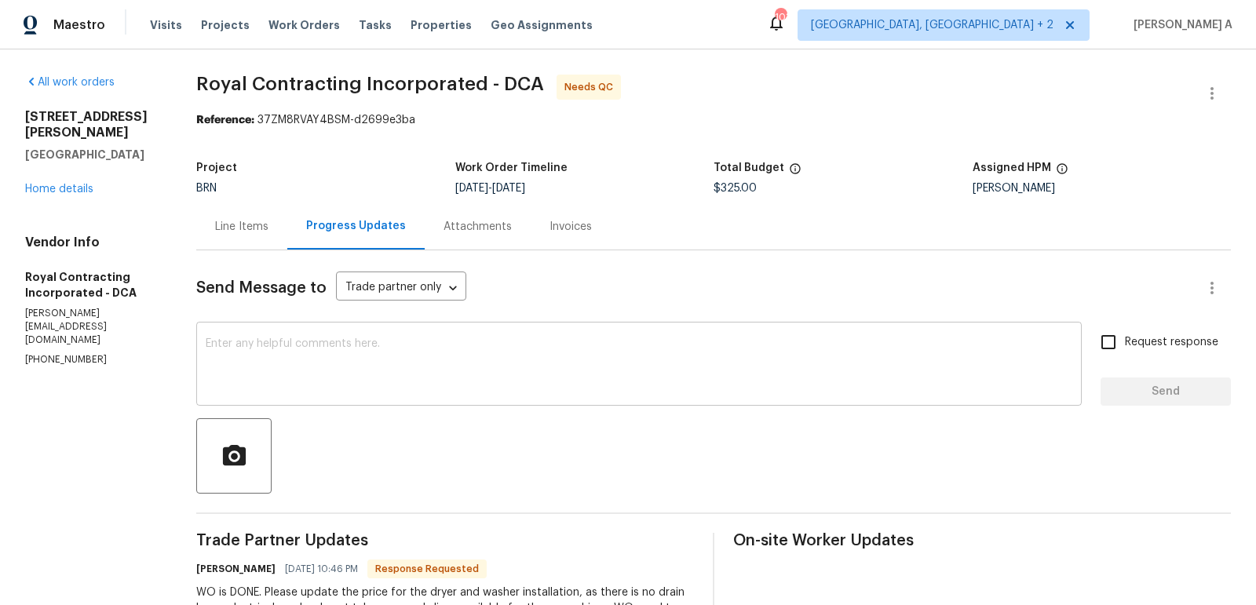
click at [472, 356] on textarea at bounding box center [639, 365] width 866 height 55
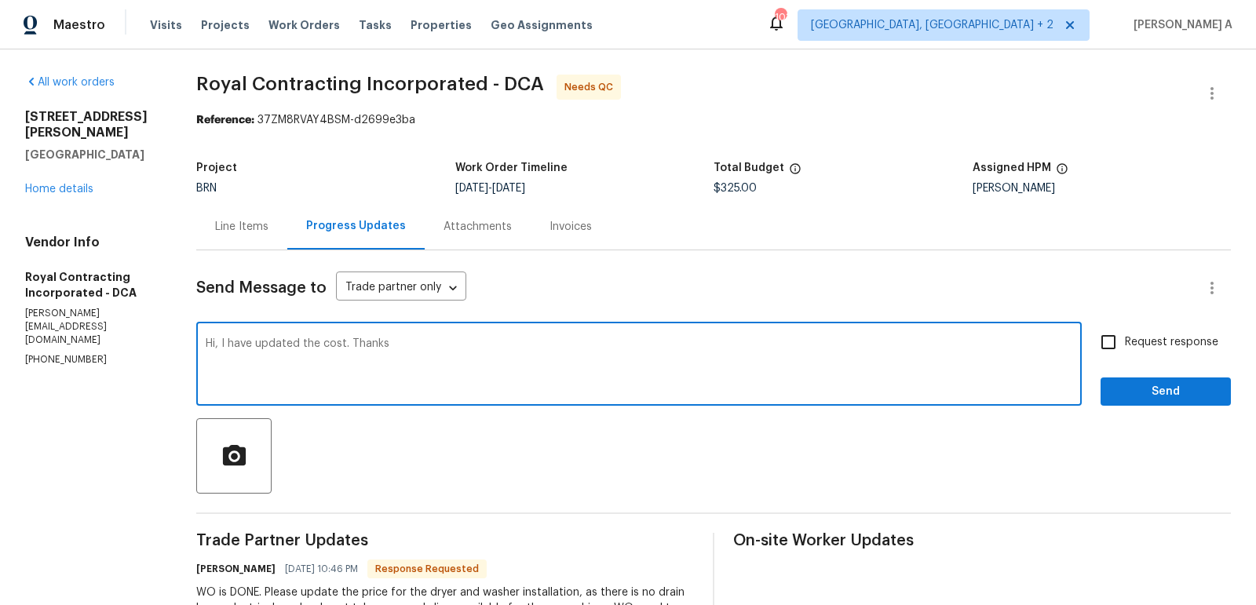
type textarea "Hi, I have updated the cost. Thanks"
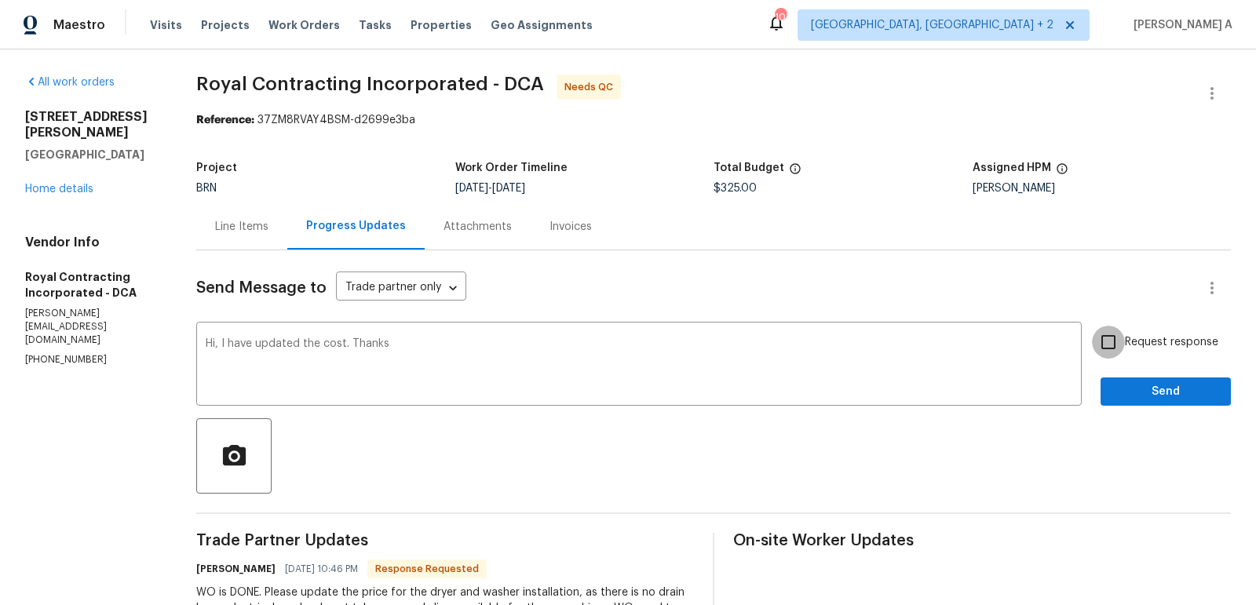
click at [1113, 343] on input "Request response" at bounding box center [1108, 342] width 33 height 33
checkbox input "true"
click at [1157, 389] on span "Send" at bounding box center [1165, 392] width 105 height 20
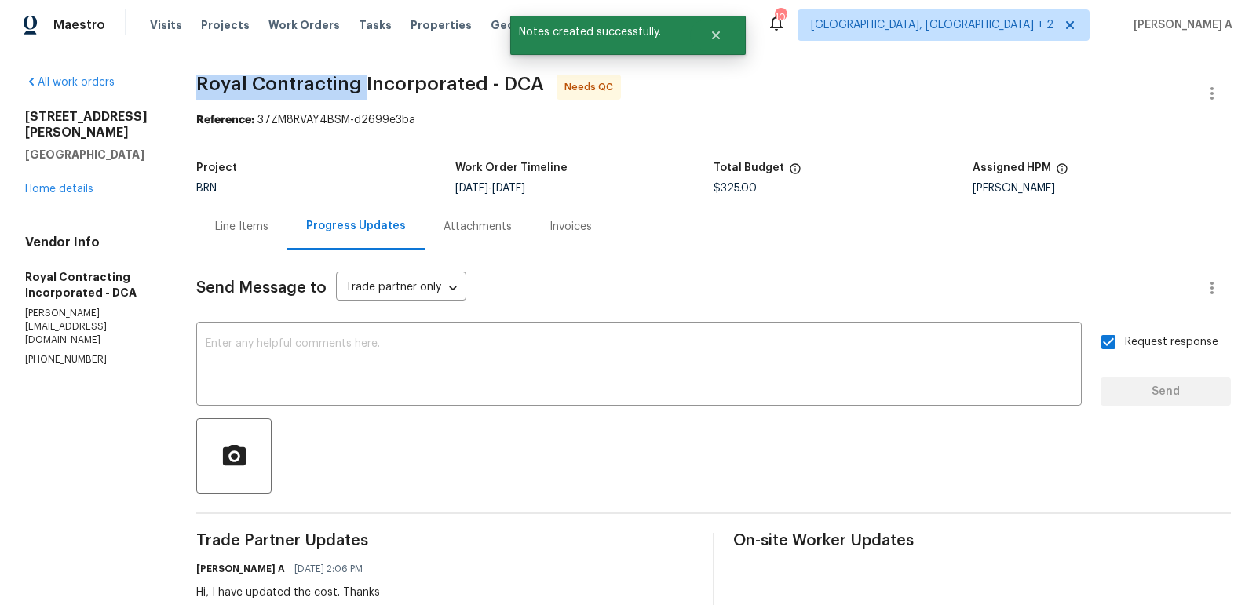
drag, startPoint x: 197, startPoint y: 84, endPoint x: 366, endPoint y: 83, distance: 169.5
click at [366, 83] on div "All work orders 9604 Braddock Rd Fairfax, VA 22032 Home details Vendor Info Roy…" at bounding box center [628, 577] width 1256 height 1056
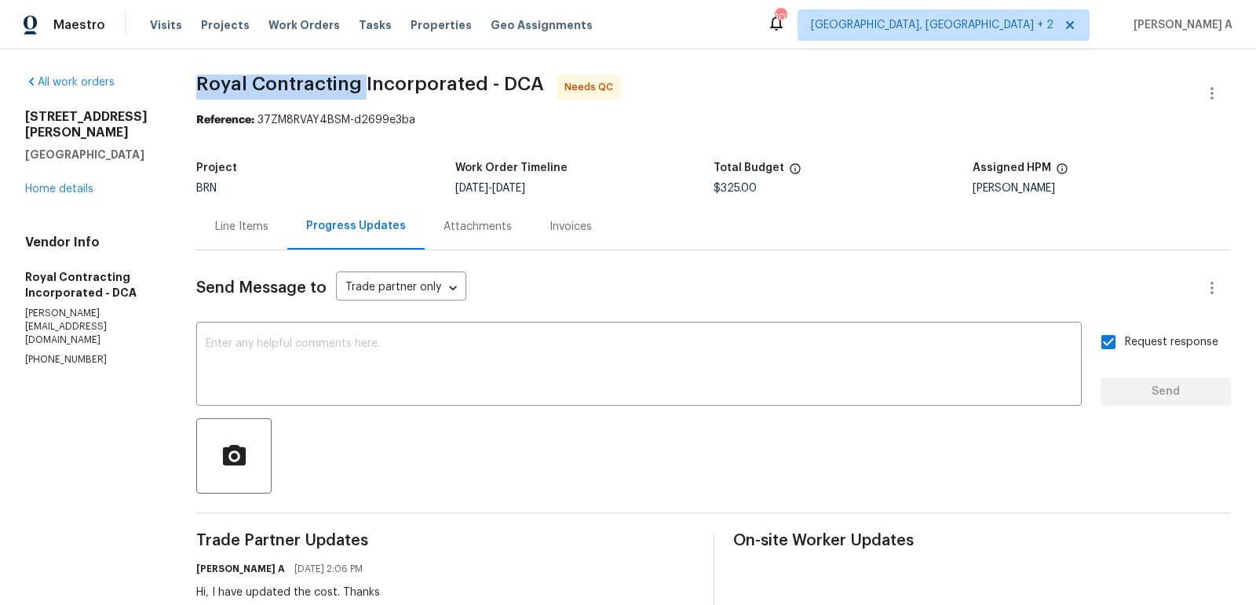
copy span "Royal Contracting"
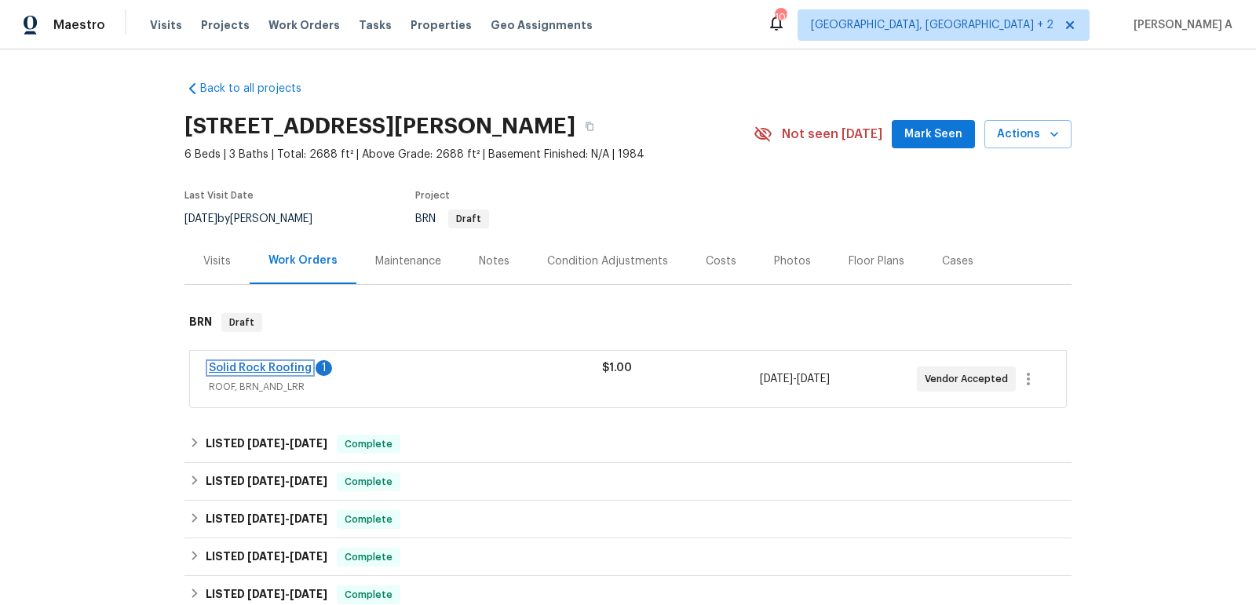
click at [274, 365] on link "Solid Rock Roofing" at bounding box center [260, 368] width 103 height 11
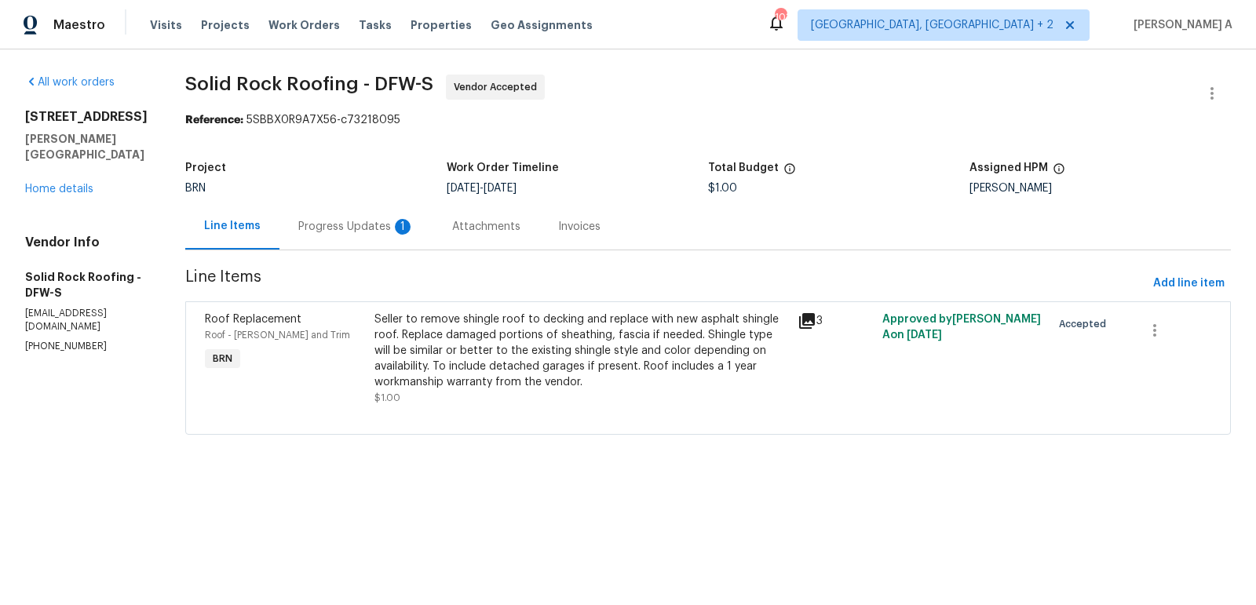
click at [376, 236] on div "Progress Updates 1" at bounding box center [356, 226] width 154 height 46
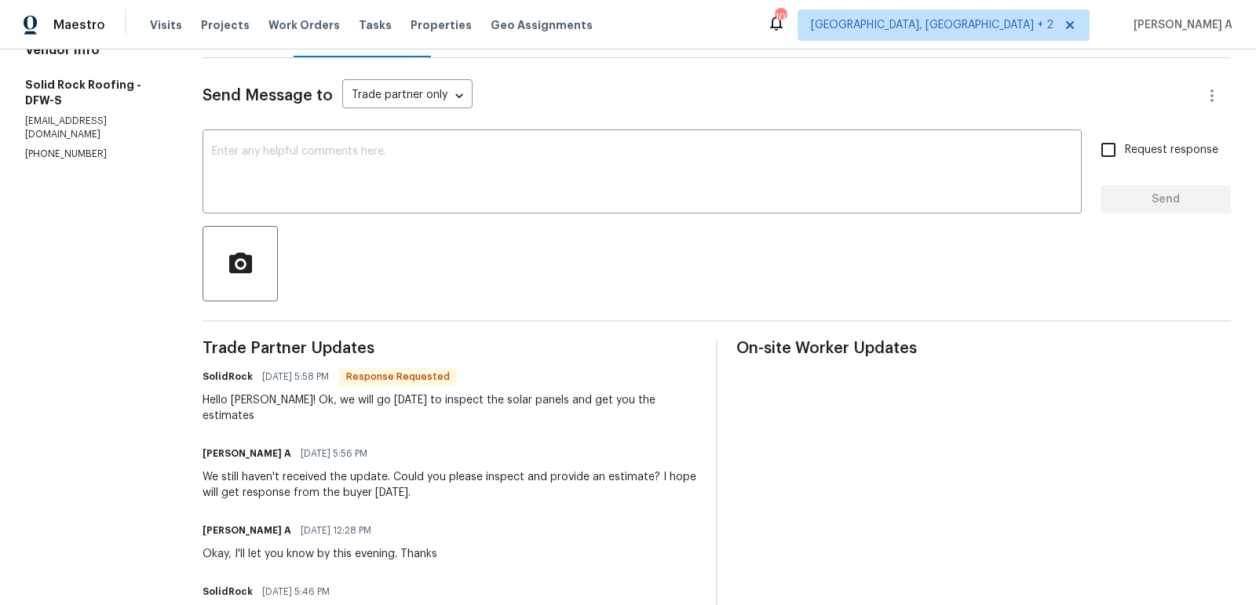
scroll to position [90, 0]
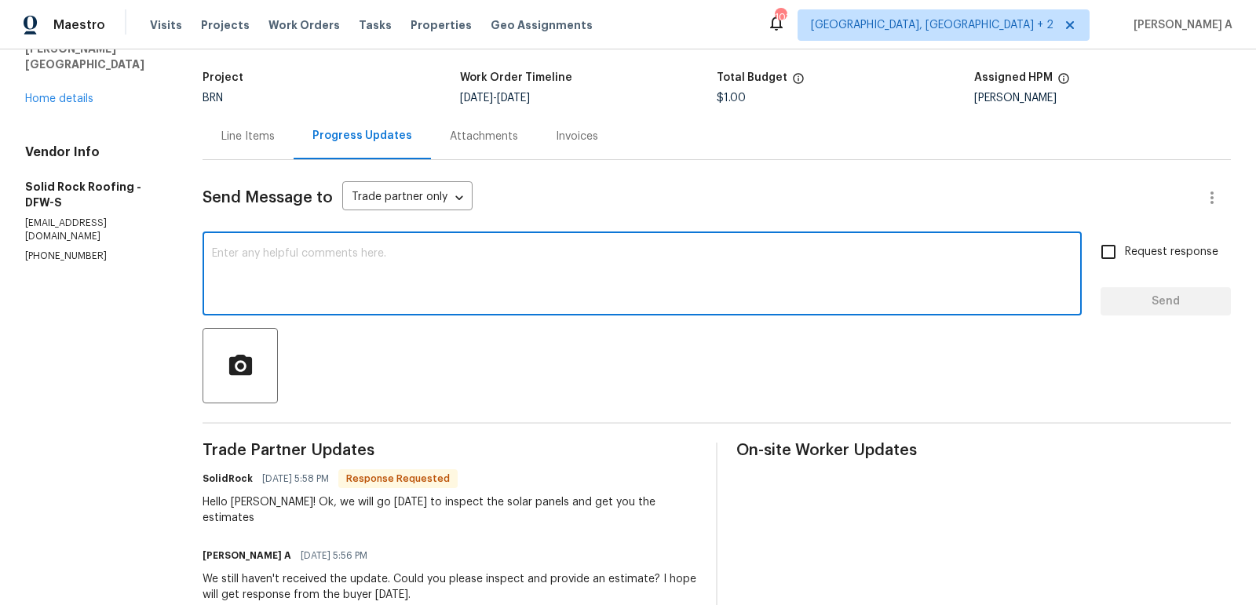
click at [320, 261] on textarea at bounding box center [642, 275] width 860 height 55
type textarea "Thank you!"
click at [1113, 263] on input "Request response" at bounding box center [1108, 251] width 33 height 33
checkbox input "true"
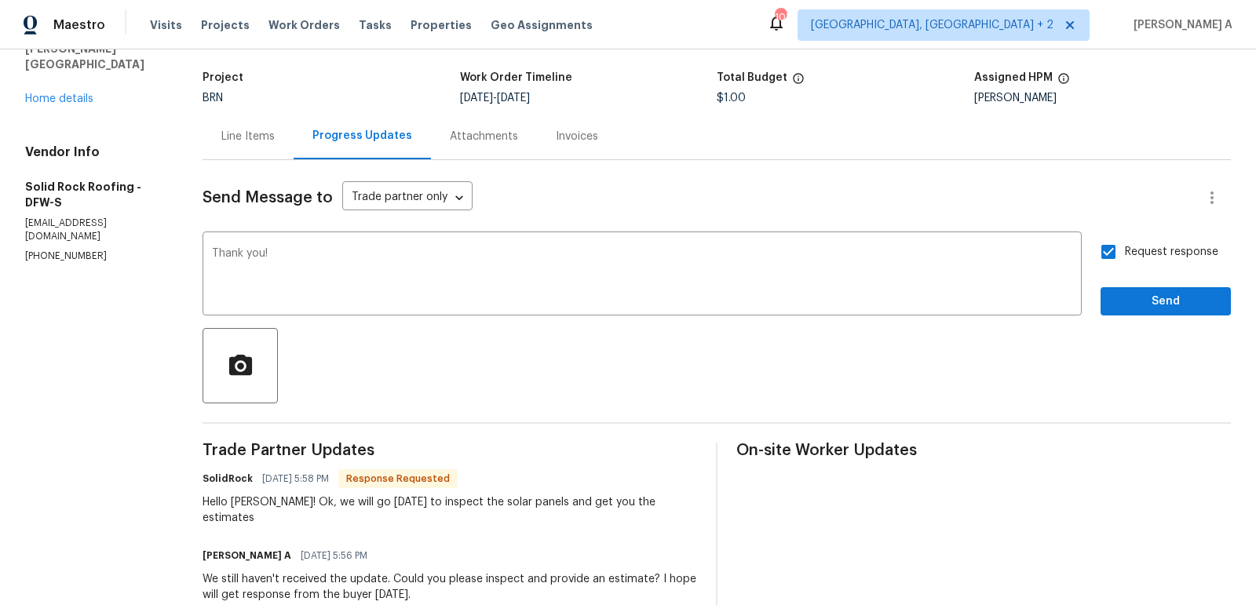
click at [1154, 308] on span "Send" at bounding box center [1165, 302] width 105 height 20
